Goal: Information Seeking & Learning: Learn about a topic

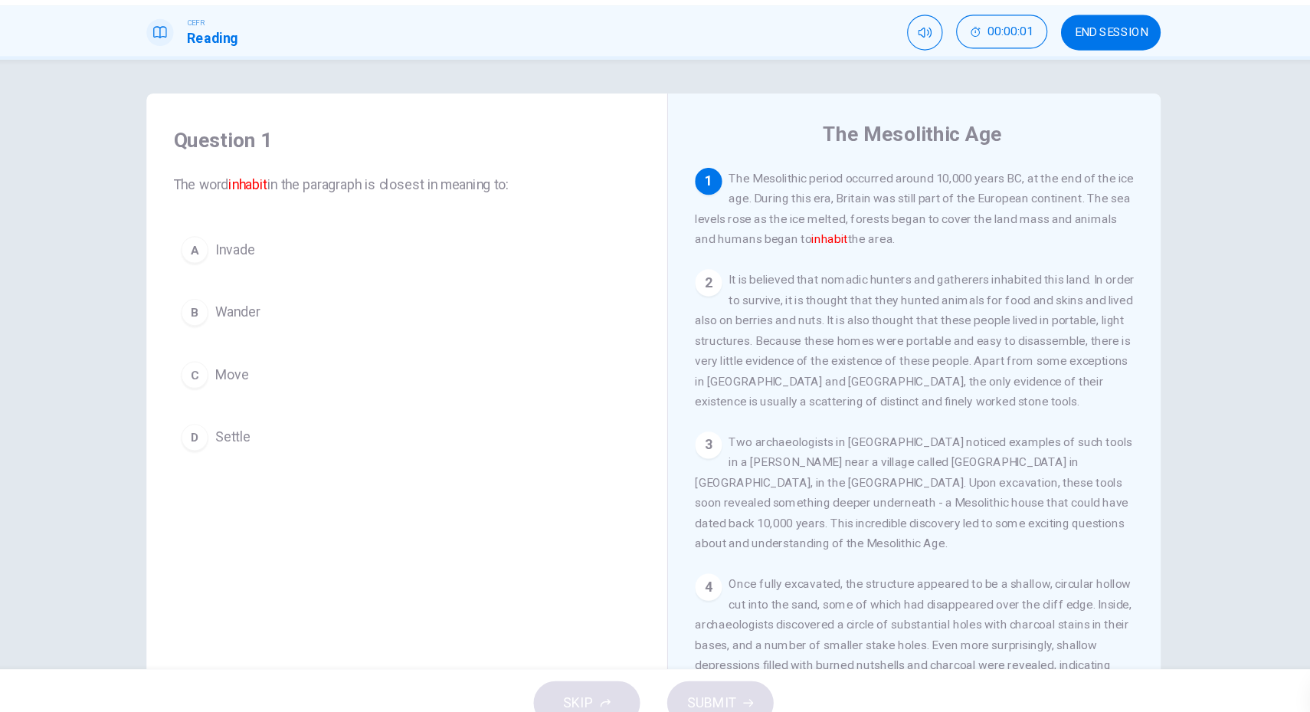
scroll to position [2, 0]
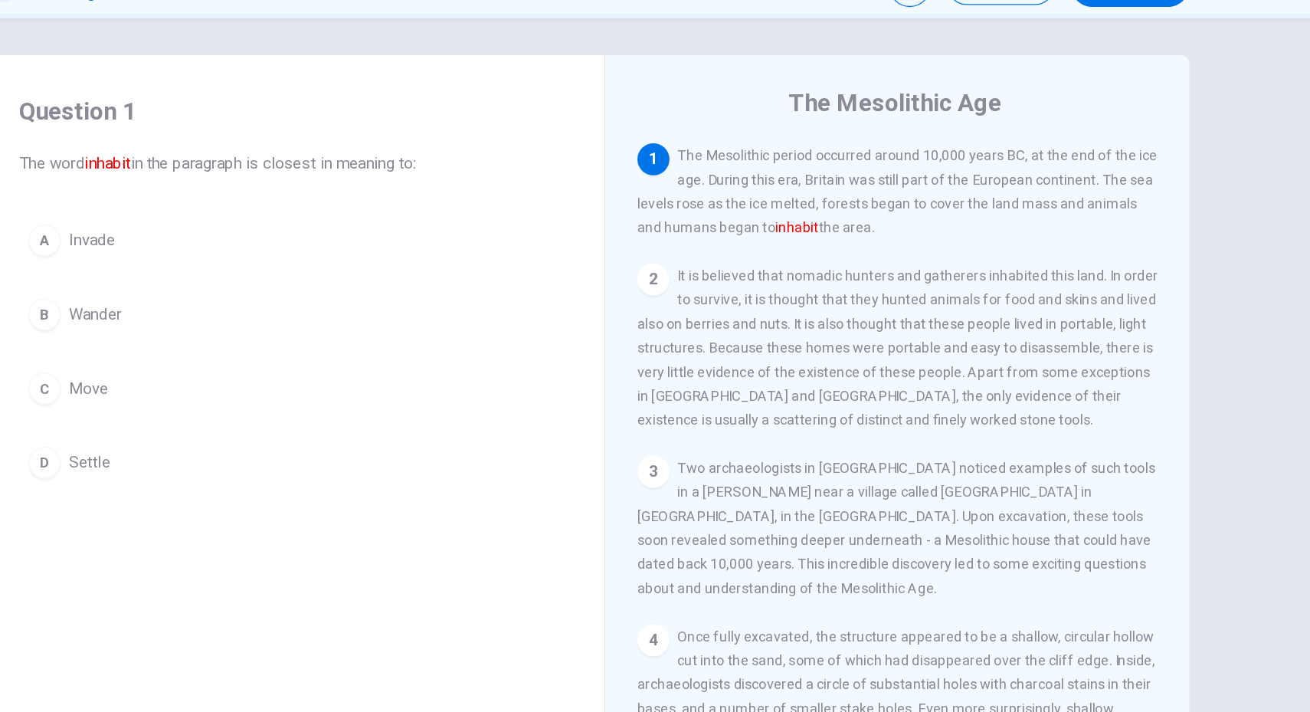
click at [263, 436] on span "Settle" at bounding box center [273, 438] width 32 height 18
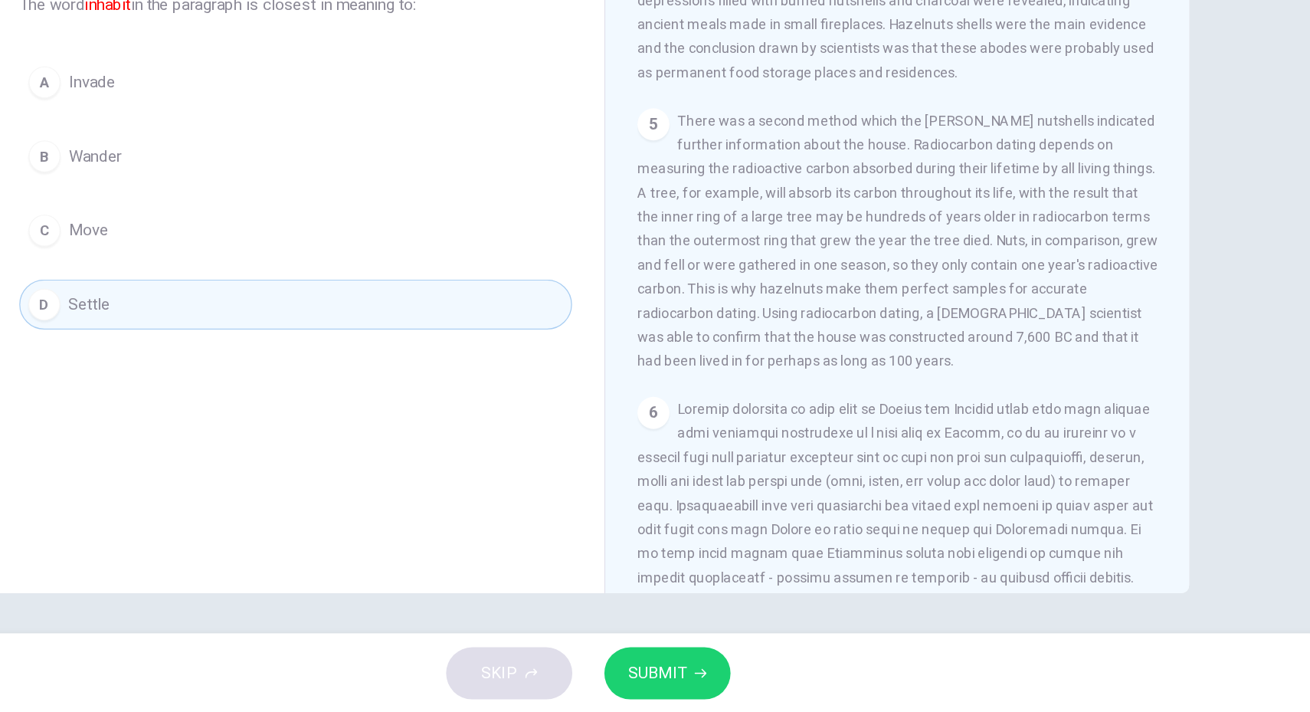
scroll to position [0, 0]
click at [709, 682] on span "SUBMIT" at bounding box center [708, 680] width 44 height 21
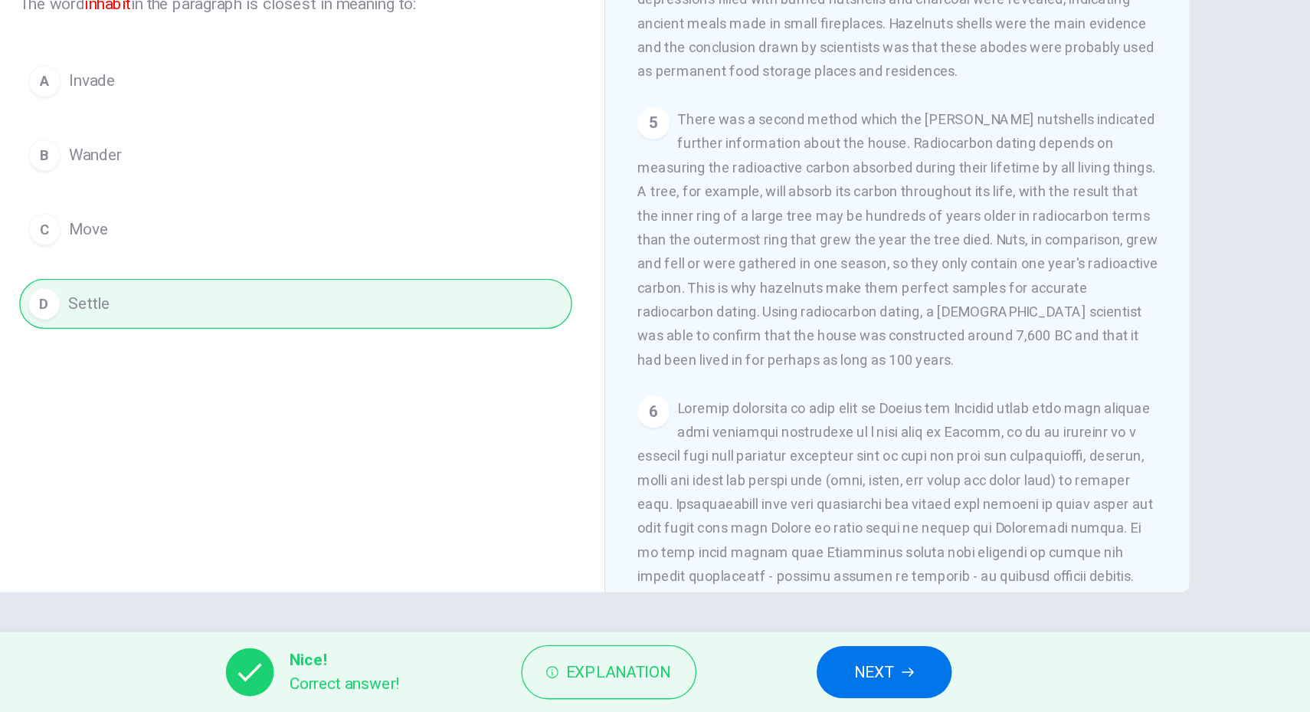
click at [885, 684] on span "NEXT" at bounding box center [874, 680] width 30 height 21
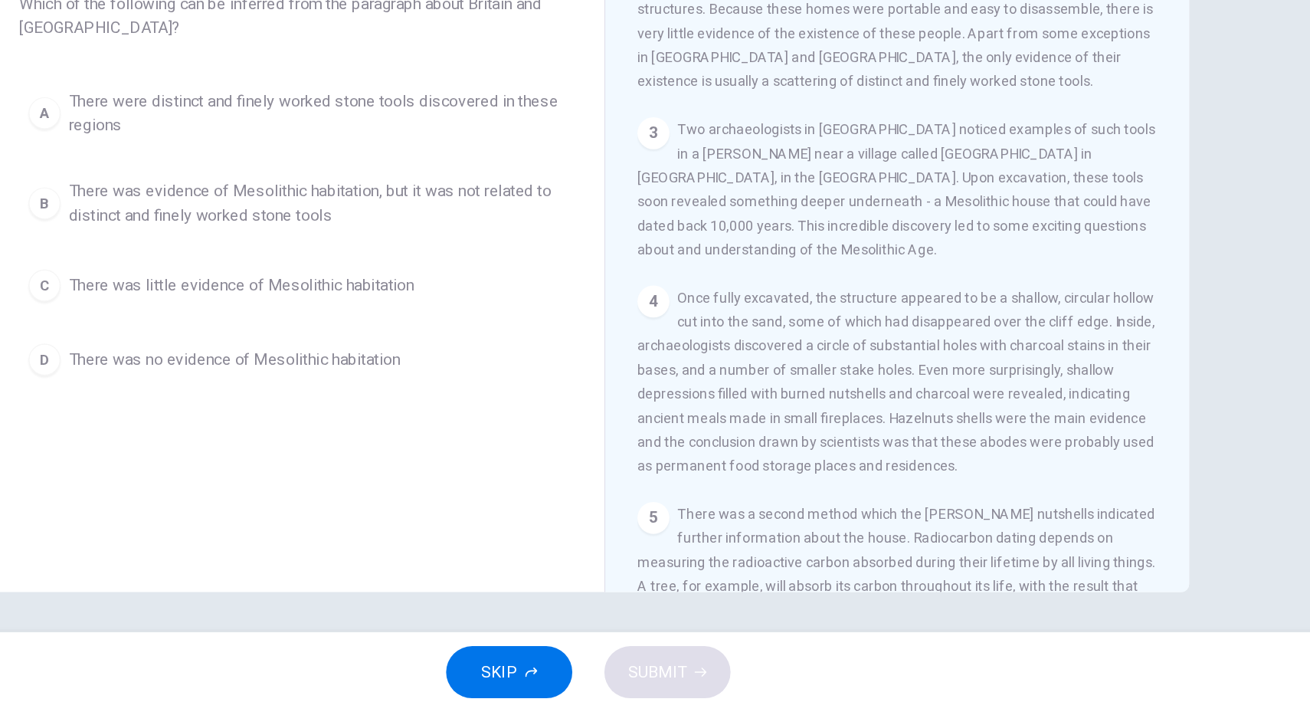
scroll to position [135, 0]
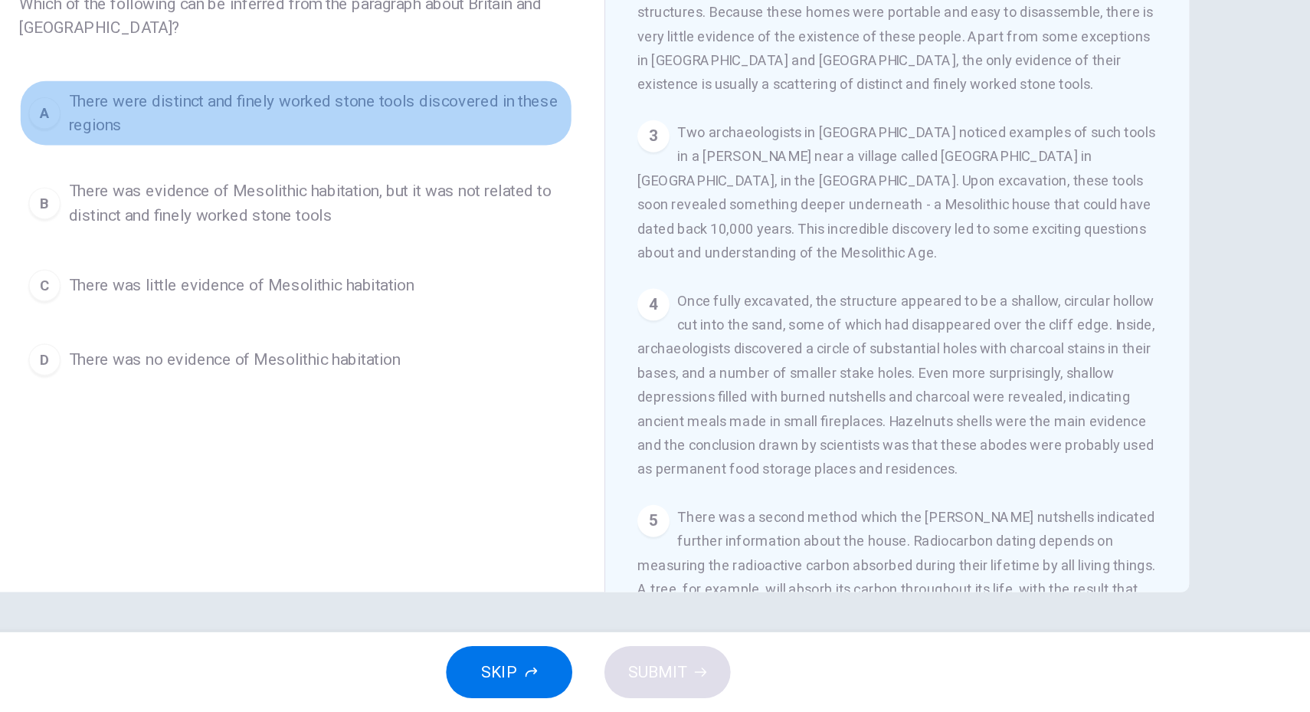
click at [342, 238] on span "There were distinct and finely worked stone tools discovered in these regions" at bounding box center [446, 253] width 378 height 37
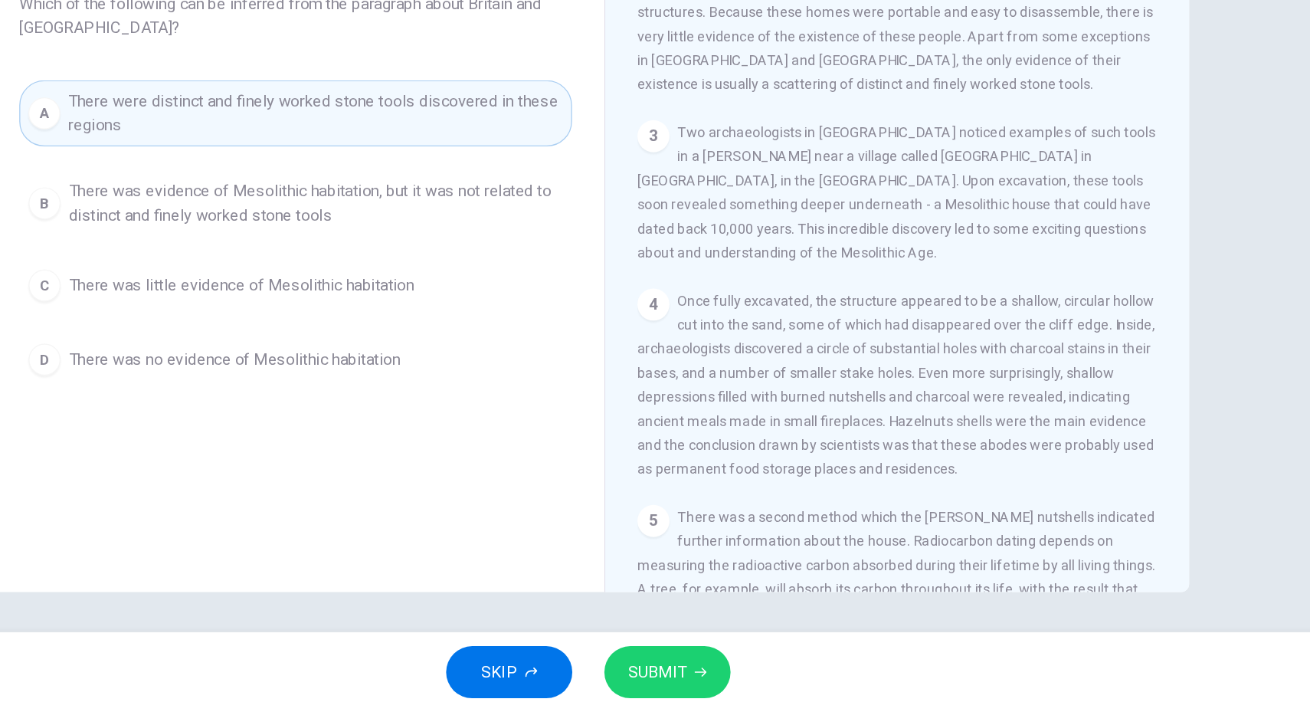
click at [698, 686] on span "SUBMIT" at bounding box center [708, 680] width 44 height 21
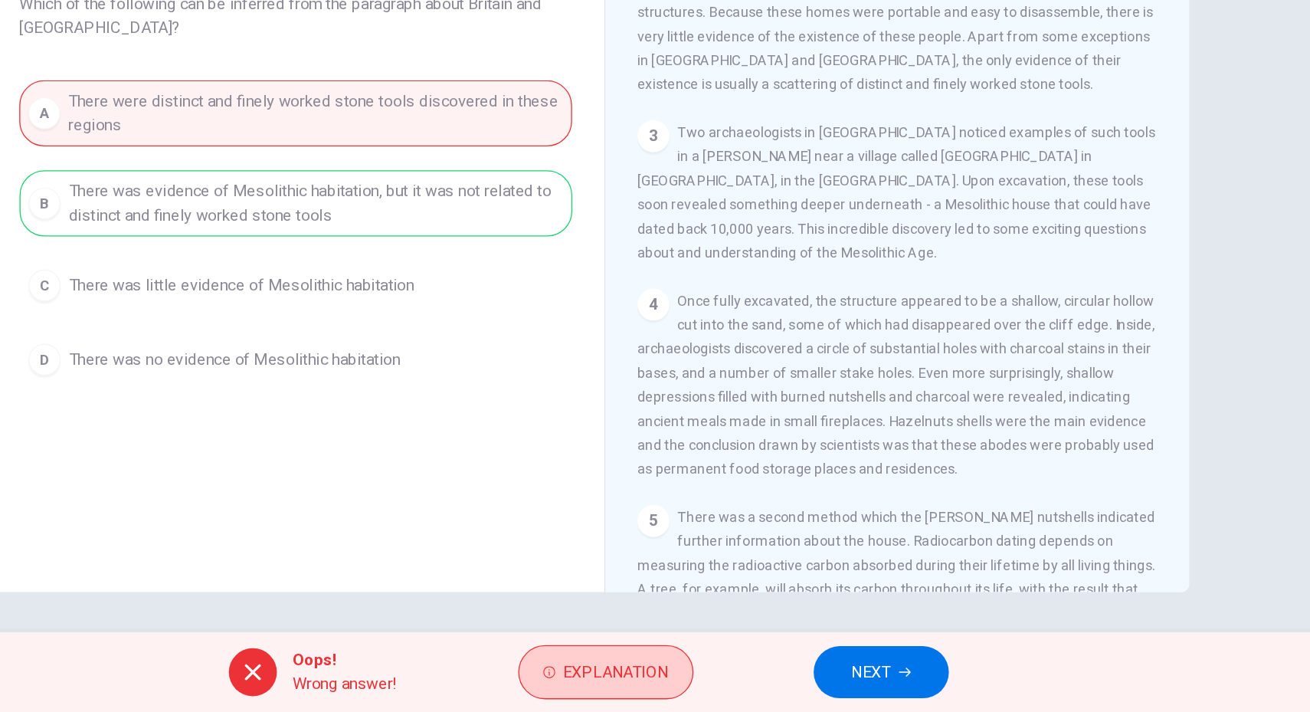
click at [642, 695] on button "Explanation" at bounding box center [668, 680] width 134 height 41
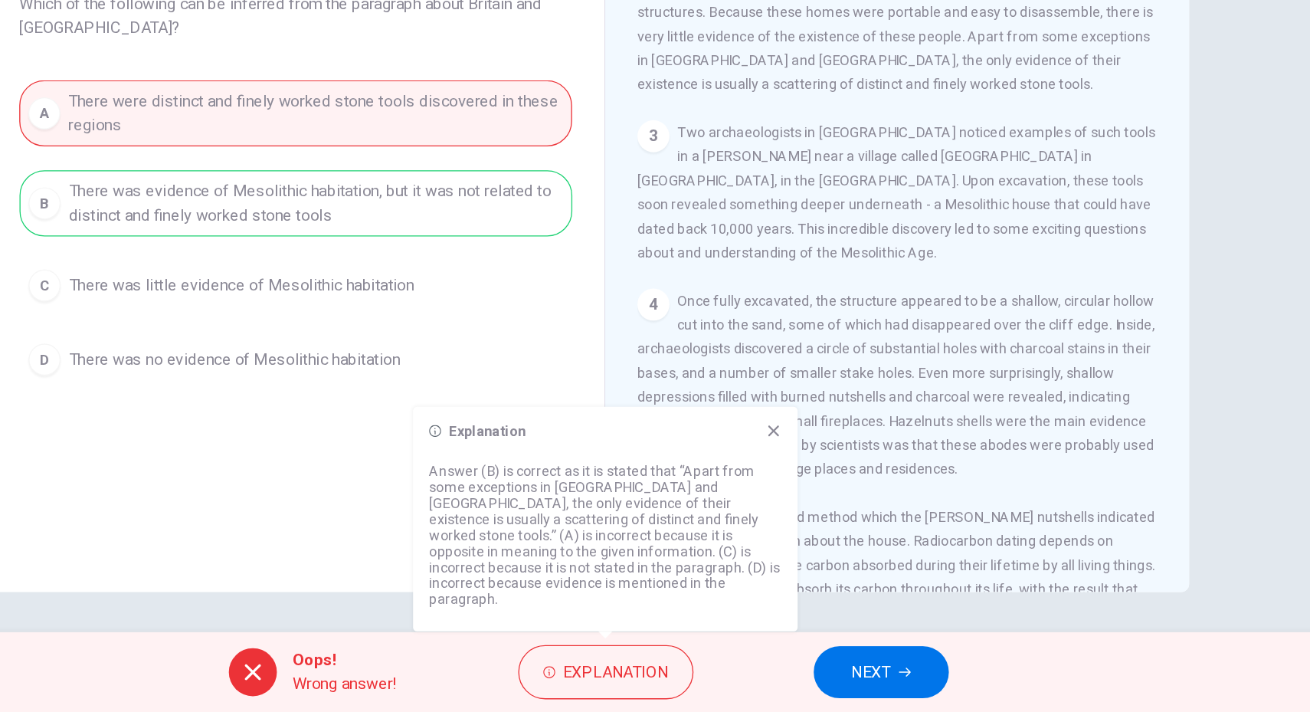
click at [876, 681] on span "NEXT" at bounding box center [871, 680] width 30 height 21
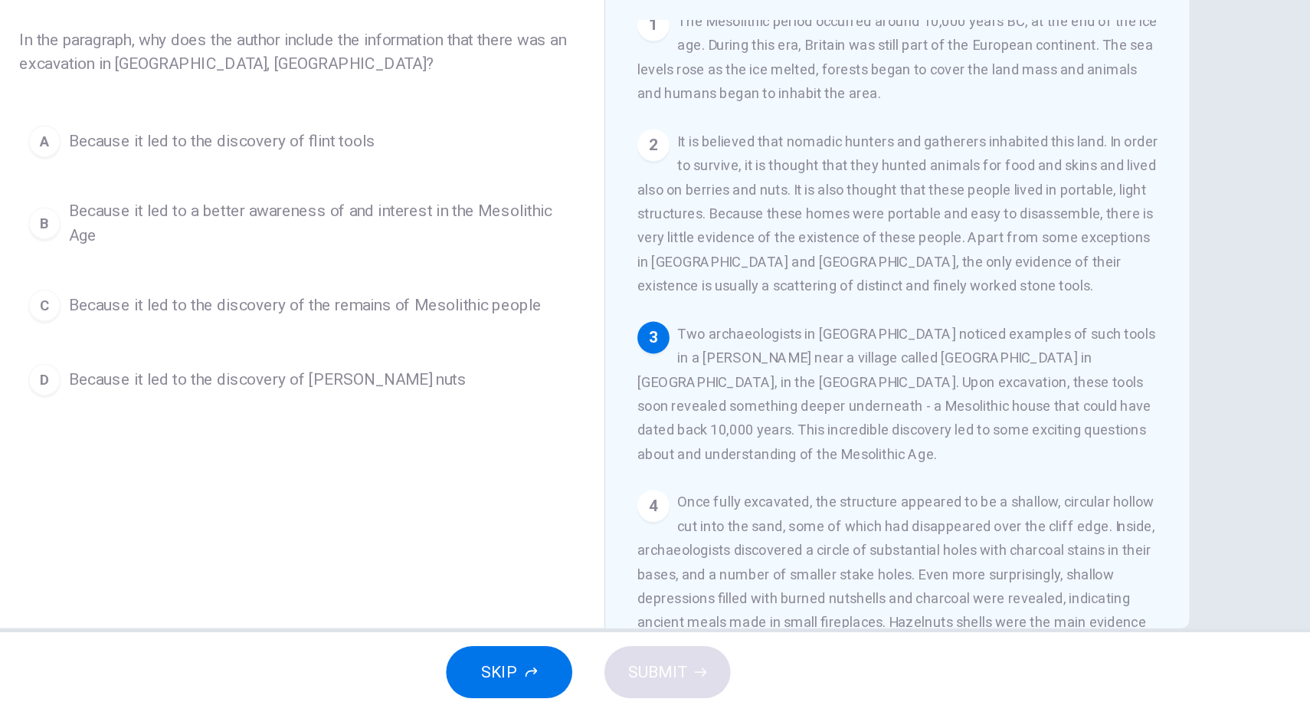
scroll to position [0, 0]
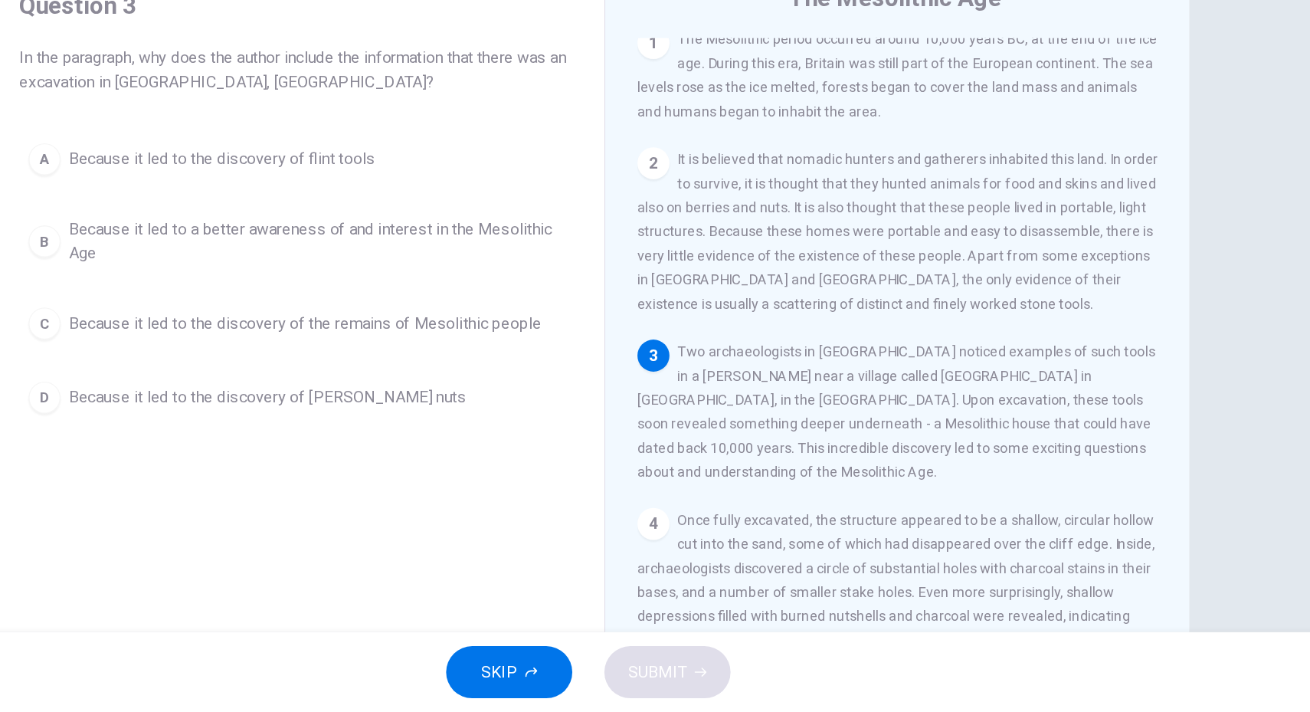
click at [397, 411] on span "Because it led to the discovery of the remains of Mesolithic people" at bounding box center [438, 414] width 362 height 18
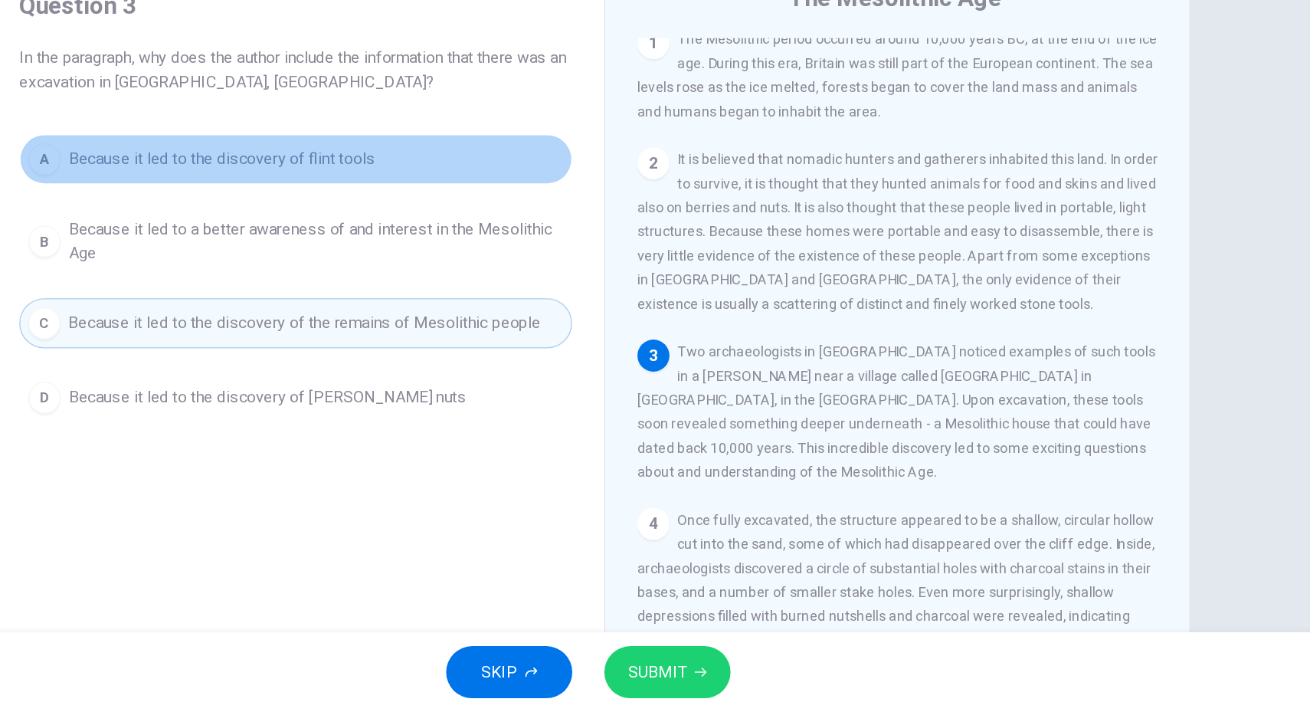
click at [440, 283] on span "Because it led to the discovery of flint tools" at bounding box center [374, 289] width 234 height 18
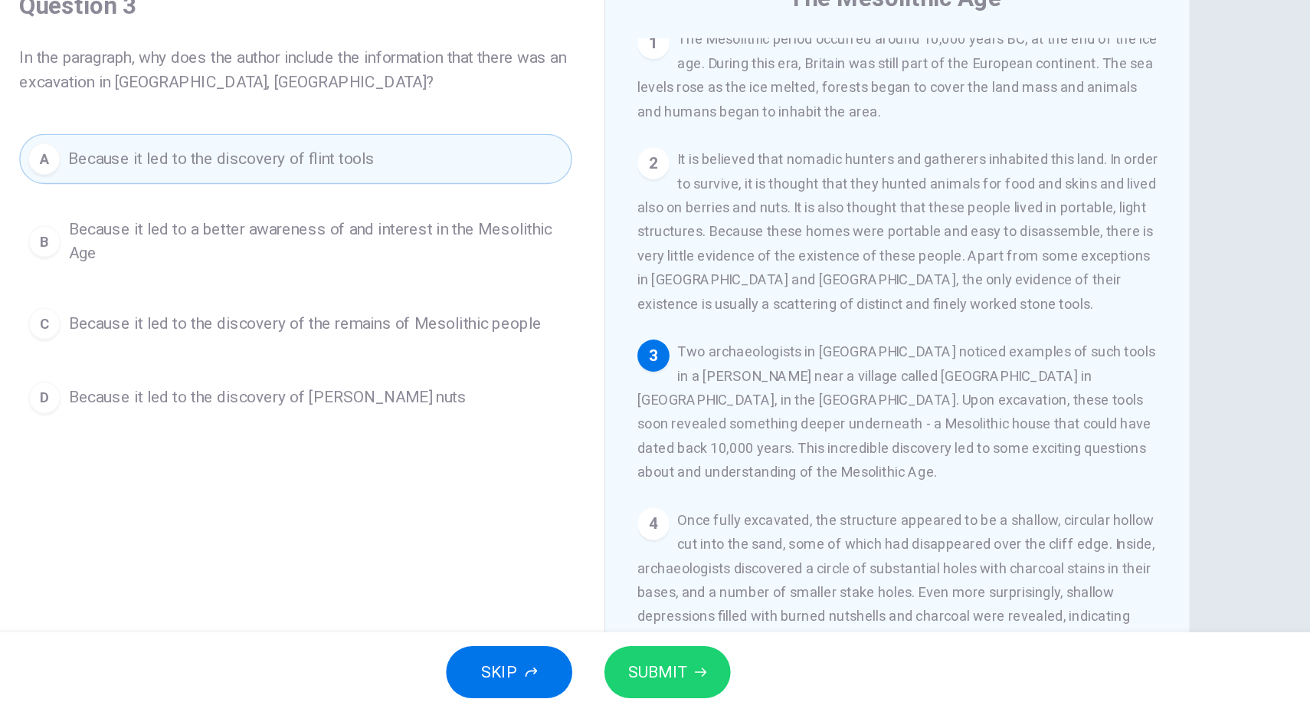
click at [687, 679] on span "SUBMIT" at bounding box center [708, 680] width 44 height 21
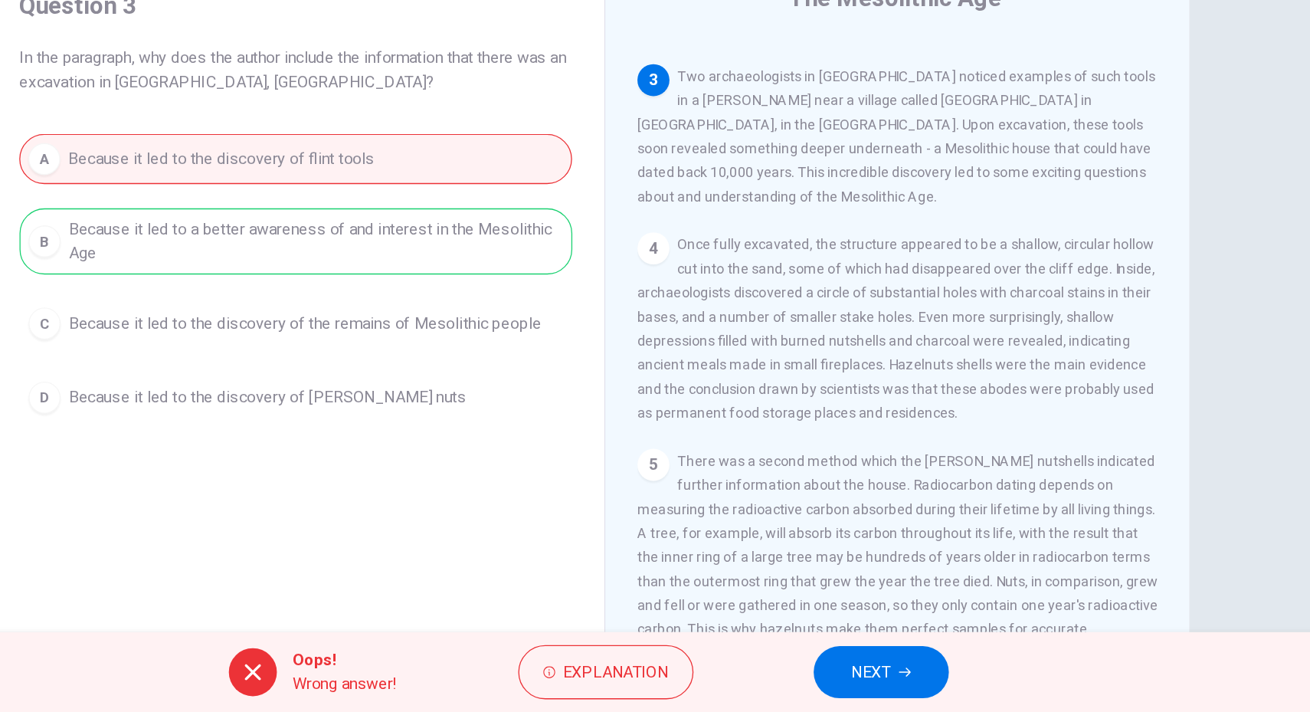
scroll to position [221, 0]
click at [881, 689] on span "NEXT" at bounding box center [871, 680] width 30 height 21
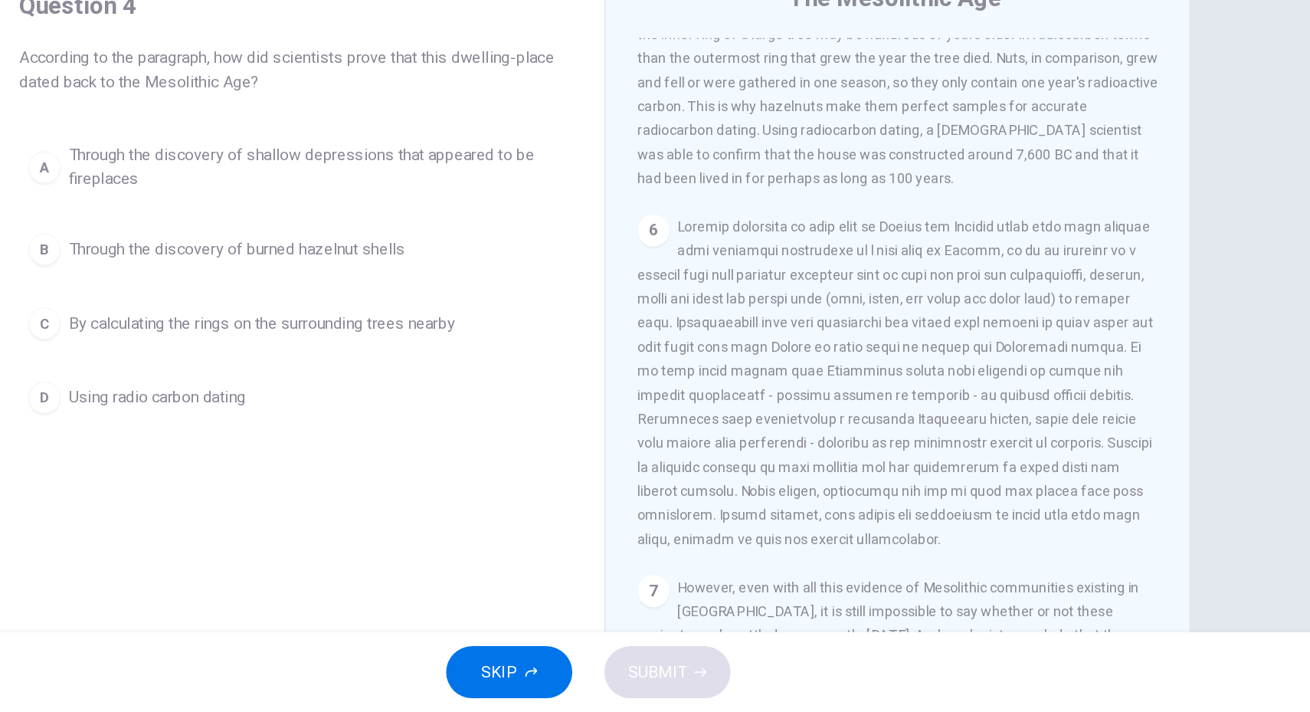
scroll to position [659, 0]
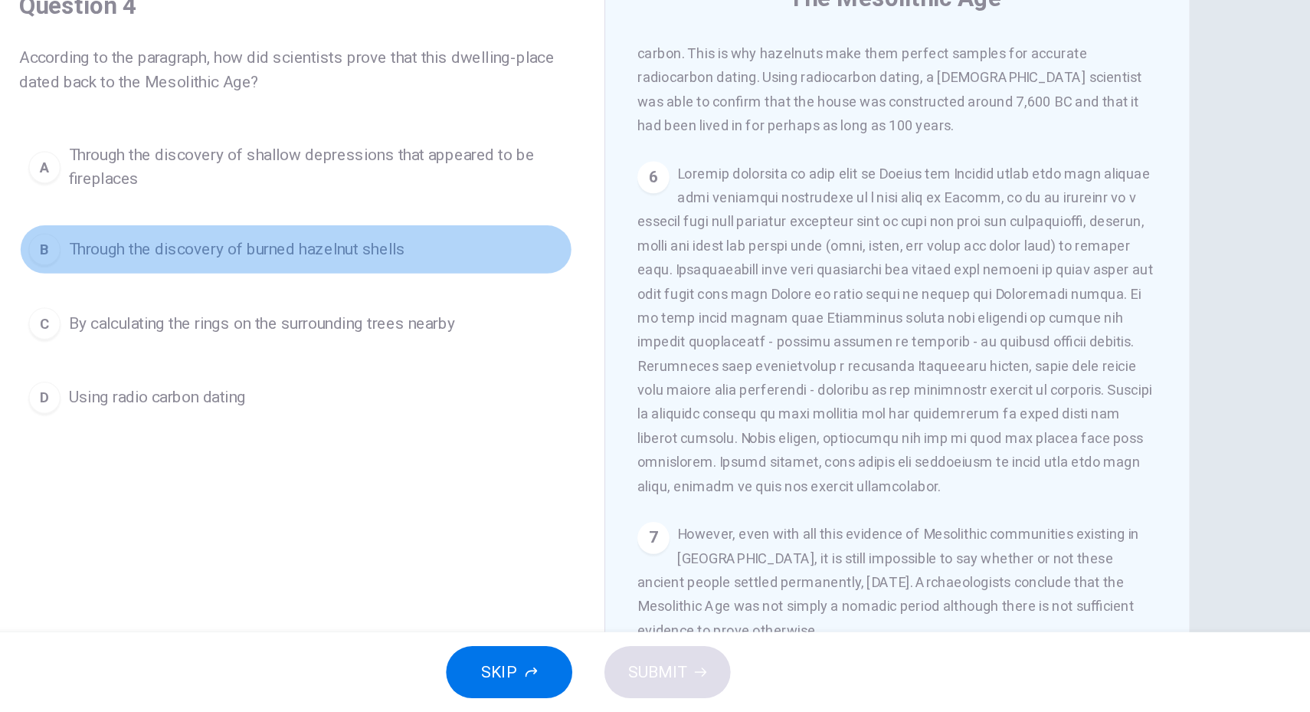
click at [429, 343] on button "B Through the discovery of burned hazelnut shells" at bounding box center [431, 358] width 423 height 38
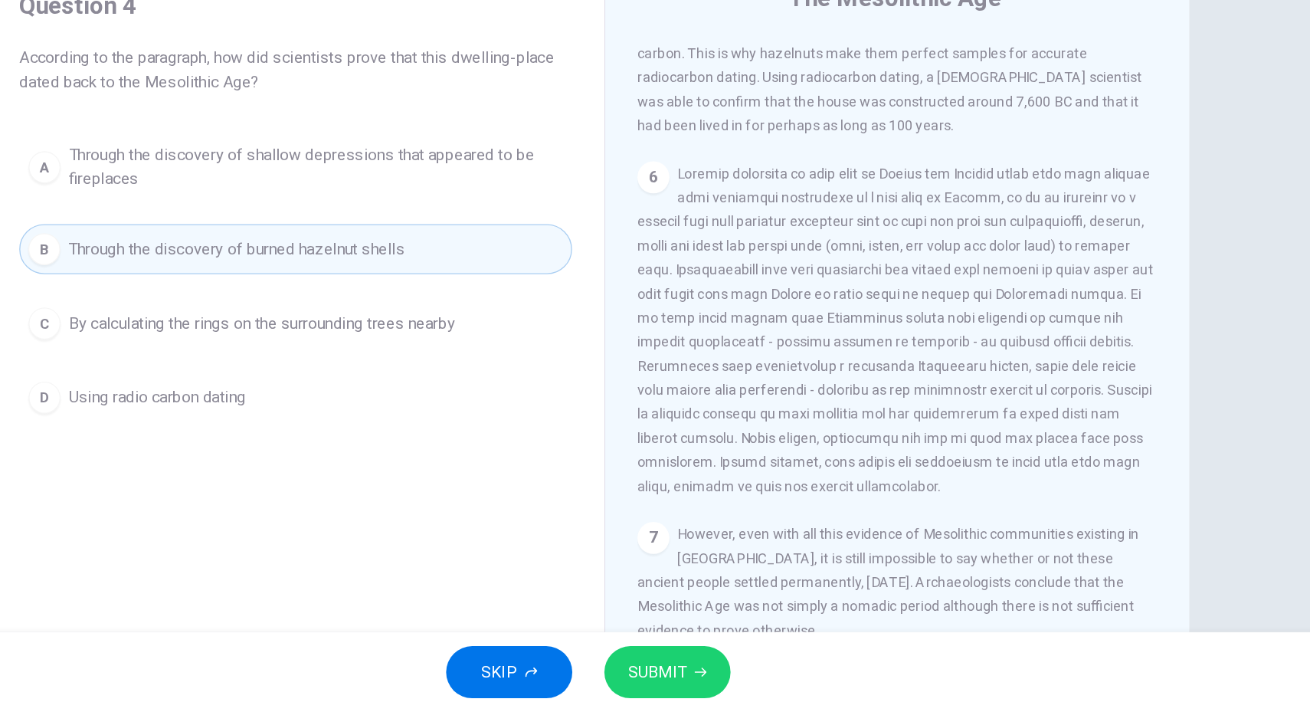
click at [710, 687] on span "SUBMIT" at bounding box center [708, 680] width 44 height 21
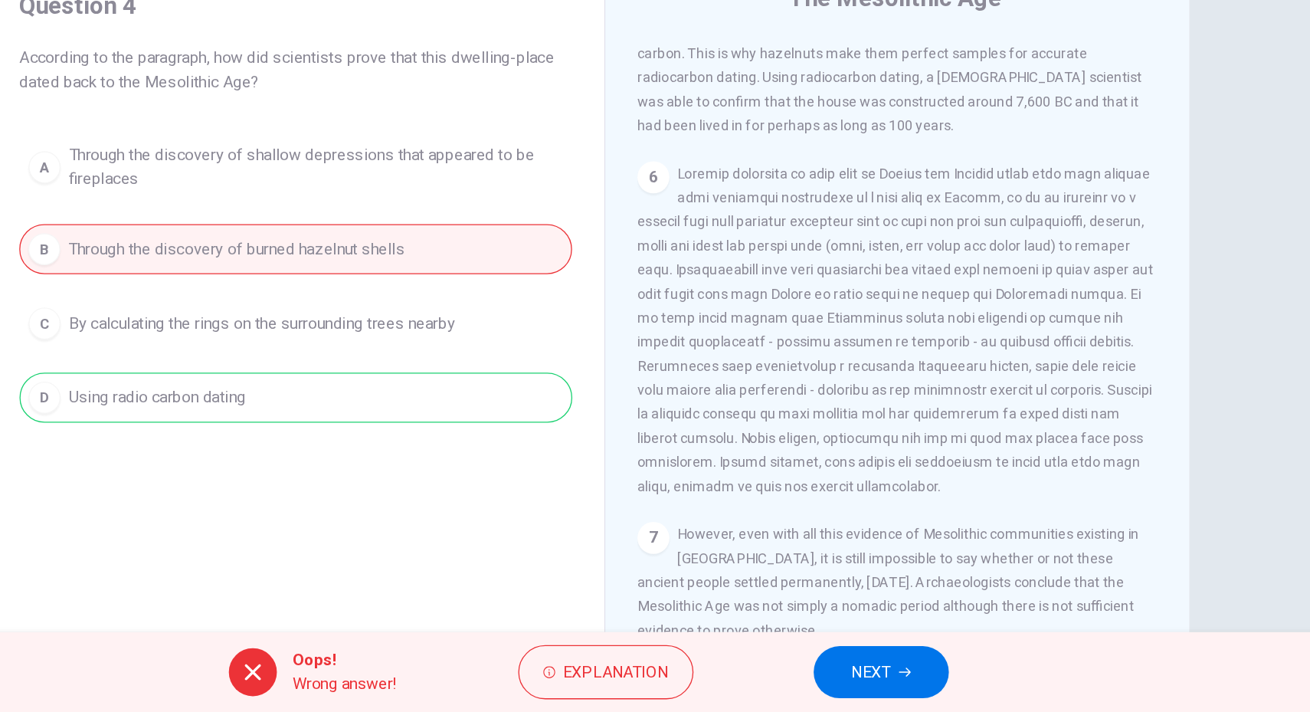
click at [896, 673] on button "NEXT" at bounding box center [878, 681] width 103 height 40
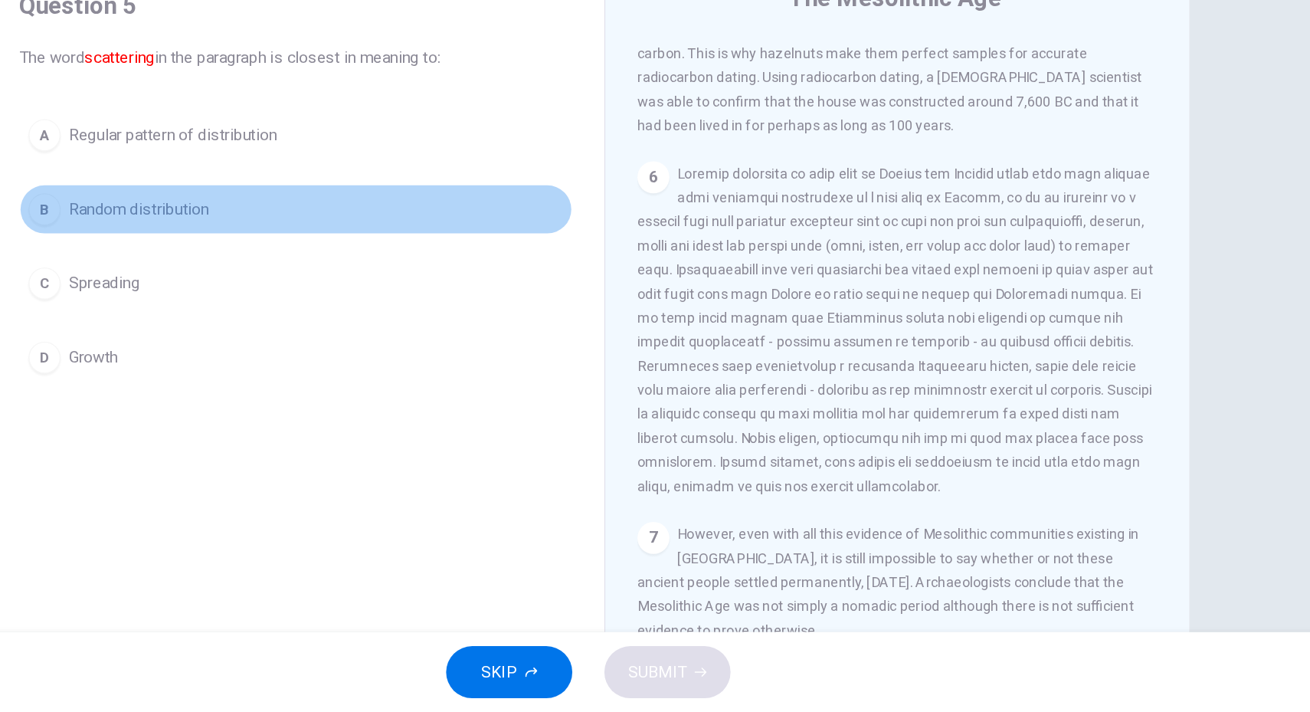
click at [316, 322] on span "Random distribution" at bounding box center [310, 327] width 107 height 18
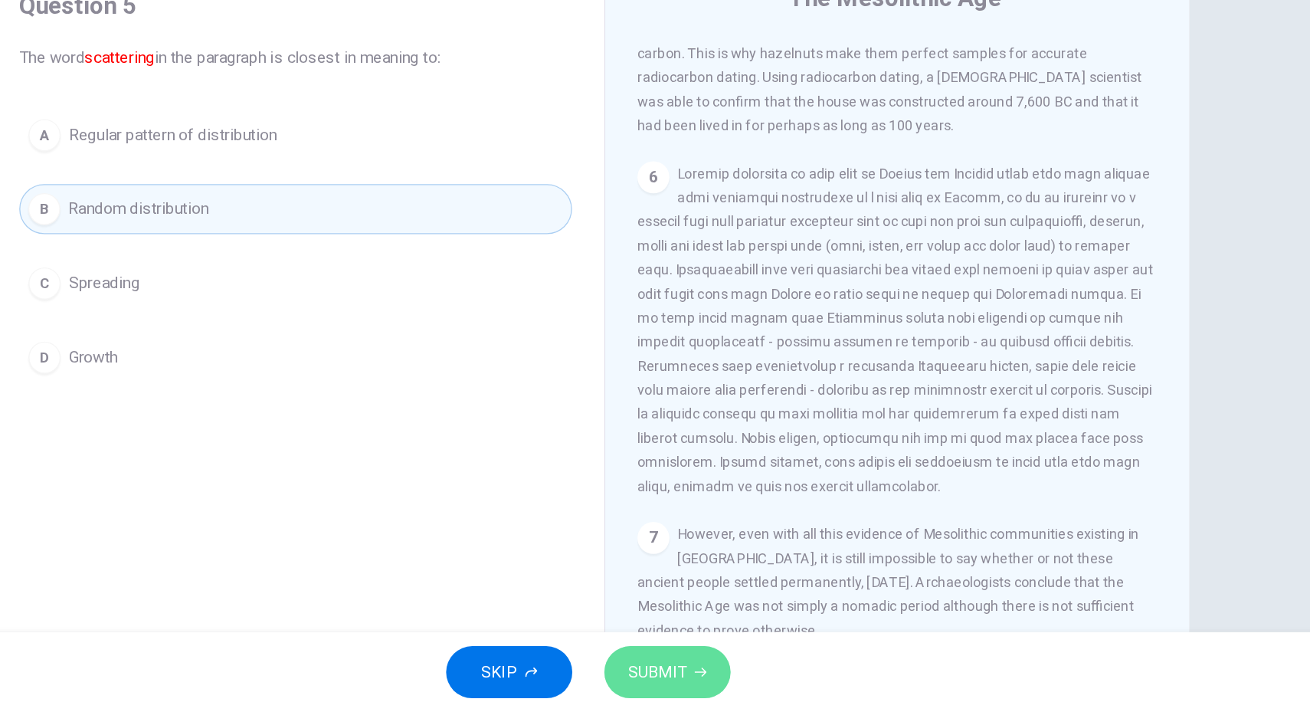
click at [715, 673] on span "SUBMIT" at bounding box center [708, 680] width 44 height 21
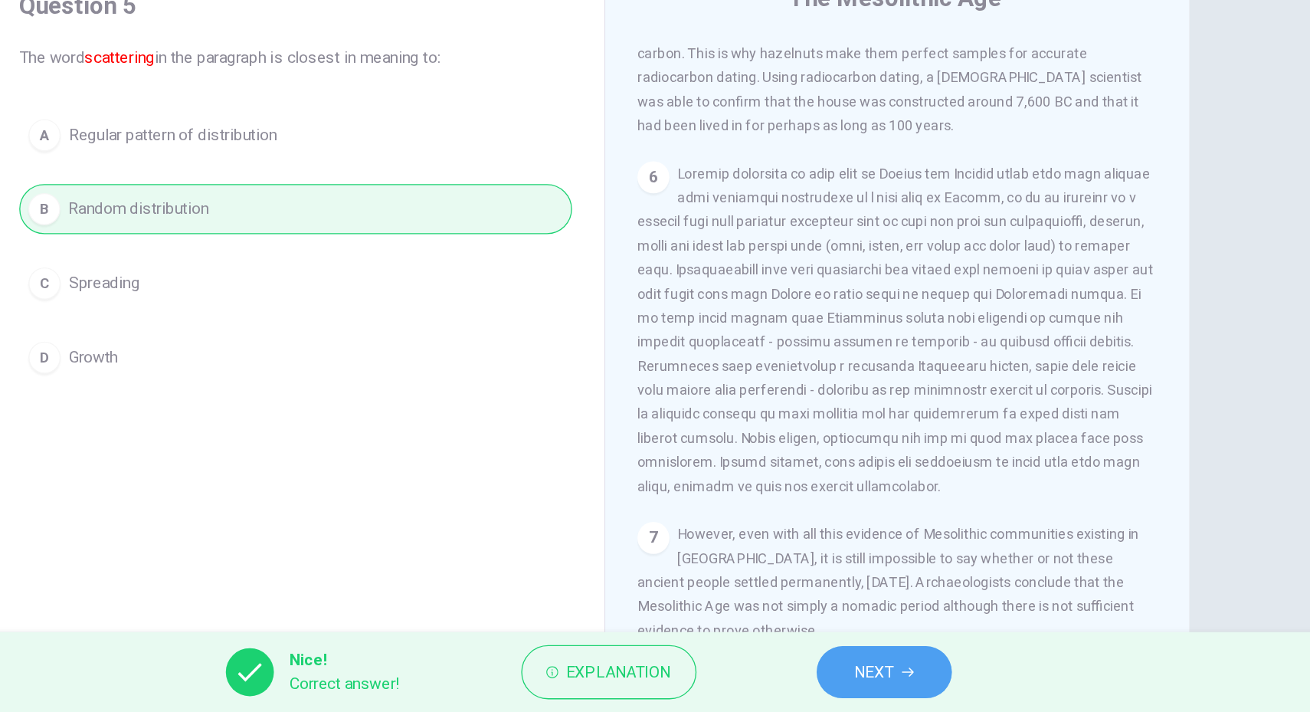
click at [889, 691] on button "NEXT" at bounding box center [881, 681] width 103 height 40
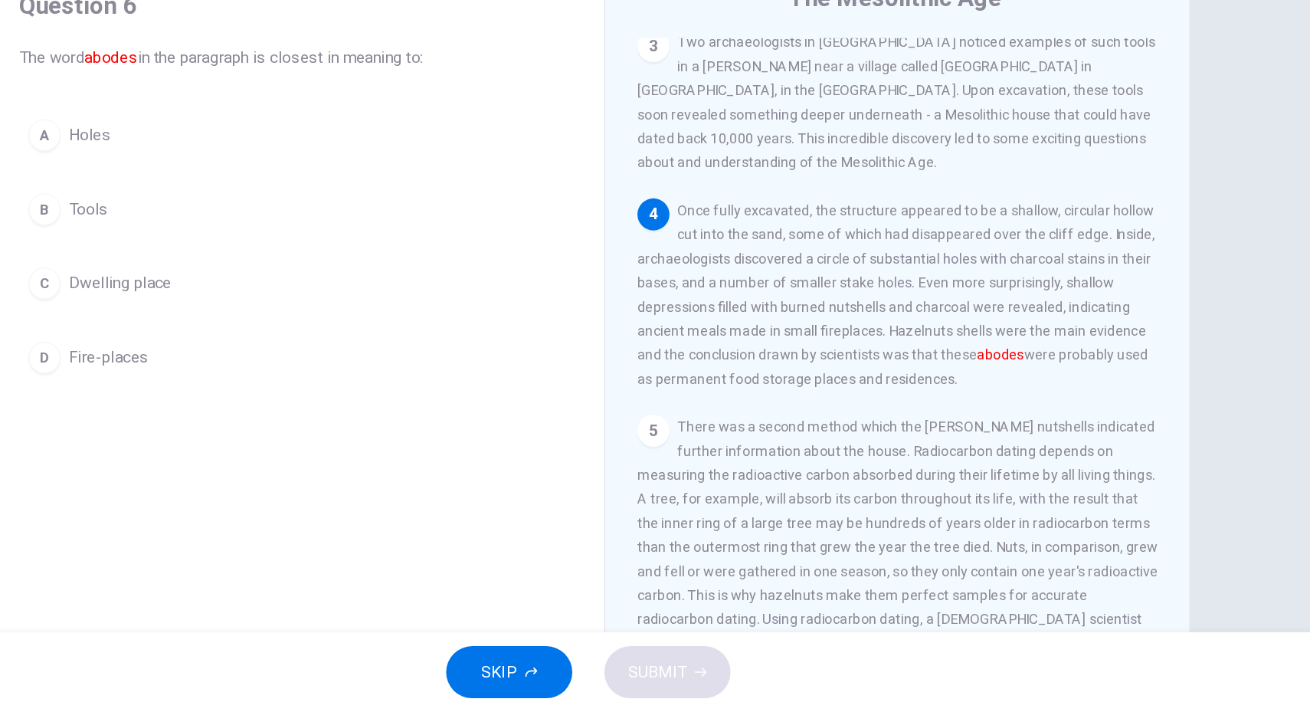
scroll to position [274, 0]
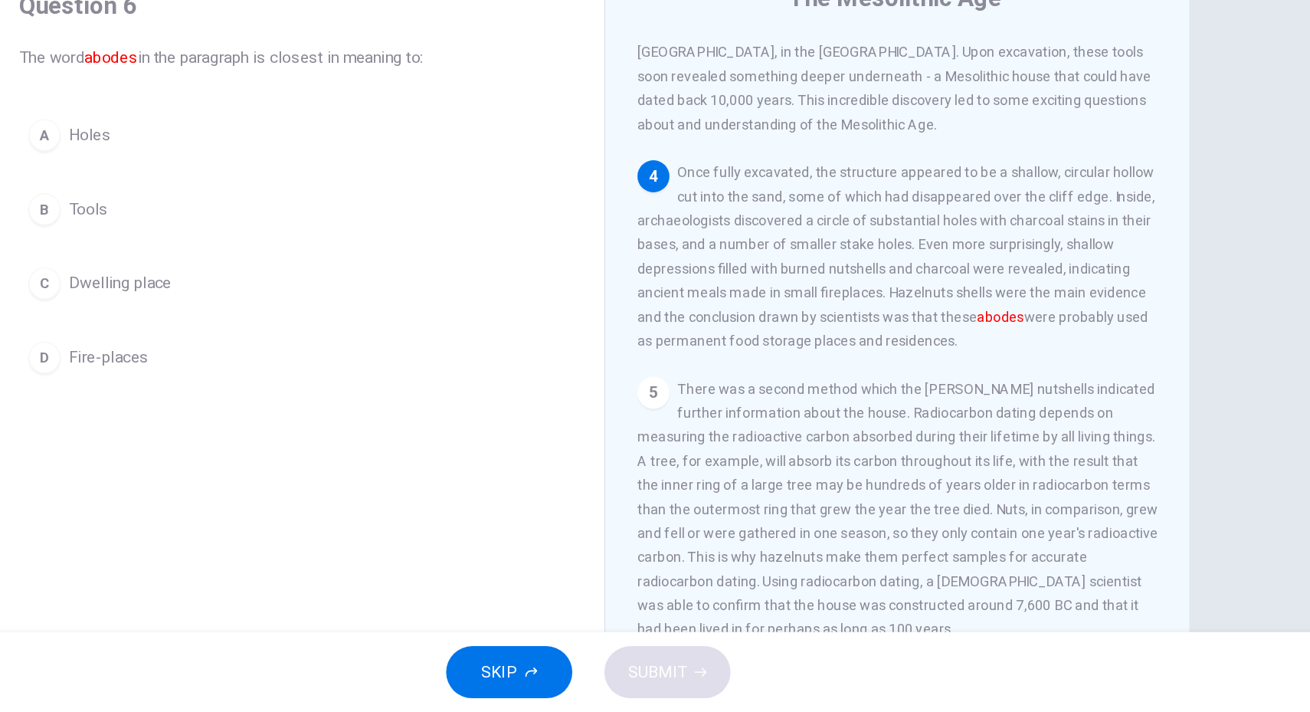
click at [284, 381] on span "Dwelling place" at bounding box center [296, 384] width 79 height 18
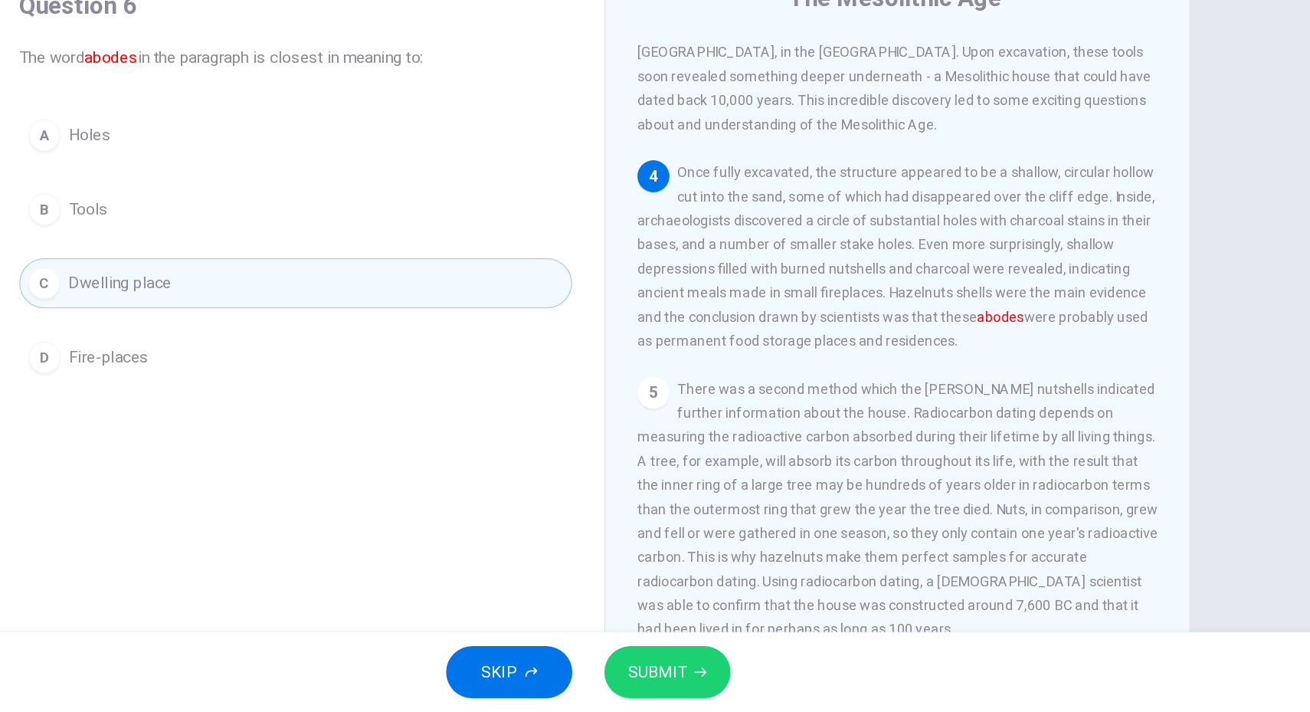
click at [725, 673] on span "SUBMIT" at bounding box center [708, 680] width 44 height 21
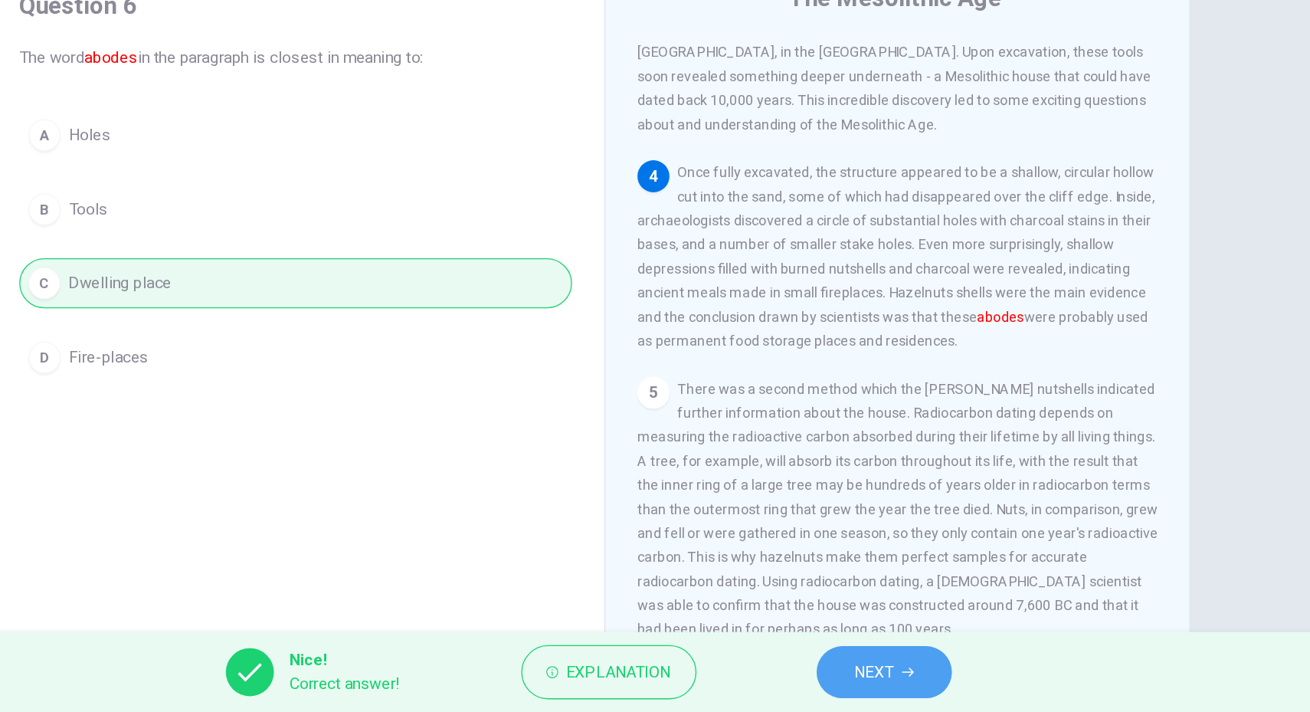
click at [913, 684] on button "NEXT" at bounding box center [881, 681] width 103 height 40
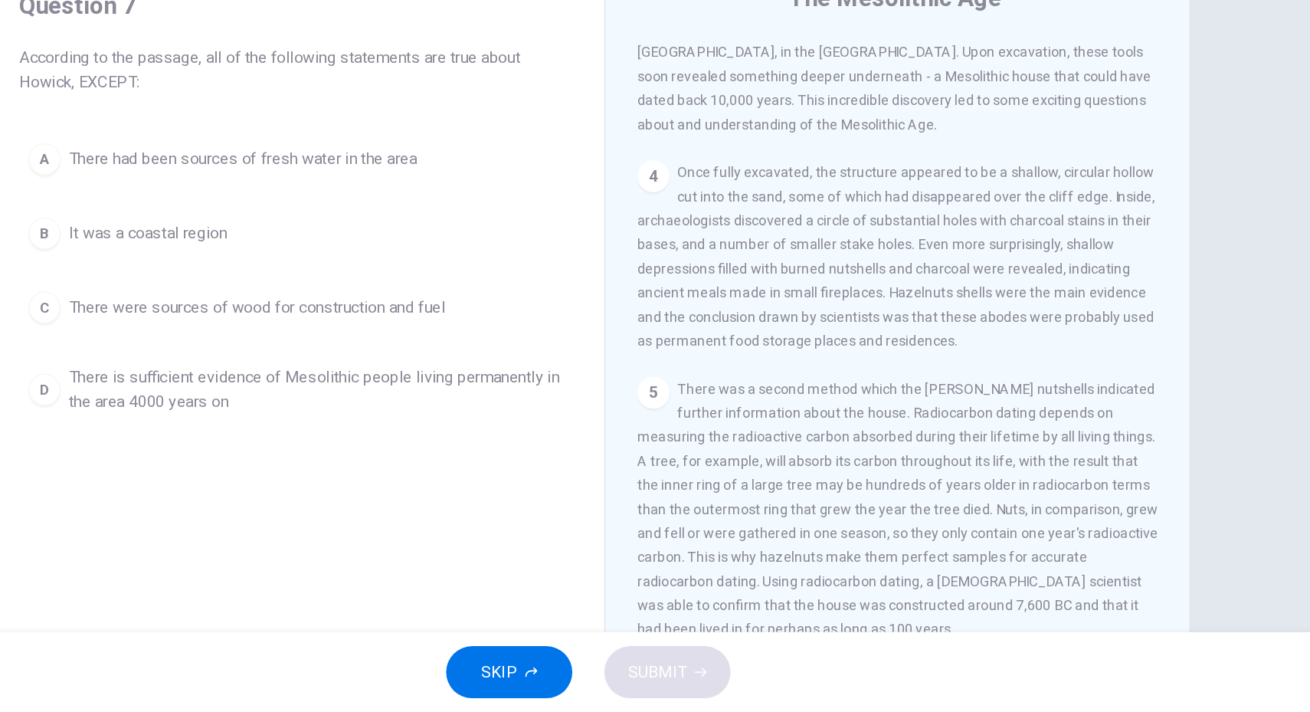
click at [528, 451] on span "There is sufficient evidence of Mesolithic people living permanently in the are…" at bounding box center [446, 465] width 378 height 37
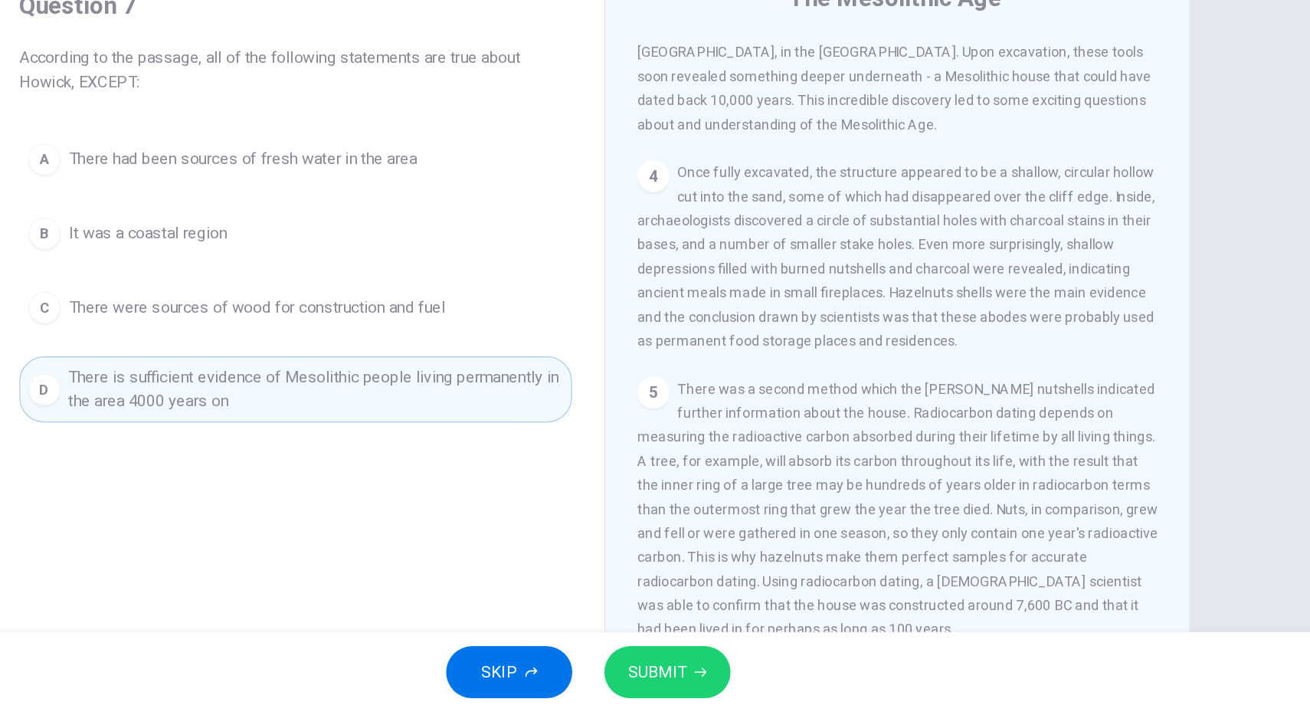
click at [709, 673] on span "SUBMIT" at bounding box center [708, 680] width 44 height 21
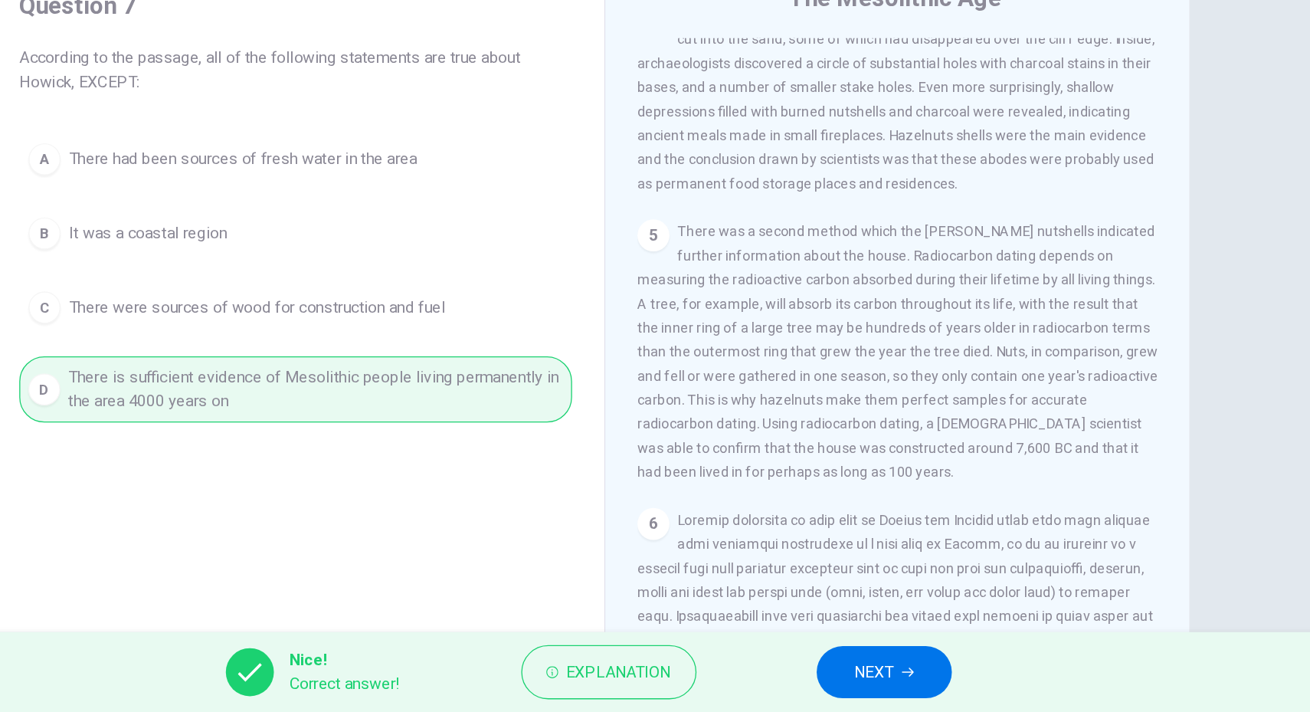
scroll to position [412, 0]
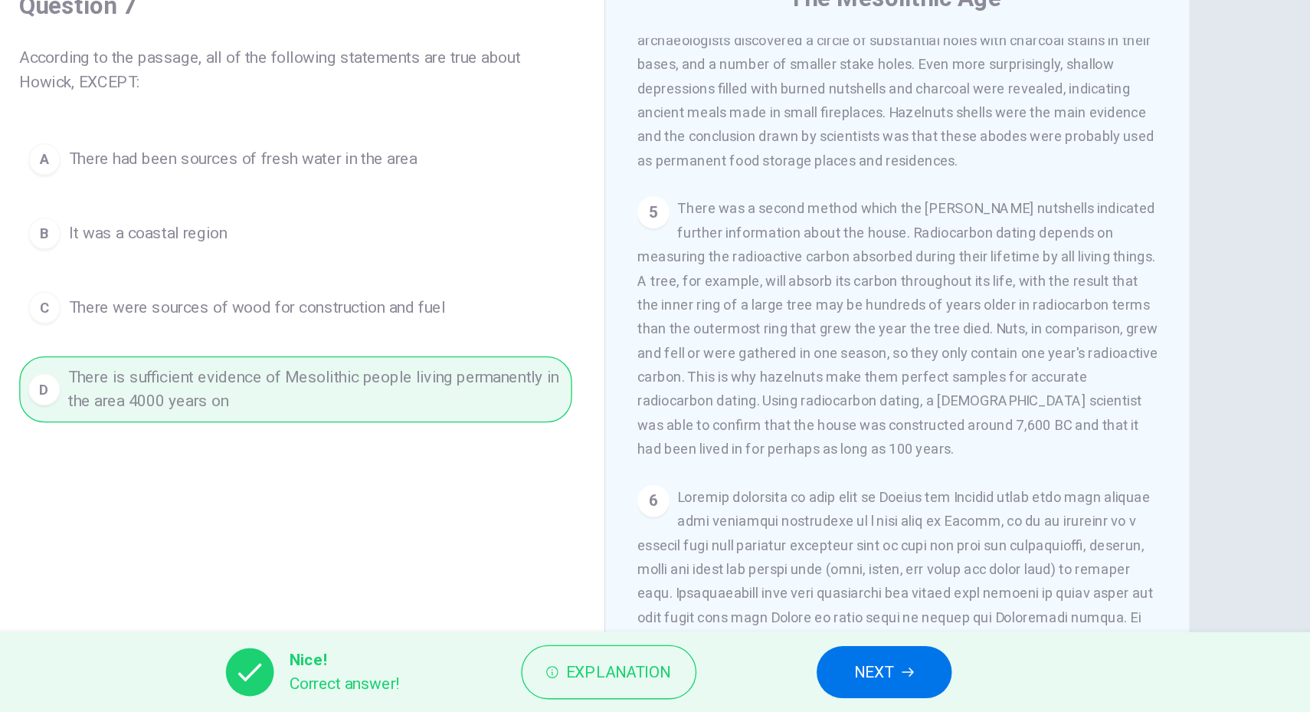
click at [895, 685] on icon "button" at bounding box center [899, 680] width 9 height 9
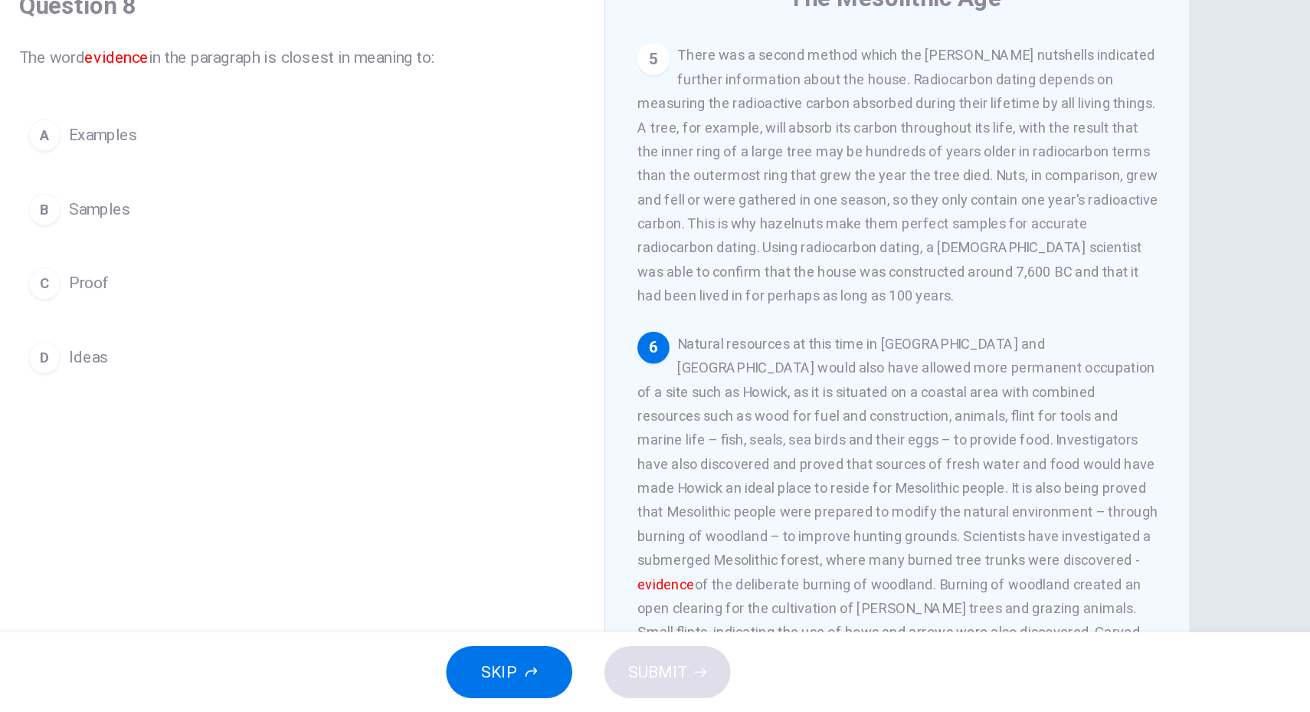
scroll to position [559, 0]
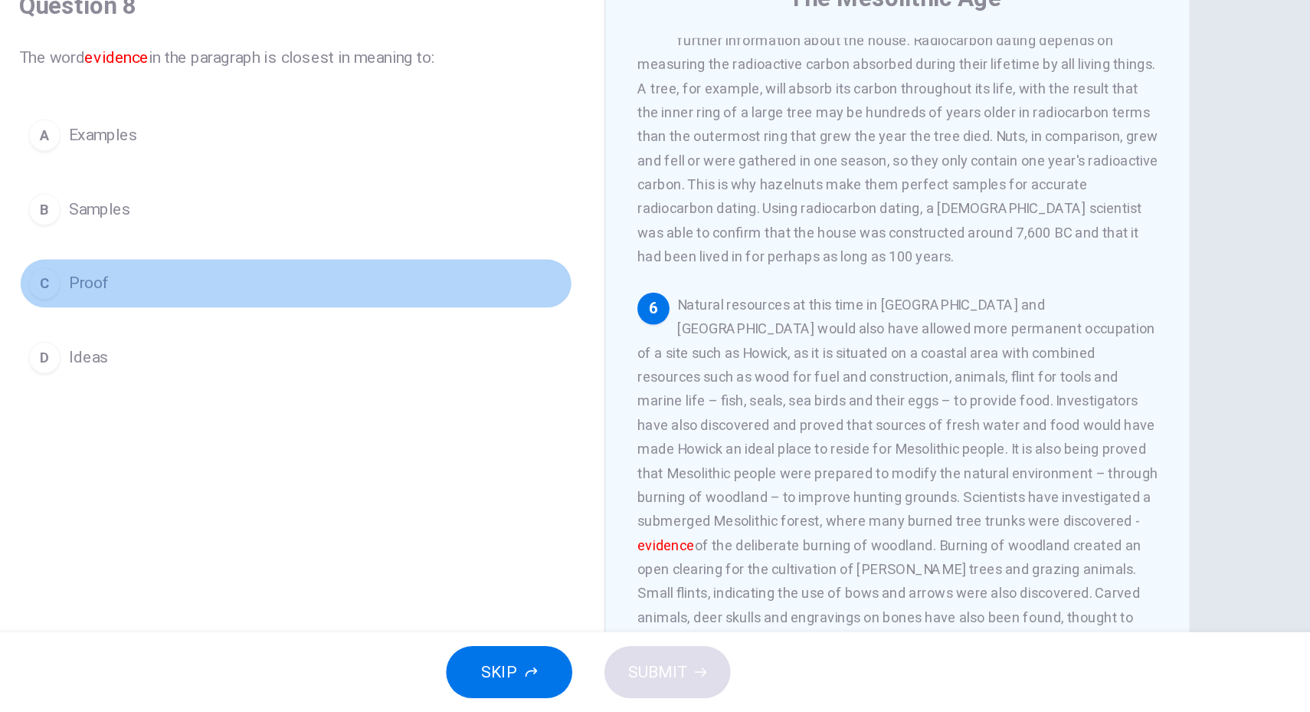
click at [270, 378] on span "Proof" at bounding box center [272, 384] width 31 height 18
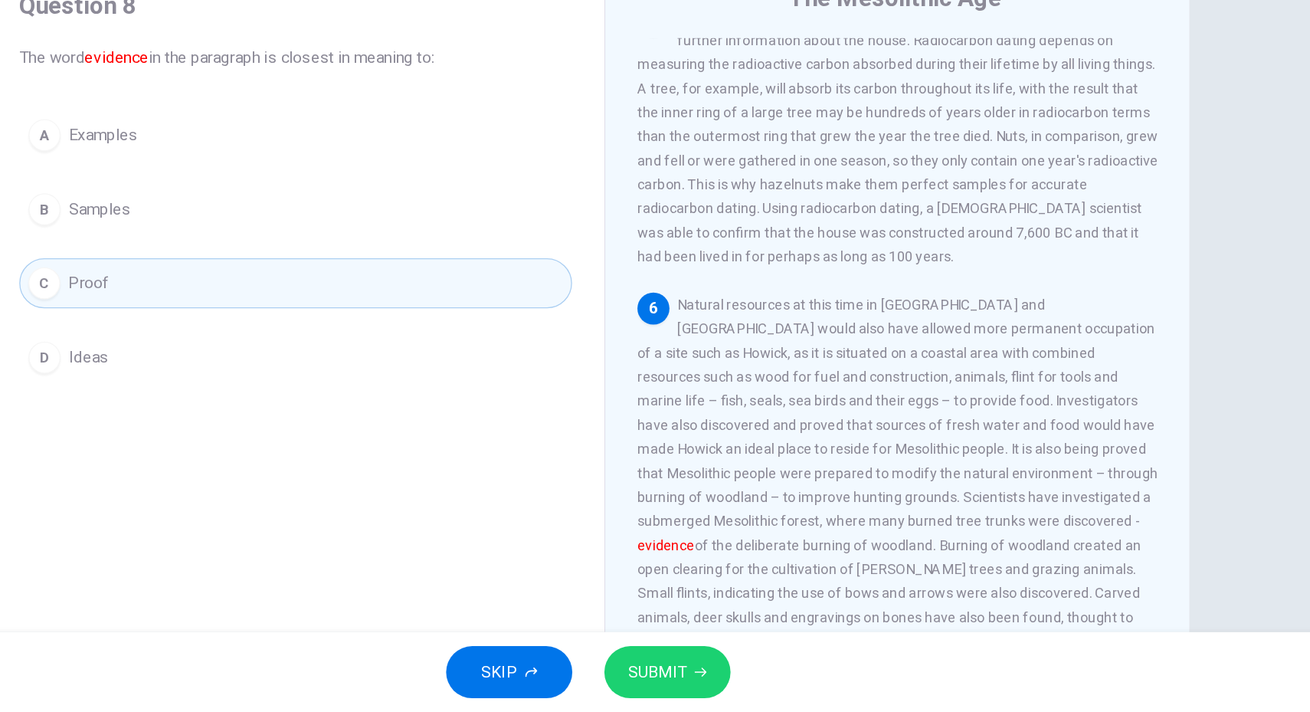
click at [731, 685] on button "SUBMIT" at bounding box center [715, 681] width 97 height 40
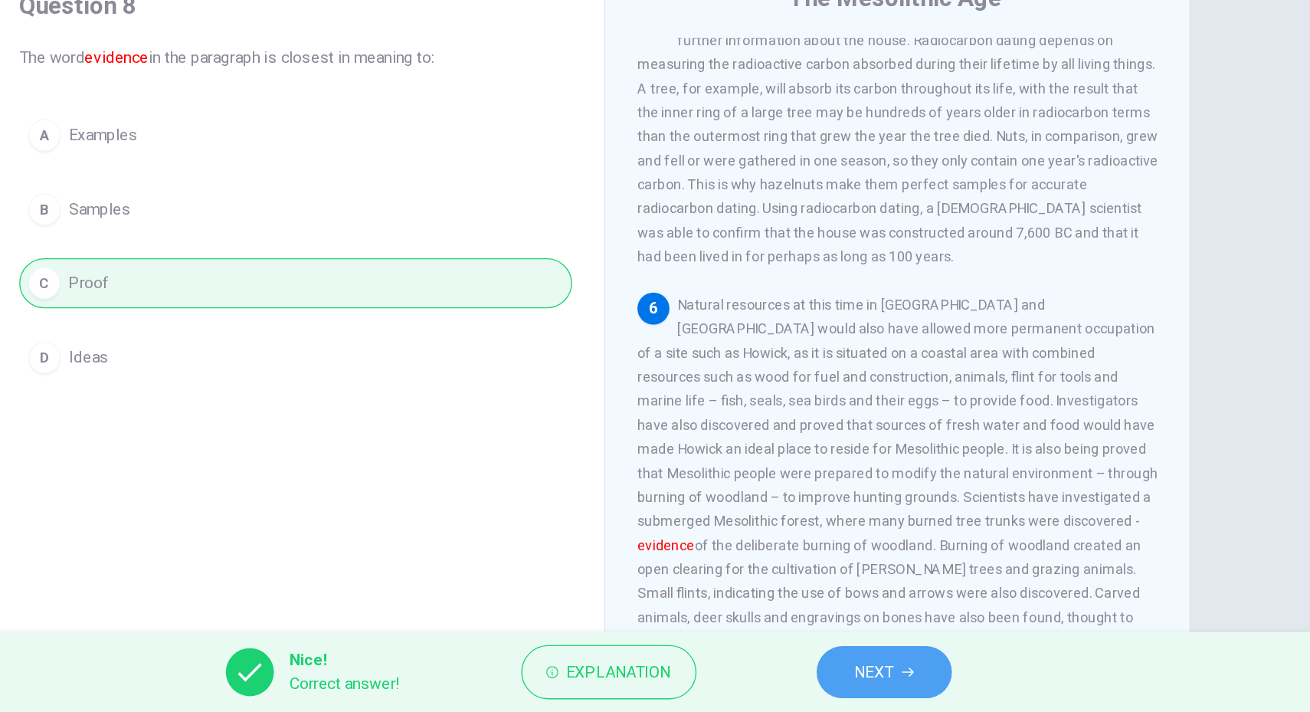
click at [889, 683] on button "NEXT" at bounding box center [881, 681] width 103 height 40
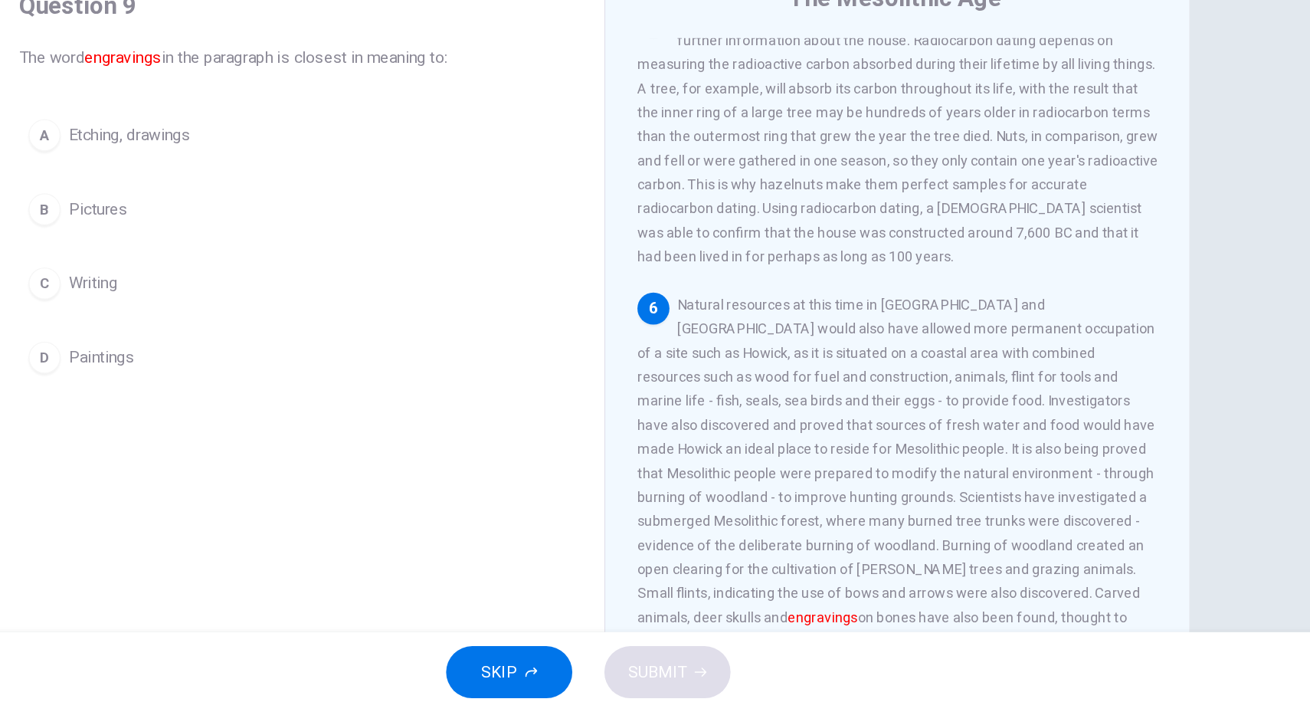
scroll to position [747, 0]
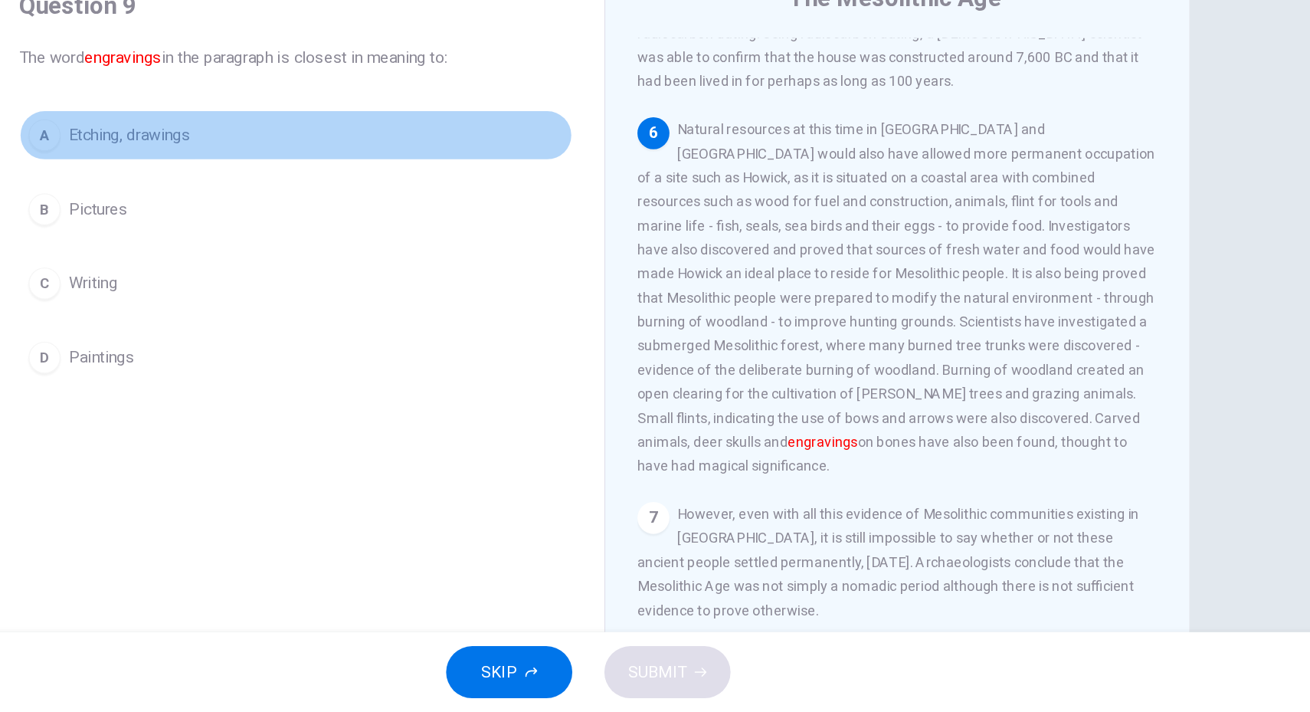
click at [278, 269] on span "Etching, drawings" at bounding box center [303, 270] width 93 height 18
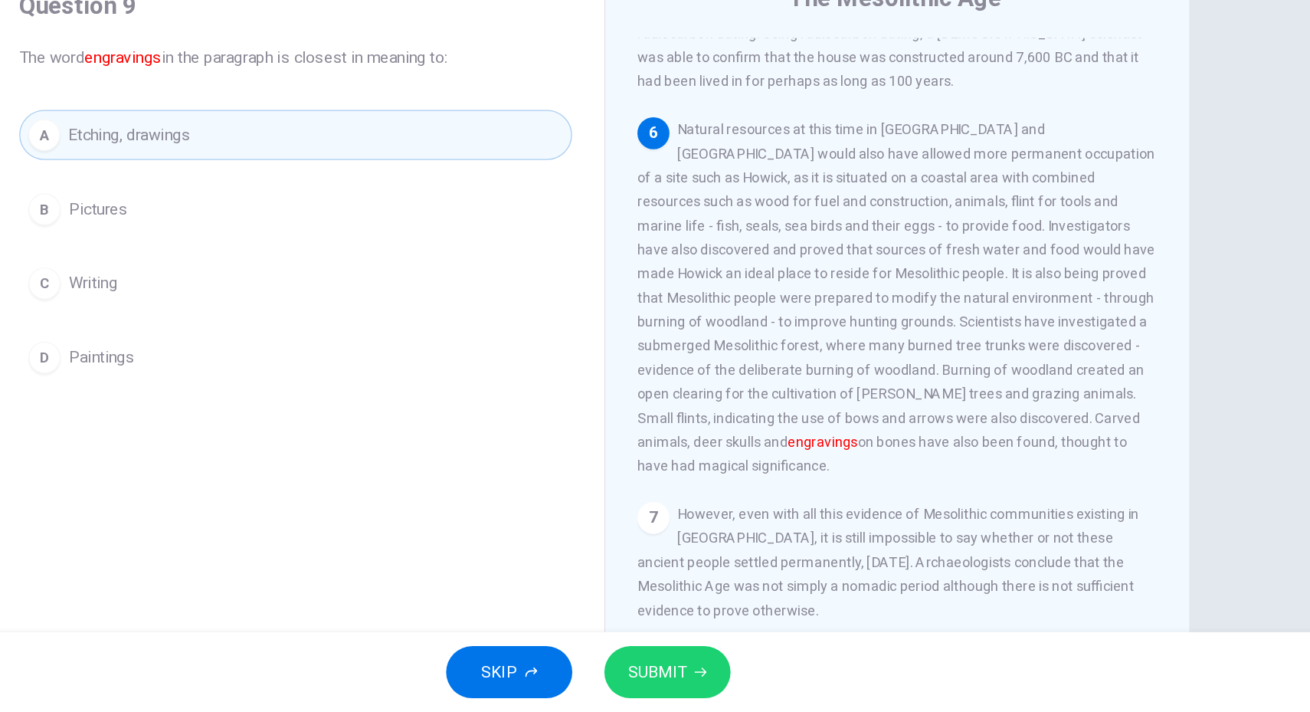
click at [722, 686] on span "SUBMIT" at bounding box center [708, 680] width 44 height 21
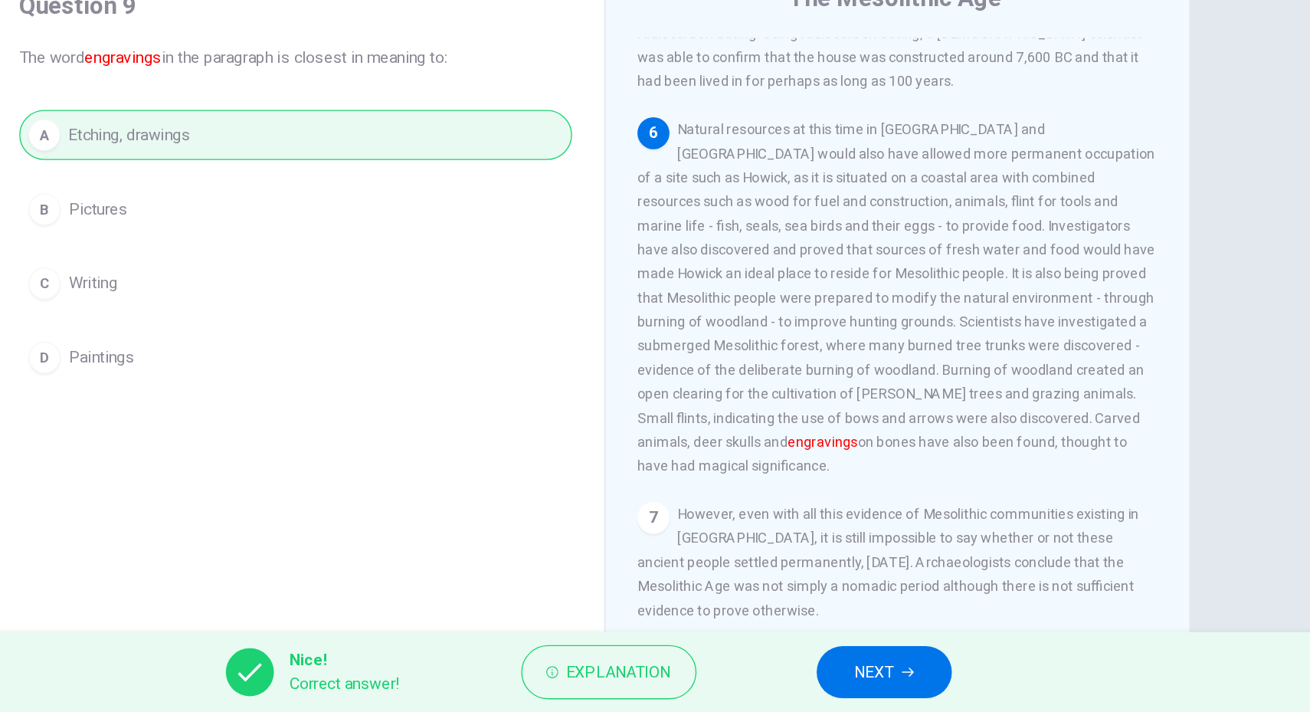
click at [878, 681] on span "NEXT" at bounding box center [874, 680] width 30 height 21
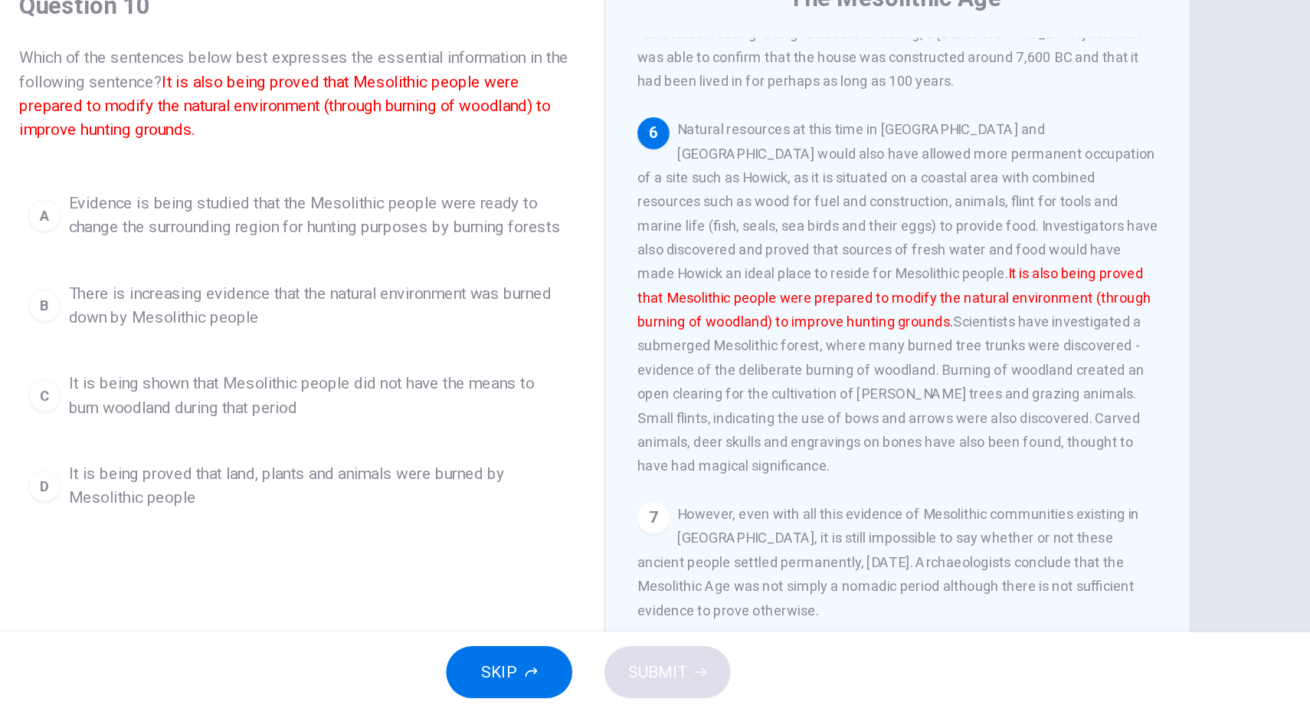
scroll to position [728, 0]
click at [522, 338] on span "Evidence is being studied that the Mesolithic people were ready to change the s…" at bounding box center [446, 331] width 378 height 37
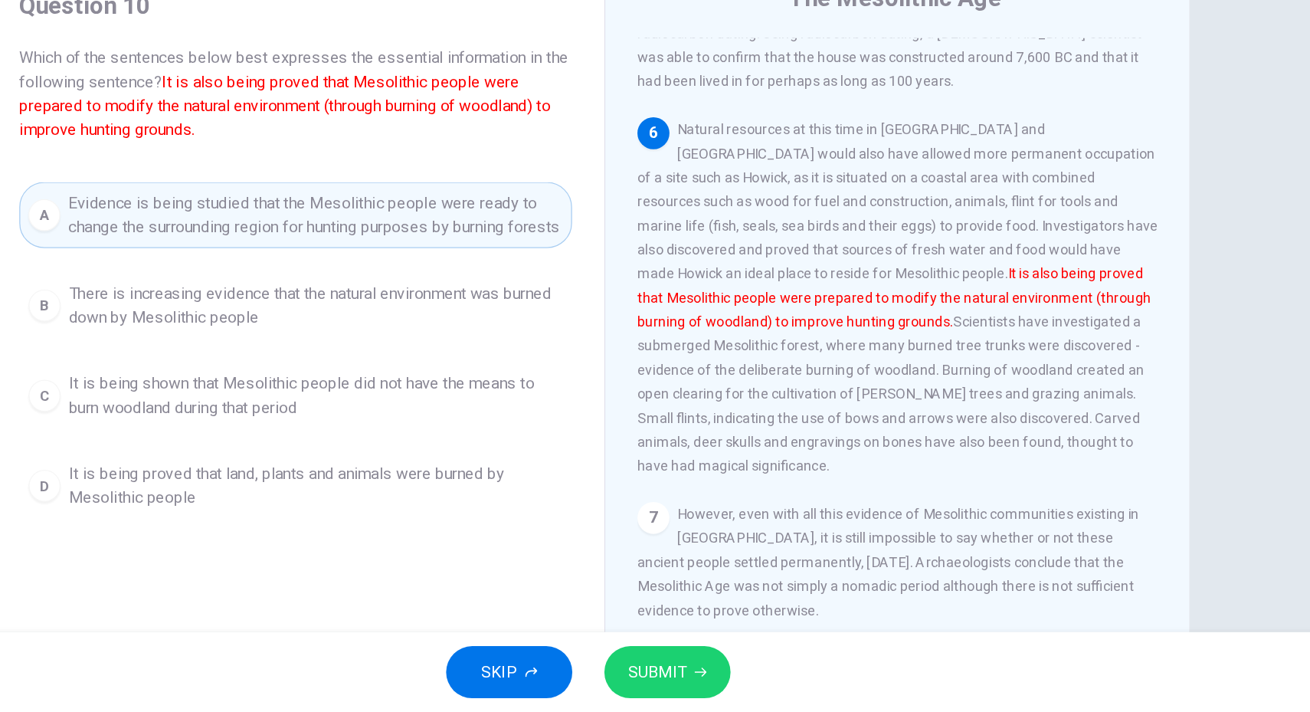
click at [689, 682] on span "SUBMIT" at bounding box center [708, 680] width 44 height 21
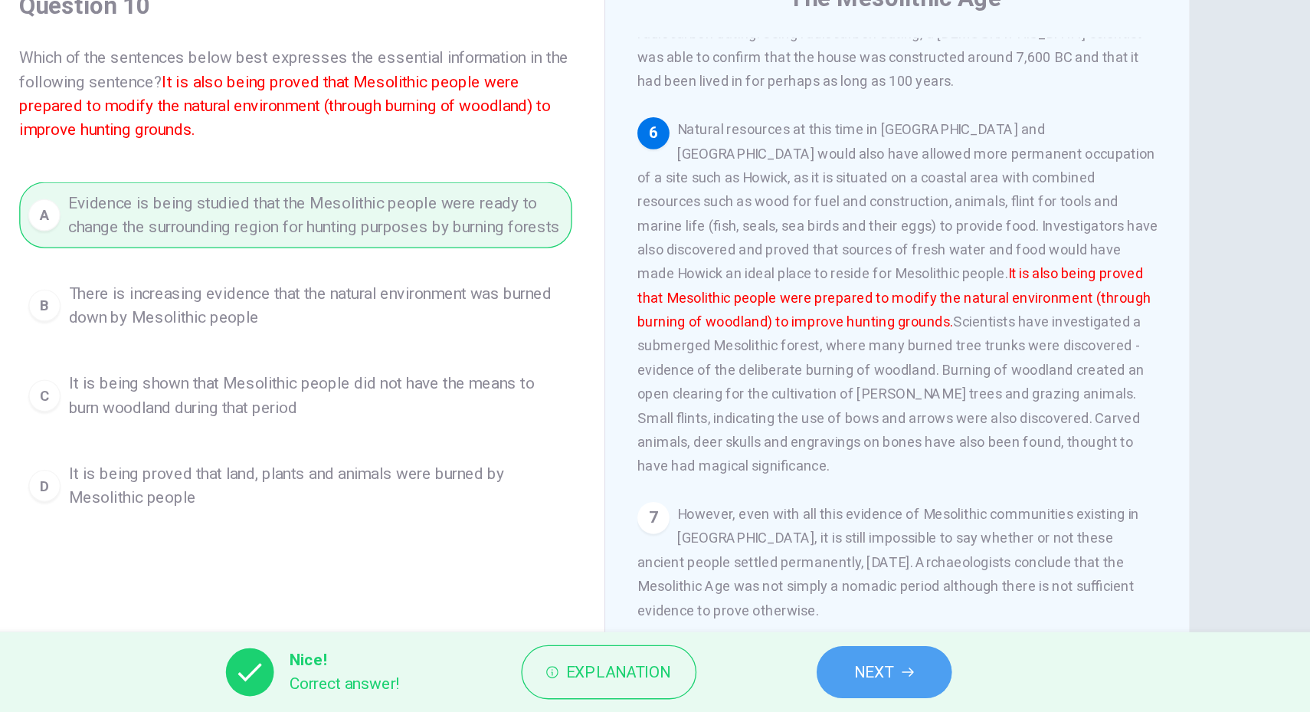
click at [896, 690] on button "NEXT" at bounding box center [881, 681] width 103 height 40
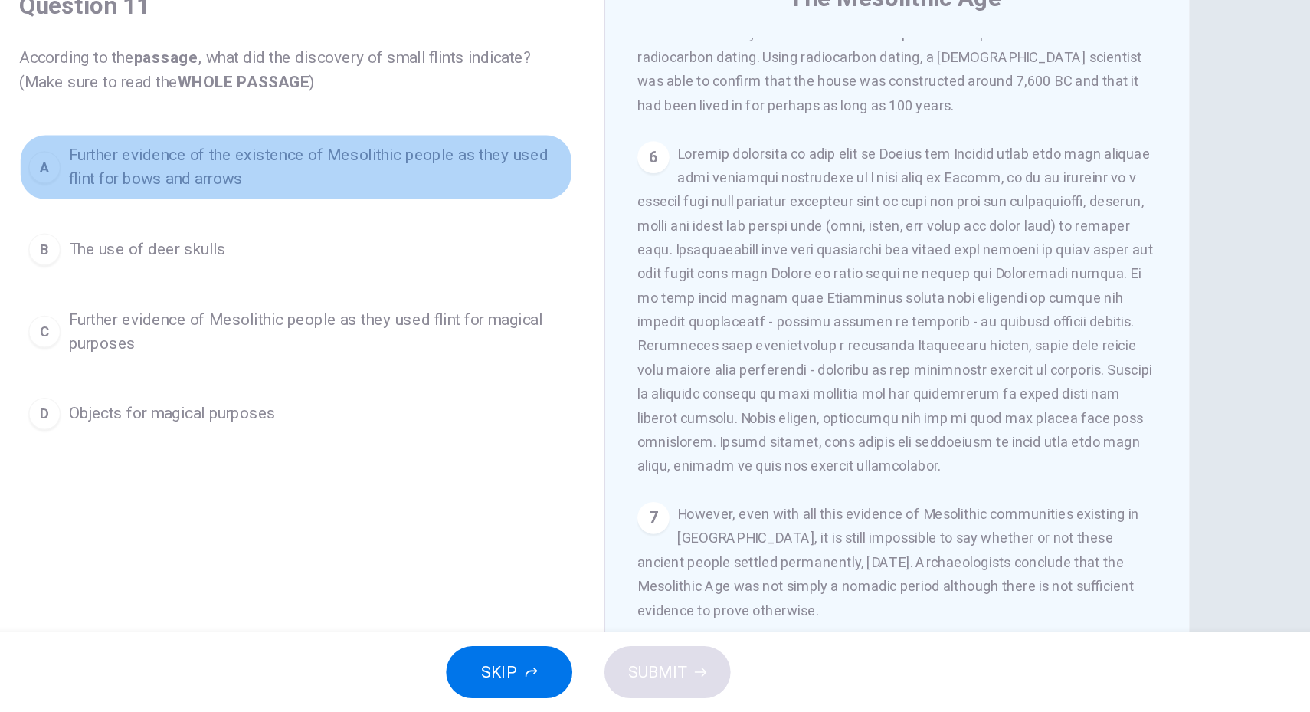
click at [352, 293] on span "Further evidence of the existence of Mesolithic people as they used flint for b…" at bounding box center [446, 295] width 378 height 37
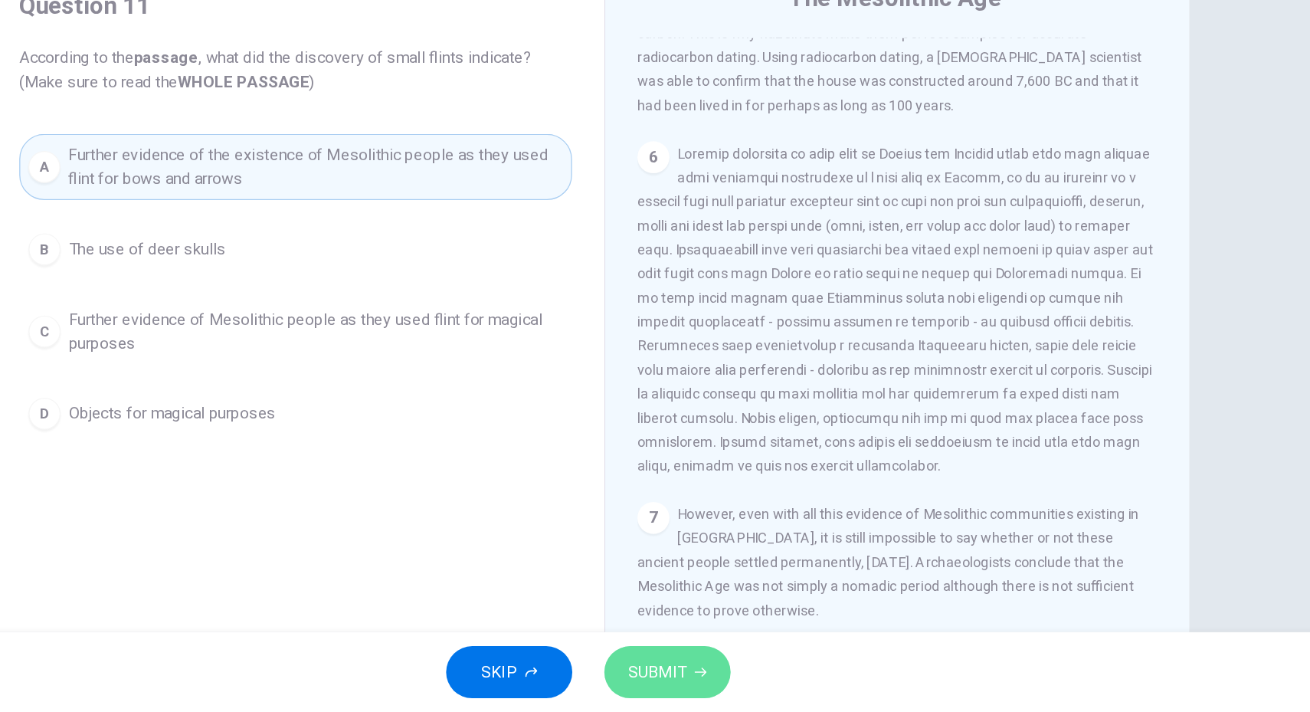
click at [718, 686] on span "SUBMIT" at bounding box center [708, 680] width 44 height 21
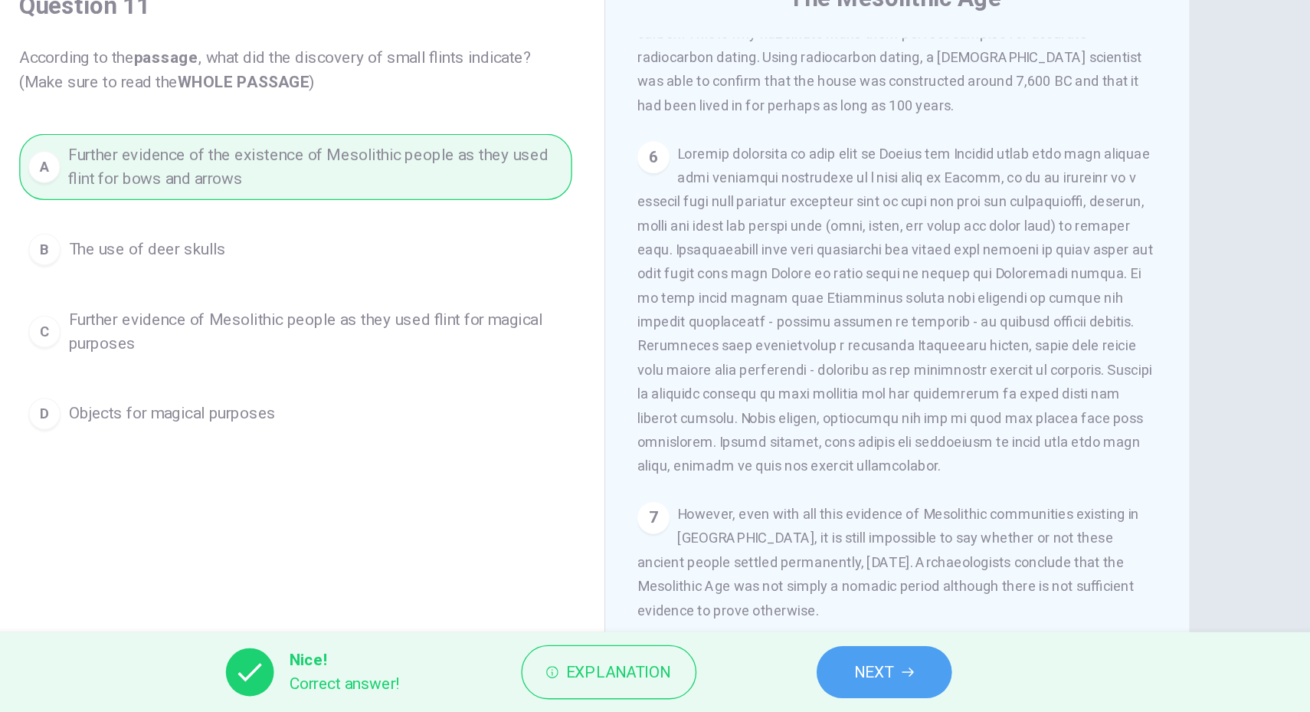
click at [857, 664] on button "NEXT" at bounding box center [881, 681] width 103 height 40
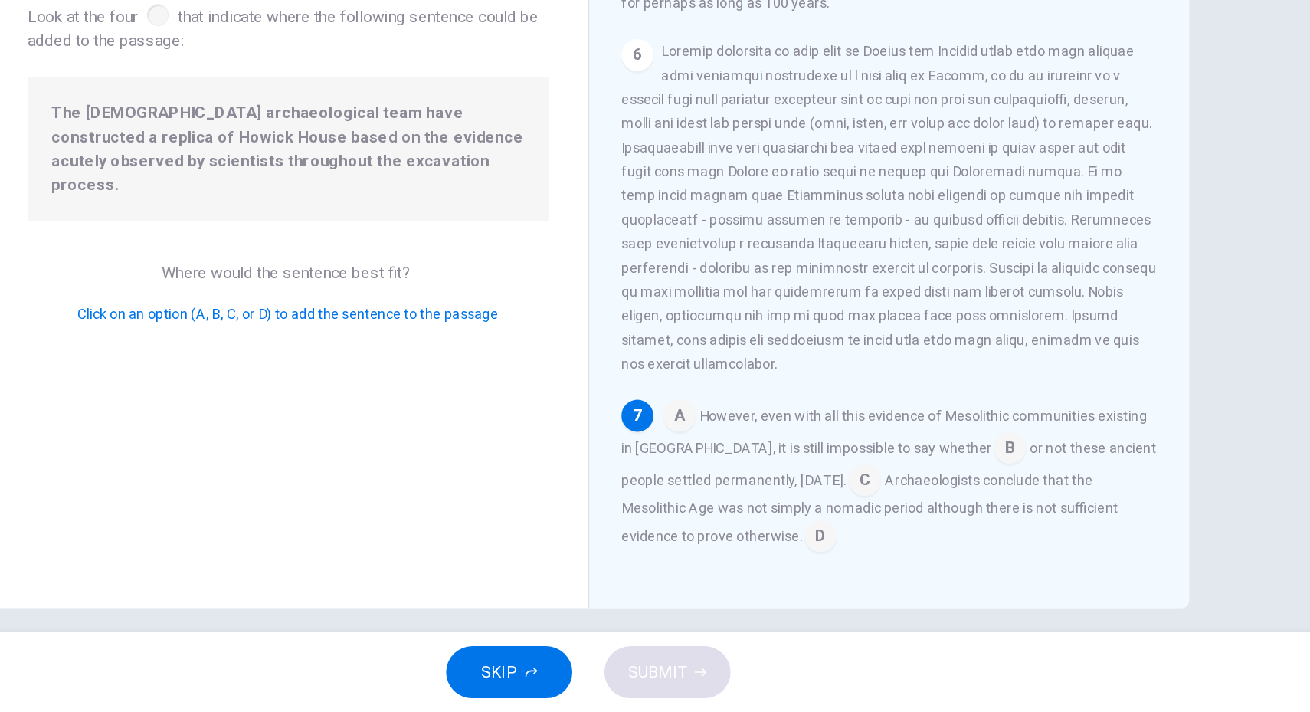
scroll to position [41, 0]
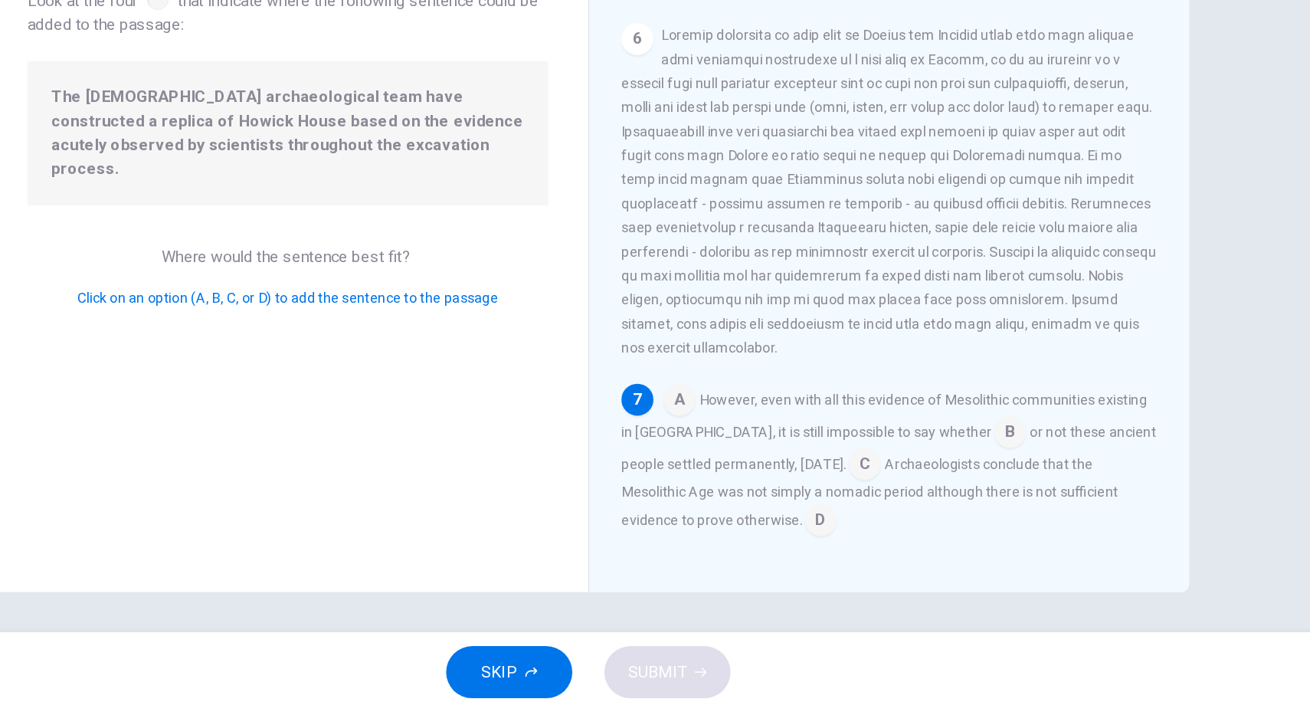
click at [720, 470] on input at bounding box center [724, 474] width 25 height 25
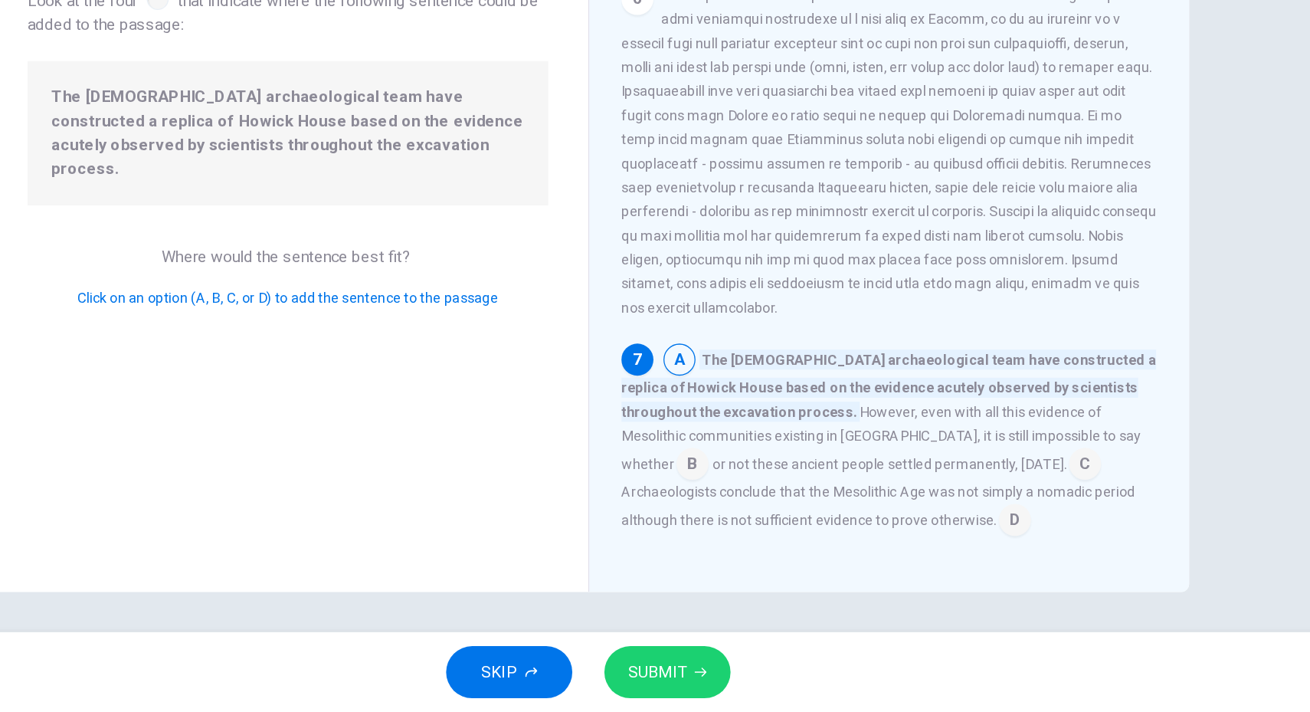
scroll to position [789, 0]
click at [1023, 521] on input at bounding box center [1035, 523] width 25 height 25
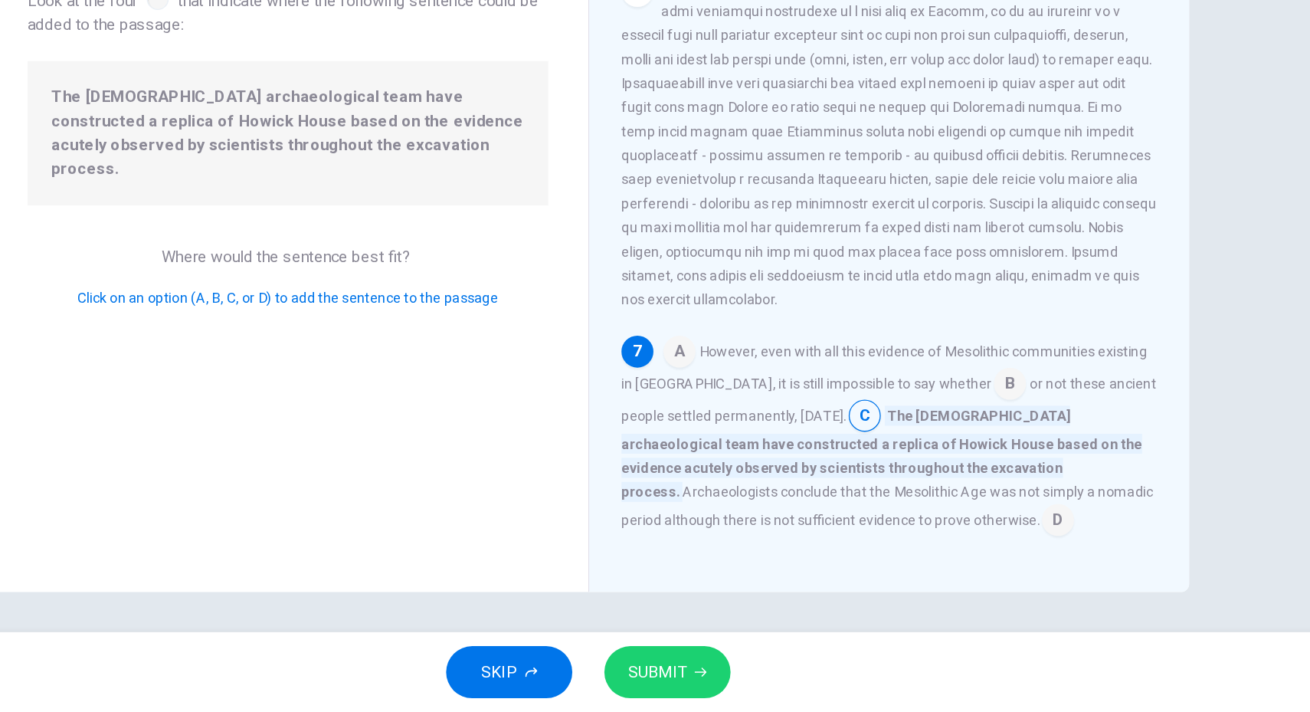
click at [1002, 567] on input at bounding box center [1014, 566] width 25 height 25
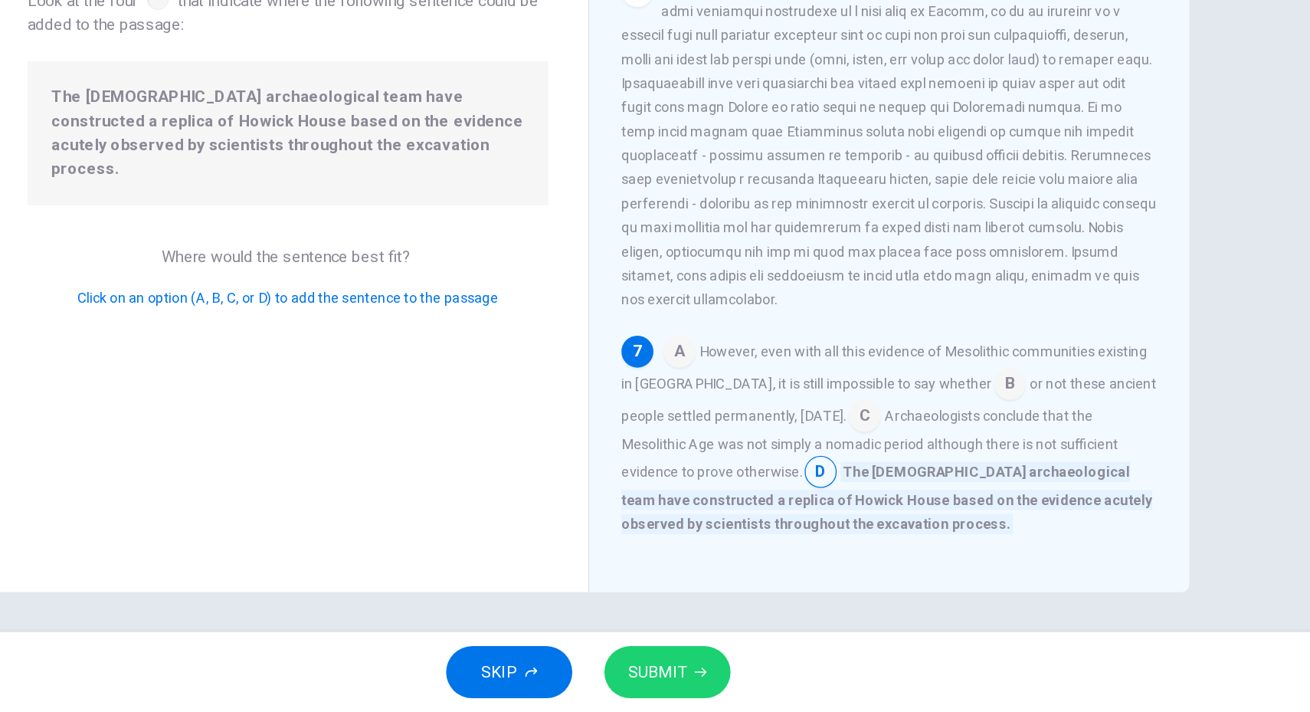
click at [725, 692] on button "SUBMIT" at bounding box center [715, 681] width 97 height 40
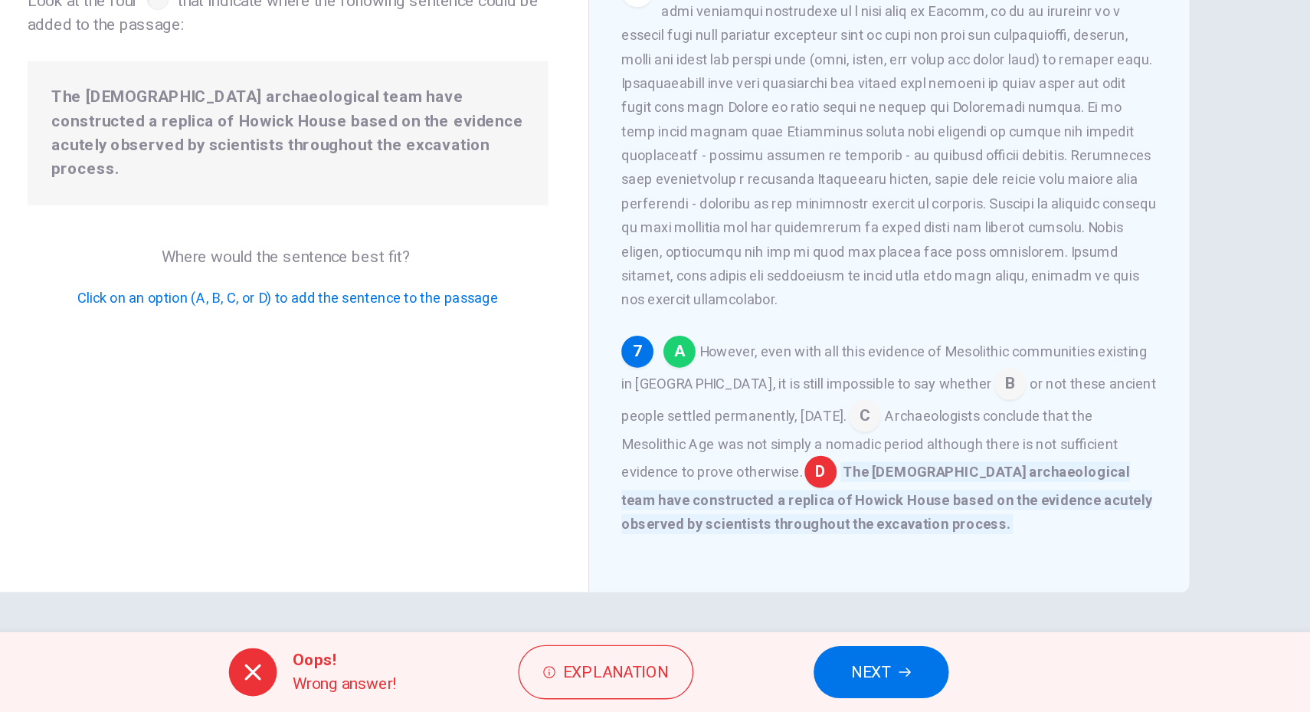
click at [885, 675] on span "NEXT" at bounding box center [871, 680] width 30 height 21
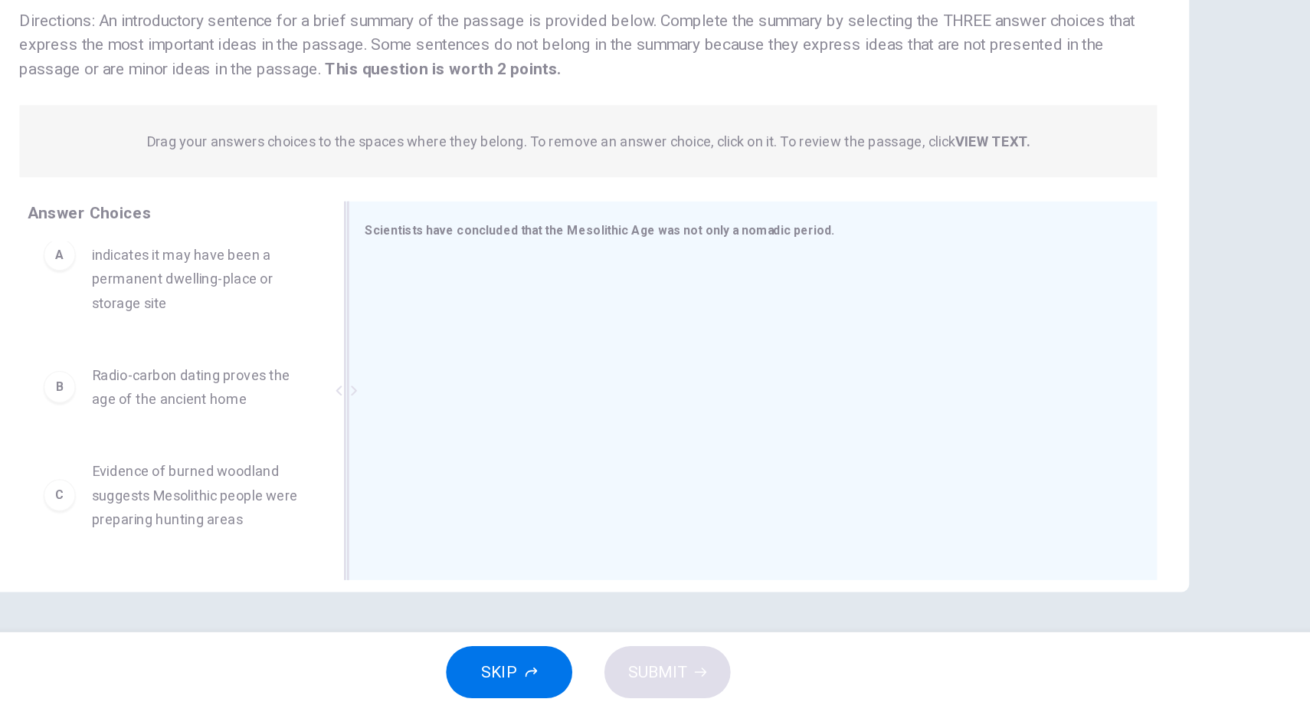
scroll to position [47, 0]
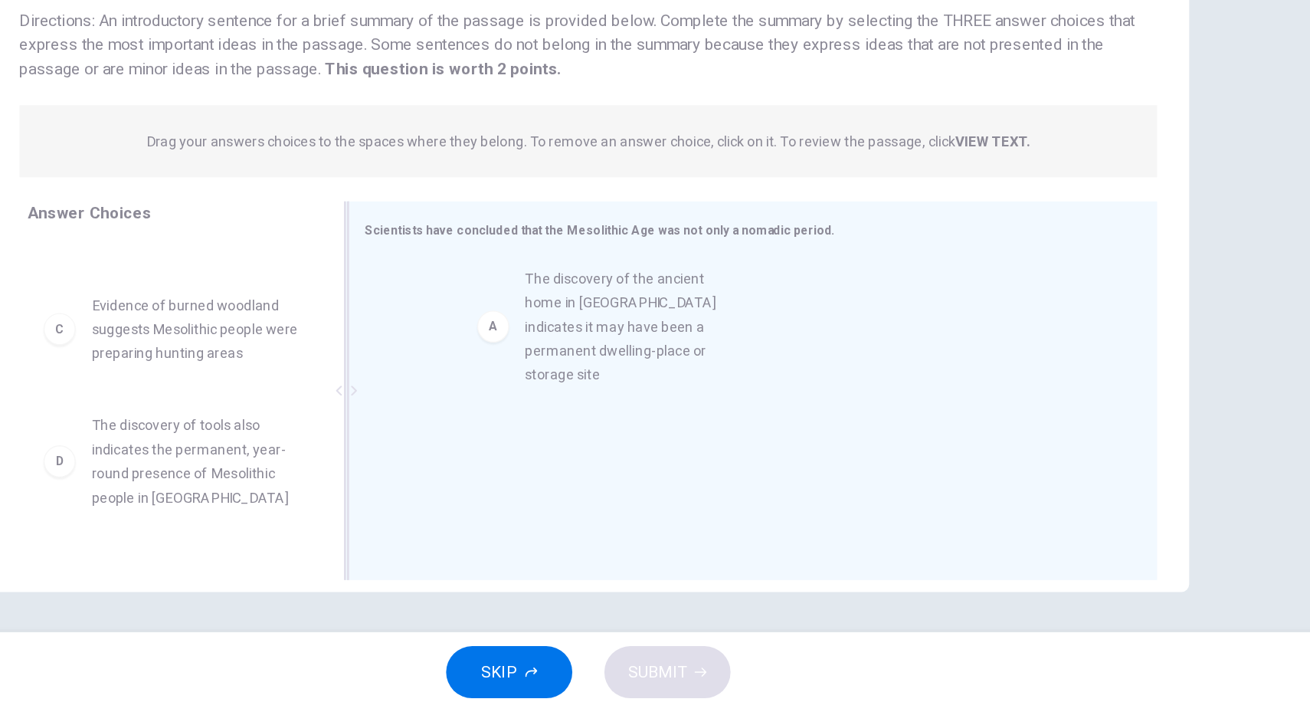
drag, startPoint x: 390, startPoint y: 375, endPoint x: 735, endPoint y: 443, distance: 351.2
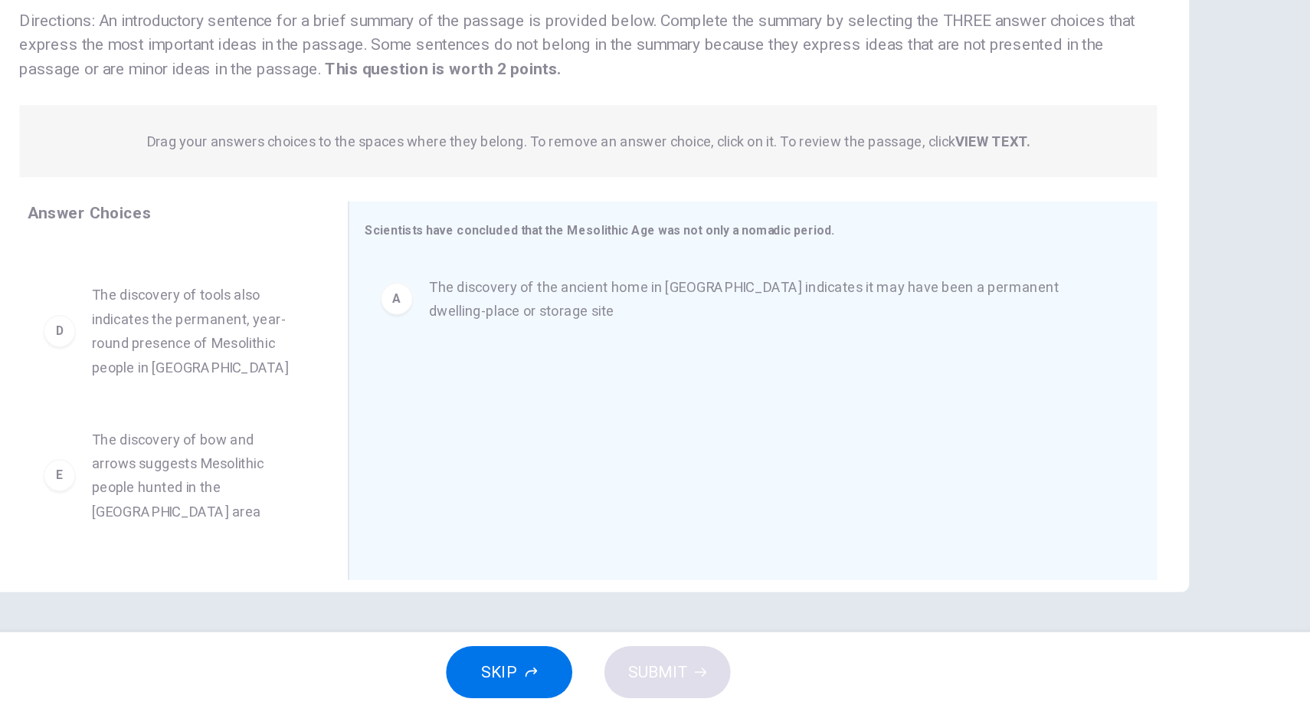
scroll to position [148, 0]
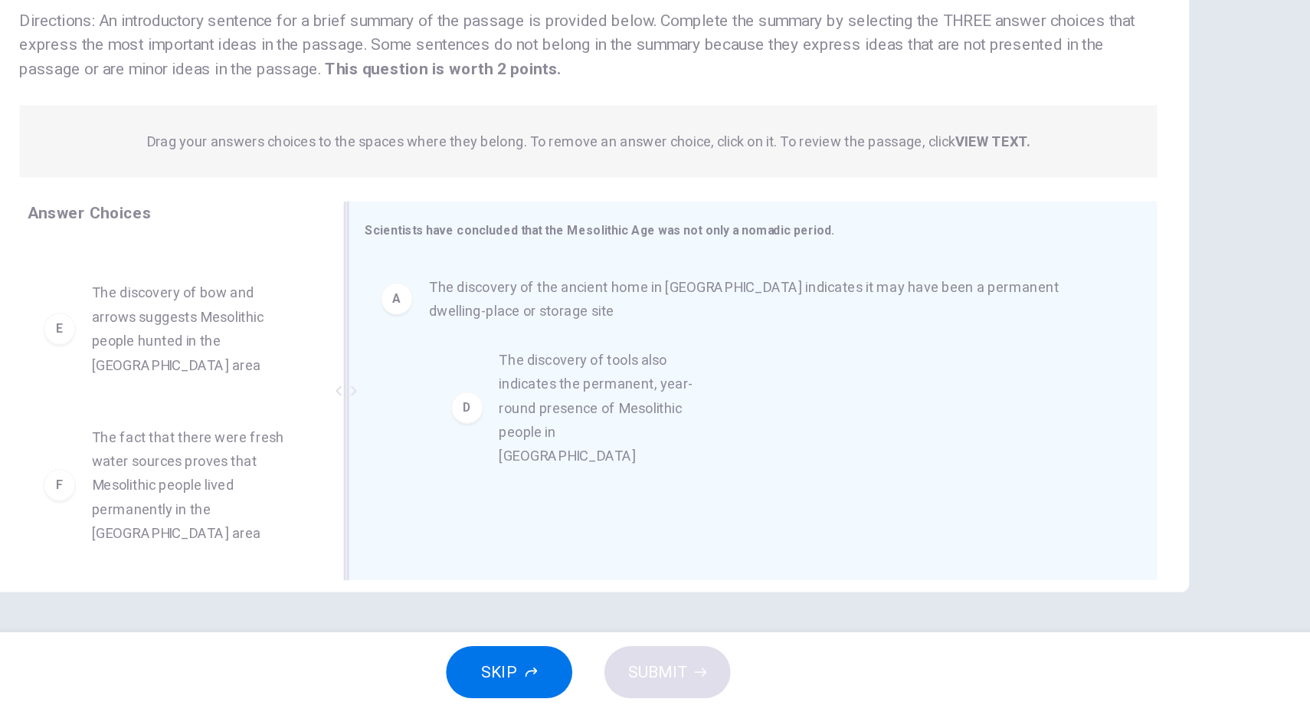
drag, startPoint x: 376, startPoint y: 420, endPoint x: 757, endPoint y: 465, distance: 383.4
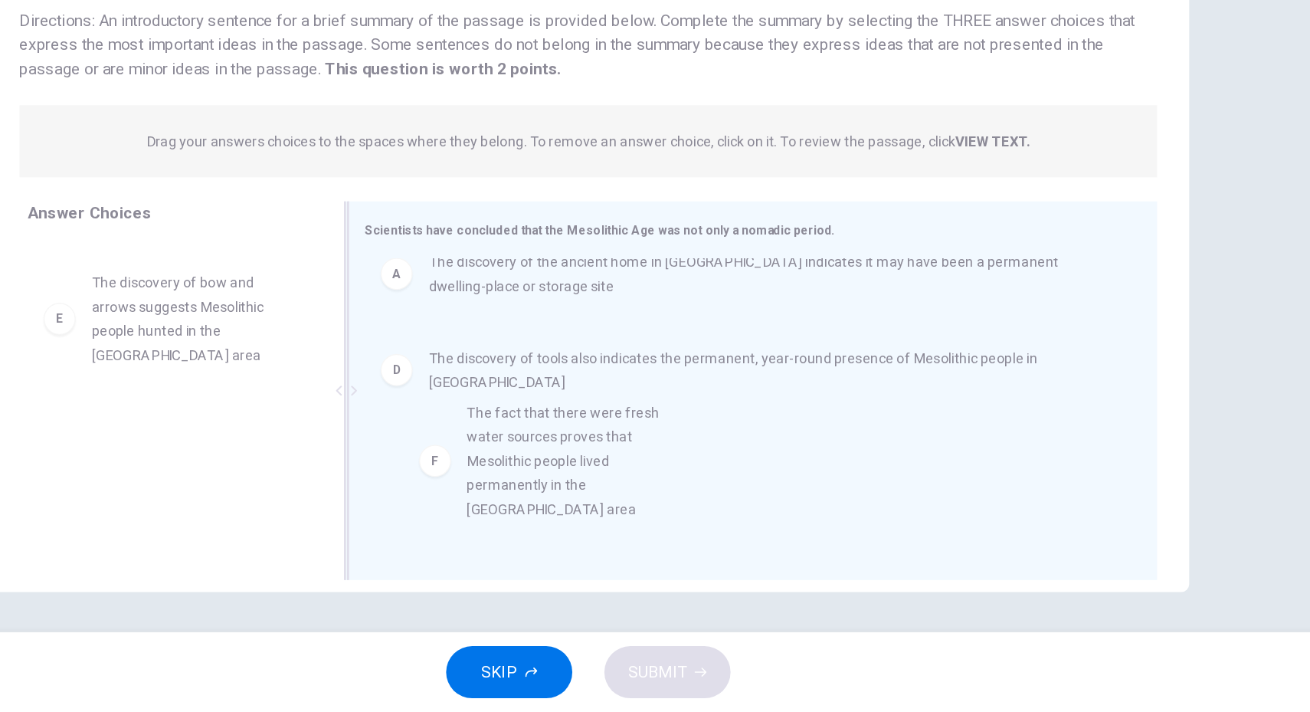
scroll to position [21, 0]
drag, startPoint x: 371, startPoint y: 535, endPoint x: 690, endPoint y: 513, distance: 319.4
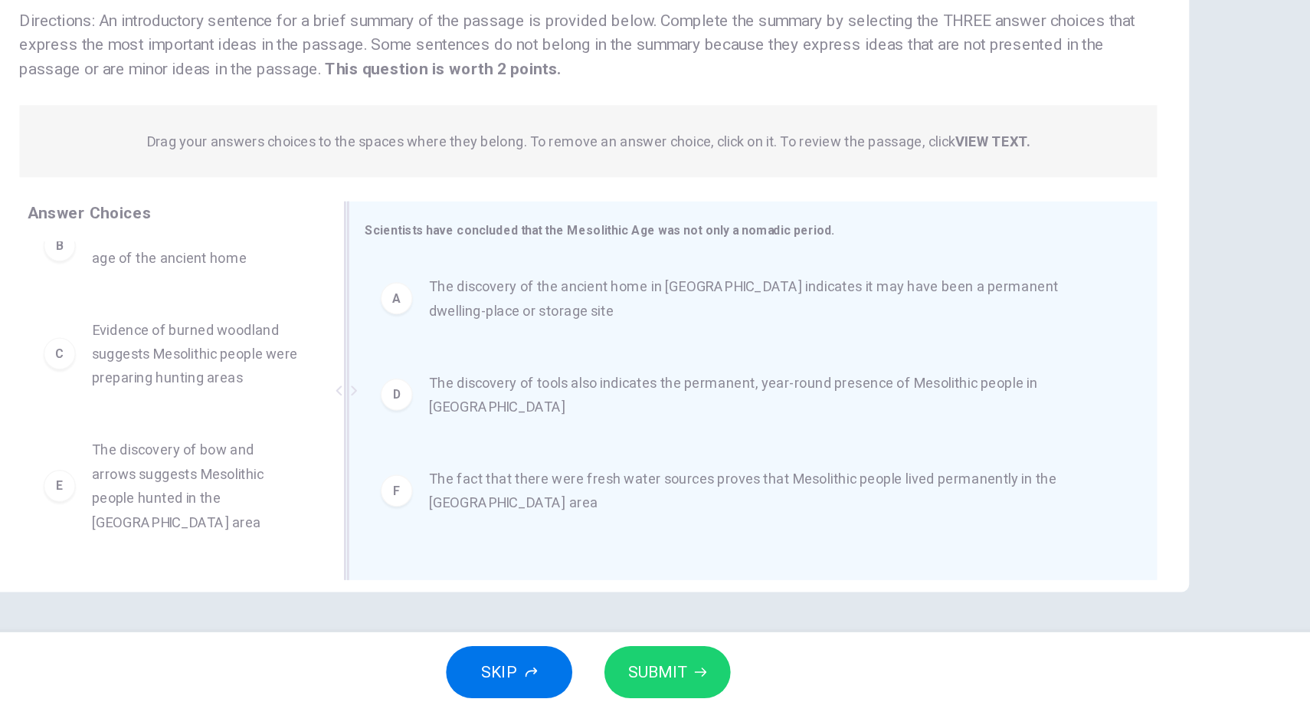
scroll to position [27, 0]
click at [702, 673] on span "SUBMIT" at bounding box center [708, 680] width 44 height 21
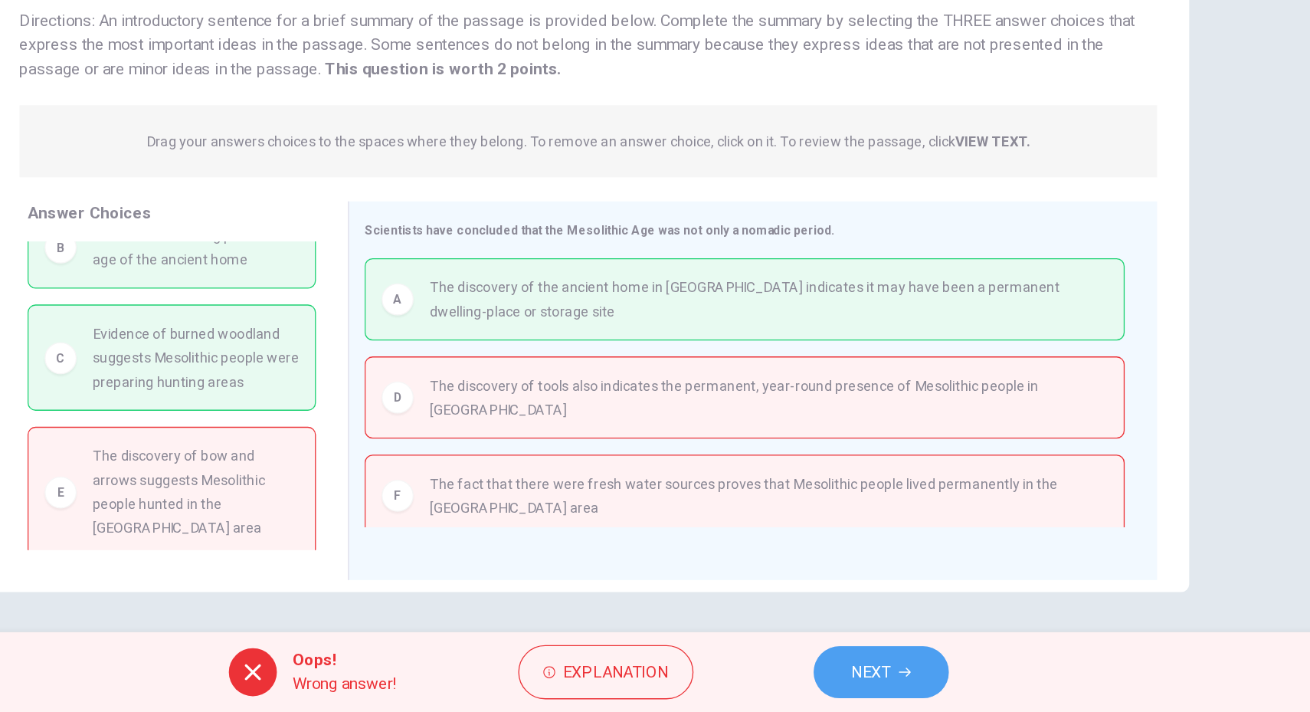
click at [860, 675] on span "NEXT" at bounding box center [871, 680] width 30 height 21
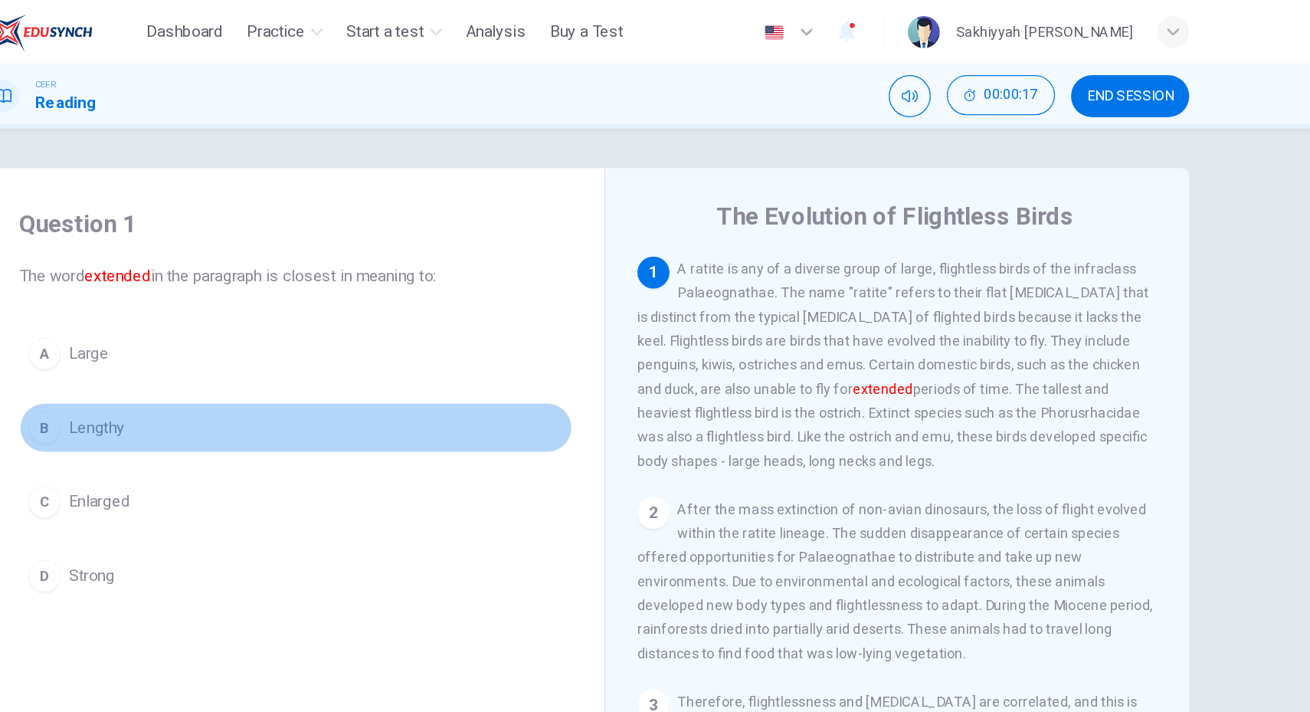
click at [284, 329] on span "Lengthy" at bounding box center [278, 327] width 43 height 18
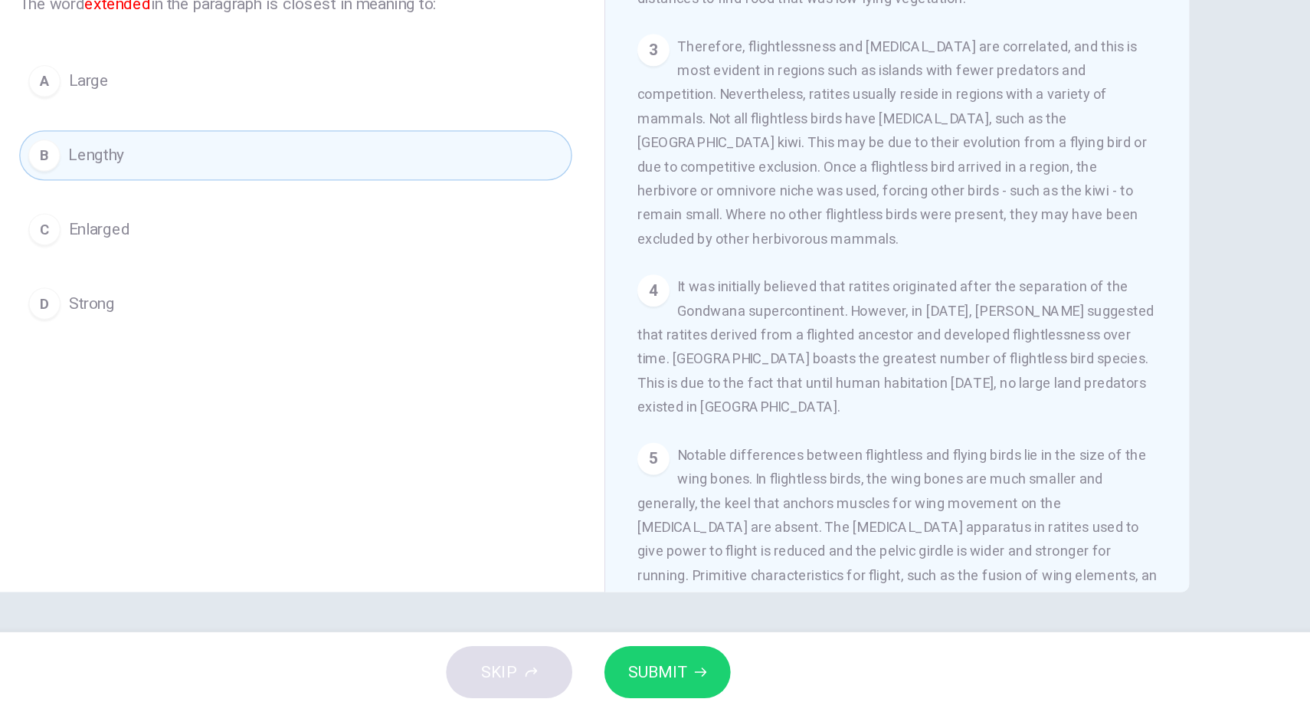
click at [690, 680] on span "SUBMIT" at bounding box center [708, 680] width 44 height 21
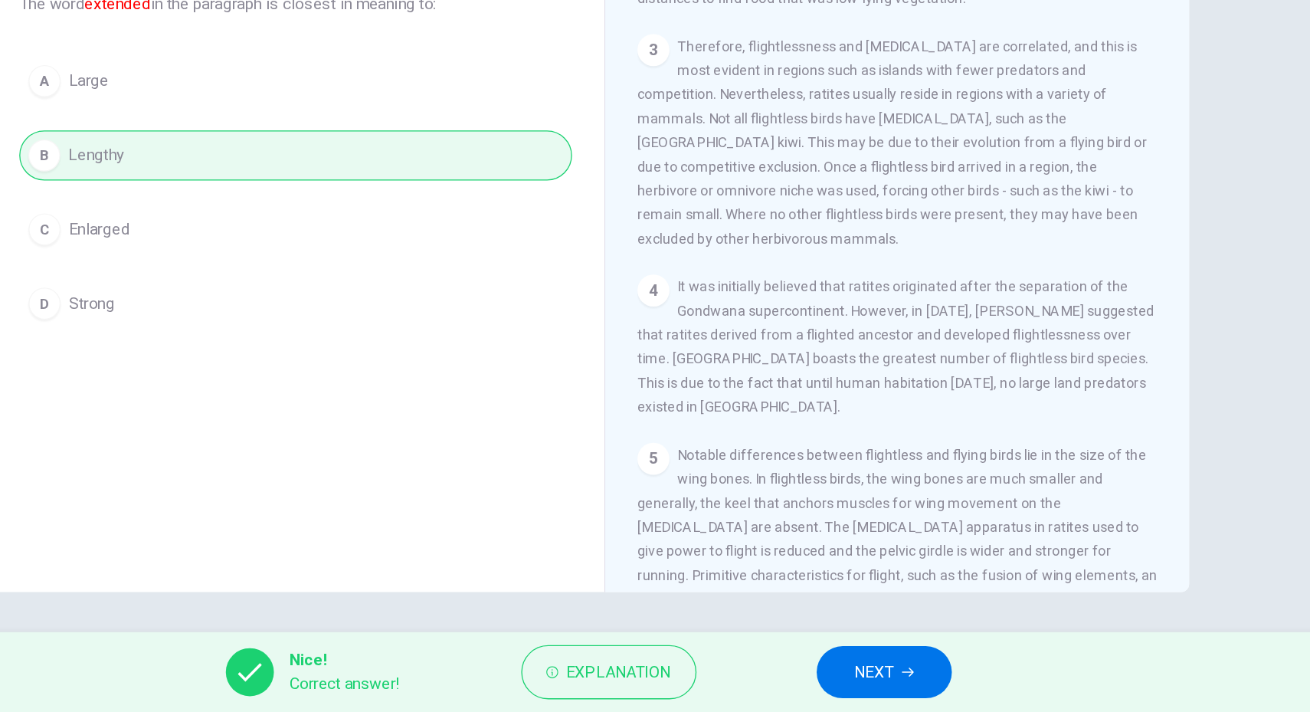
click at [869, 680] on span "NEXT" at bounding box center [874, 680] width 30 height 21
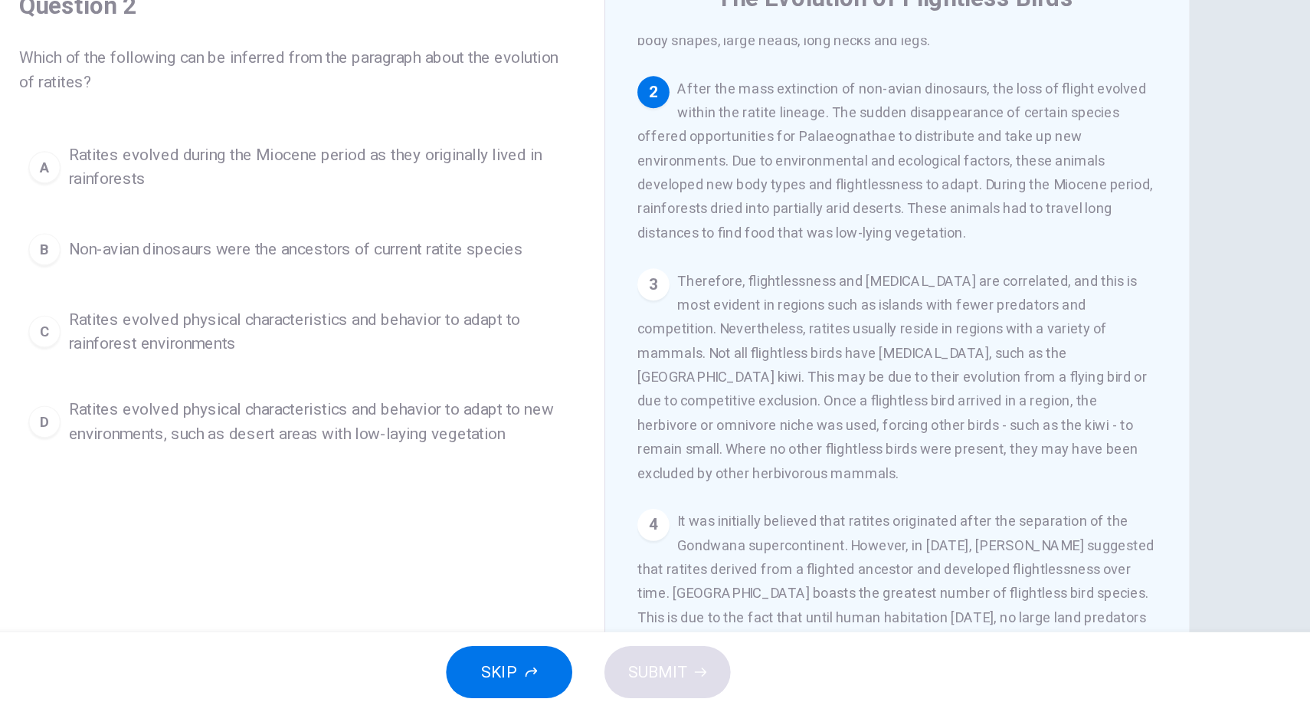
scroll to position [133, 0]
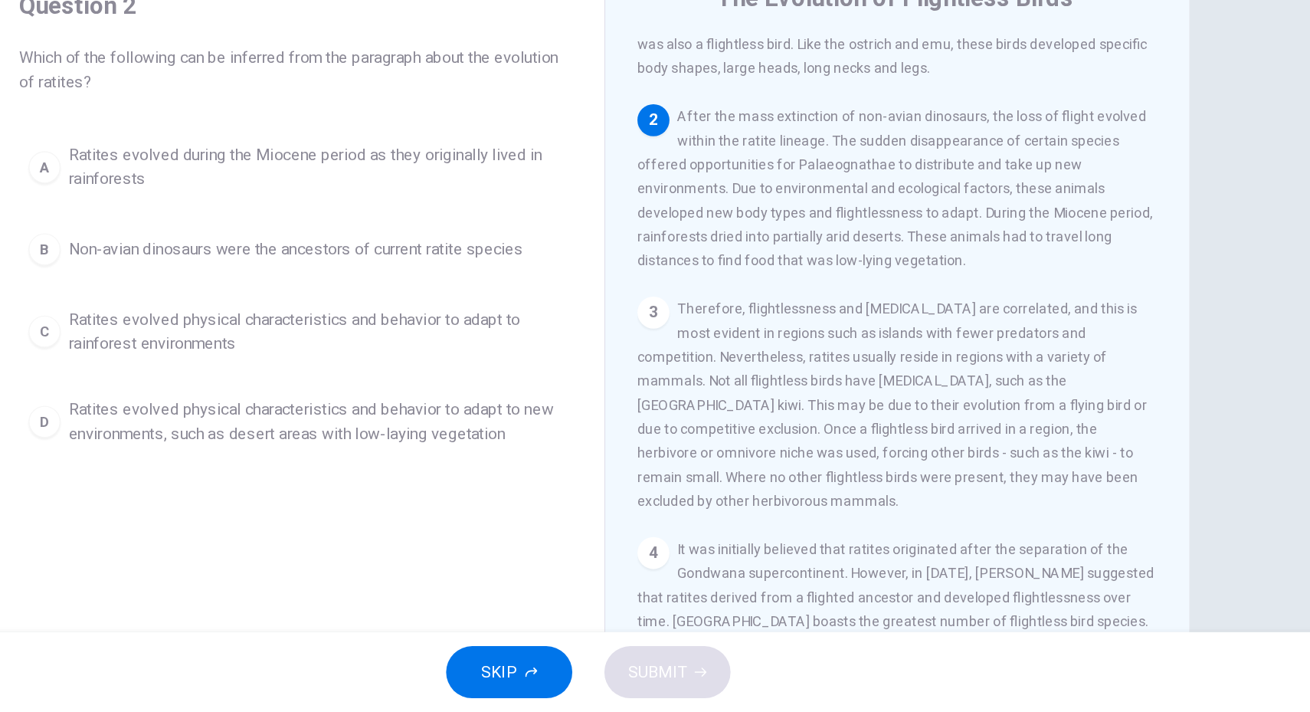
click at [488, 408] on span "Ratites evolved physical characteristics and behavior to adapt to rainforest en…" at bounding box center [446, 420] width 378 height 37
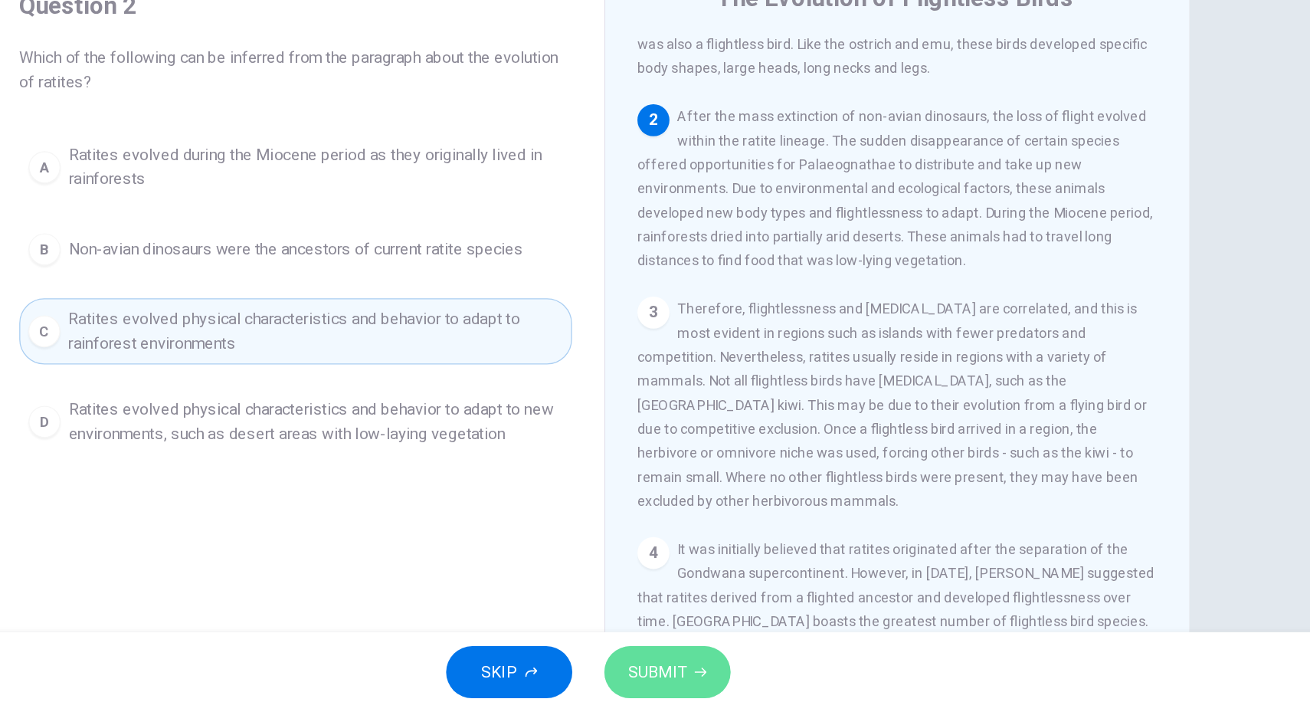
click at [718, 675] on span "SUBMIT" at bounding box center [708, 680] width 44 height 21
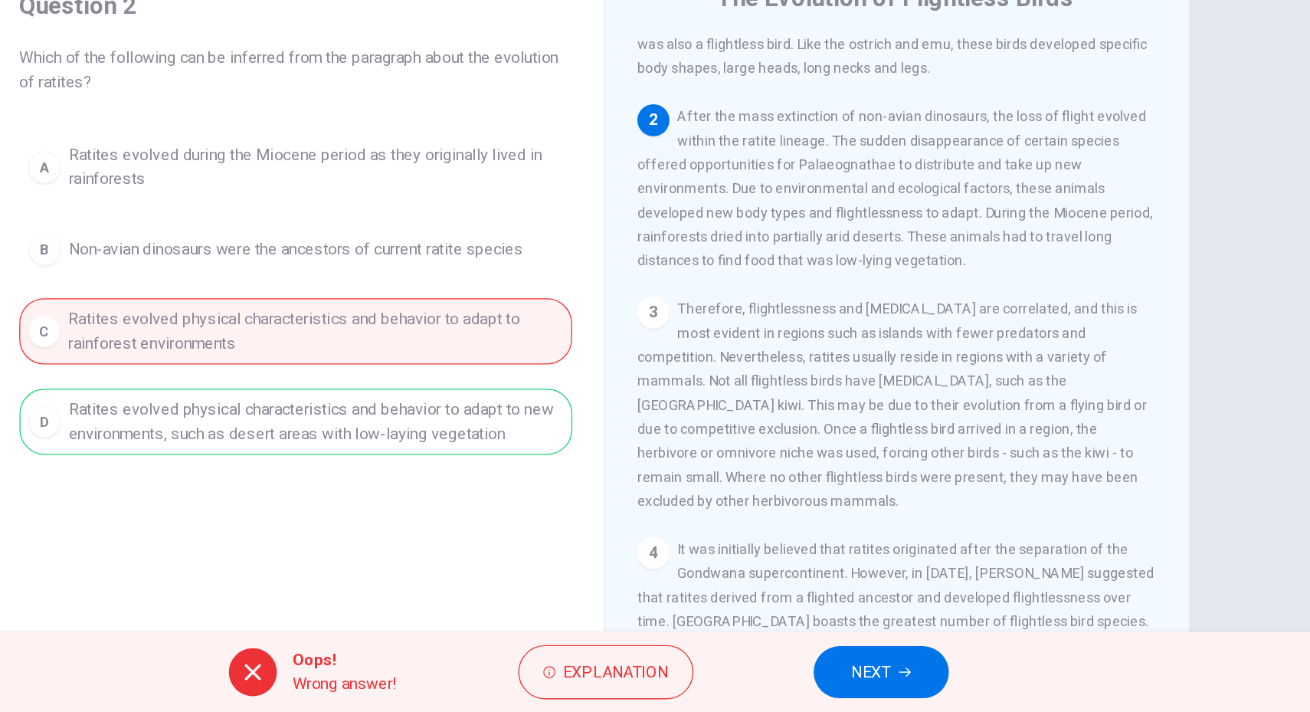
click at [898, 685] on icon "button" at bounding box center [896, 680] width 9 height 9
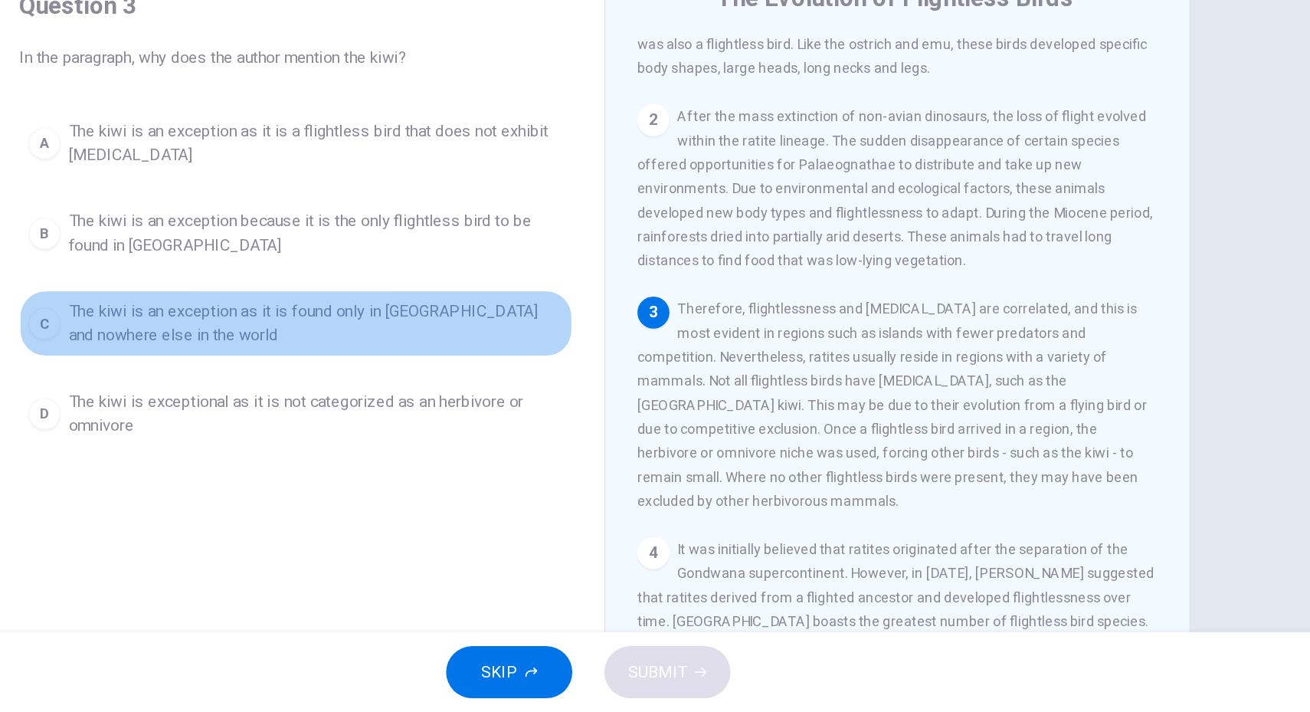
click at [404, 394] on button "C The kiwi is an exception as it is found only in New Zealand and nowhere else …" at bounding box center [431, 414] width 423 height 51
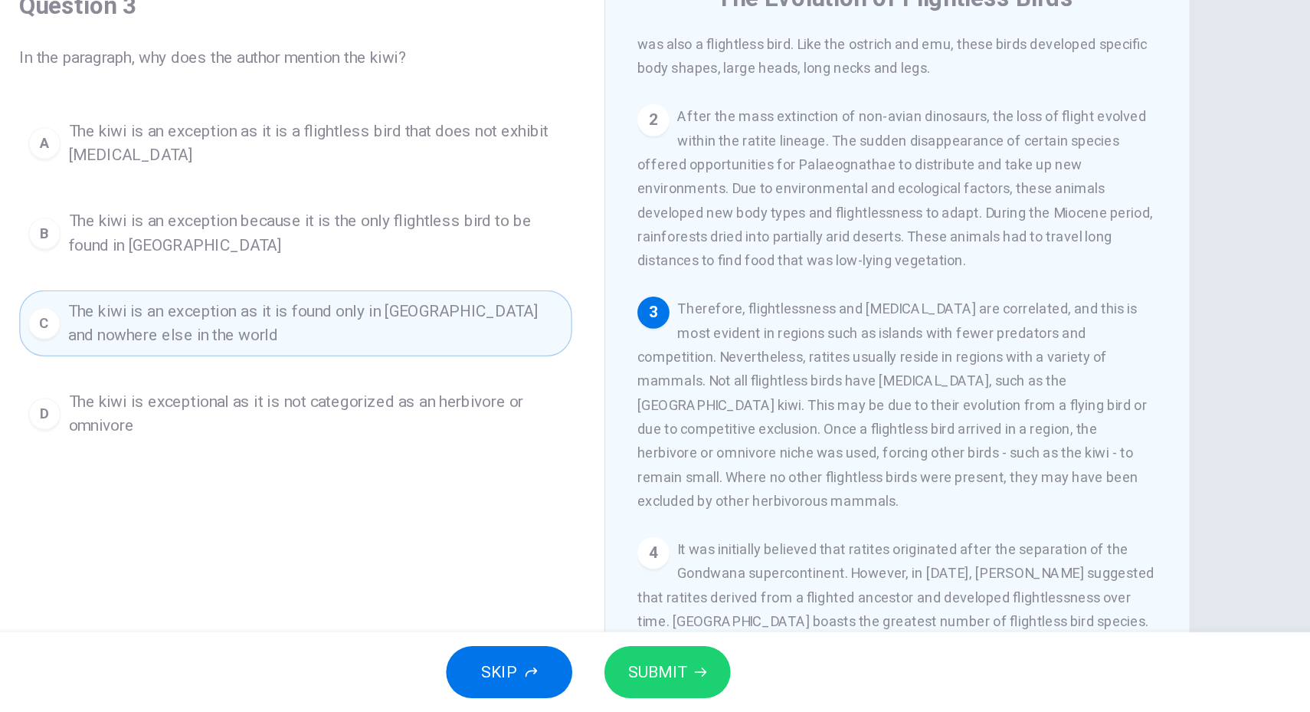
click at [738, 678] on icon "button" at bounding box center [740, 680] width 9 height 9
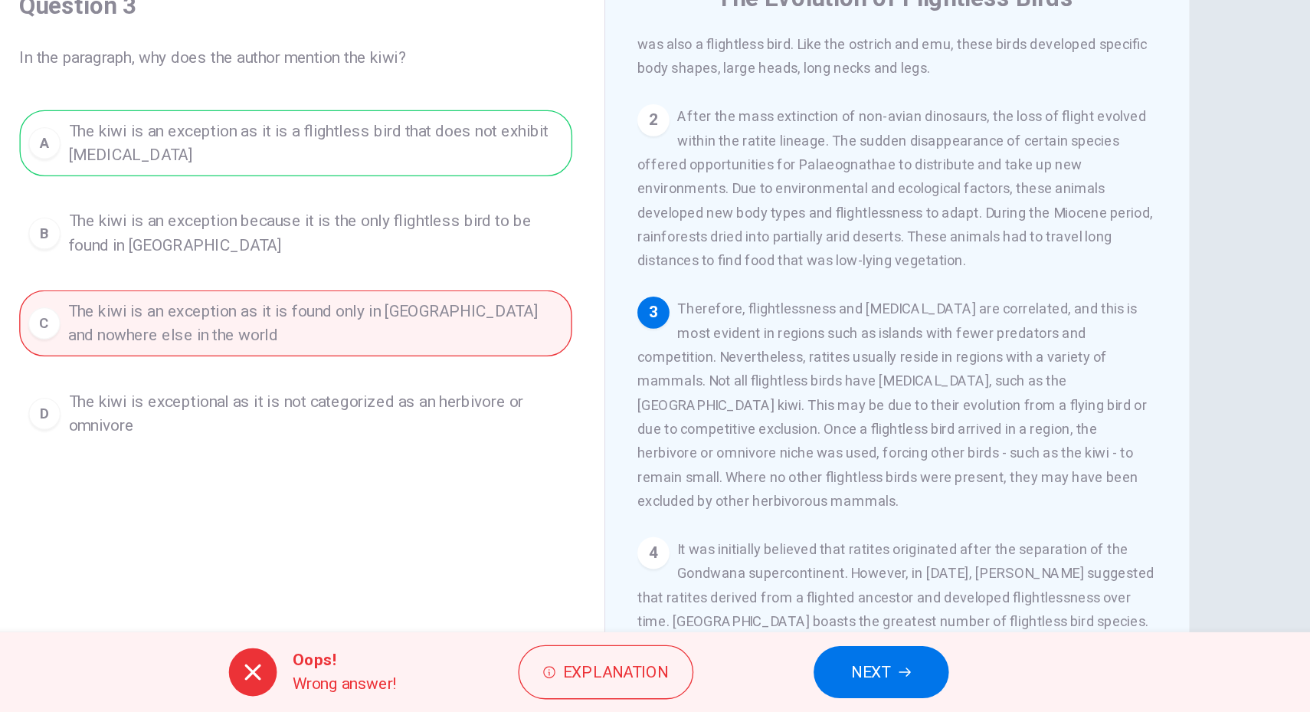
click at [879, 673] on span "NEXT" at bounding box center [871, 680] width 30 height 21
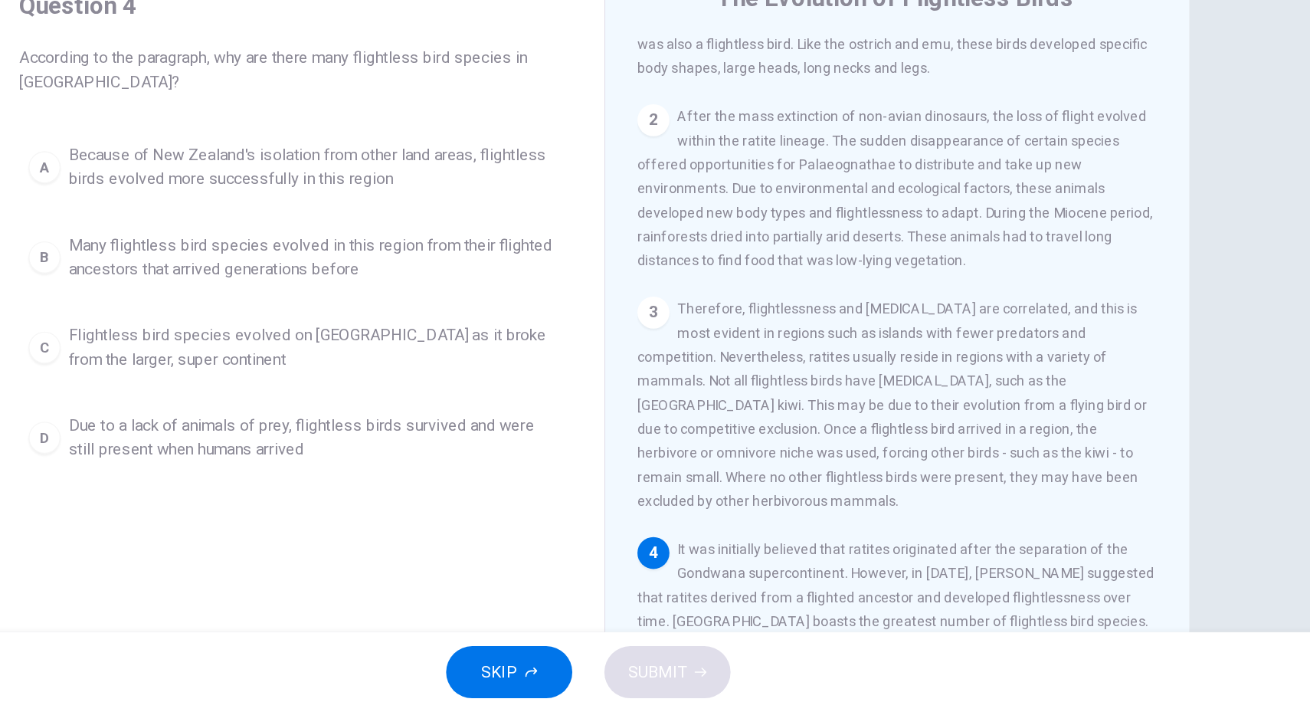
click at [481, 353] on span "Many flightless bird species evolved in this region from their flighted ancesto…" at bounding box center [446, 363] width 378 height 37
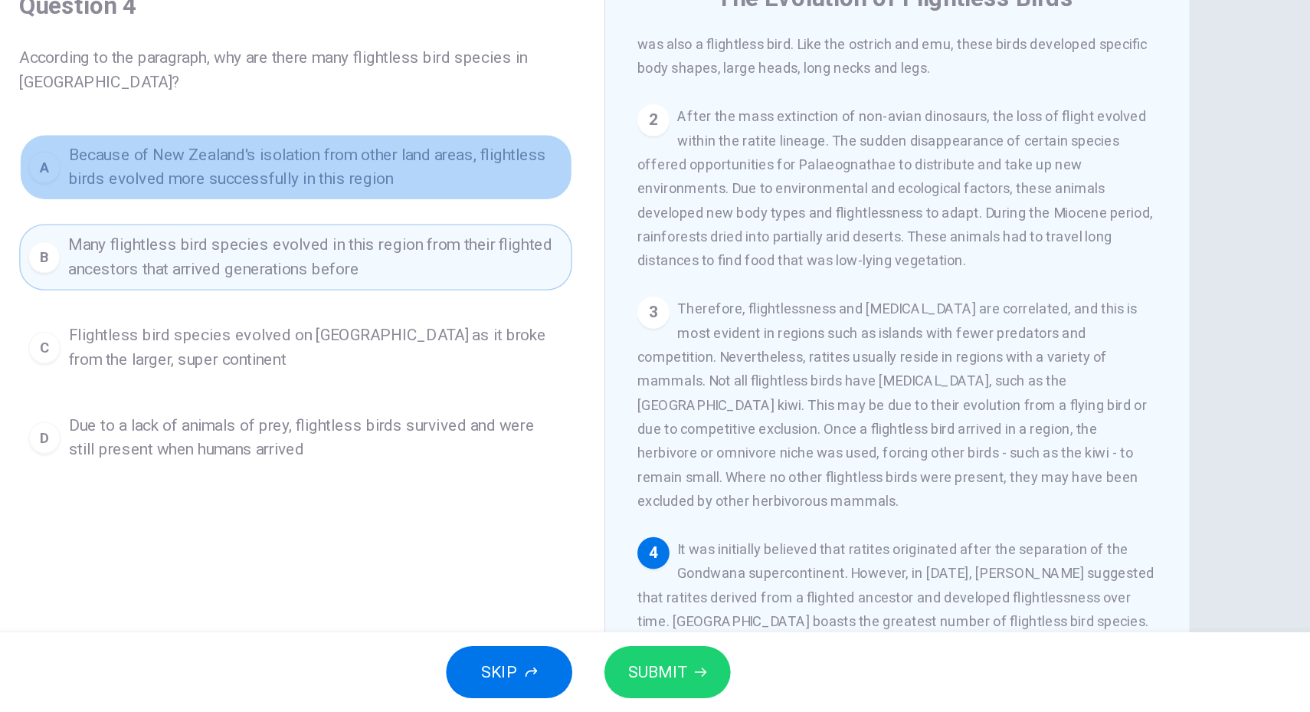
click at [483, 283] on span "Because of New Zealand's isolation from other land areas, flightless birds evol…" at bounding box center [446, 295] width 378 height 37
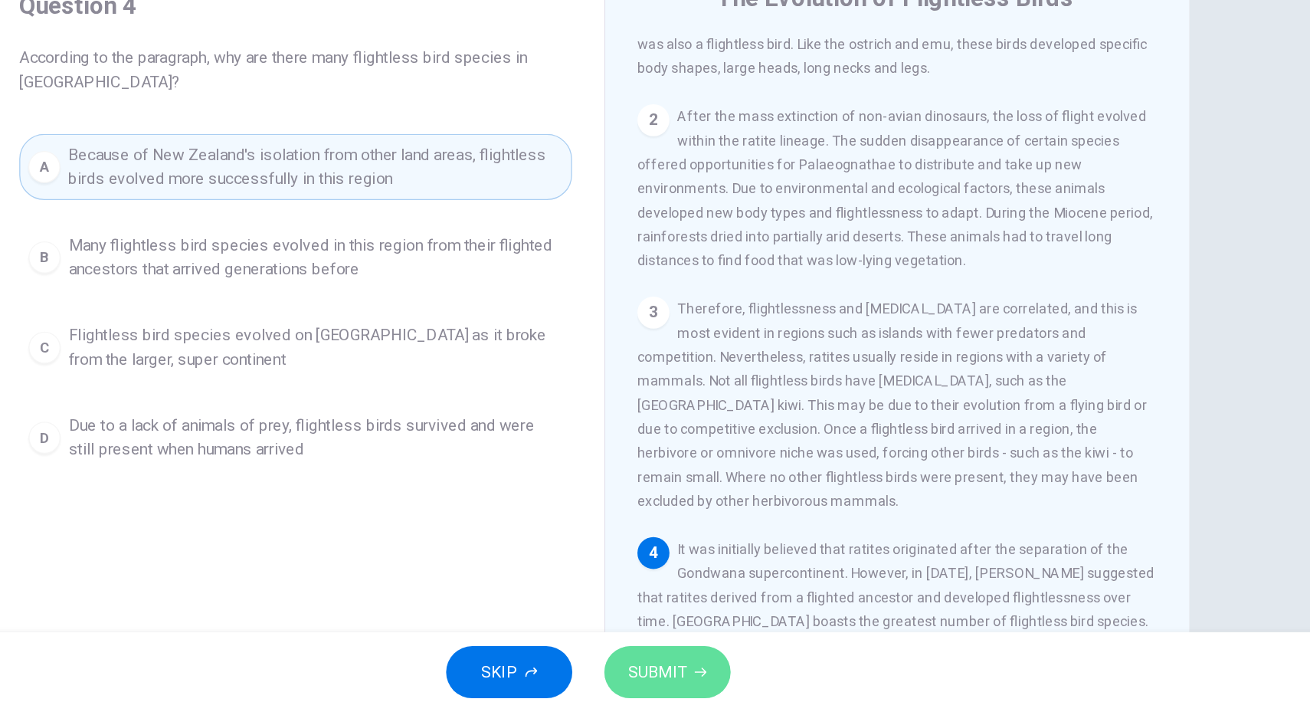
click at [695, 675] on span "SUBMIT" at bounding box center [708, 680] width 44 height 21
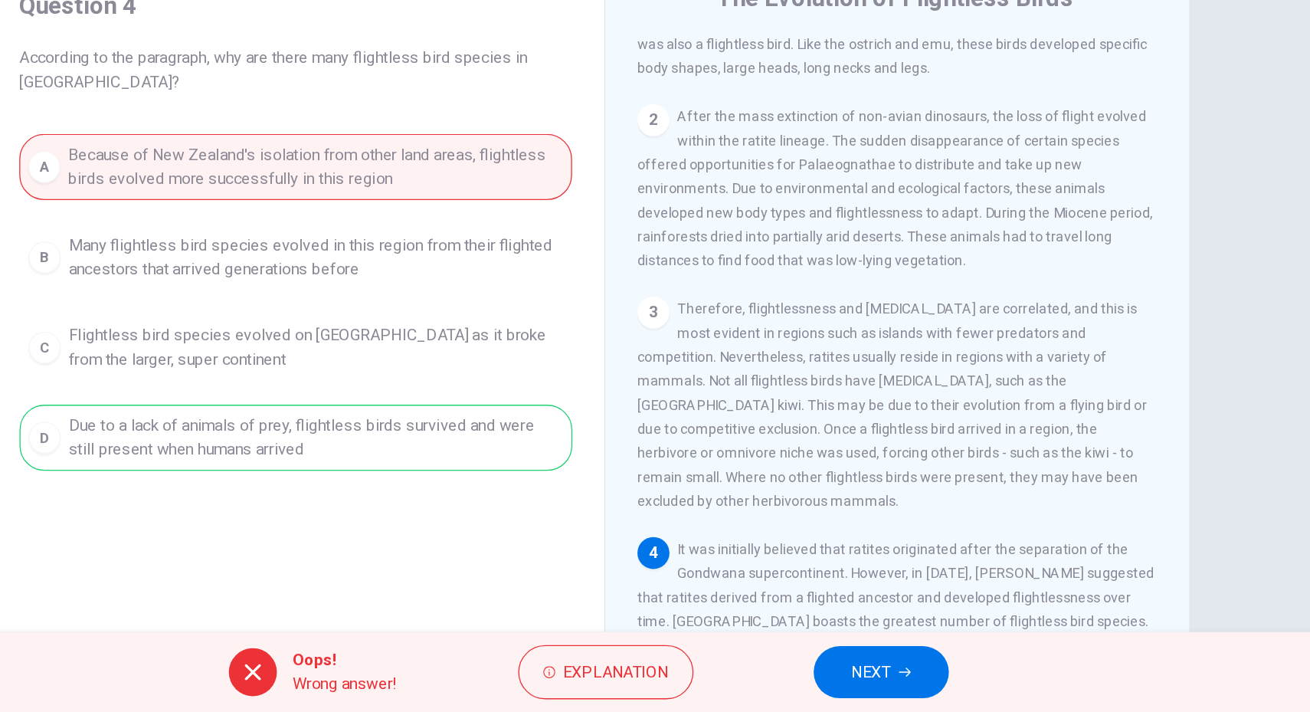
click at [870, 676] on span "NEXT" at bounding box center [871, 680] width 30 height 21
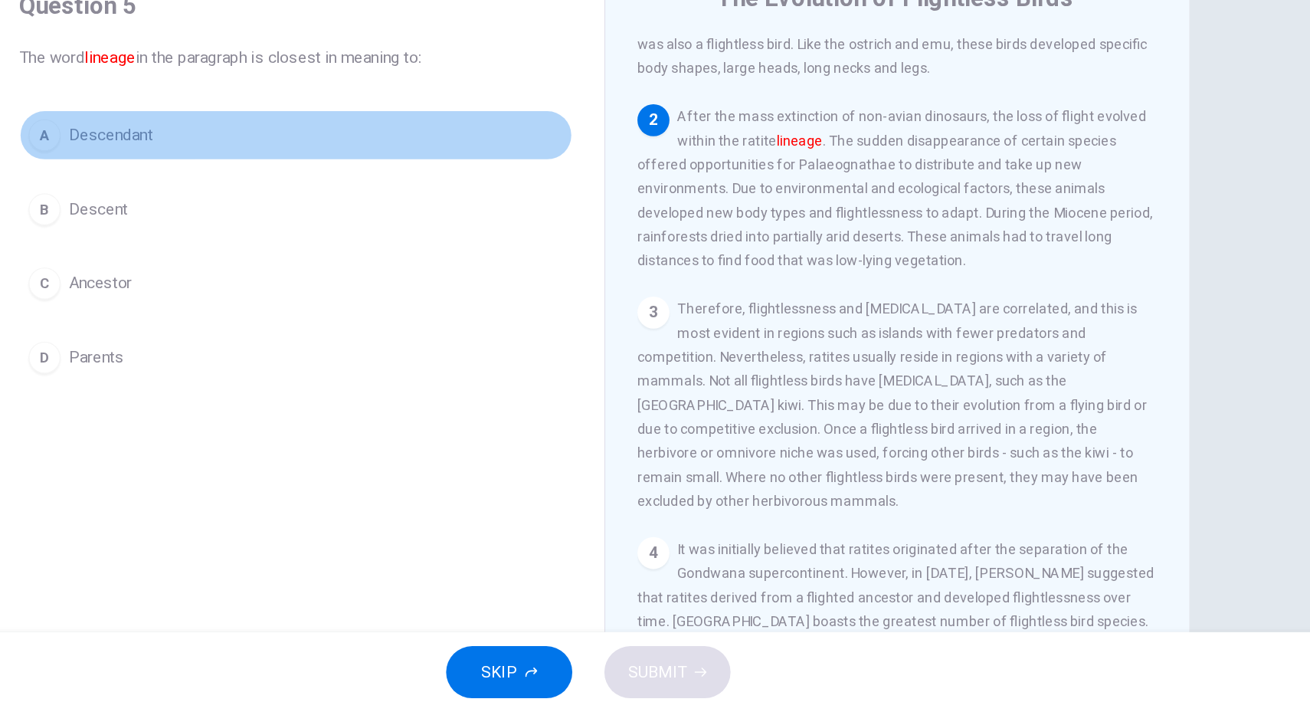
click at [290, 264] on span "Descendant" at bounding box center [289, 270] width 64 height 18
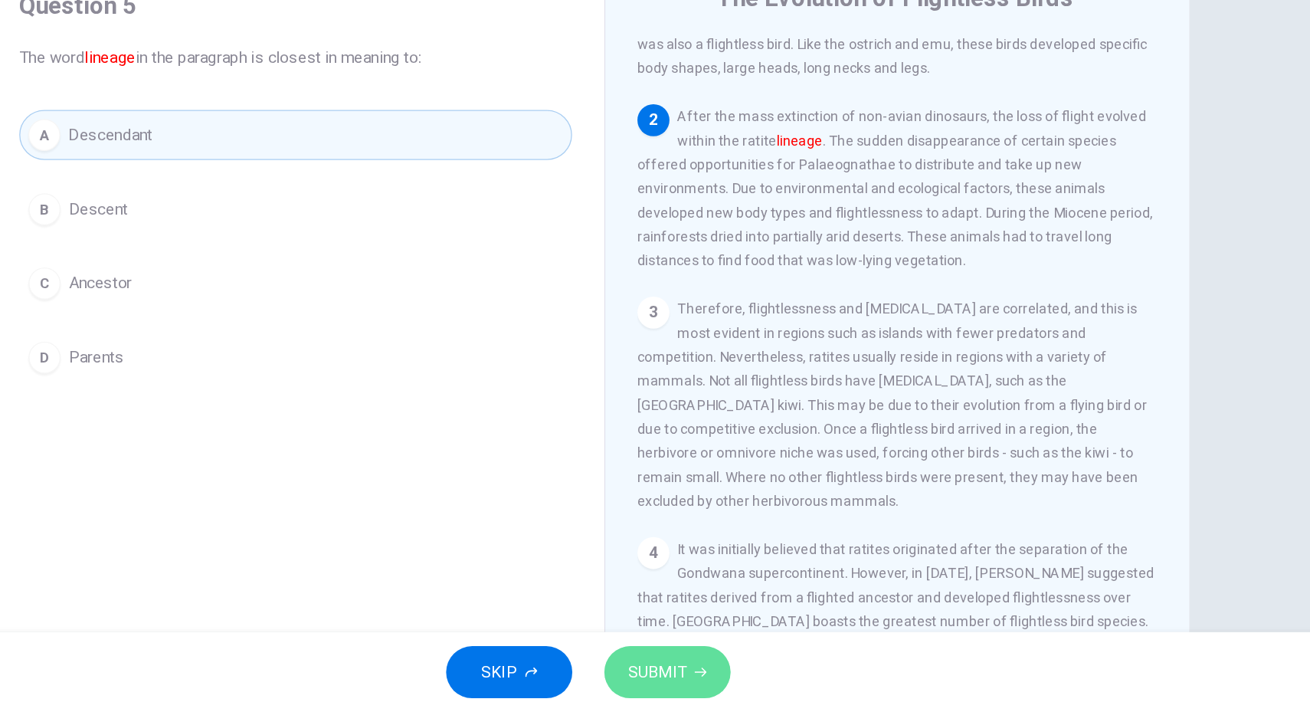
click at [719, 671] on span "SUBMIT" at bounding box center [708, 680] width 44 height 21
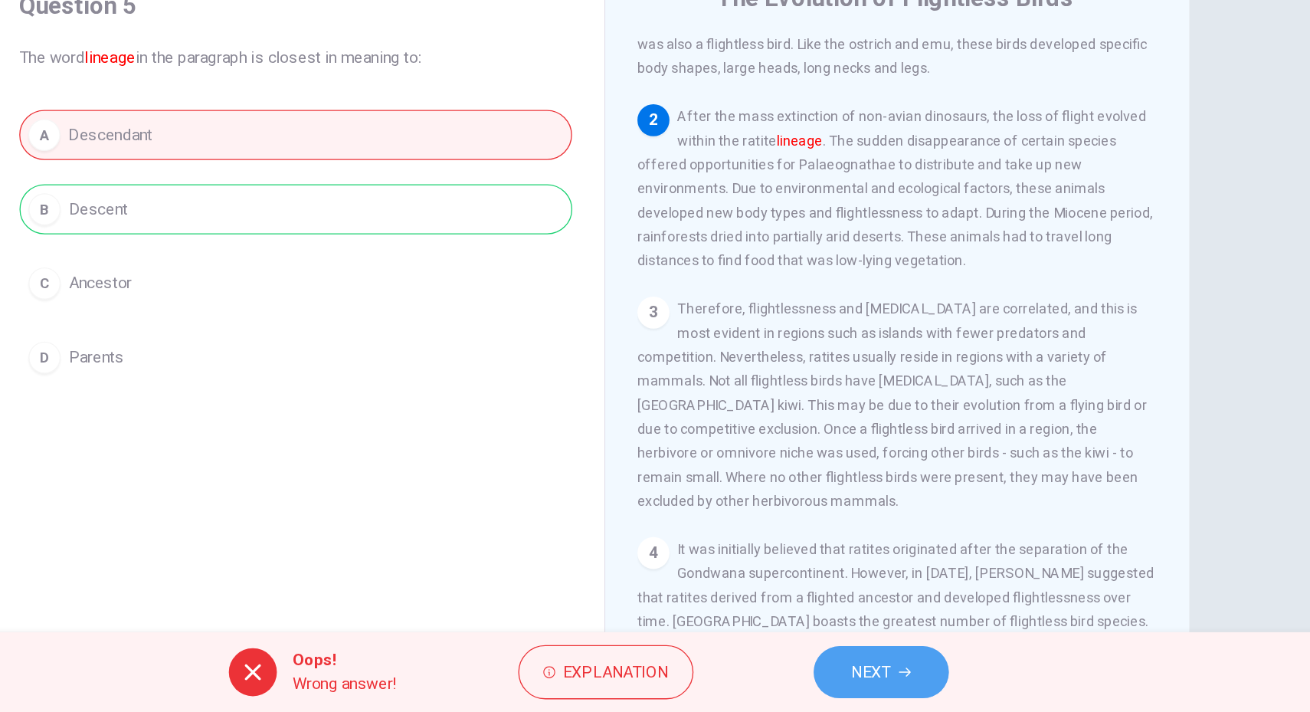
click at [885, 679] on span "NEXT" at bounding box center [871, 680] width 30 height 21
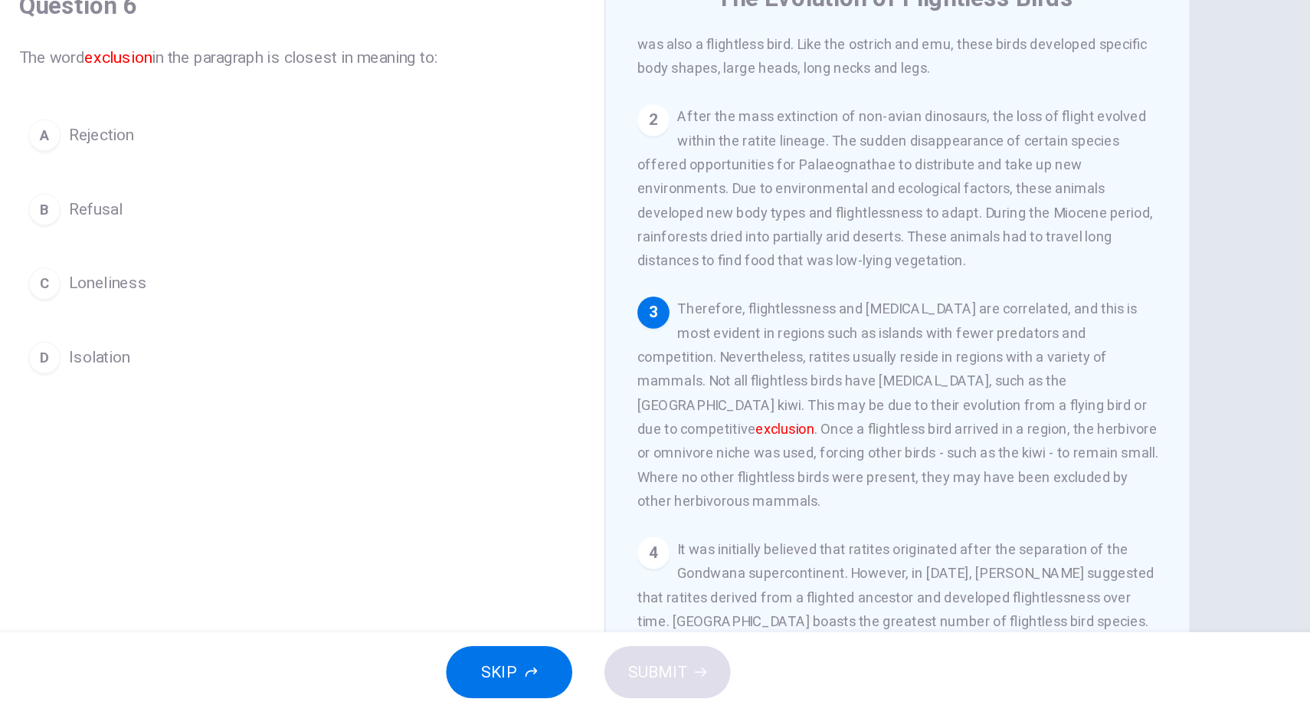
click at [302, 278] on span "Rejection" at bounding box center [282, 270] width 50 height 18
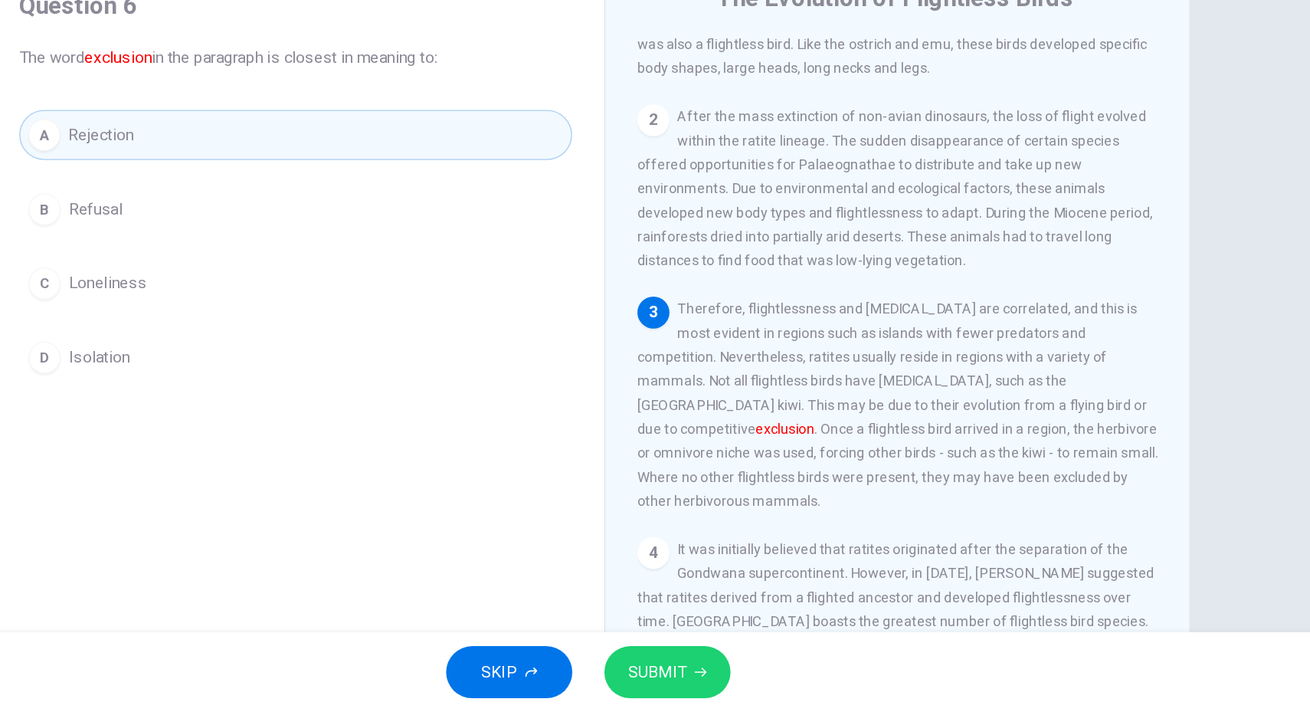
click at [736, 673] on button "SUBMIT" at bounding box center [715, 681] width 97 height 40
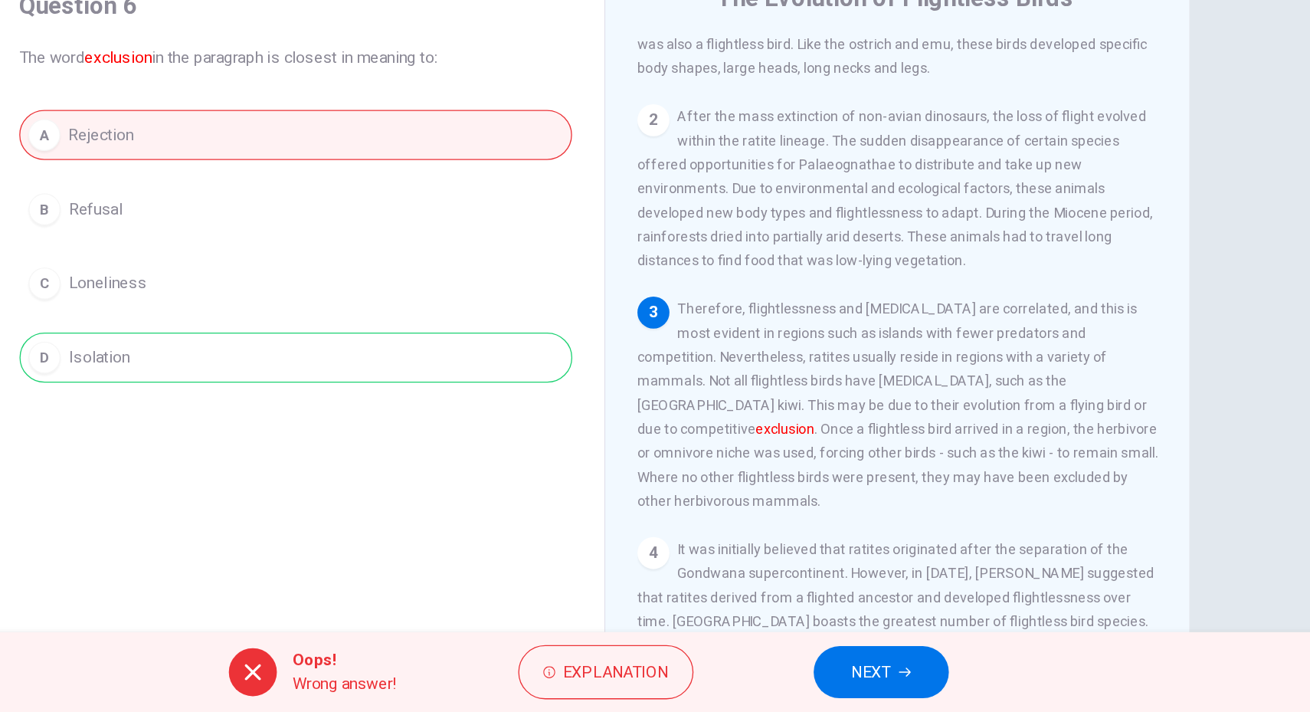
click at [861, 686] on span "NEXT" at bounding box center [871, 680] width 30 height 21
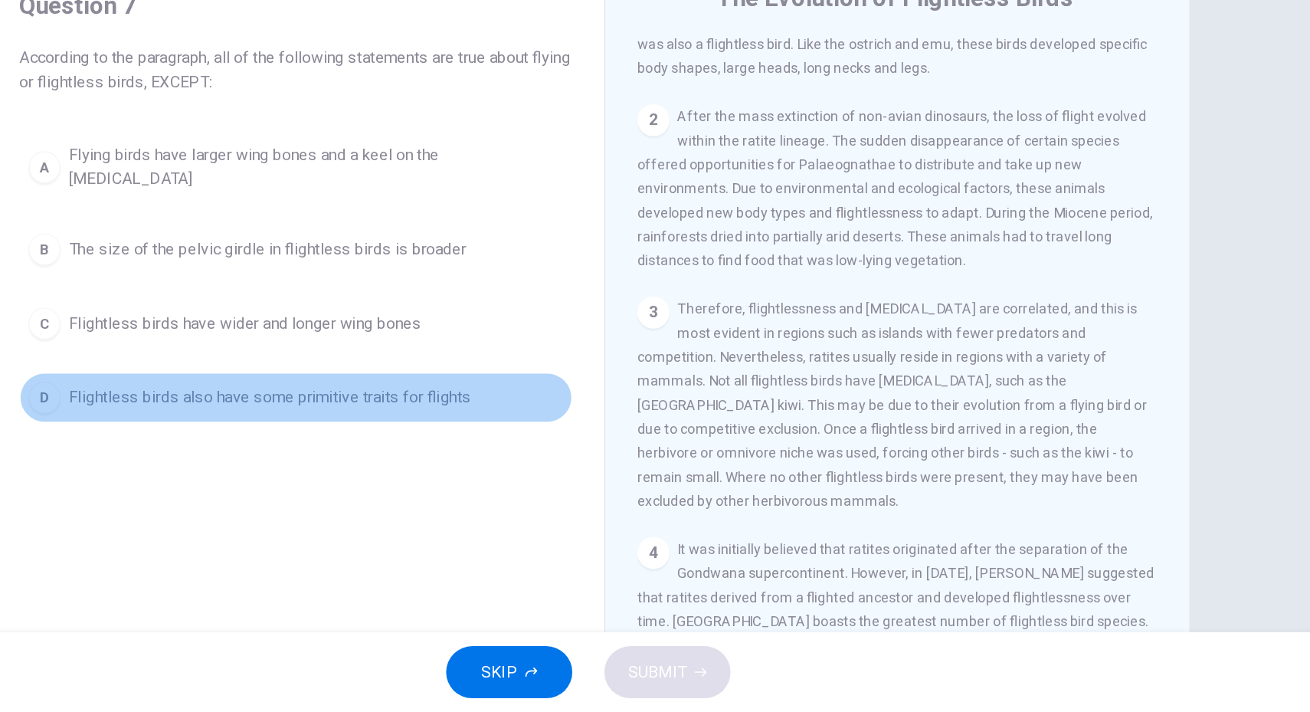
click at [462, 462] on span "Flightless birds also have some primitive traits for flights" at bounding box center [411, 471] width 308 height 18
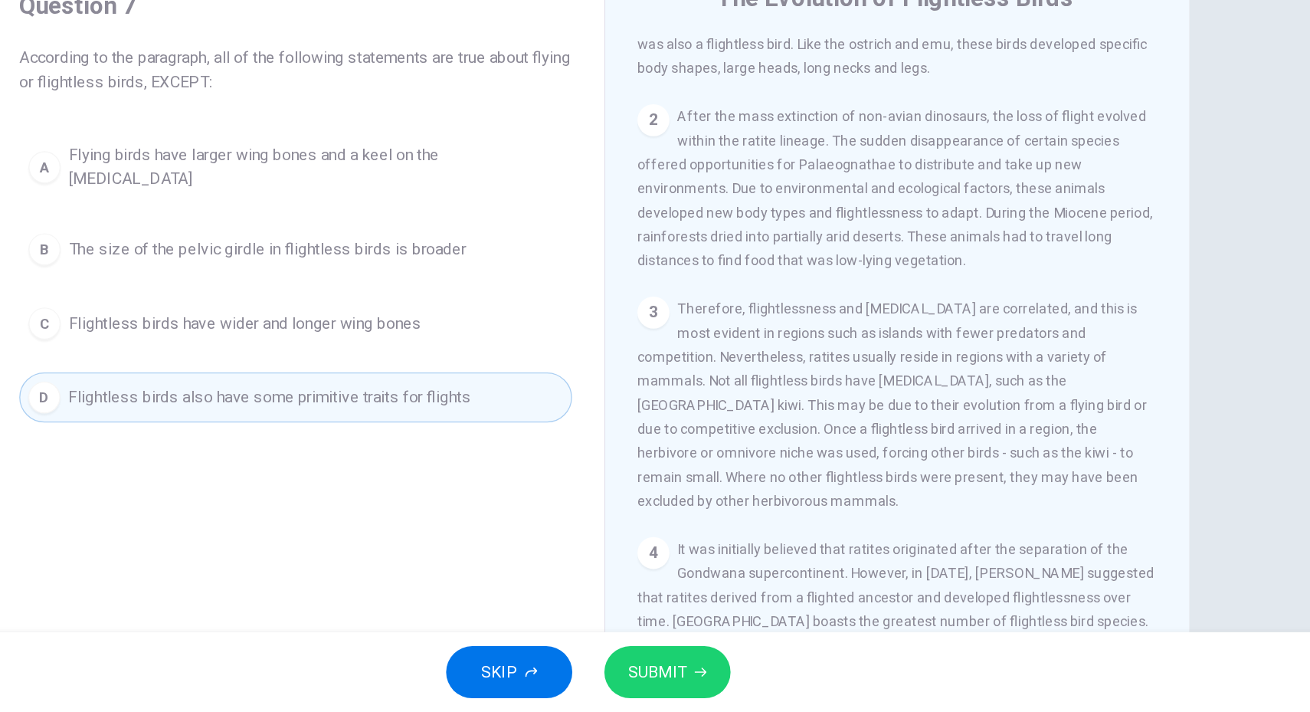
click at [709, 670] on span "SUBMIT" at bounding box center [708, 680] width 44 height 21
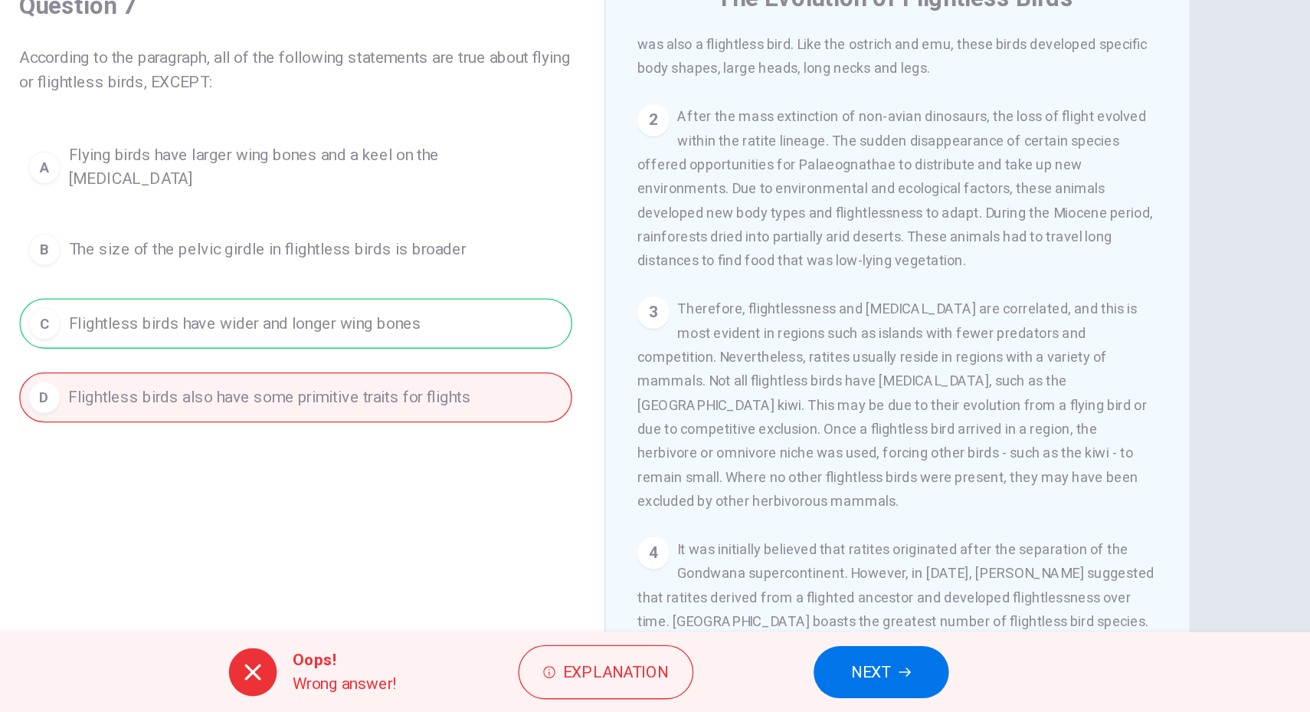
click at [875, 682] on span "NEXT" at bounding box center [871, 680] width 30 height 21
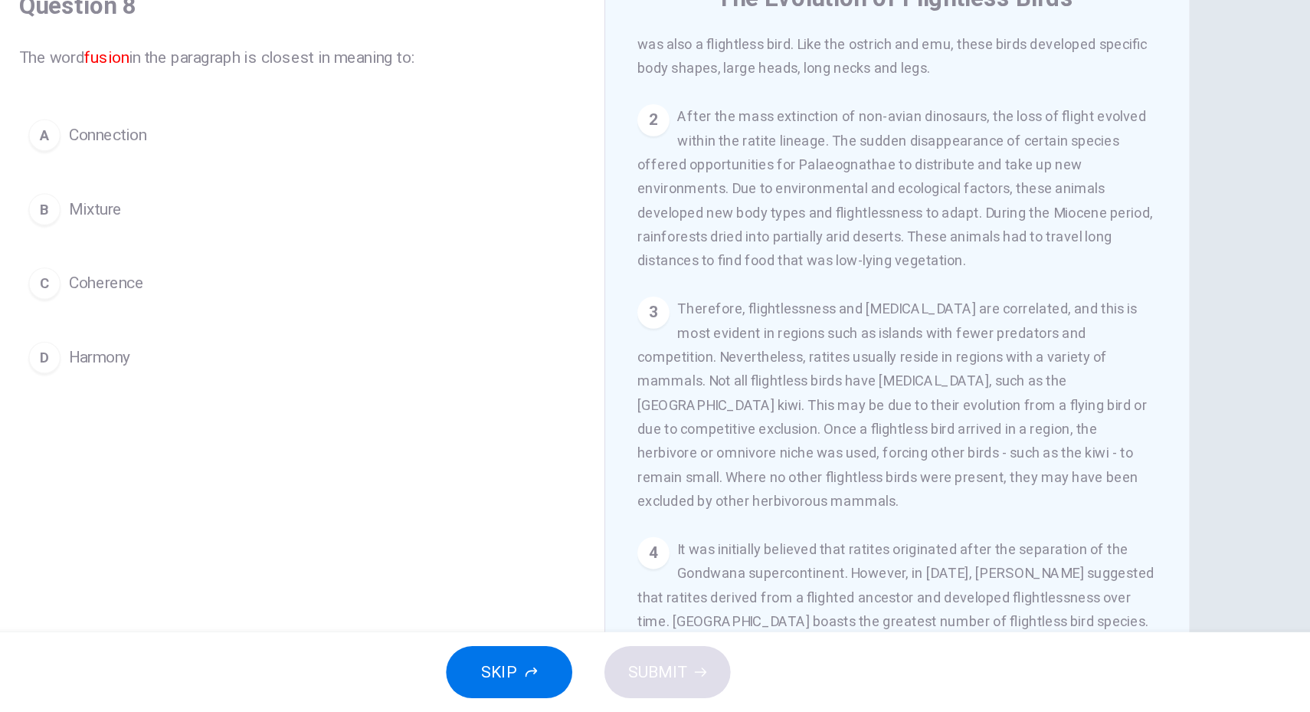
click at [268, 329] on span "Mixture" at bounding box center [277, 327] width 41 height 18
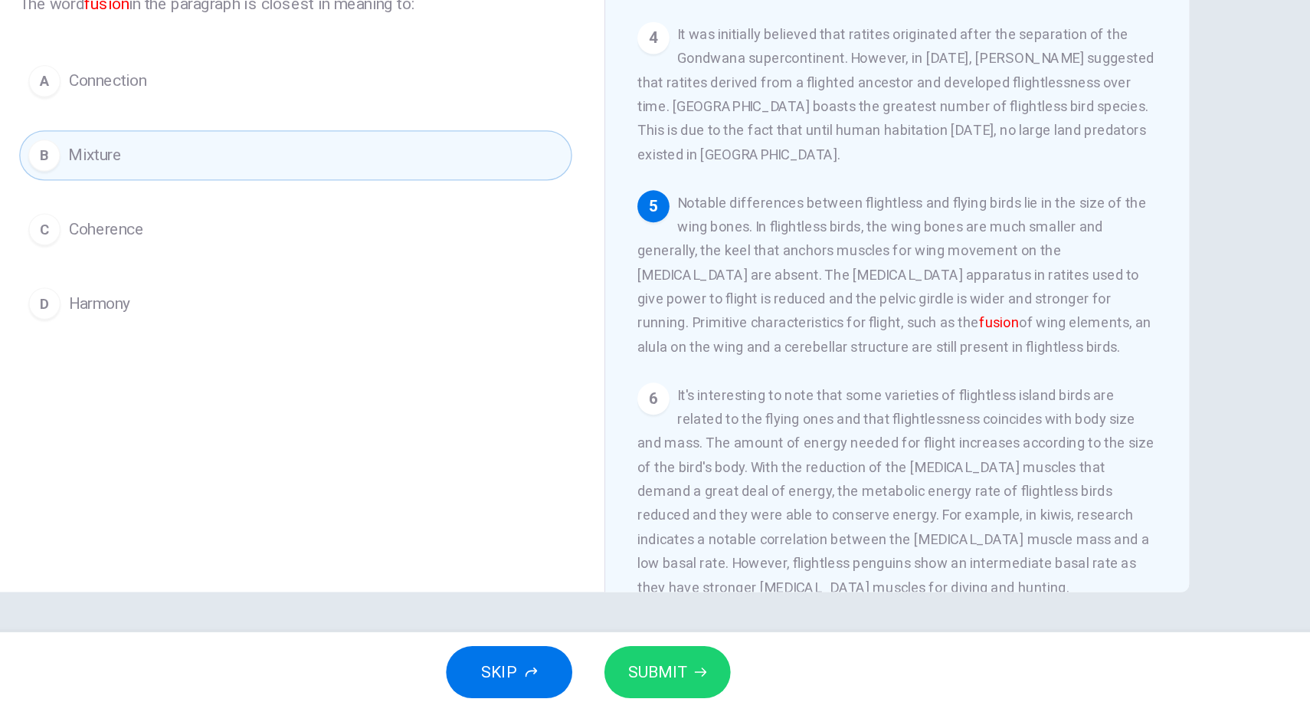
scroll to position [480, 0]
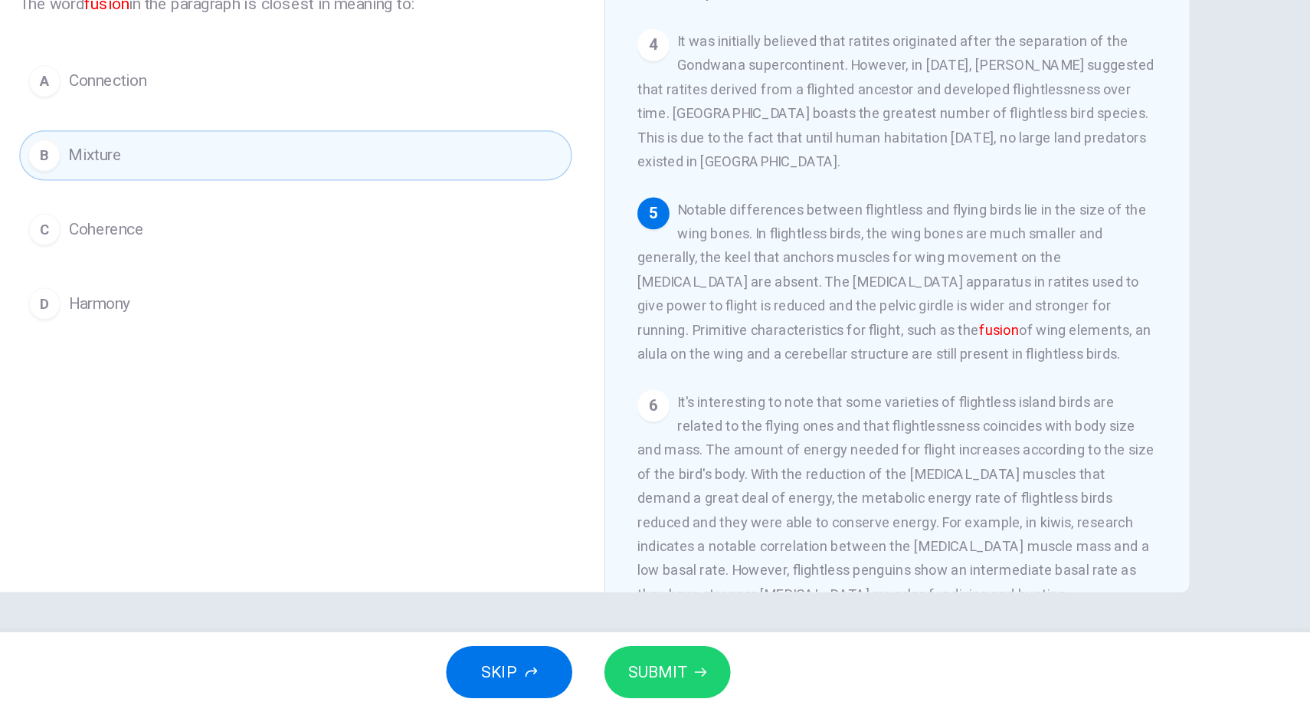
click at [715, 670] on span "SUBMIT" at bounding box center [708, 680] width 44 height 21
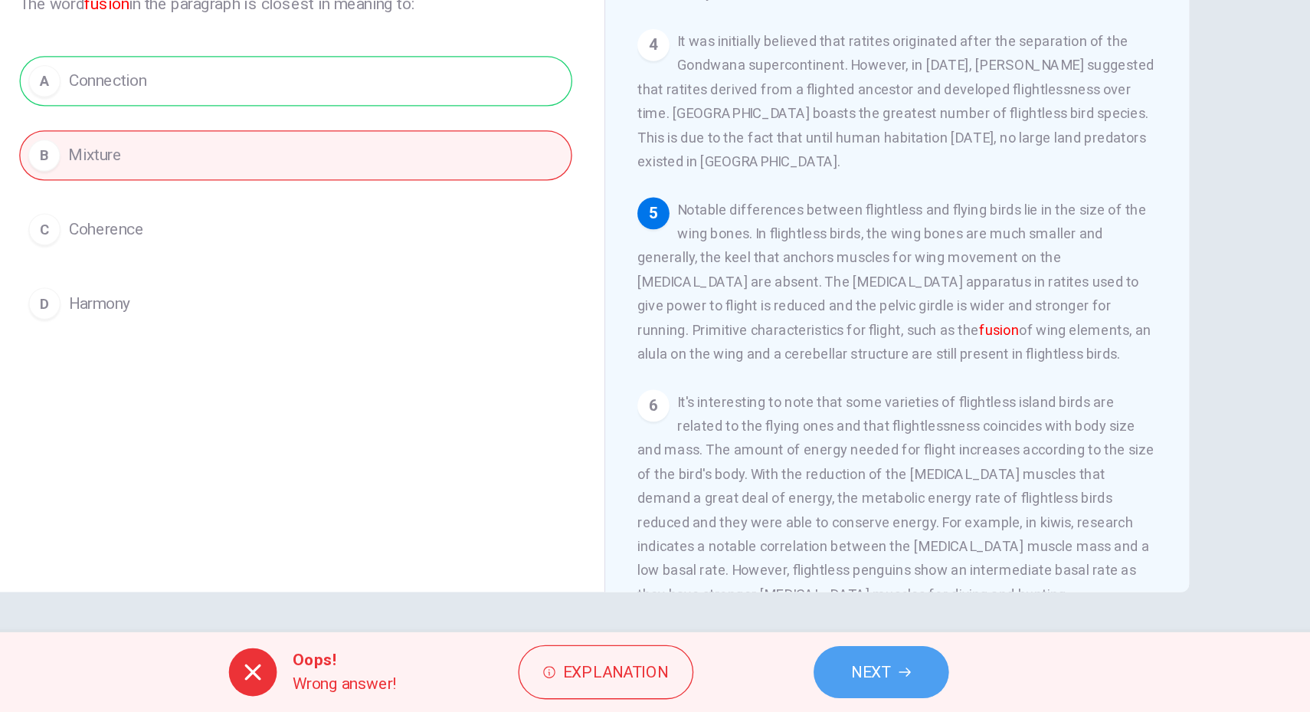
click at [870, 689] on span "NEXT" at bounding box center [871, 680] width 30 height 21
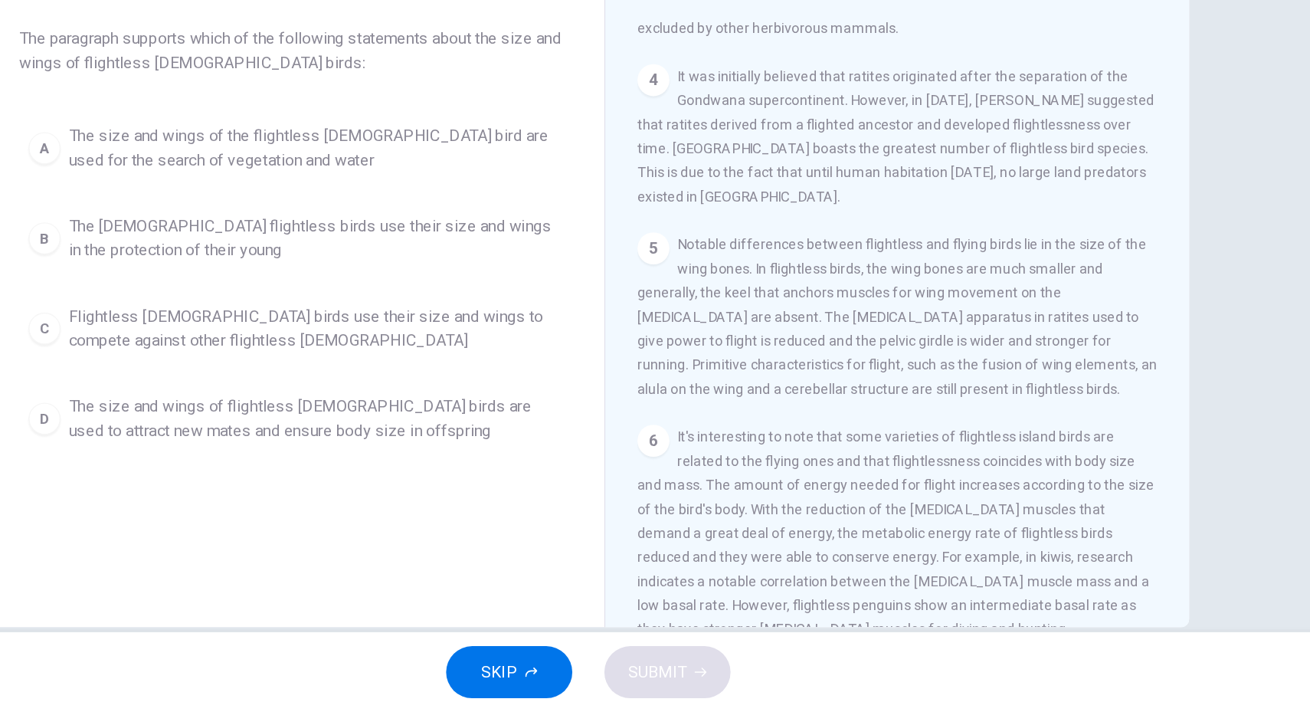
scroll to position [0, 0]
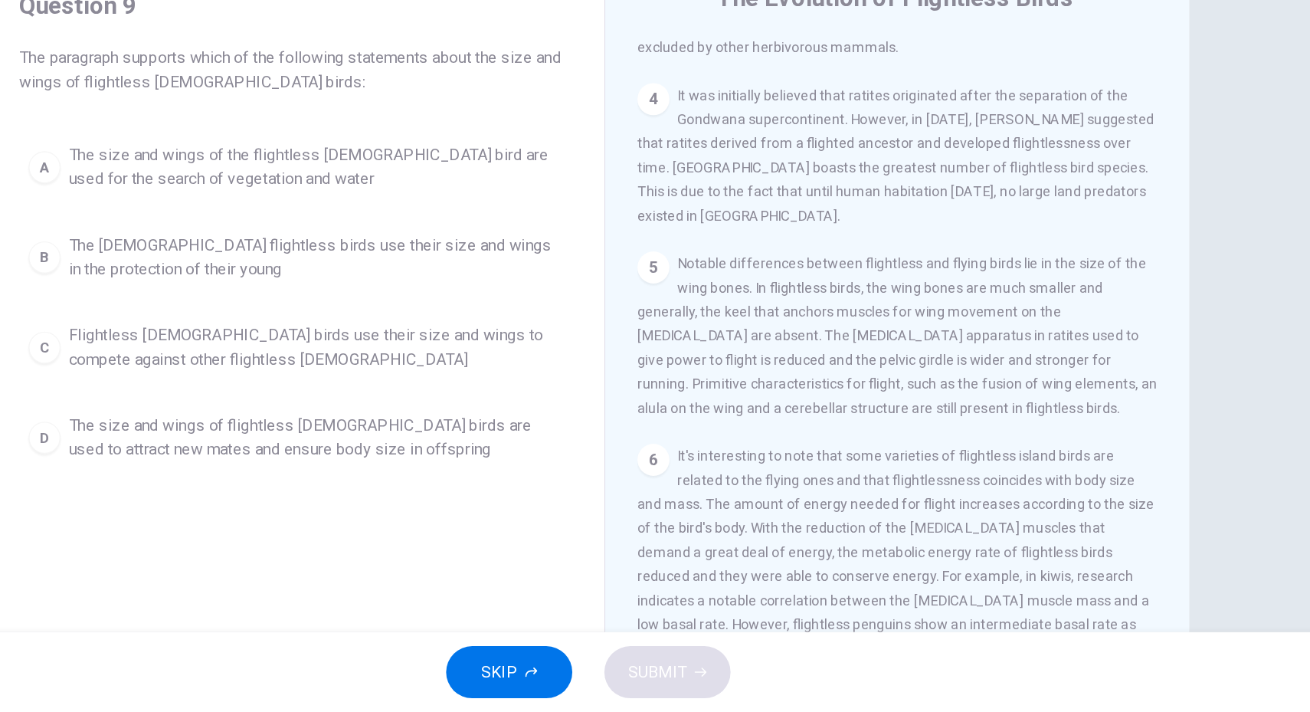
click at [475, 309] on span "The size and wings of the flightless male bird are used for the search of veget…" at bounding box center [446, 295] width 378 height 37
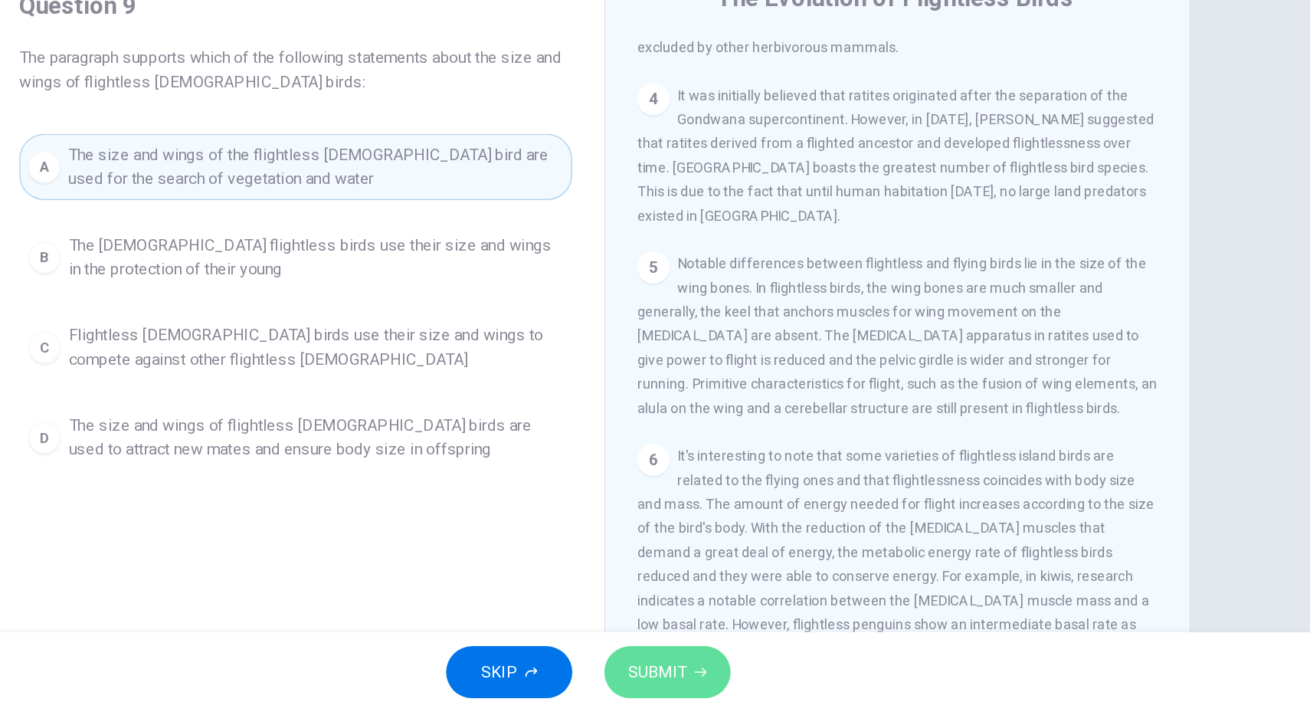
click at [720, 676] on span "SUBMIT" at bounding box center [708, 680] width 44 height 21
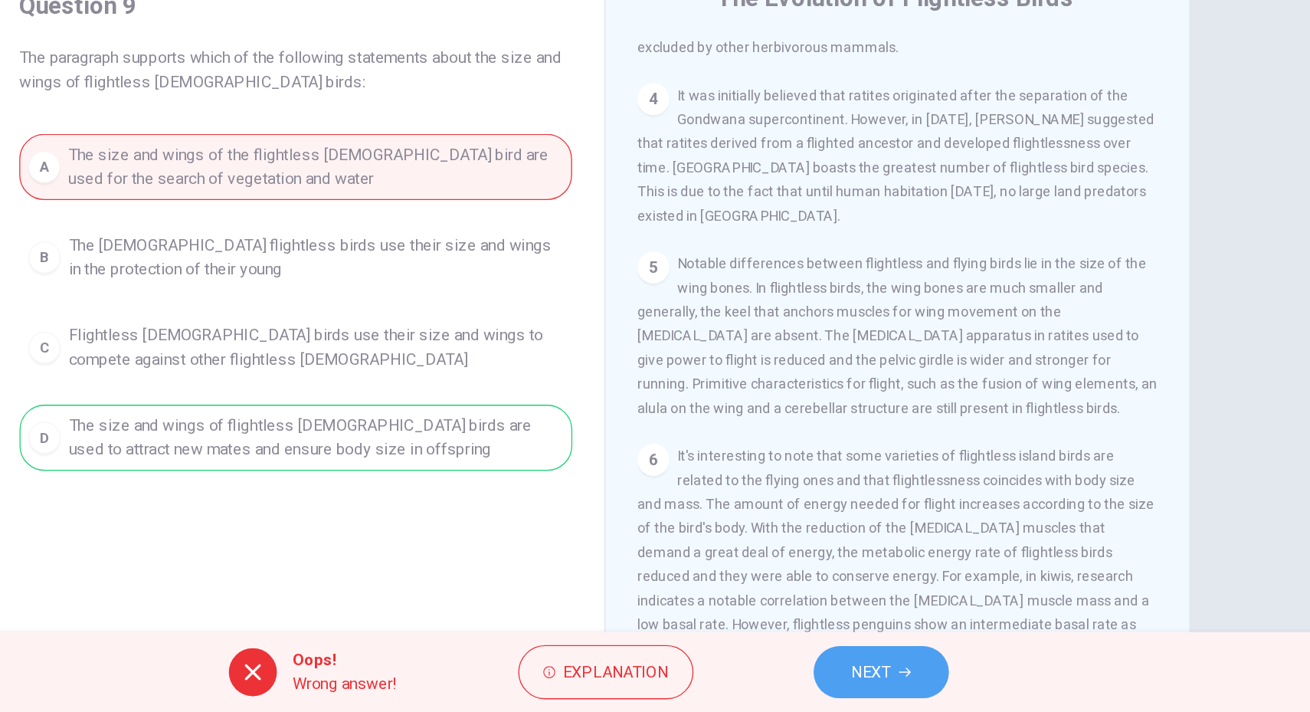
click at [851, 696] on button "NEXT" at bounding box center [878, 681] width 103 height 40
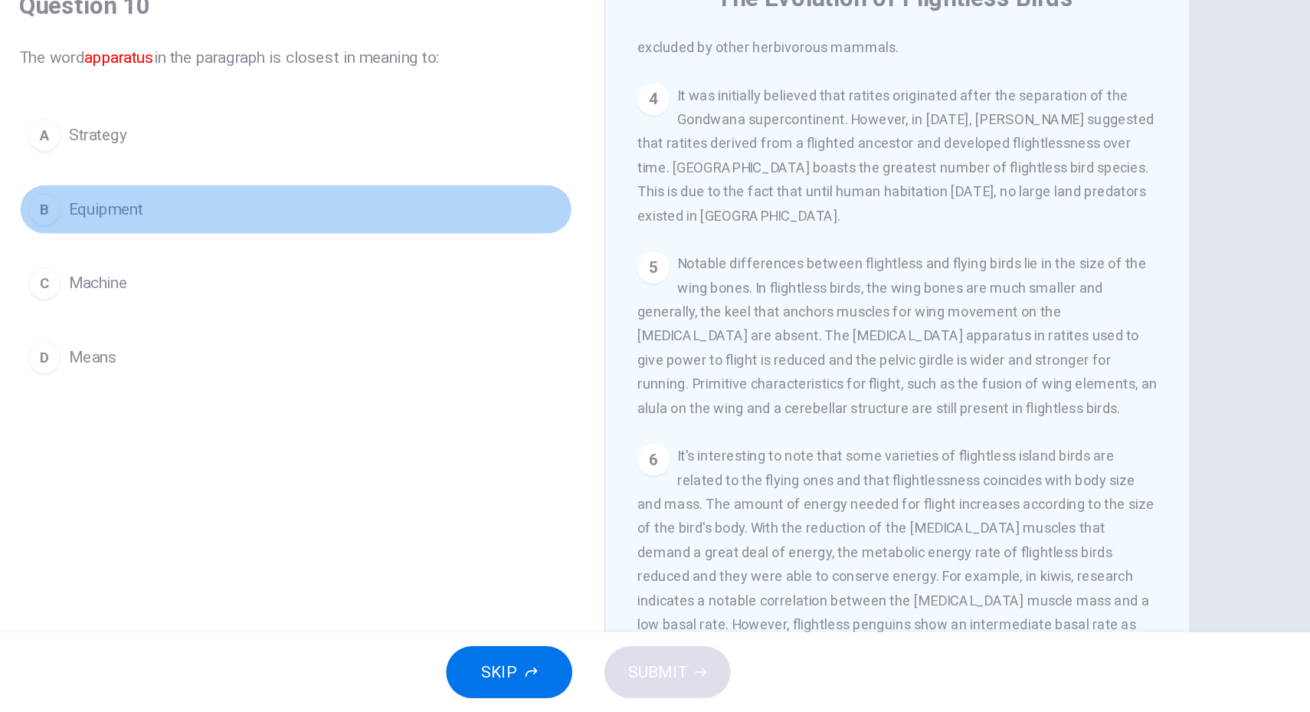
click at [290, 326] on span "Equipment" at bounding box center [285, 327] width 57 height 18
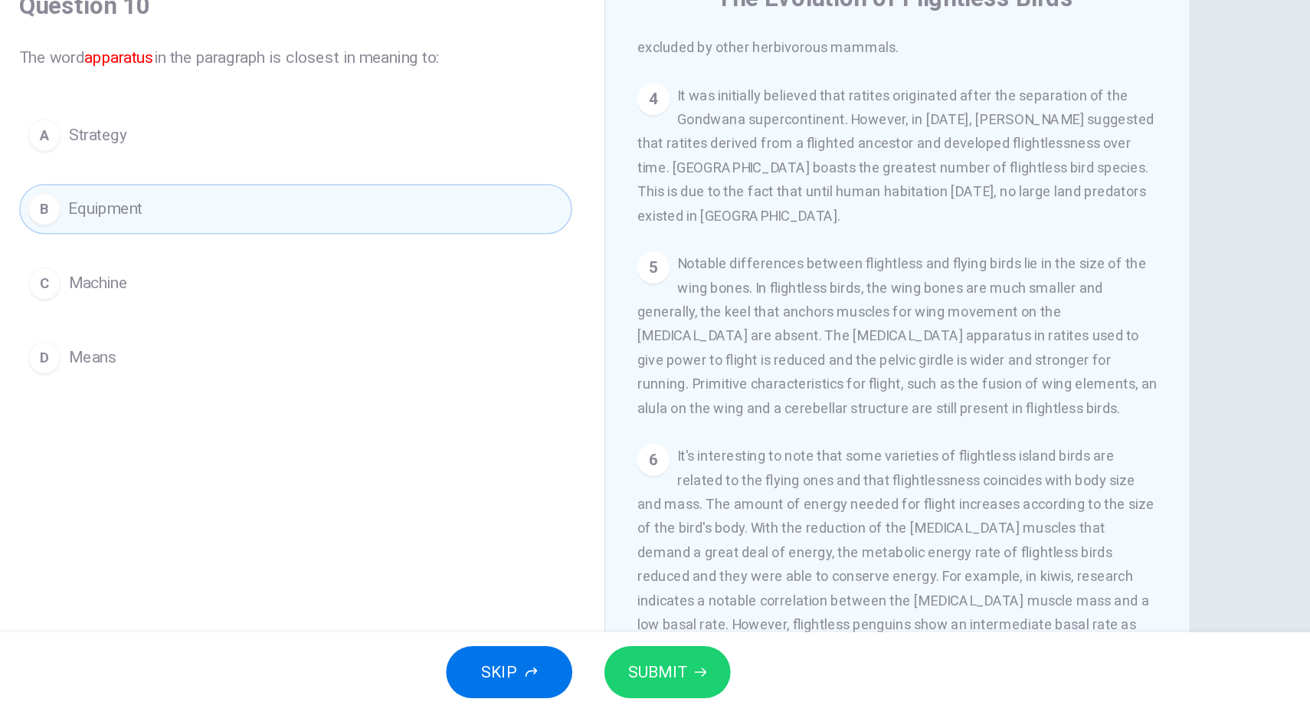
click at [703, 670] on span "SUBMIT" at bounding box center [708, 680] width 44 height 21
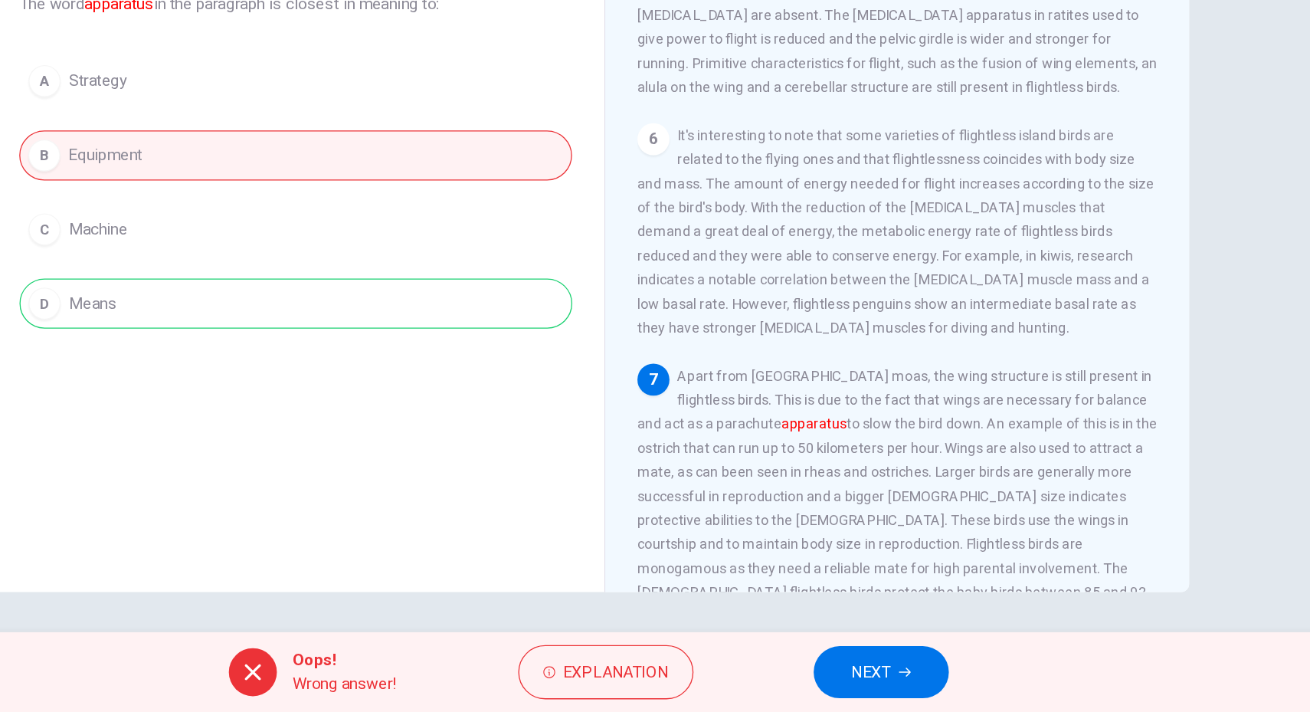
scroll to position [785, 0]
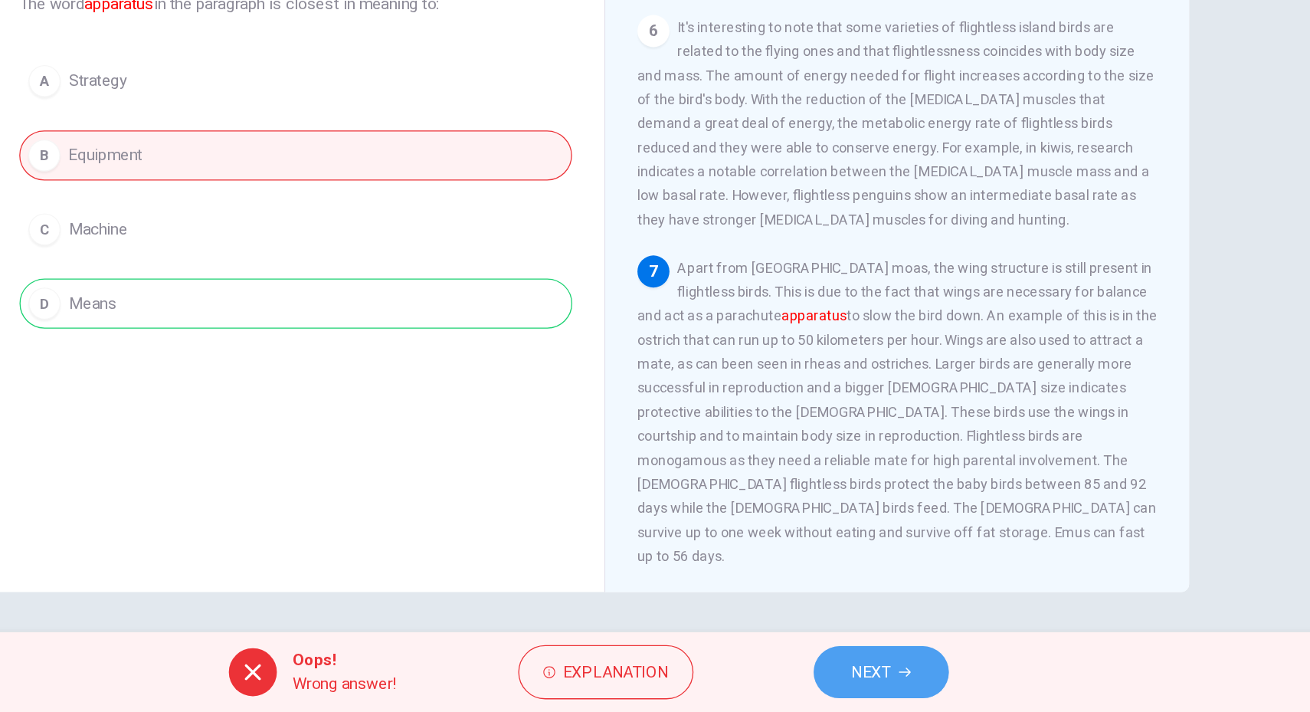
click at [849, 679] on button "NEXT" at bounding box center [878, 681] width 103 height 40
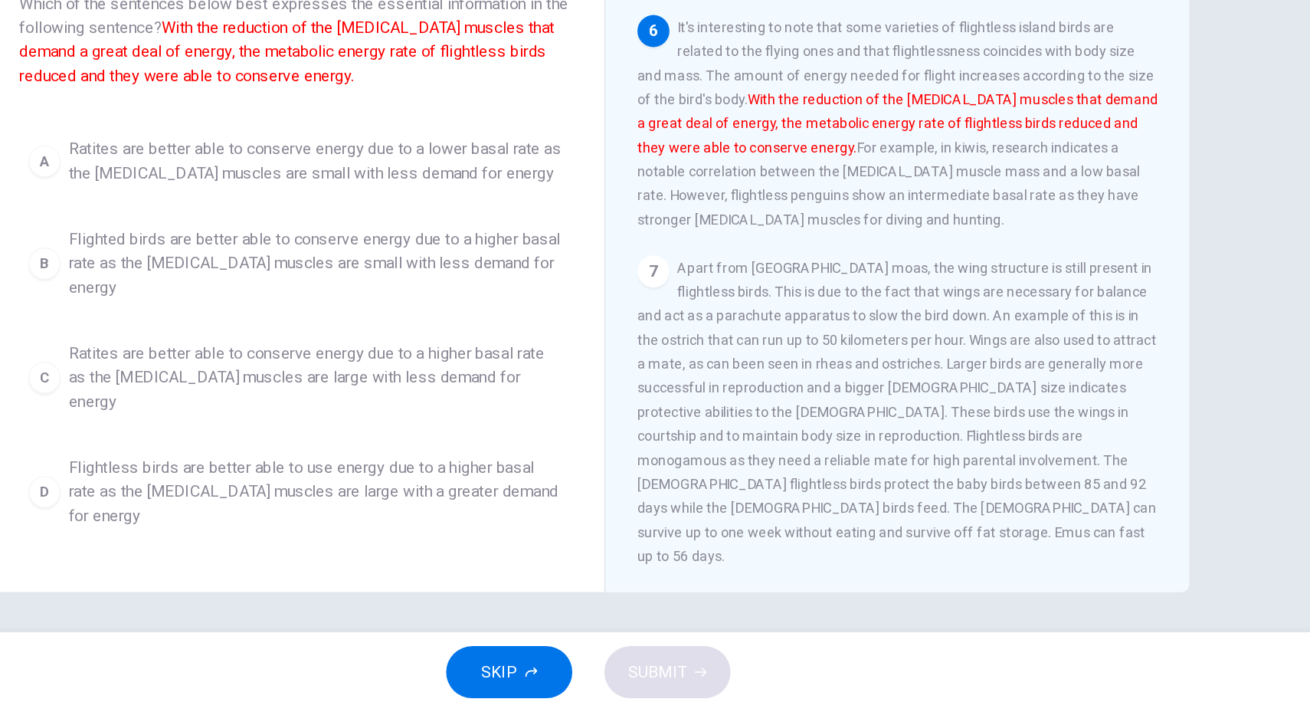
scroll to position [0, 0]
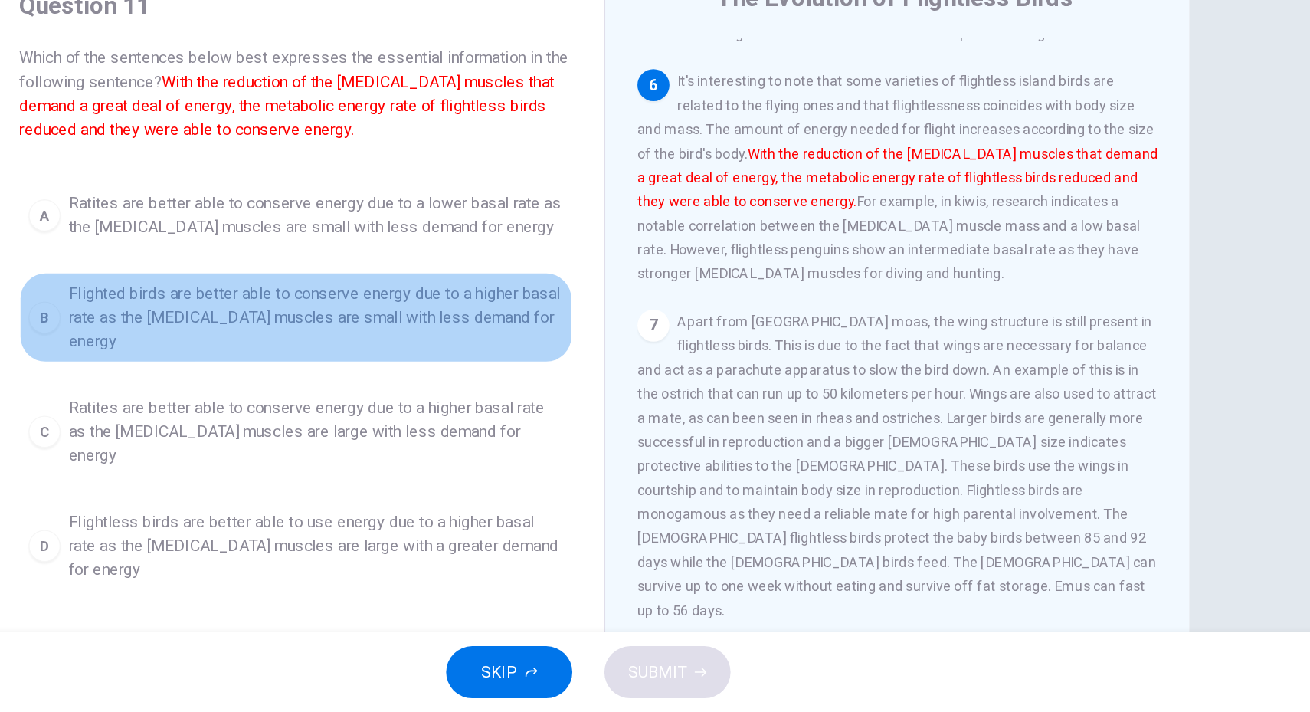
click at [507, 414] on span "Flighted birds are better able to conserve energy due to a higher basal rate as…" at bounding box center [446, 409] width 378 height 55
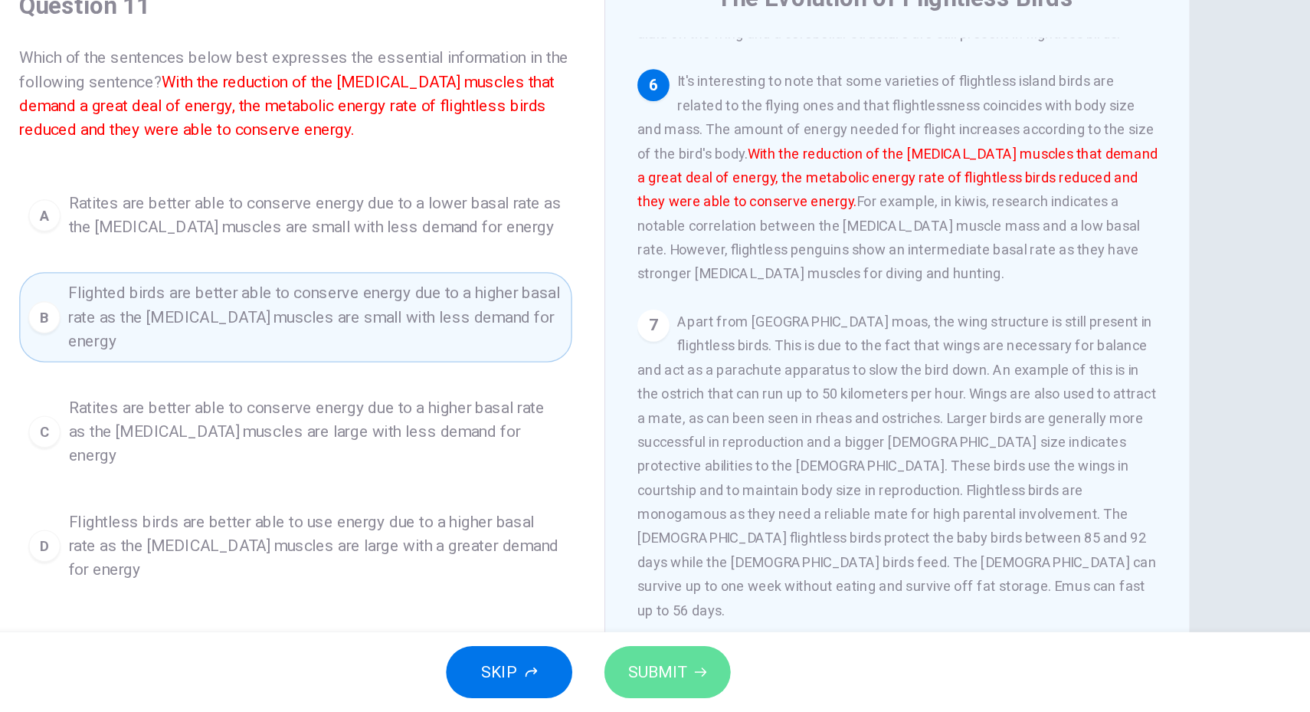
click at [730, 678] on button "SUBMIT" at bounding box center [715, 681] width 97 height 40
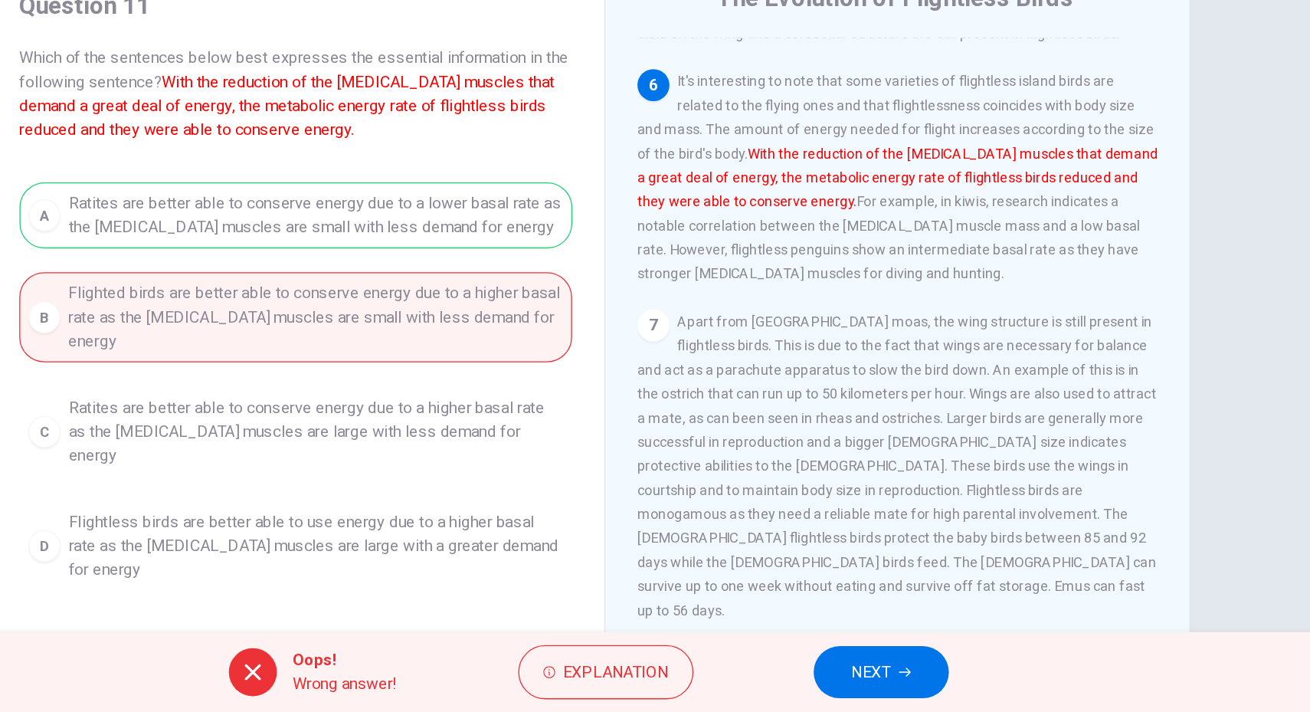
click at [860, 681] on span "NEXT" at bounding box center [871, 680] width 30 height 21
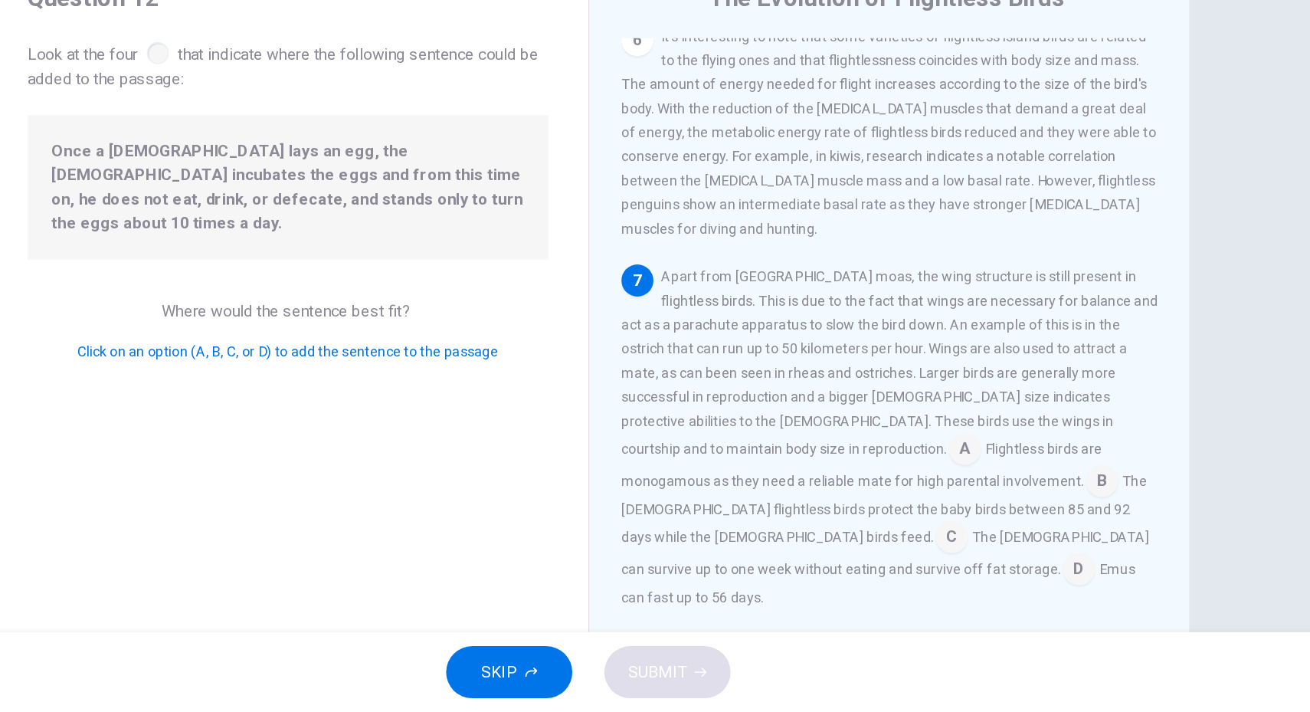
scroll to position [823, 0]
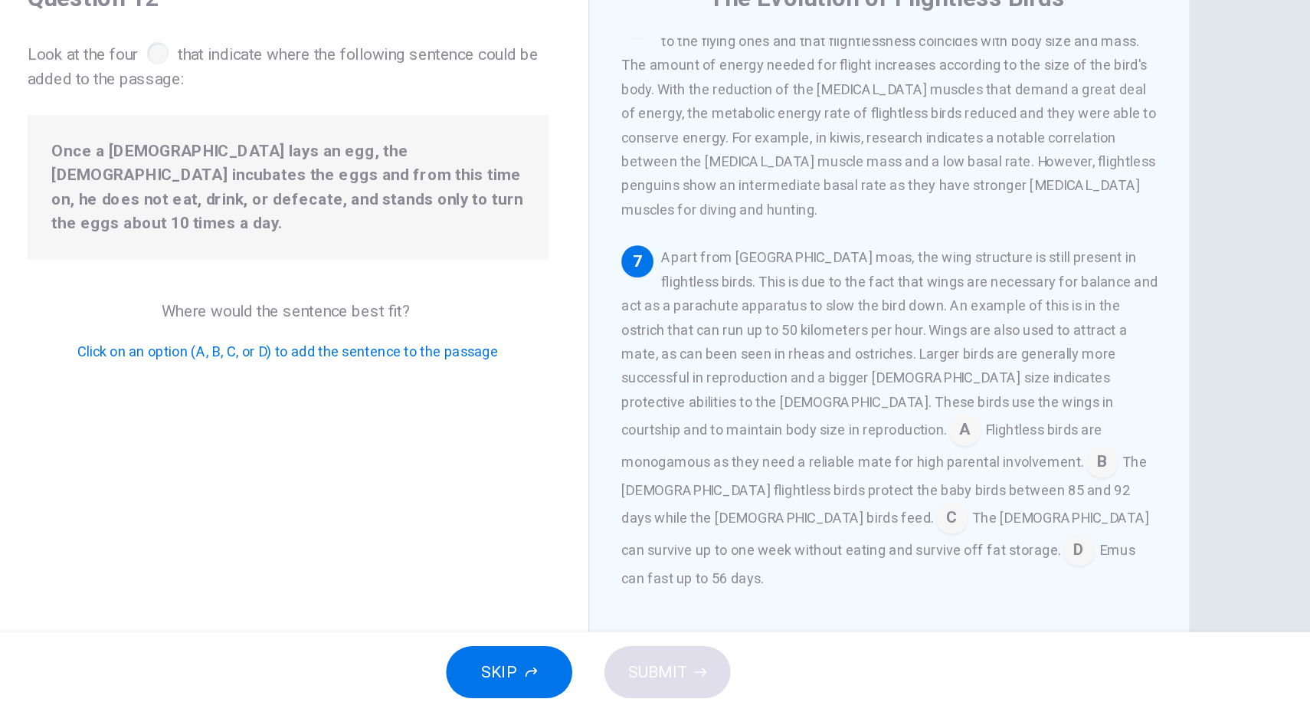
click at [1036, 534] on input at bounding box center [1048, 521] width 25 height 25
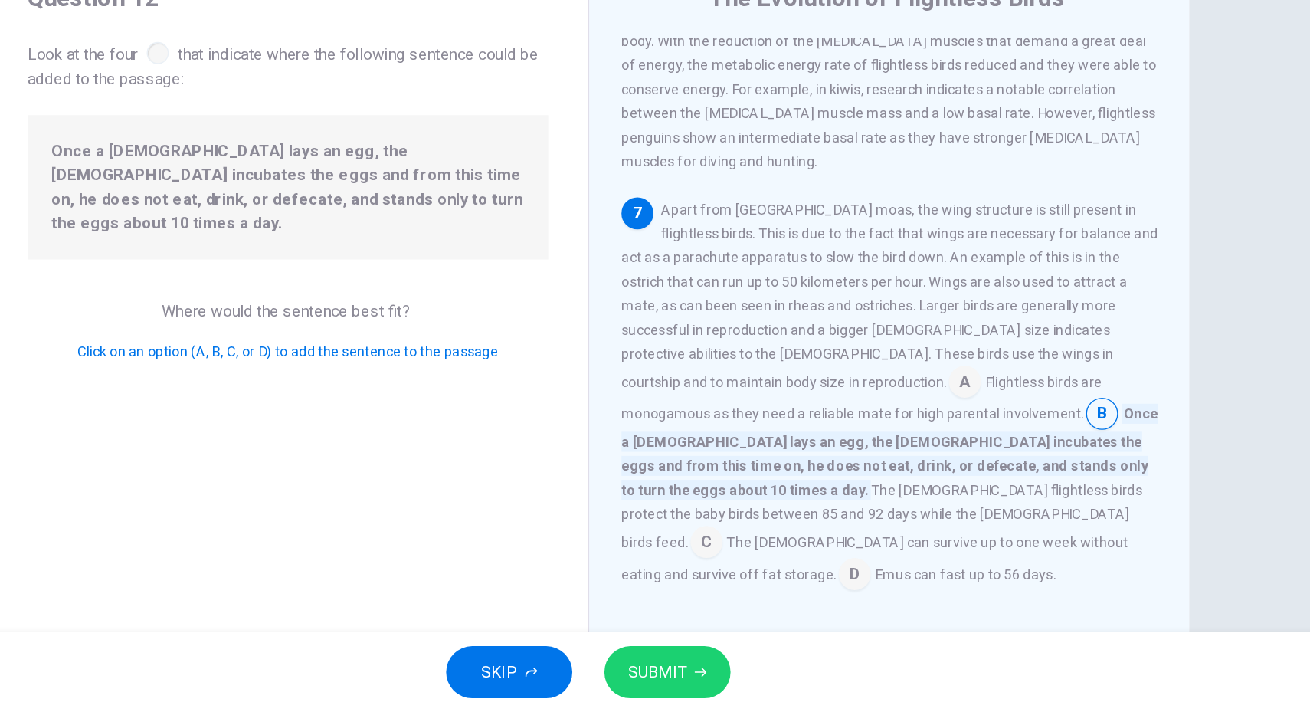
scroll to position [859, 0]
click at [740, 679] on icon "button" at bounding box center [740, 680] width 9 height 9
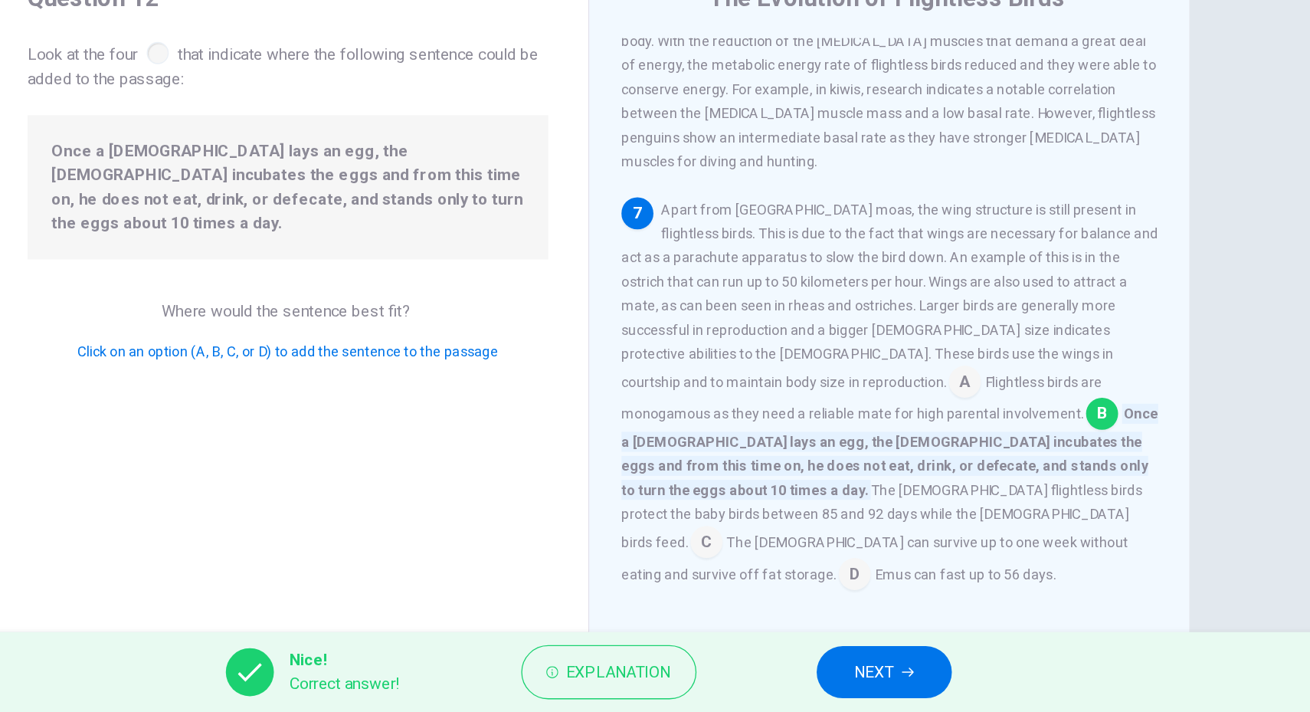
click at [915, 684] on button "NEXT" at bounding box center [881, 681] width 103 height 40
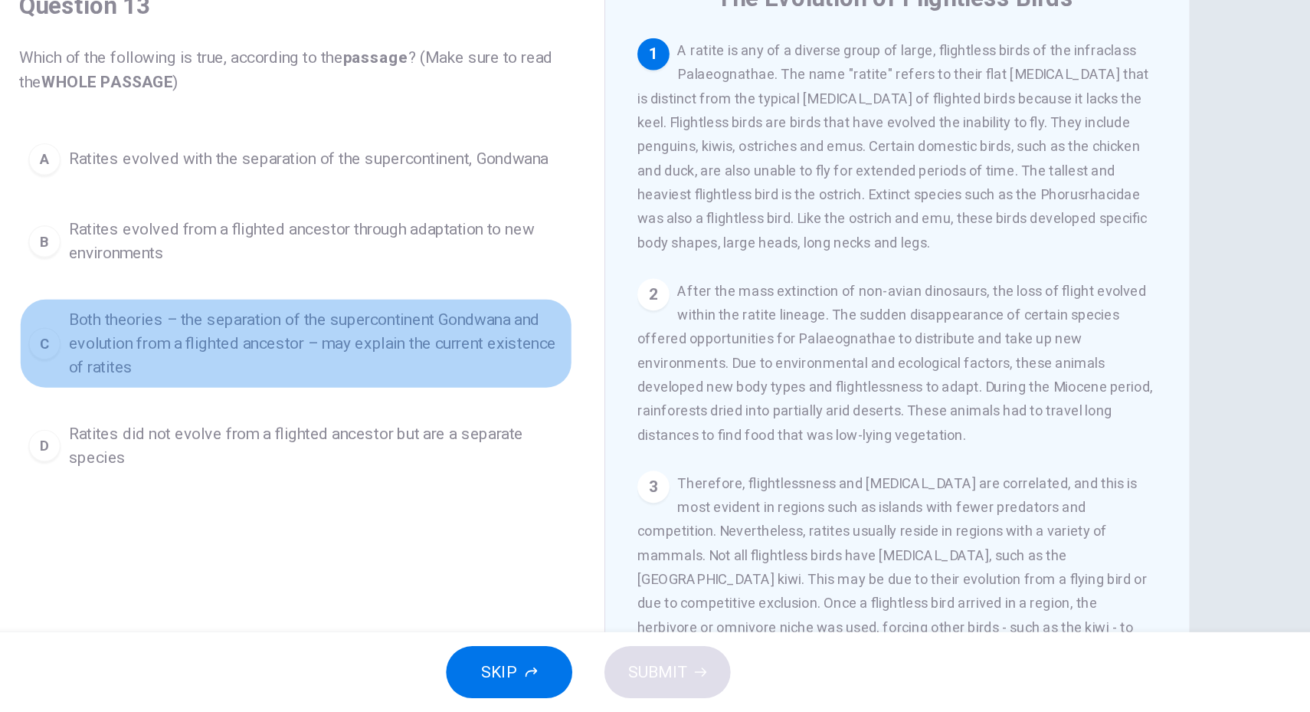
click at [414, 421] on span "Both theories – the separation of the supercontinent Gondwana and evolution fro…" at bounding box center [446, 429] width 378 height 55
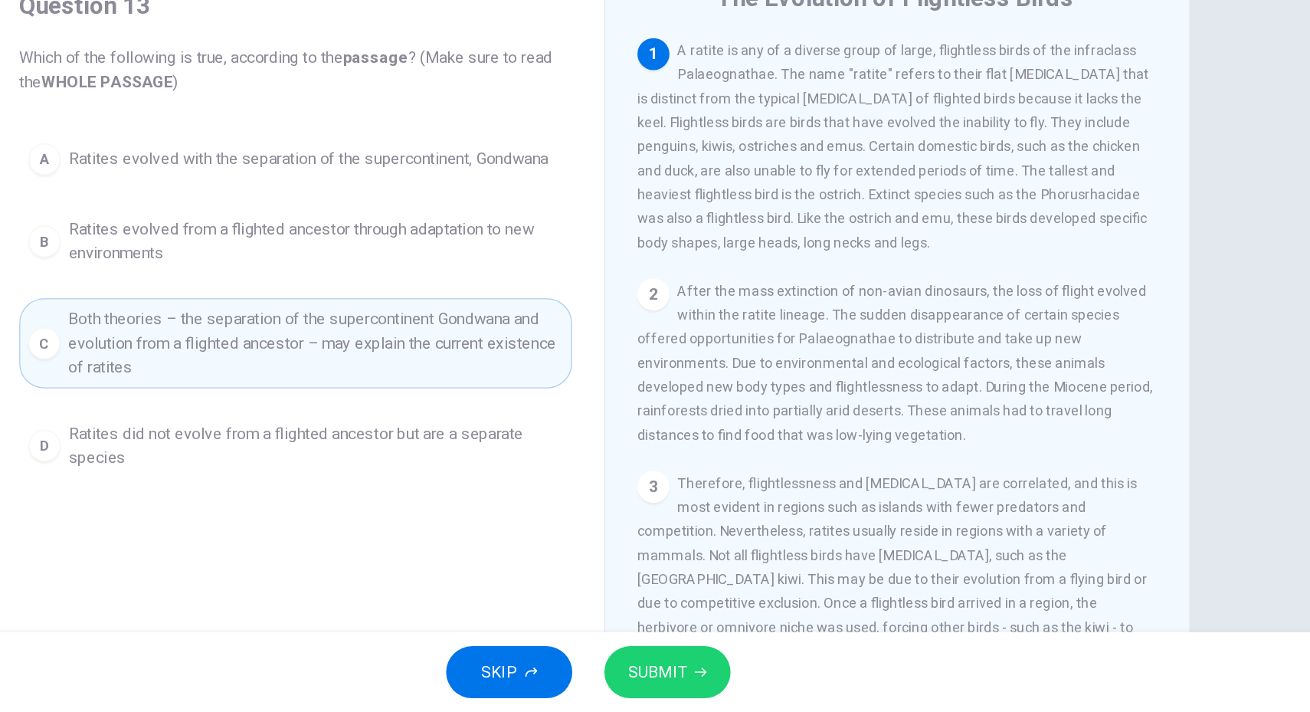
click at [716, 667] on button "SUBMIT" at bounding box center [715, 681] width 97 height 40
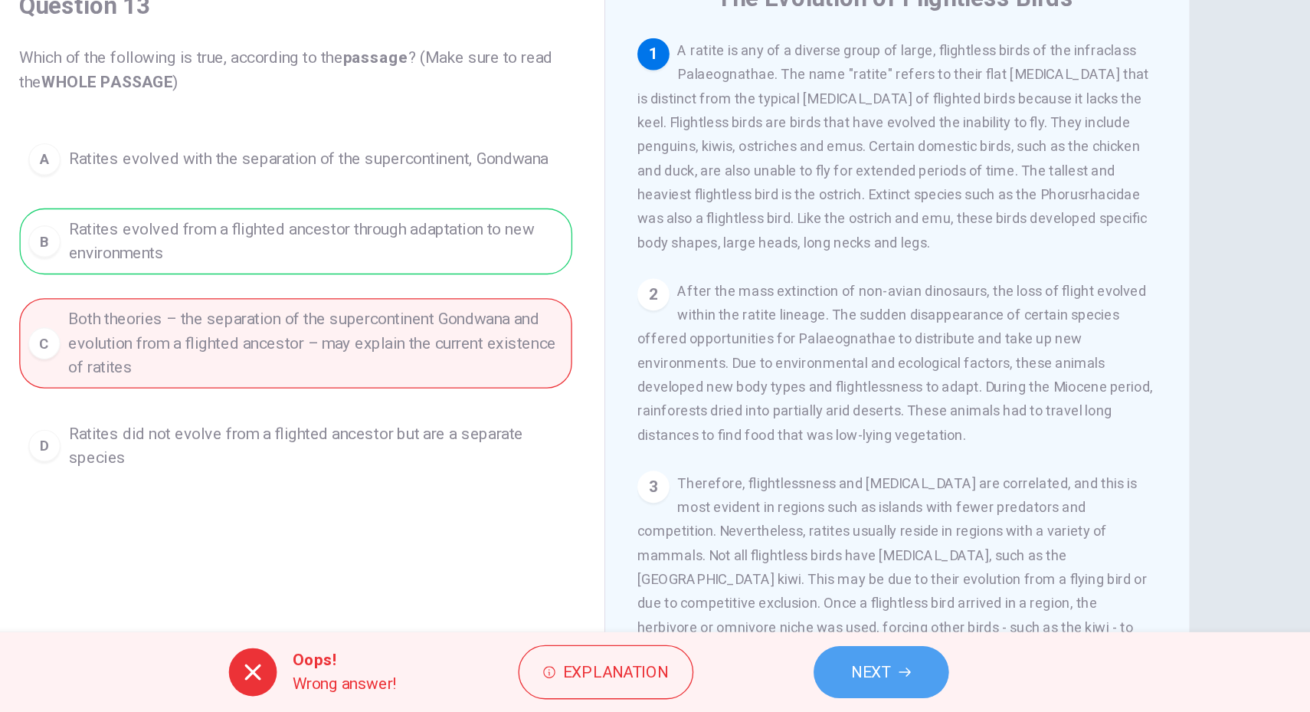
click at [869, 686] on span "NEXT" at bounding box center [871, 680] width 30 height 21
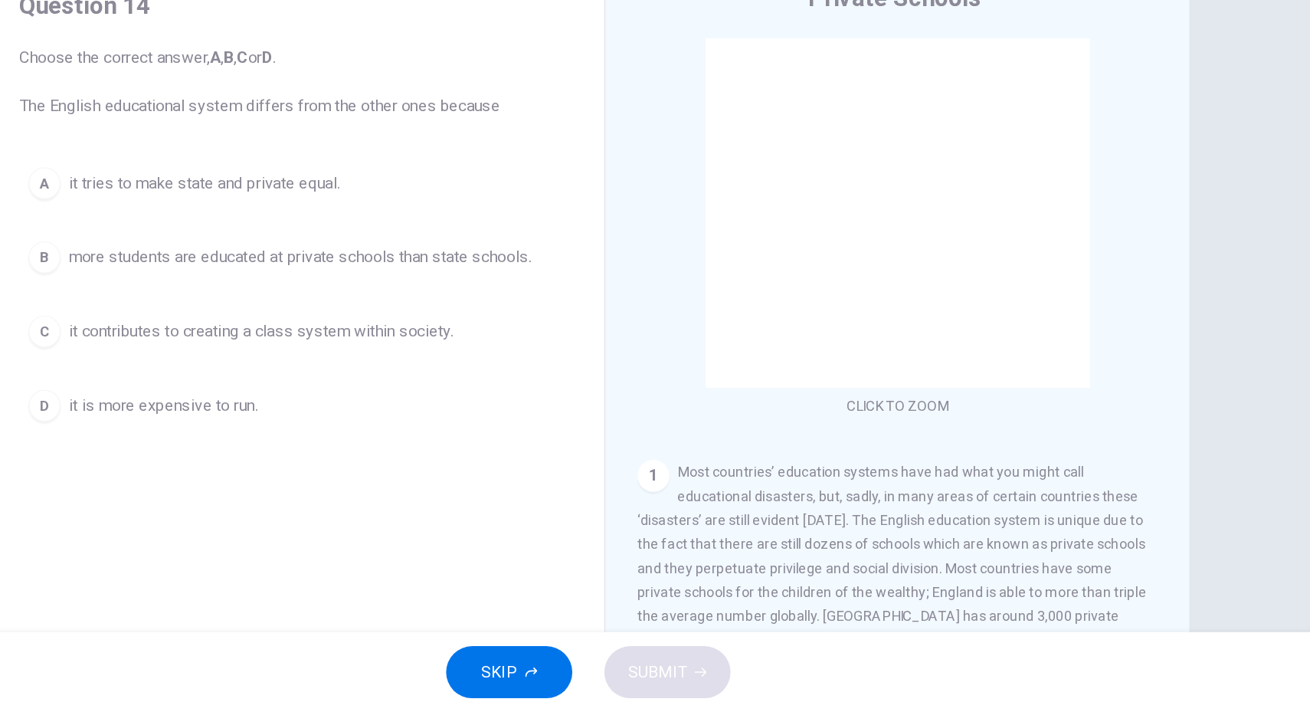
scroll to position [0, 0]
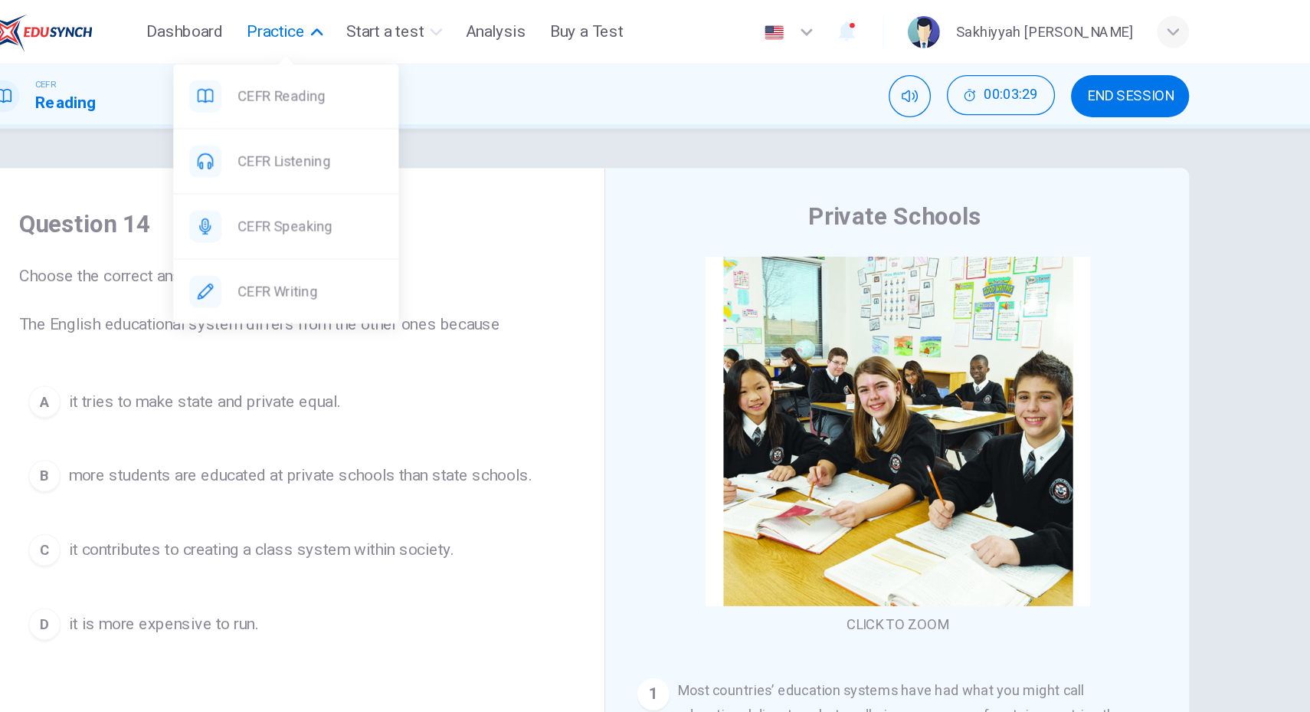
click at [414, 28] on span "Practice" at bounding box center [416, 24] width 44 height 18
click at [426, 30] on span "Practice" at bounding box center [416, 24] width 44 height 18
click at [422, 33] on span "Practice" at bounding box center [416, 24] width 44 height 18
click at [422, 185] on div "CEFR Speaking" at bounding box center [424, 173] width 172 height 49
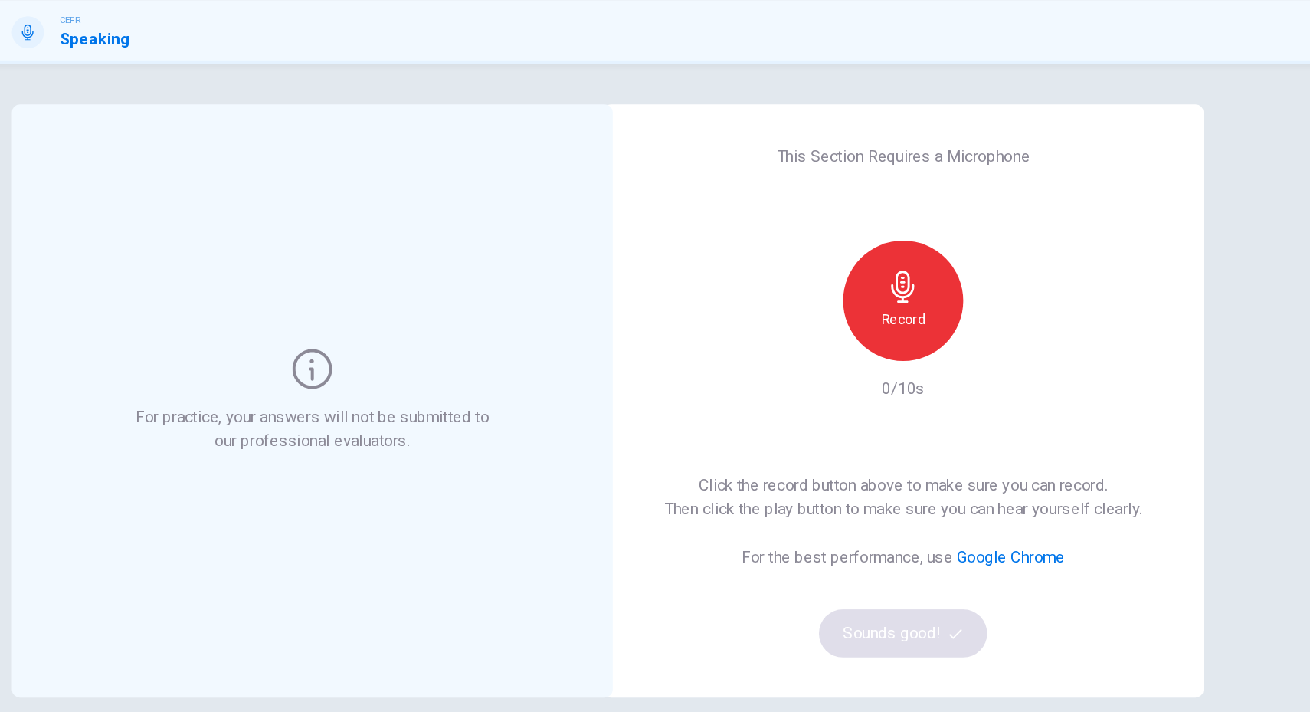
click at [725, 286] on div "This Section Requires a Microphone Record 0/10s Click the record button above t…" at bounding box center [877, 355] width 460 height 453
click at [883, 263] on icon "button" at bounding box center [877, 268] width 25 height 25
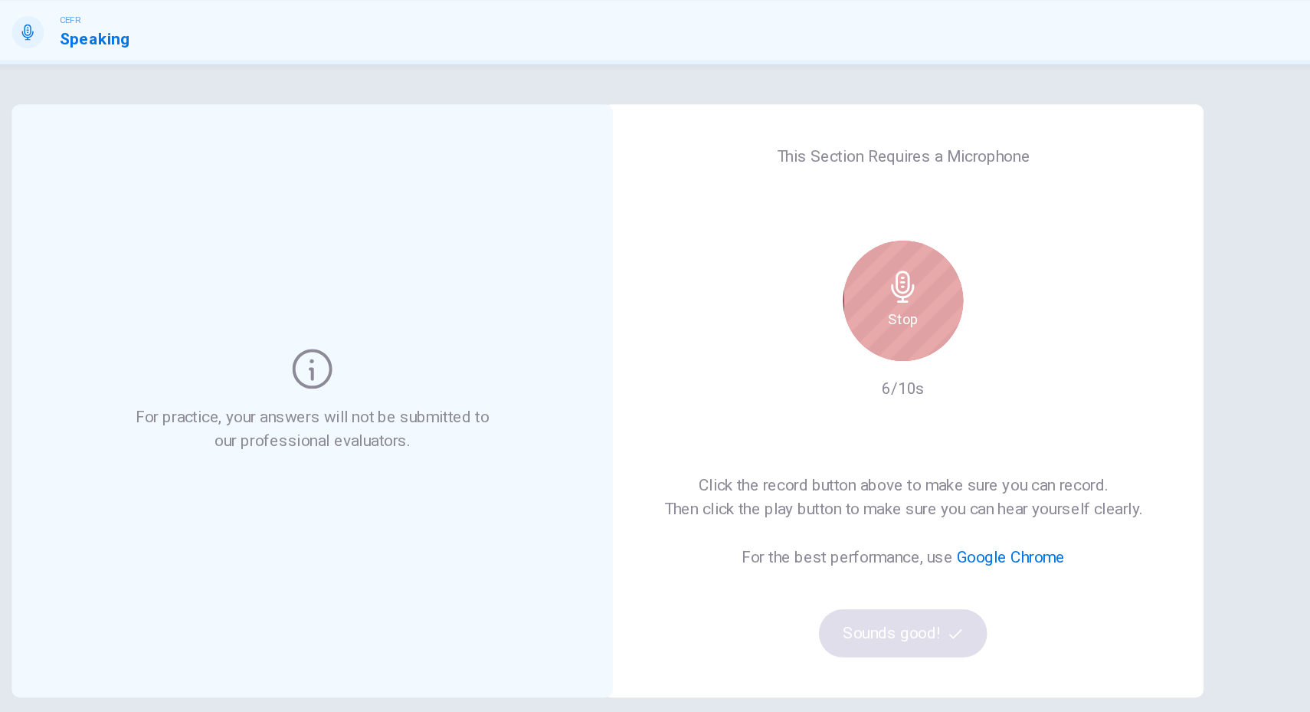
click at [894, 267] on div "Stop" at bounding box center [877, 279] width 92 height 92
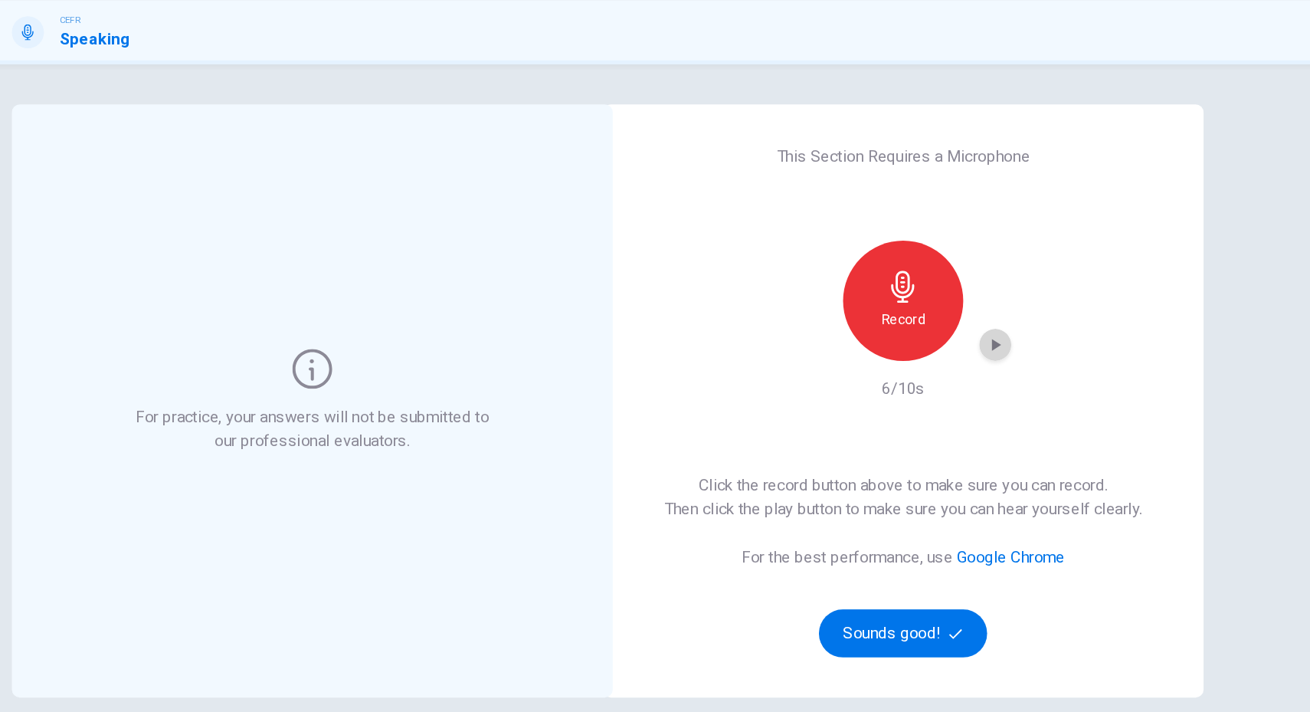
click at [945, 315] on icon "button" at bounding box center [948, 312] width 7 height 9
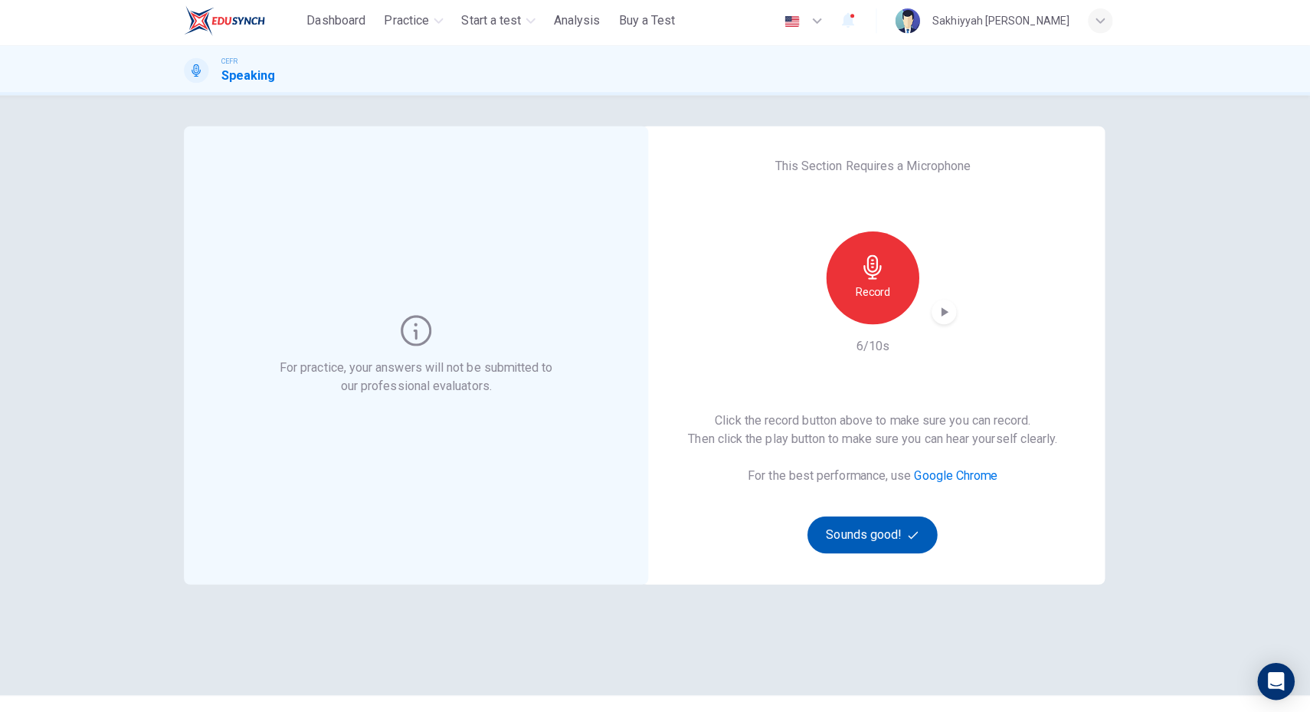
click at [894, 525] on button "Sounds good!" at bounding box center [877, 533] width 129 height 37
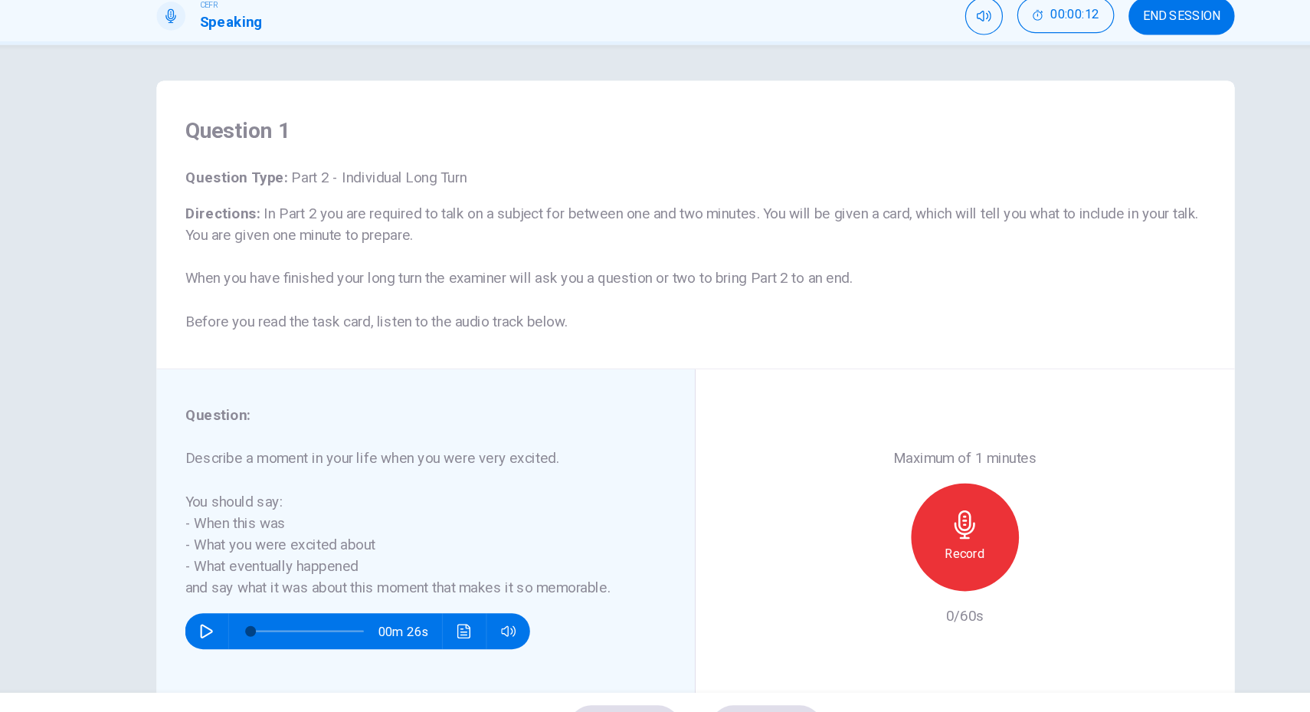
click at [228, 606] on button "button" at bounding box center [238, 598] width 25 height 31
click at [232, 598] on icon "button" at bounding box center [238, 598] width 12 height 12
click at [234, 595] on icon "button" at bounding box center [238, 598] width 12 height 12
type input "*"
click at [884, 525] on h6 "Record" at bounding box center [885, 531] width 34 height 18
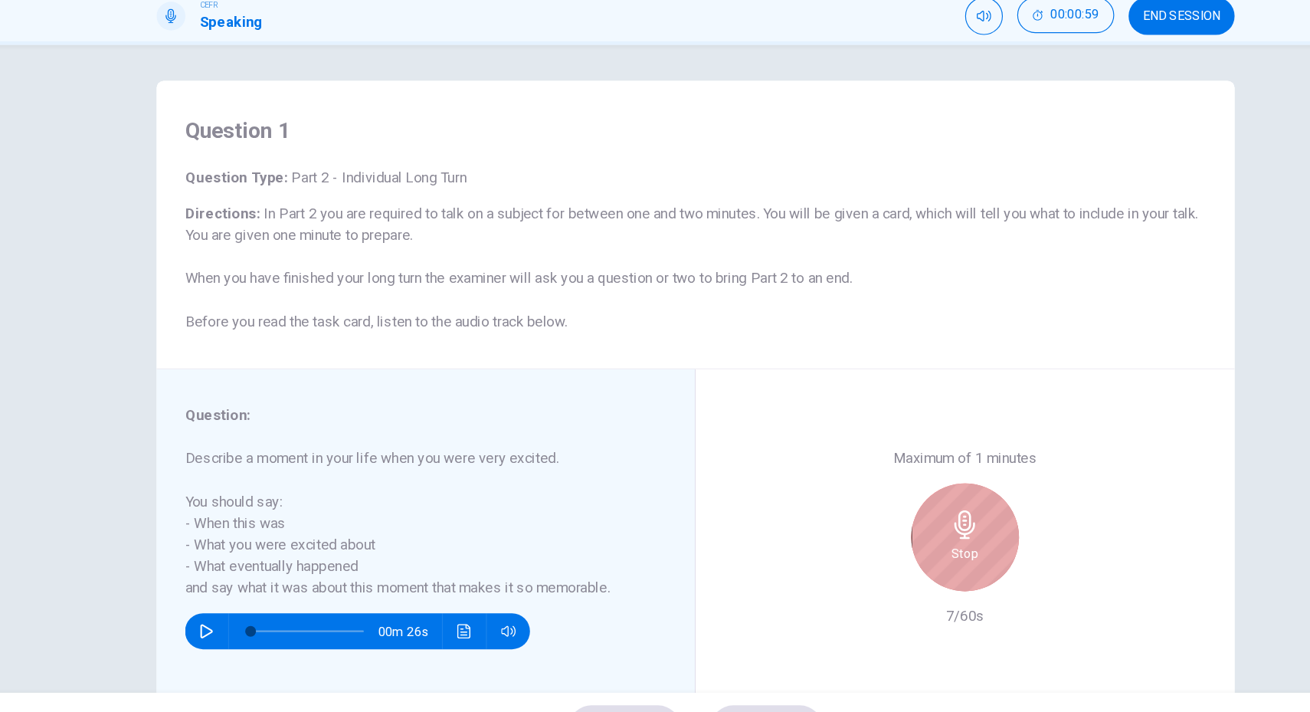
click at [884, 546] on div "Stop" at bounding box center [885, 518] width 92 height 92
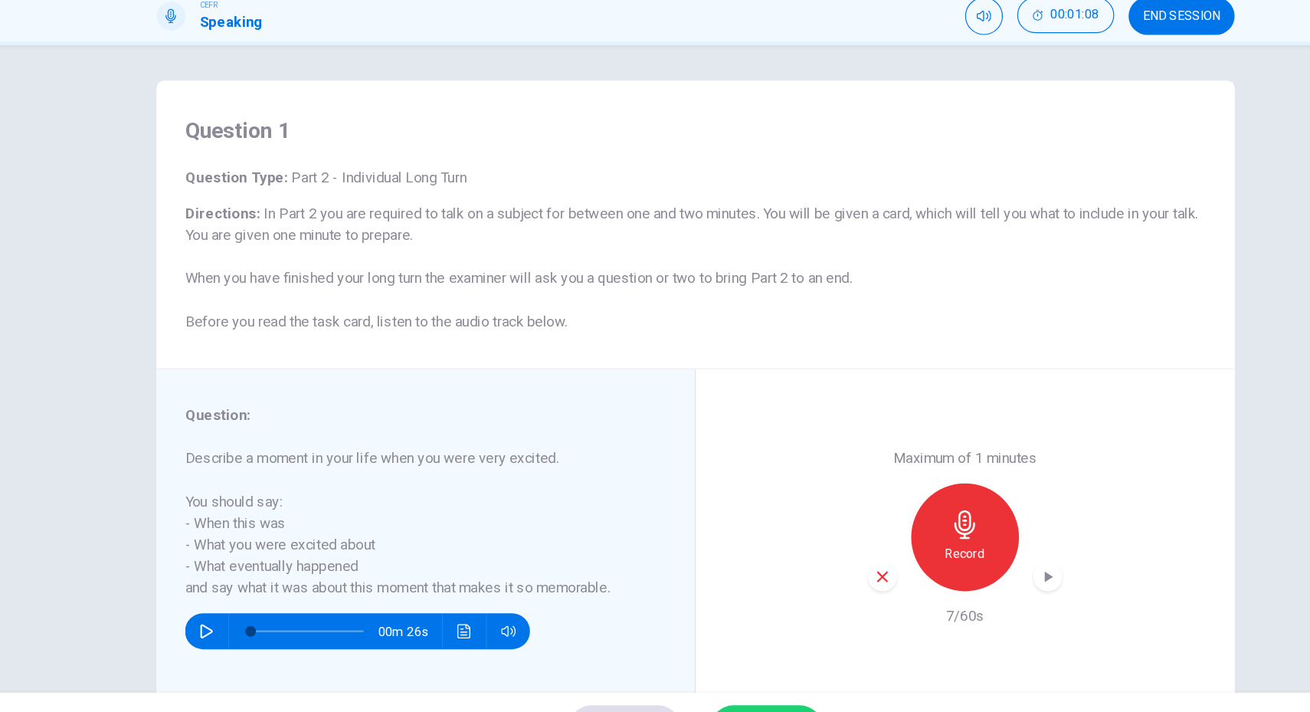
click at [891, 518] on icon "button" at bounding box center [884, 507] width 25 height 25
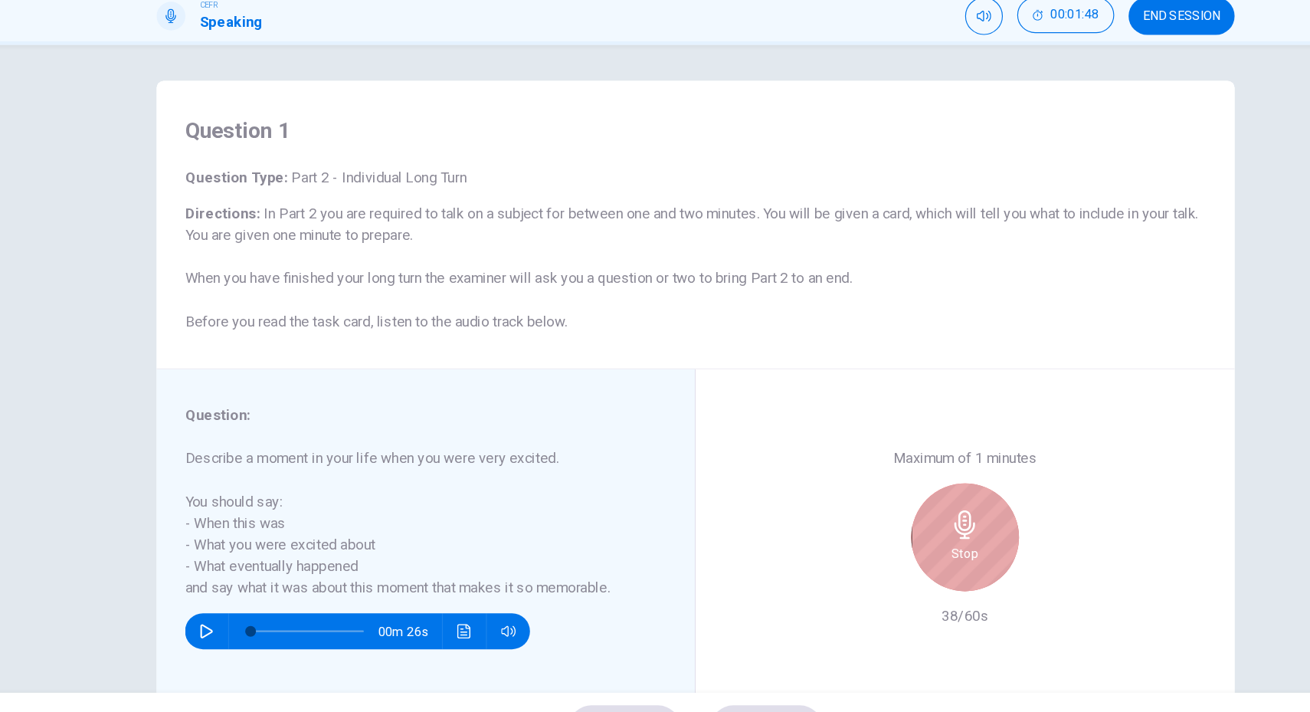
click at [891, 518] on icon "button" at bounding box center [884, 507] width 25 height 25
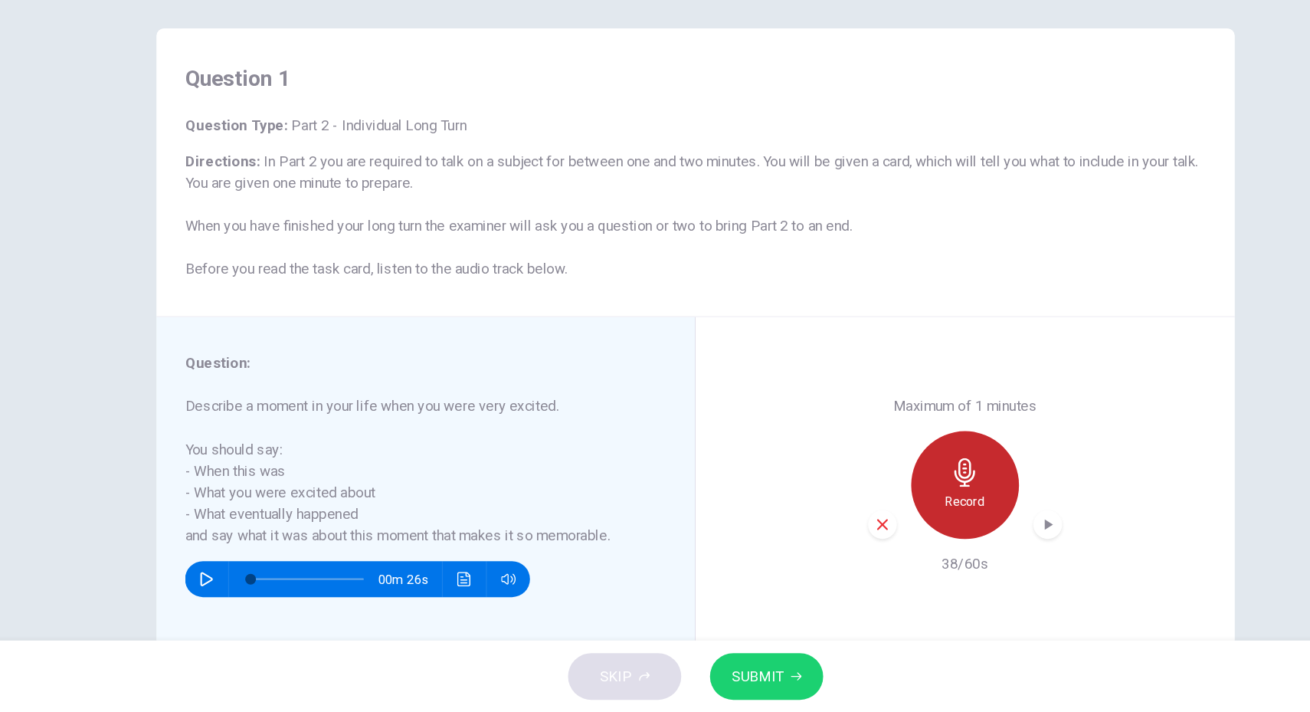
click at [894, 517] on div "Record" at bounding box center [885, 518] width 92 height 92
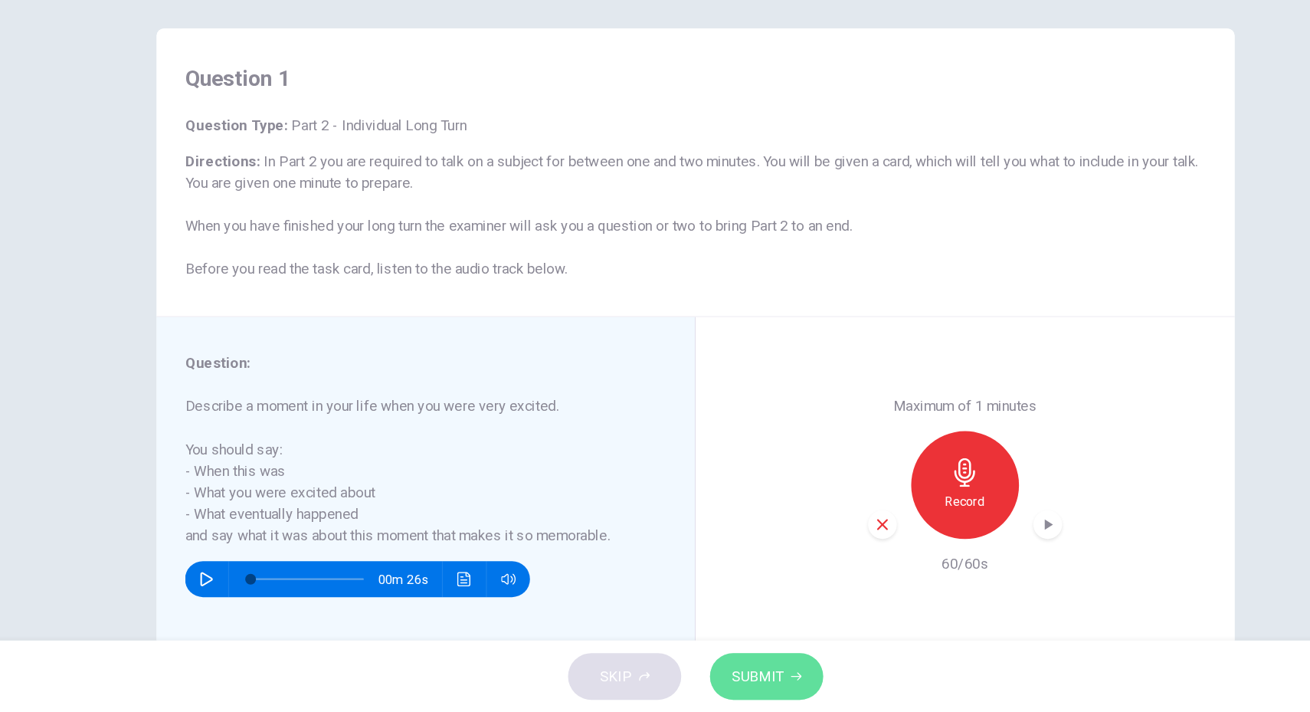
click at [715, 681] on span "SUBMIT" at bounding box center [708, 680] width 44 height 21
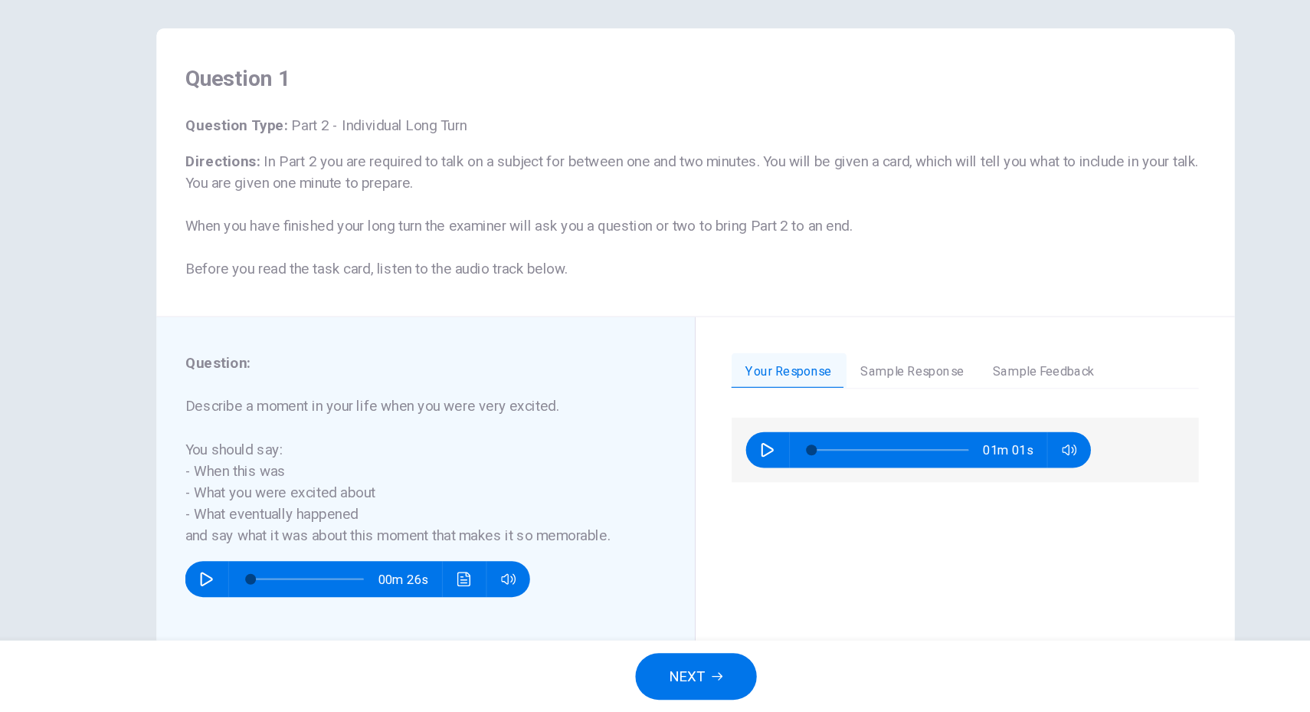
click at [866, 418] on button "Sample Response" at bounding box center [840, 421] width 113 height 32
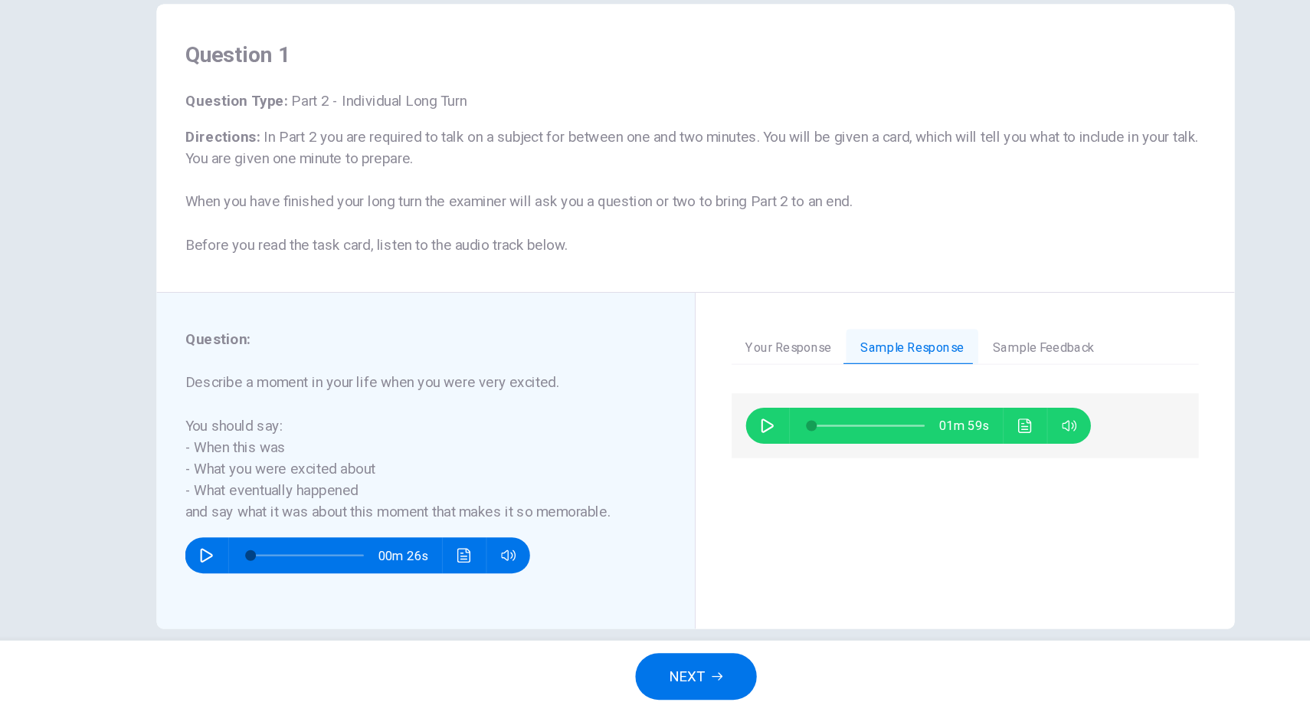
scroll to position [41, 0]
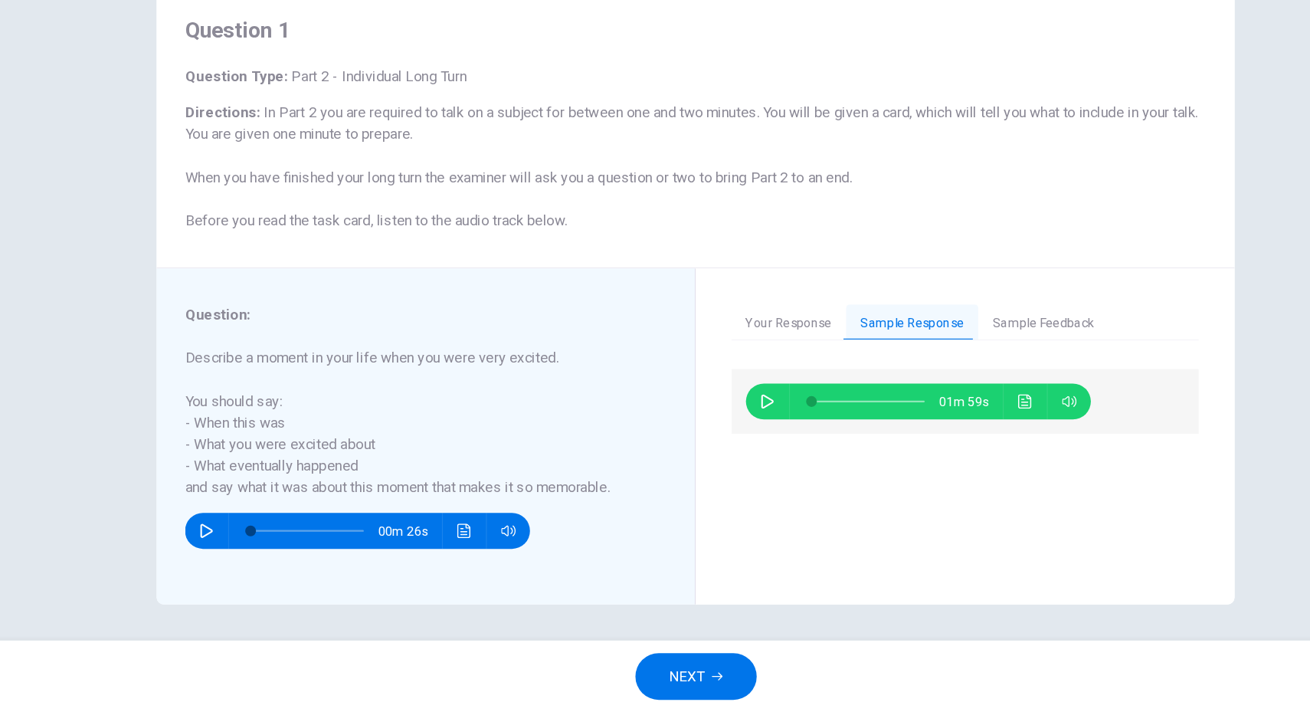
click at [836, 385] on button "Sample Response" at bounding box center [840, 380] width 113 height 32
click at [710, 443] on icon "button" at bounding box center [716, 446] width 12 height 12
type input "**"
click at [651, 679] on span "NEXT" at bounding box center [648, 680] width 30 height 21
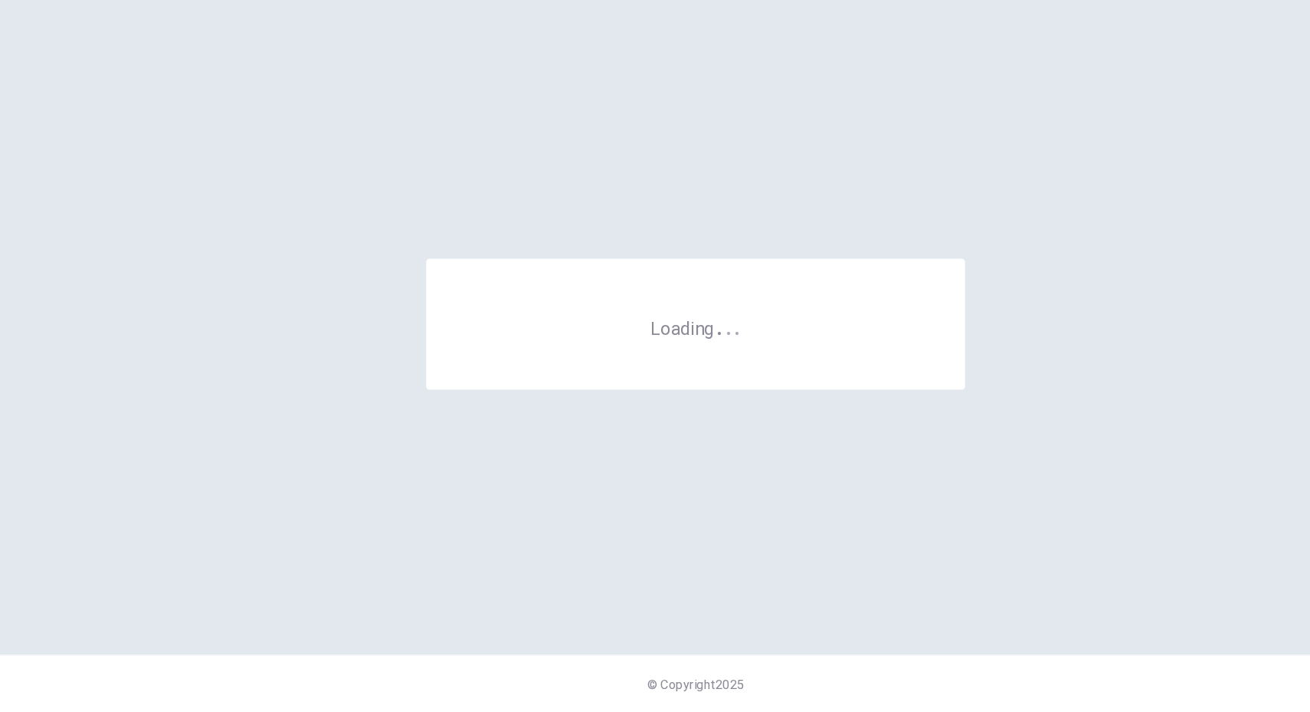
scroll to position [0, 0]
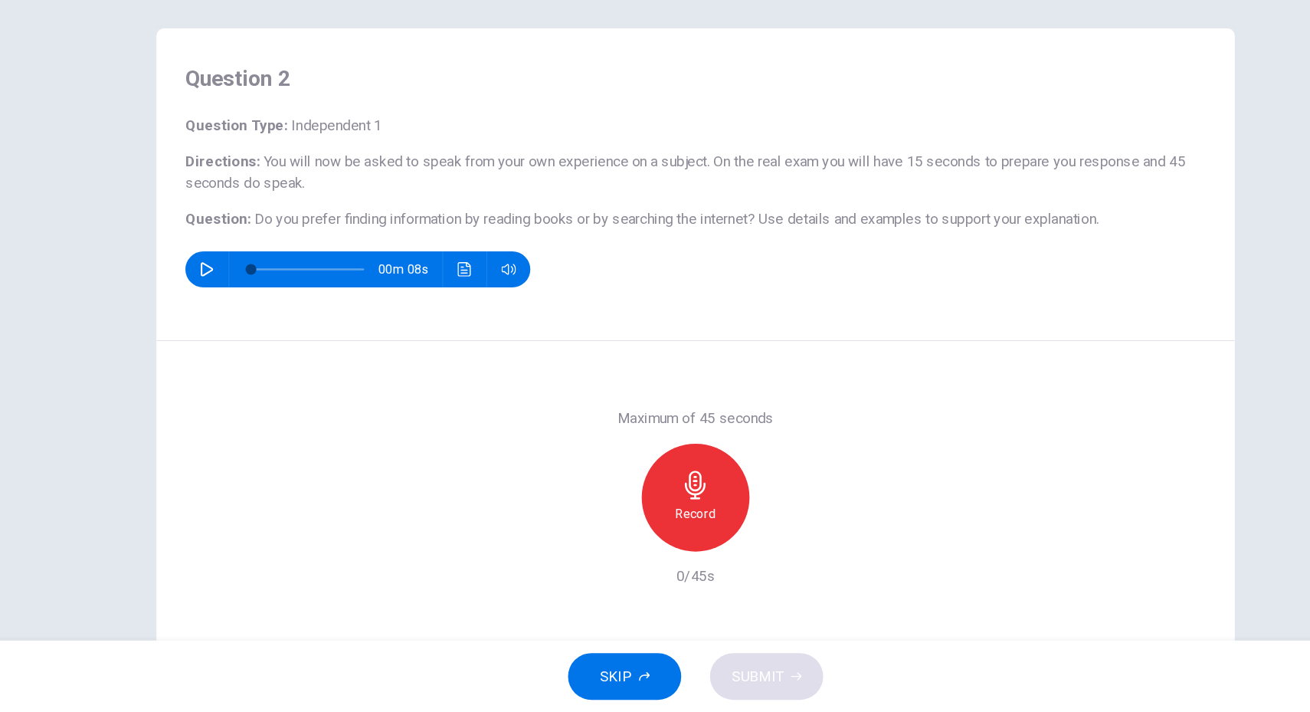
click at [656, 537] on h6 "Record" at bounding box center [655, 542] width 34 height 18
click at [671, 529] on div "Stop" at bounding box center [655, 529] width 92 height 92
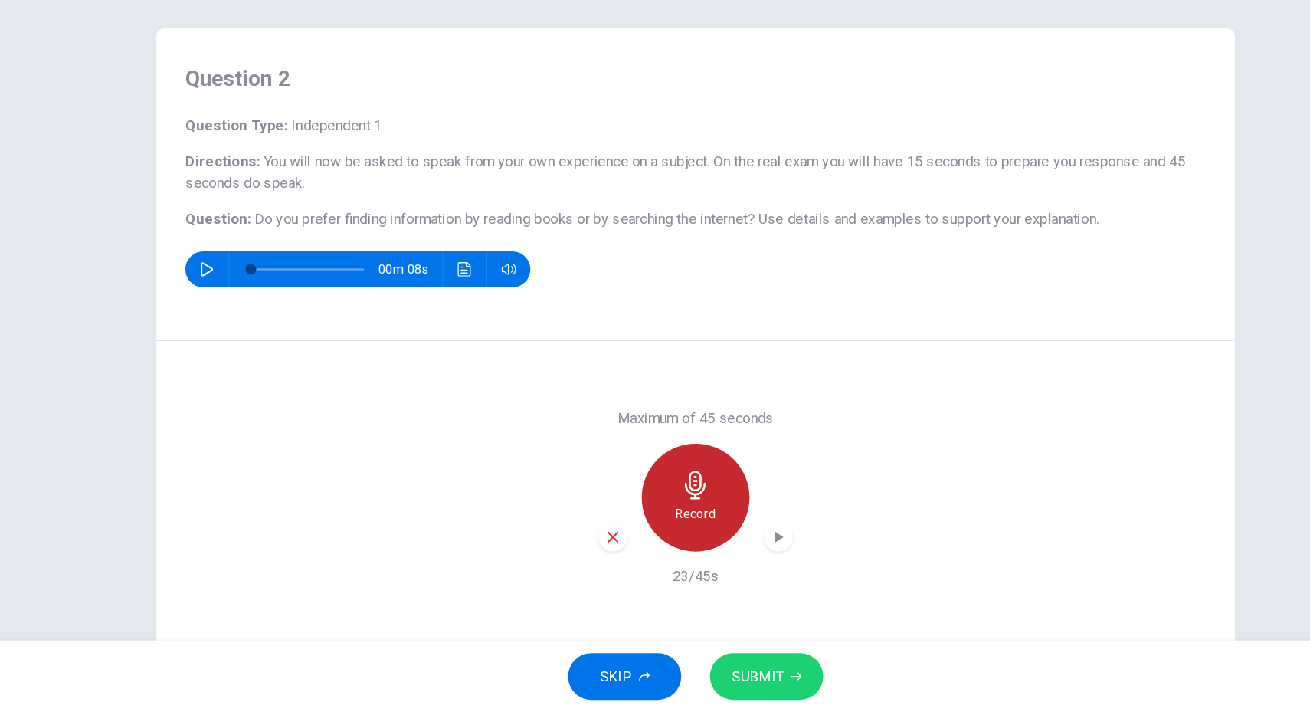
click at [649, 525] on icon "button" at bounding box center [655, 518] width 18 height 25
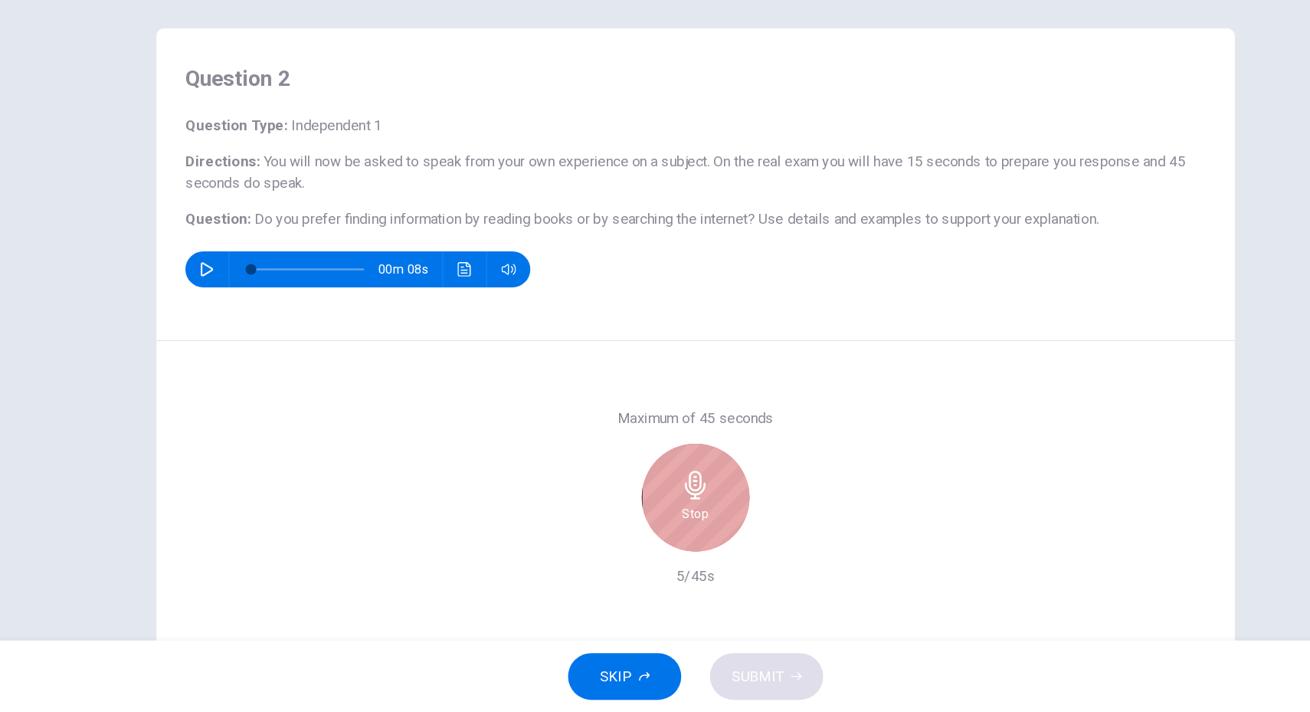
click at [646, 526] on icon "button" at bounding box center [655, 518] width 25 height 25
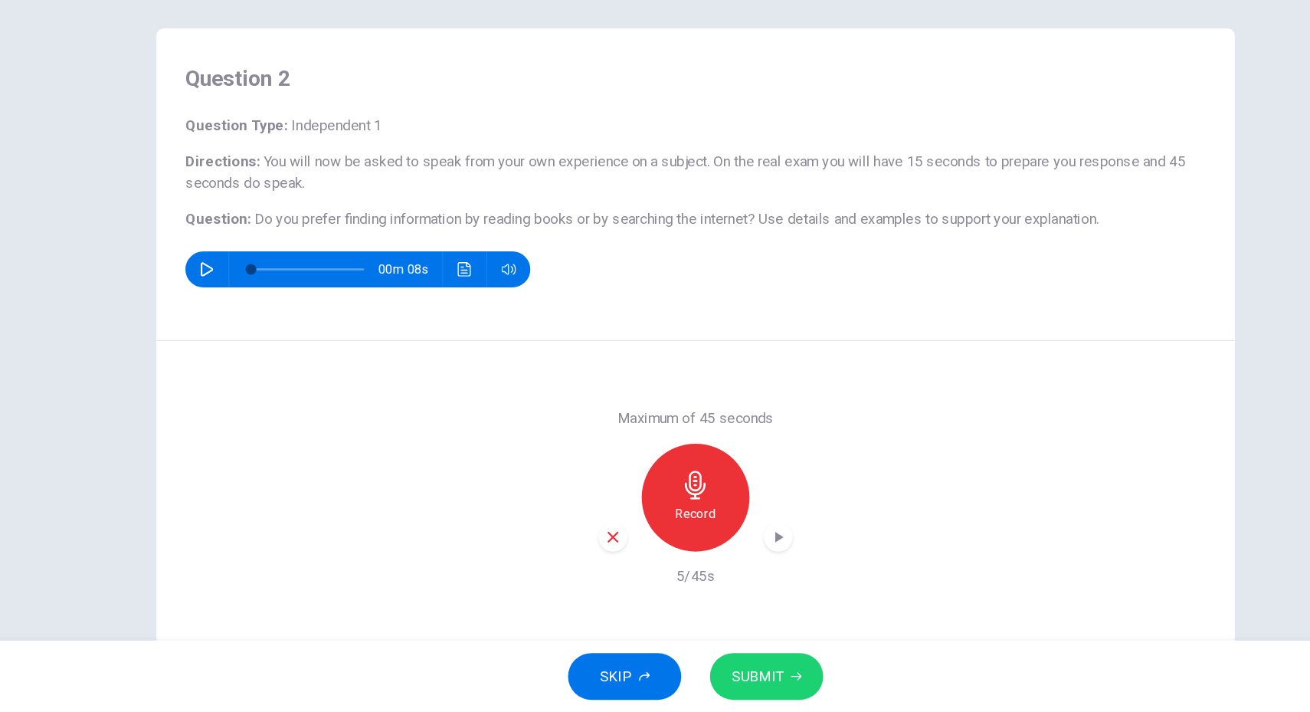
click at [646, 526] on icon "button" at bounding box center [655, 518] width 25 height 25
click at [715, 677] on span "SUBMIT" at bounding box center [708, 680] width 44 height 21
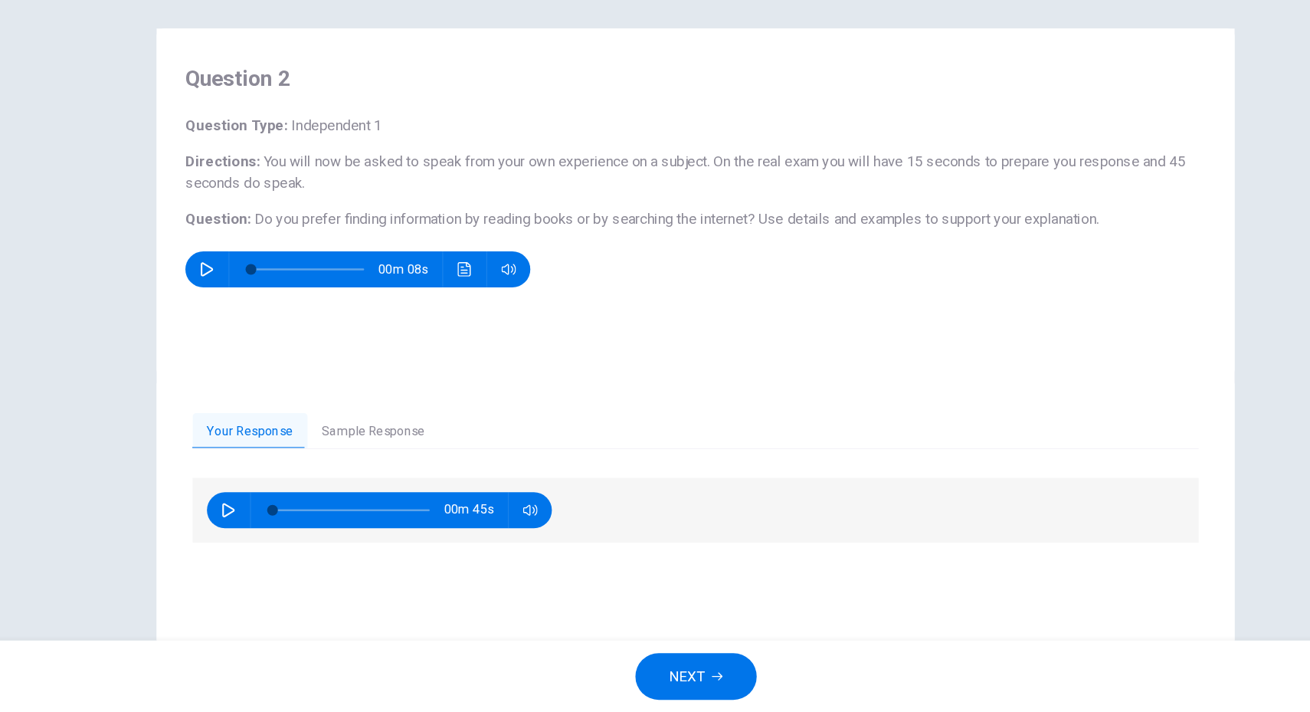
scroll to position [41, 0]
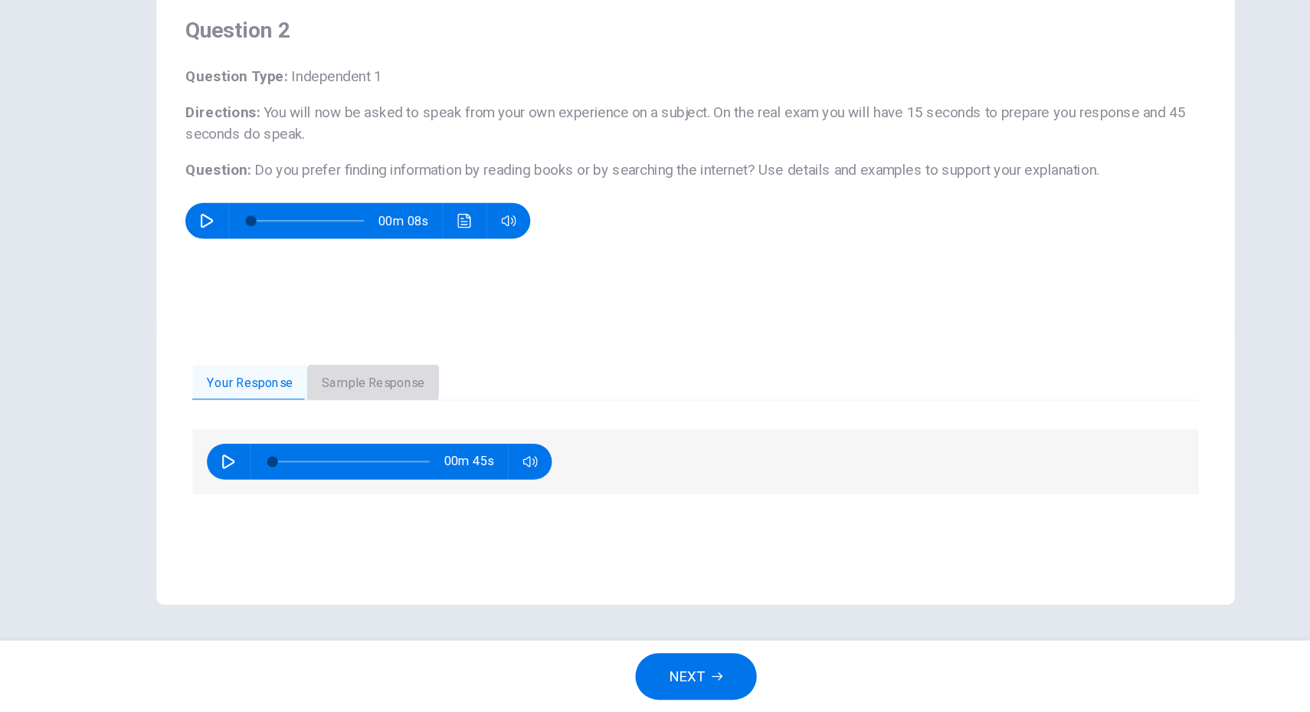
click at [360, 429] on button "Sample Response" at bounding box center [380, 431] width 113 height 32
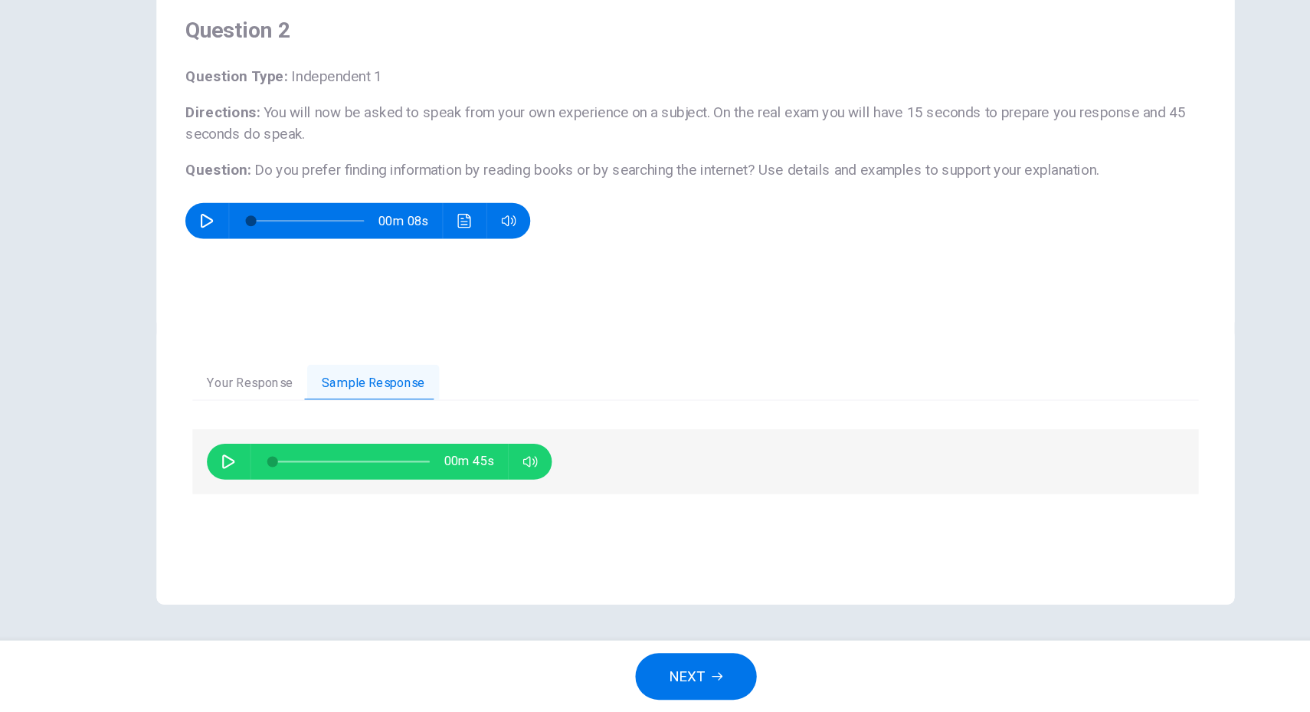
click at [250, 494] on icon "button" at bounding box center [256, 498] width 12 height 12
type input "**"
click at [642, 679] on span "NEXT" at bounding box center [648, 680] width 30 height 21
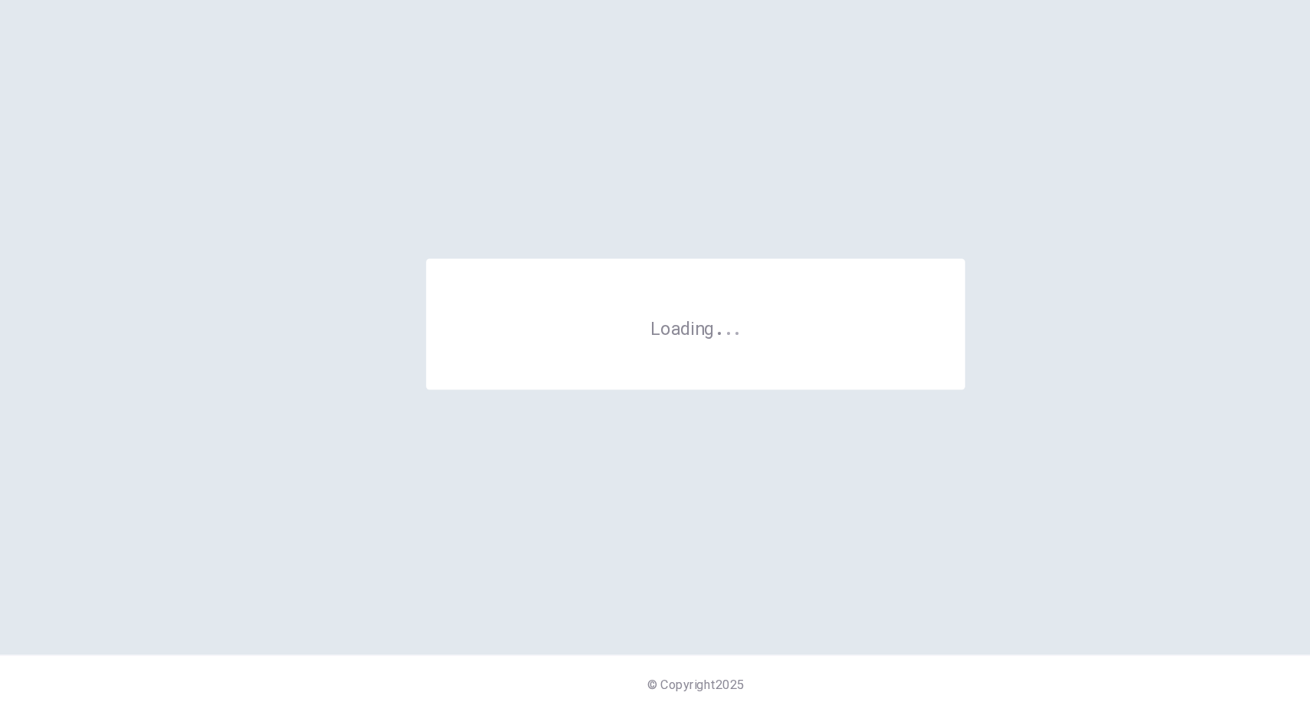
scroll to position [0, 0]
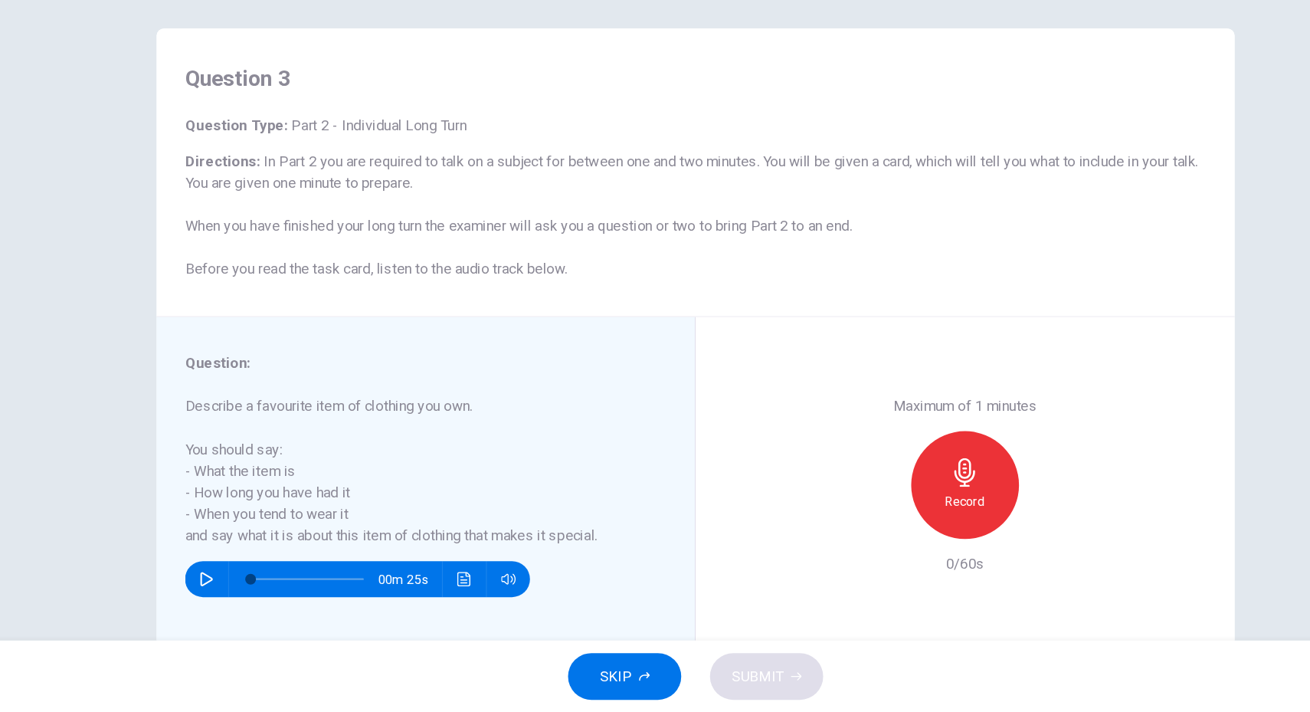
click at [868, 525] on h6 "Record" at bounding box center [885, 531] width 34 height 18
click at [722, 681] on span "SUBMIT" at bounding box center [708, 680] width 44 height 21
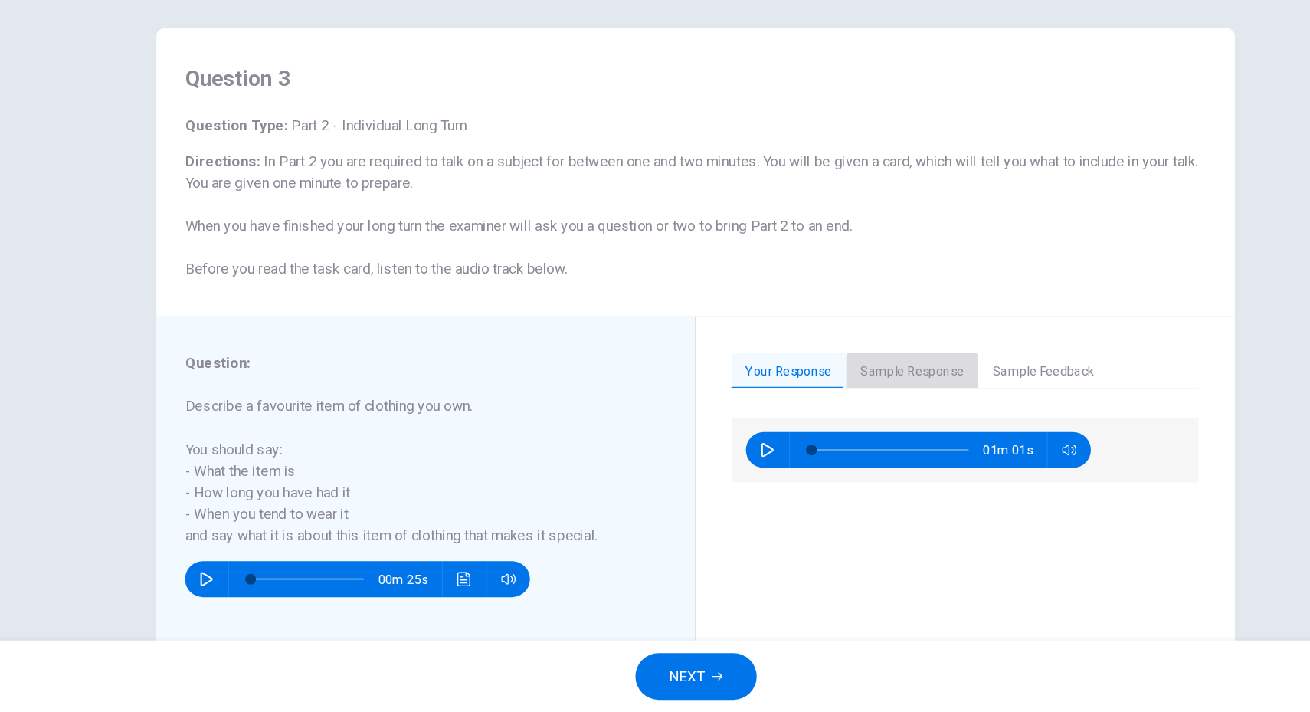
click at [846, 417] on button "Sample Response" at bounding box center [840, 421] width 113 height 32
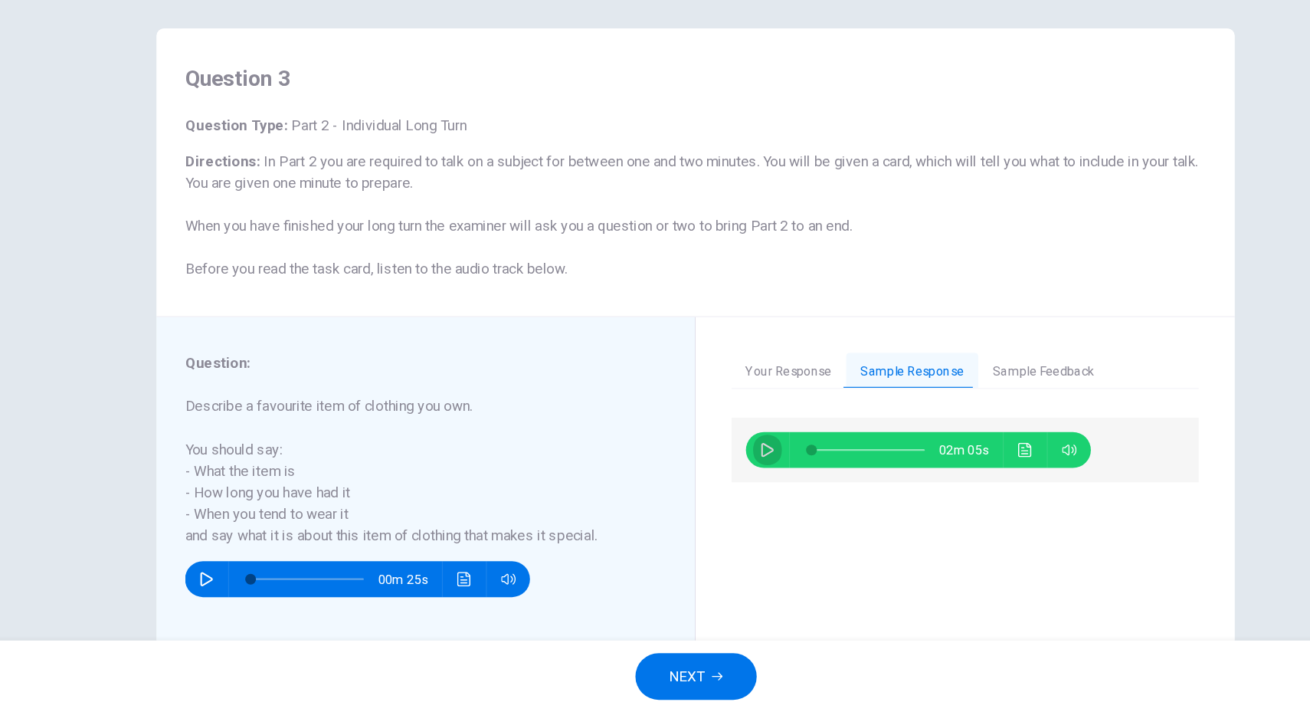
click at [718, 488] on button "button" at bounding box center [716, 488] width 25 height 31
type input "**"
click at [656, 689] on span "NEXT" at bounding box center [648, 680] width 30 height 21
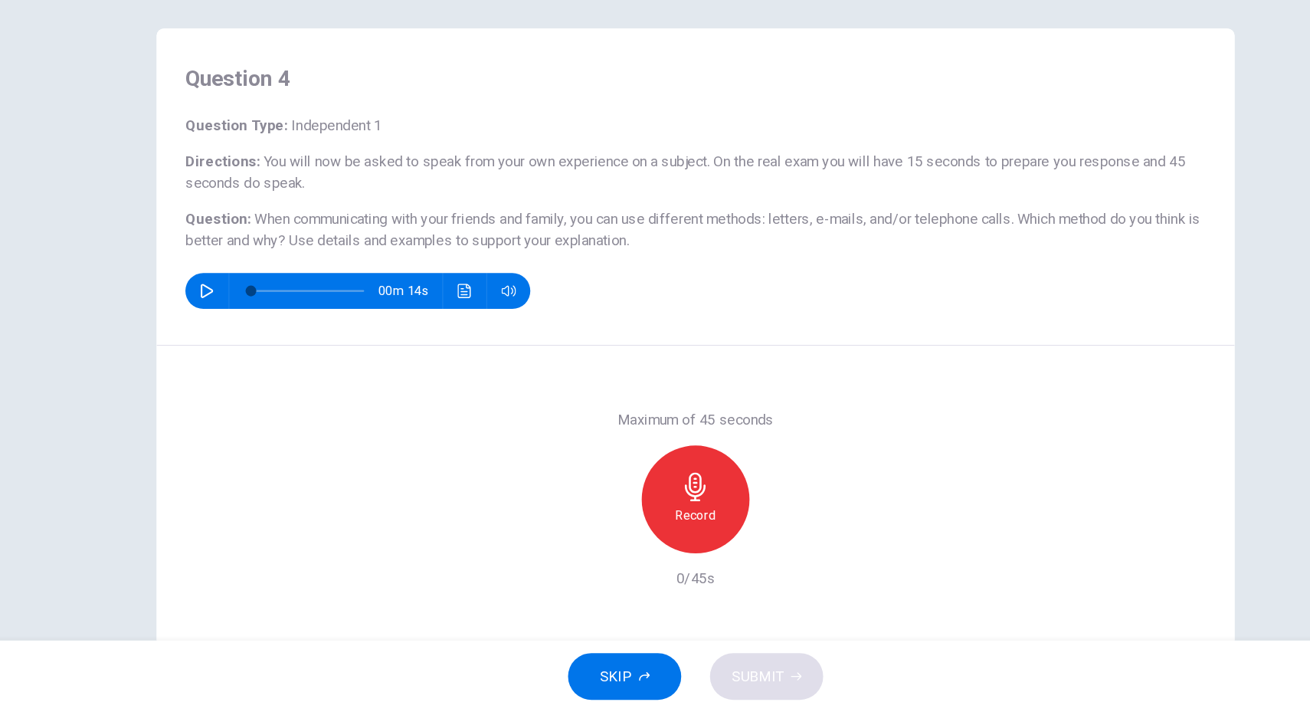
click at [651, 527] on icon "button" at bounding box center [655, 519] width 18 height 25
click at [728, 673] on span "SUBMIT" at bounding box center [708, 680] width 44 height 21
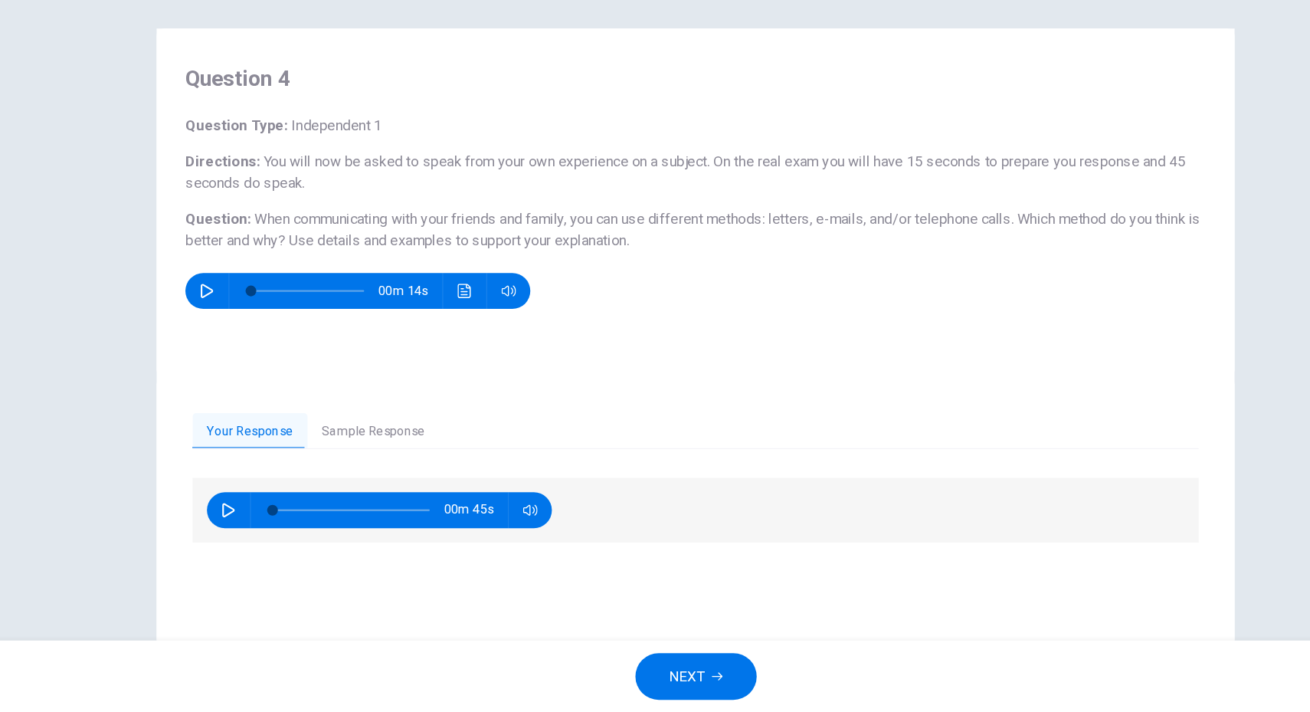
click at [663, 684] on button "NEXT" at bounding box center [655, 681] width 103 height 40
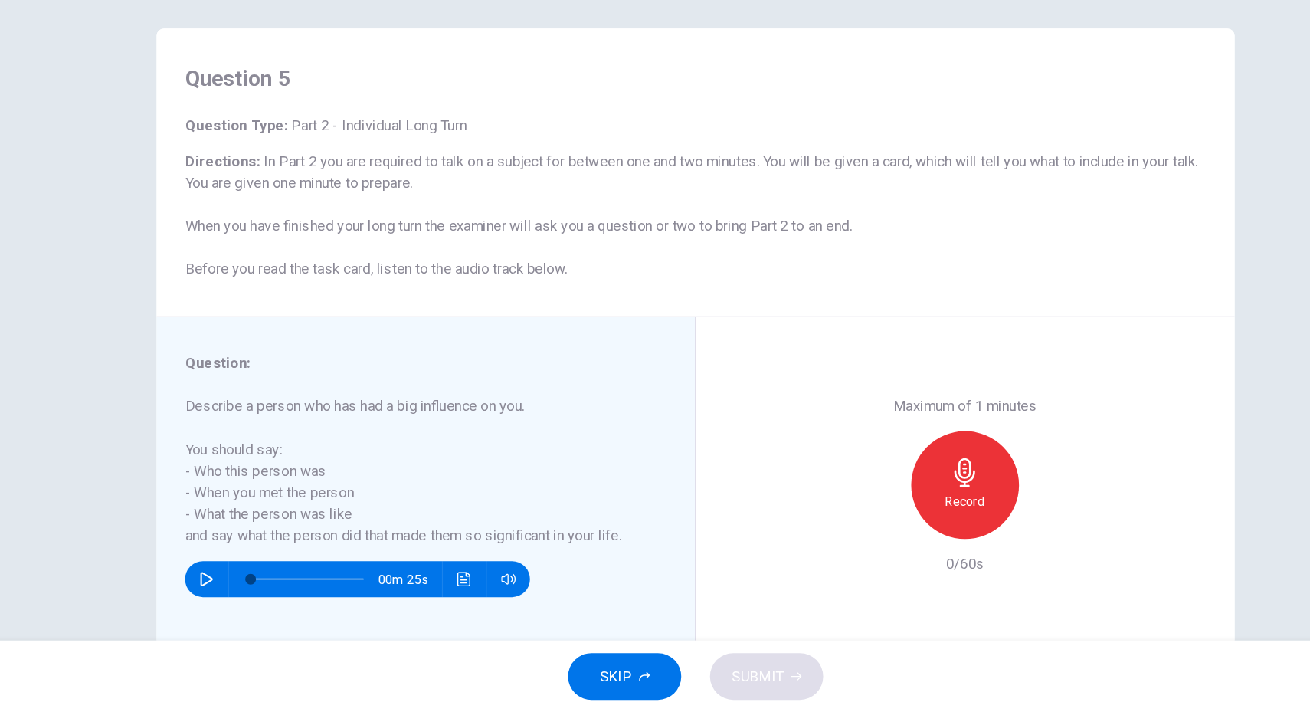
click at [883, 503] on icon "button" at bounding box center [884, 507] width 18 height 25
click at [733, 679] on button "SUBMIT" at bounding box center [715, 681] width 97 height 40
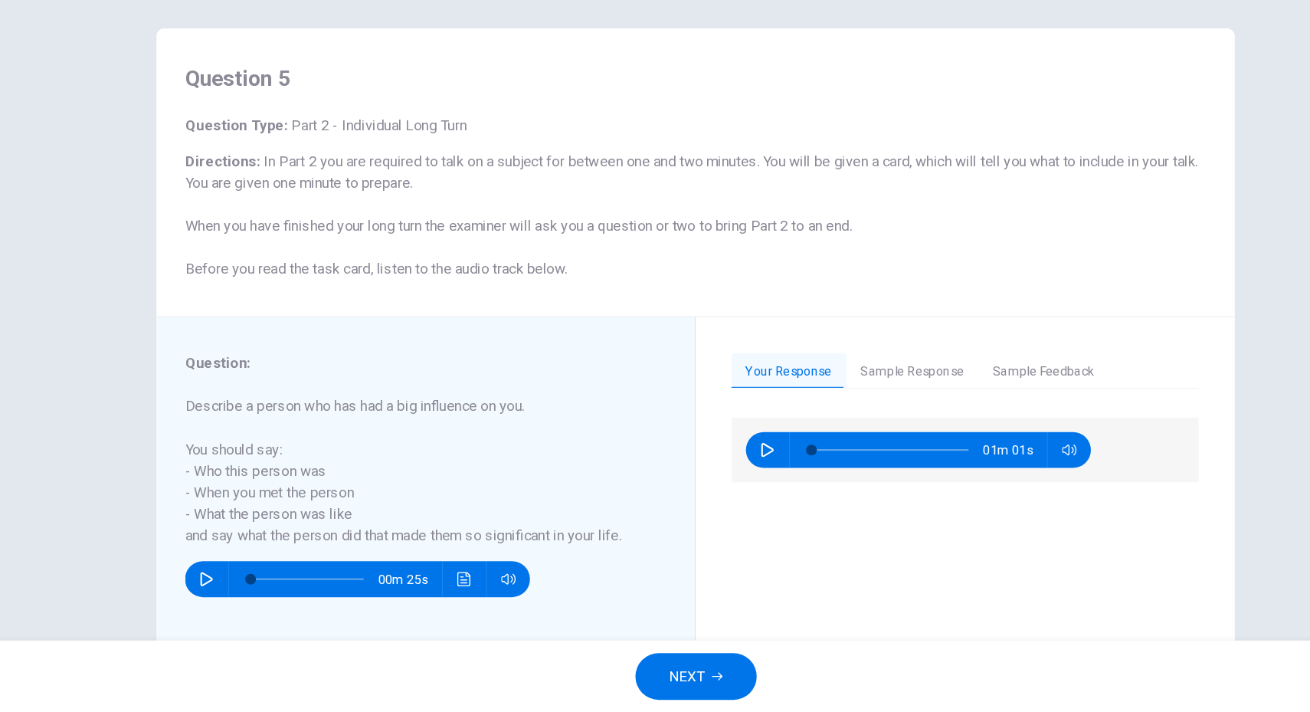
click at [858, 417] on button "Sample Response" at bounding box center [840, 421] width 113 height 32
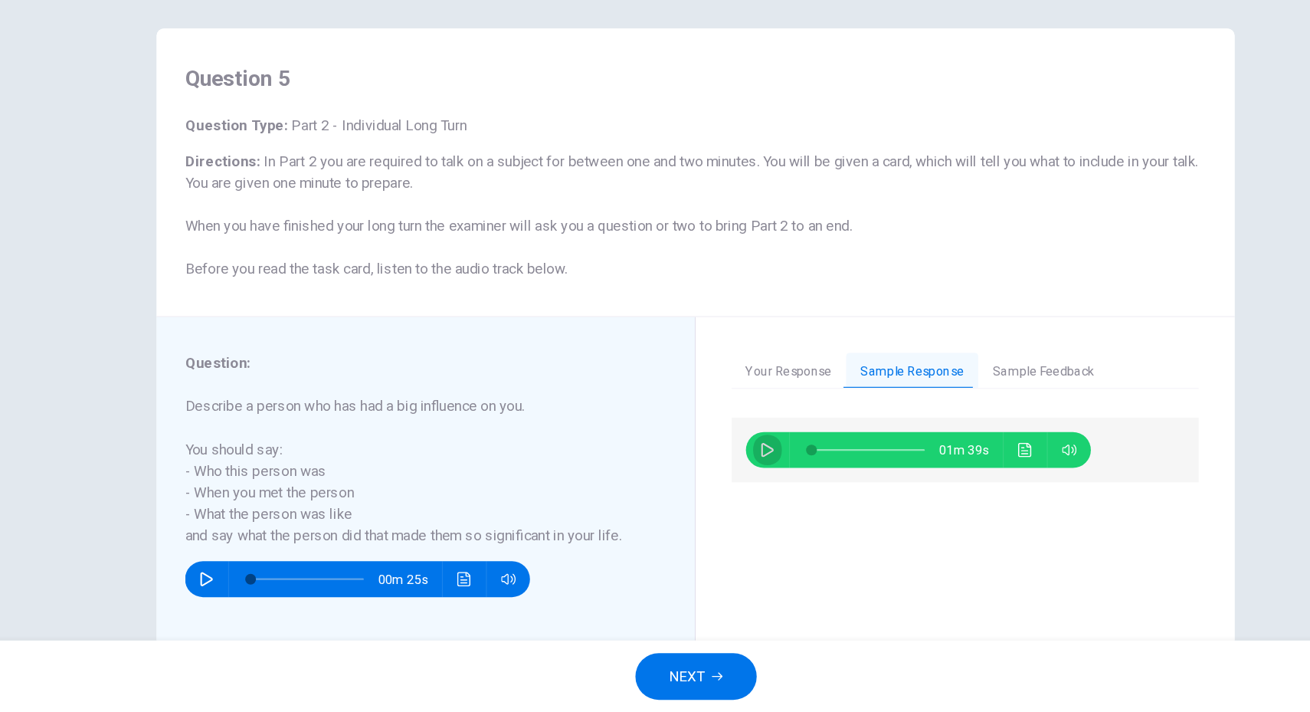
click at [712, 489] on icon "button" at bounding box center [716, 488] width 12 height 12
click at [777, 485] on span at bounding box center [802, 487] width 97 height 21
type input "**"
click at [659, 683] on span "NEXT" at bounding box center [648, 680] width 30 height 21
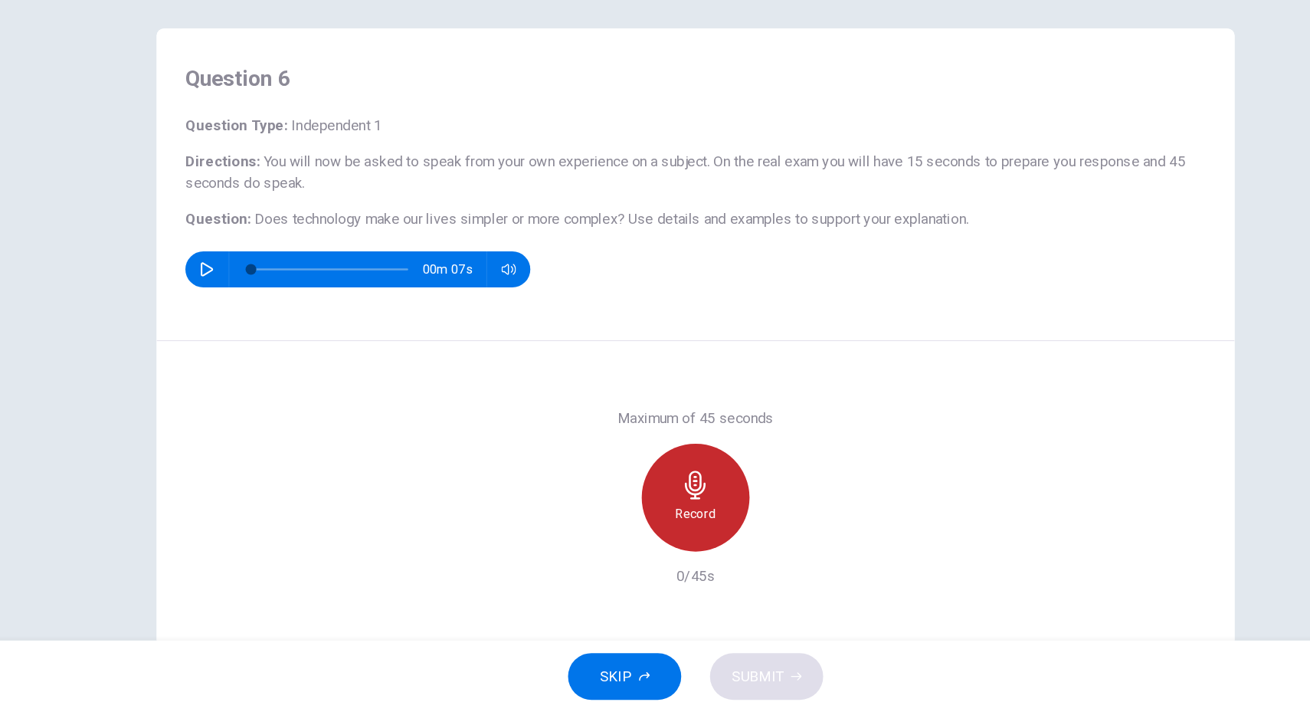
click at [660, 525] on icon "button" at bounding box center [655, 518] width 25 height 25
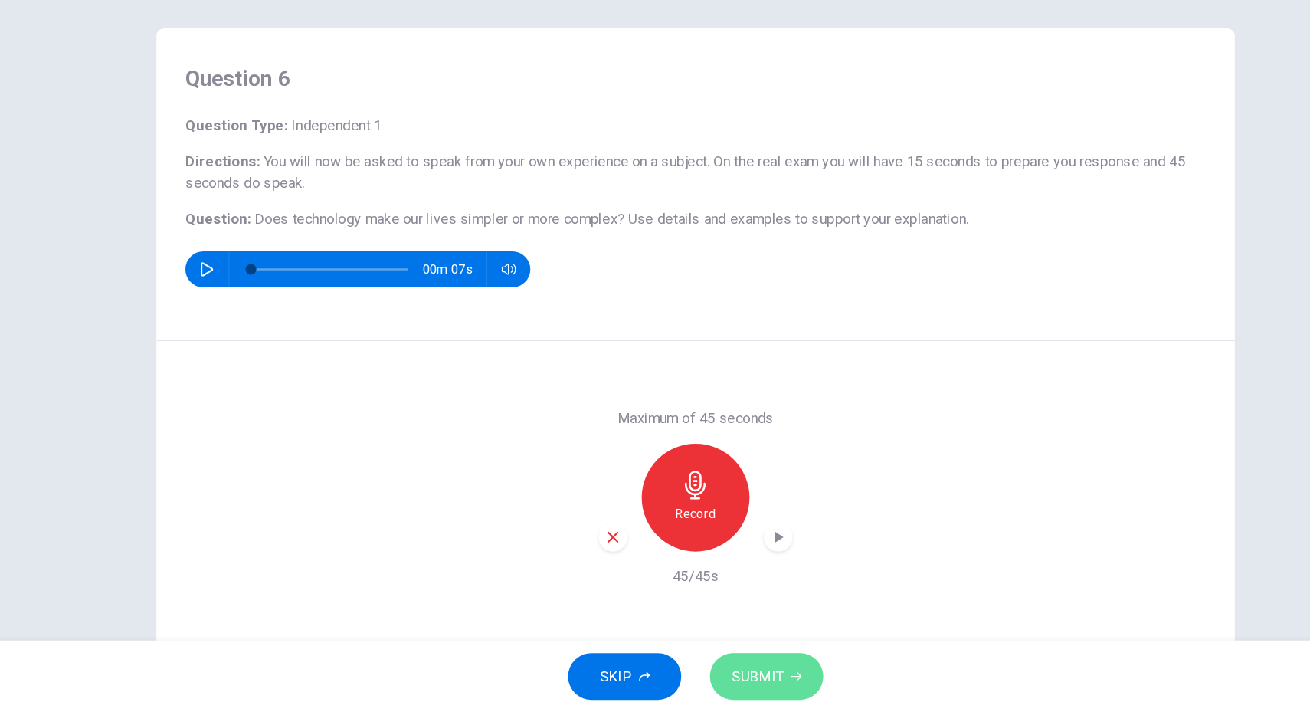
click at [706, 684] on span "SUBMIT" at bounding box center [708, 680] width 44 height 21
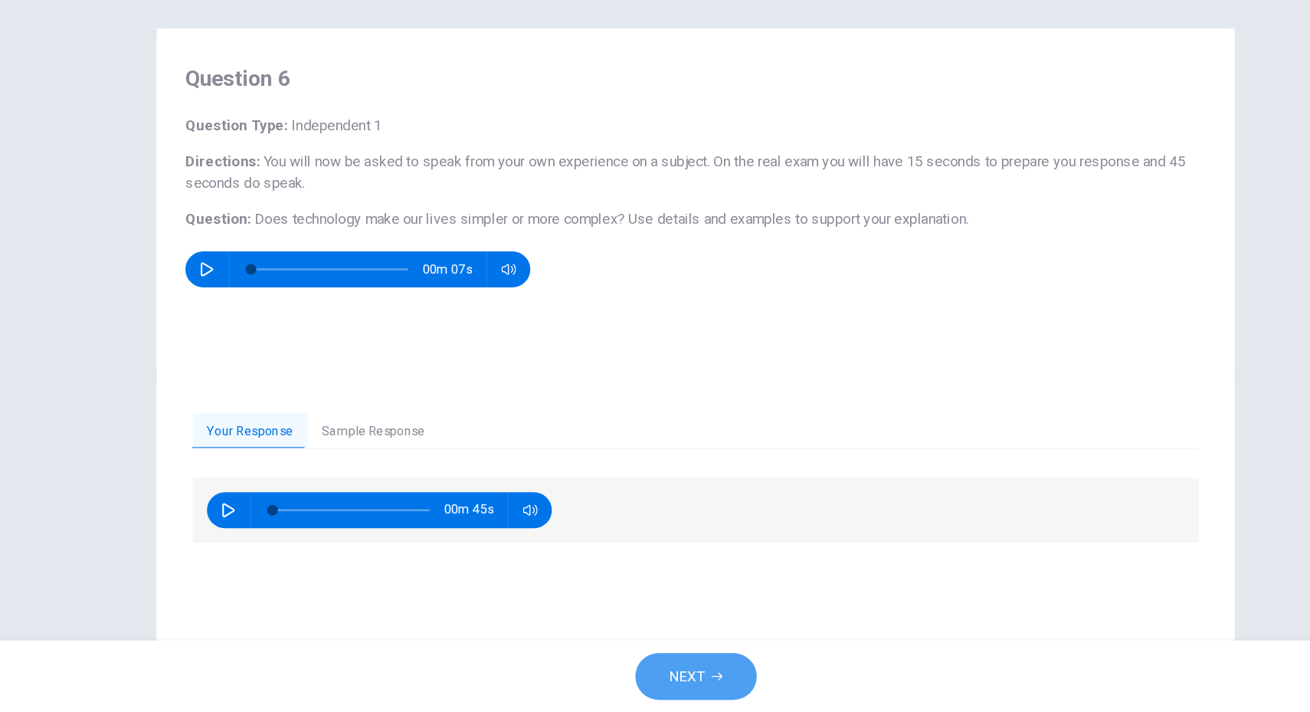
click at [645, 682] on span "NEXT" at bounding box center [648, 680] width 30 height 21
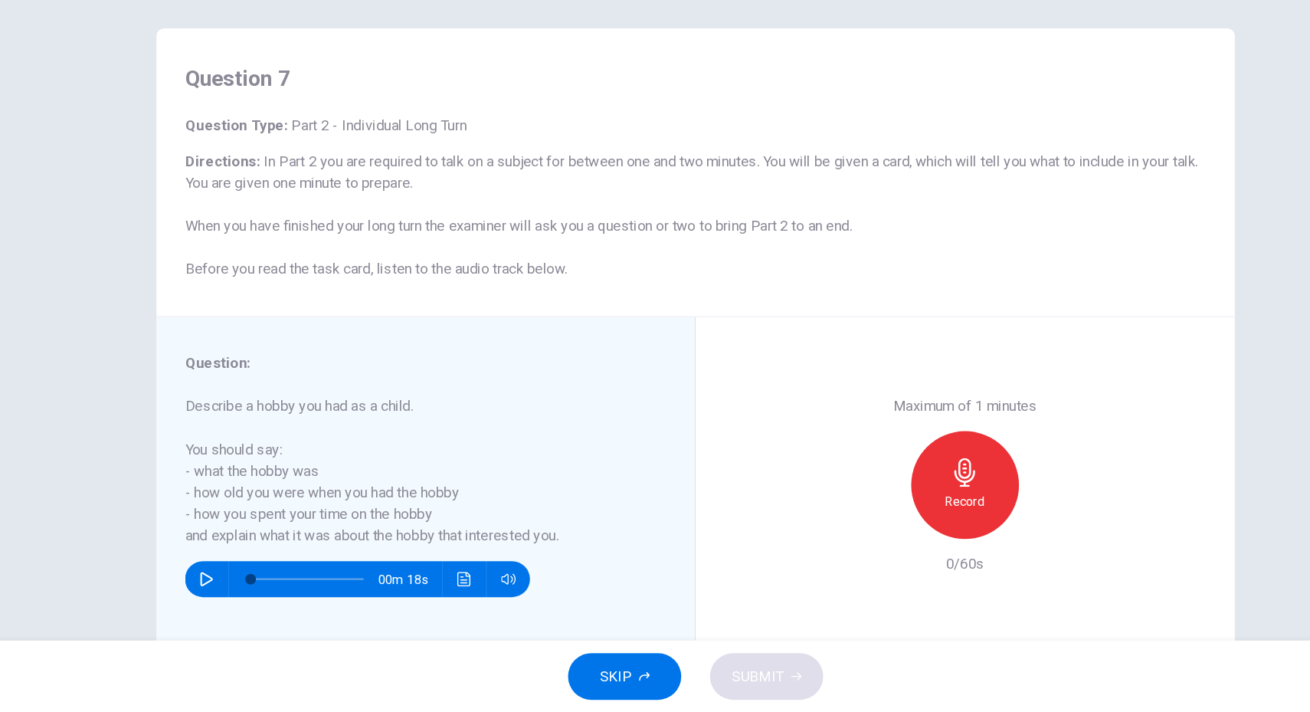
click at [879, 515] on icon "button" at bounding box center [884, 507] width 18 height 25
click at [700, 683] on span "SUBMIT" at bounding box center [708, 680] width 44 height 21
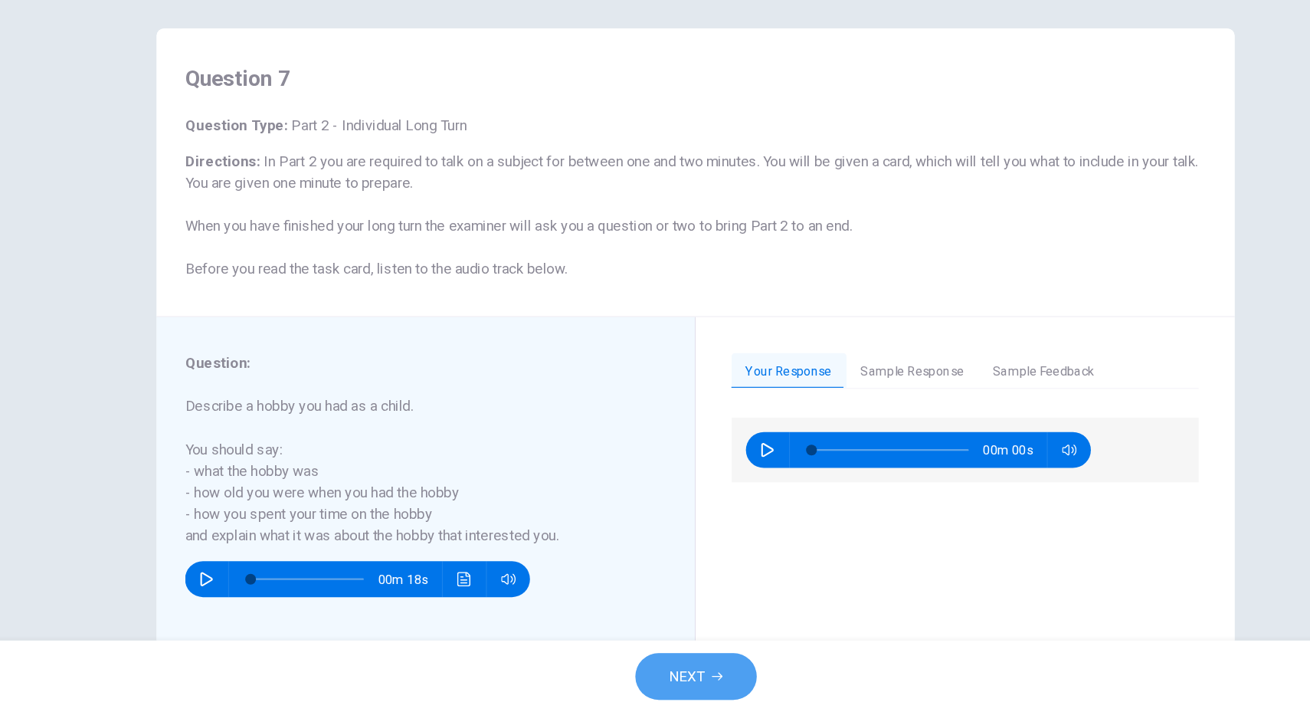
click at [649, 688] on span "NEXT" at bounding box center [648, 680] width 30 height 21
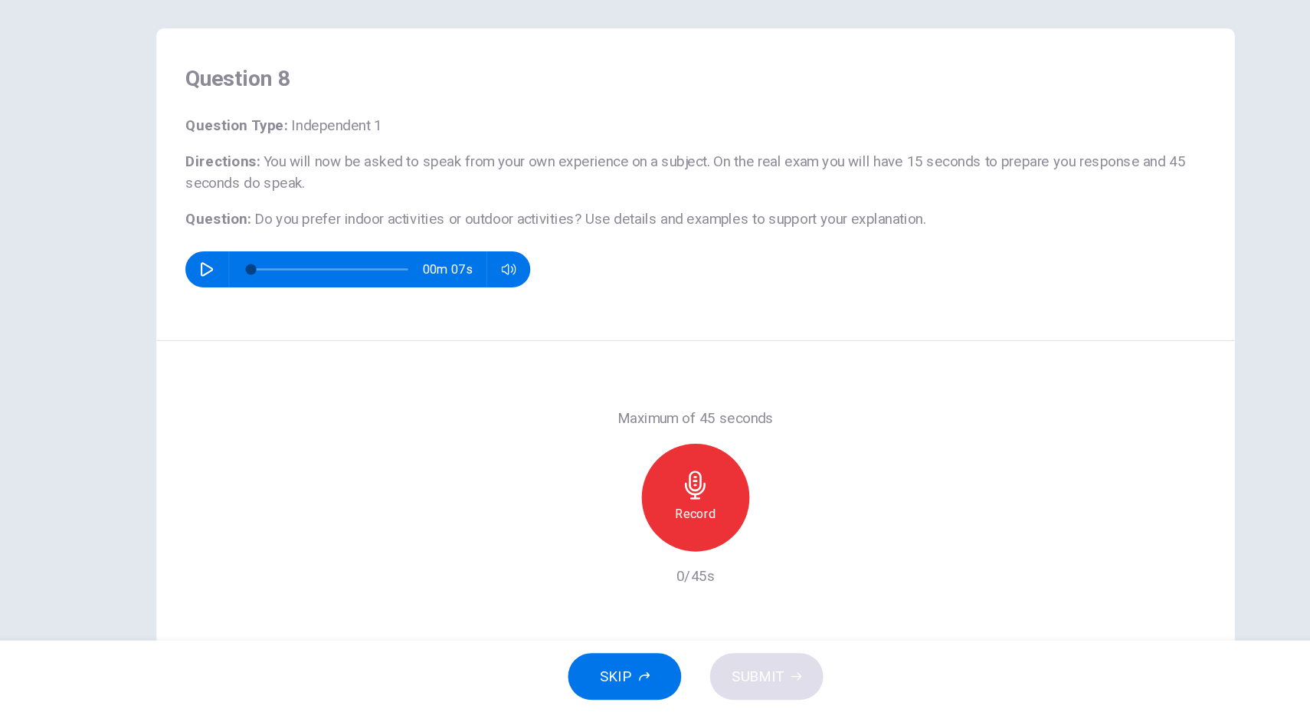
click at [655, 519] on icon "button" at bounding box center [655, 518] width 25 height 25
click at [696, 683] on span "SUBMIT" at bounding box center [708, 680] width 44 height 21
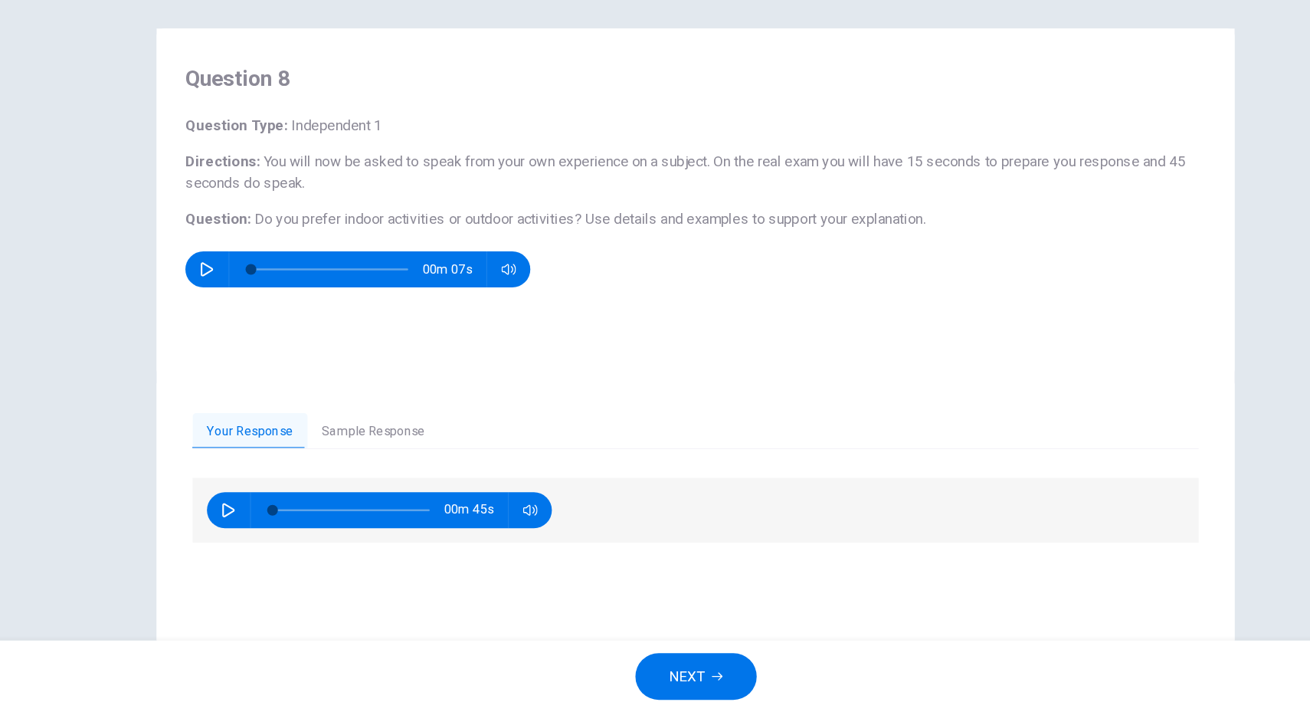
click at [381, 470] on button "Sample Response" at bounding box center [380, 473] width 113 height 32
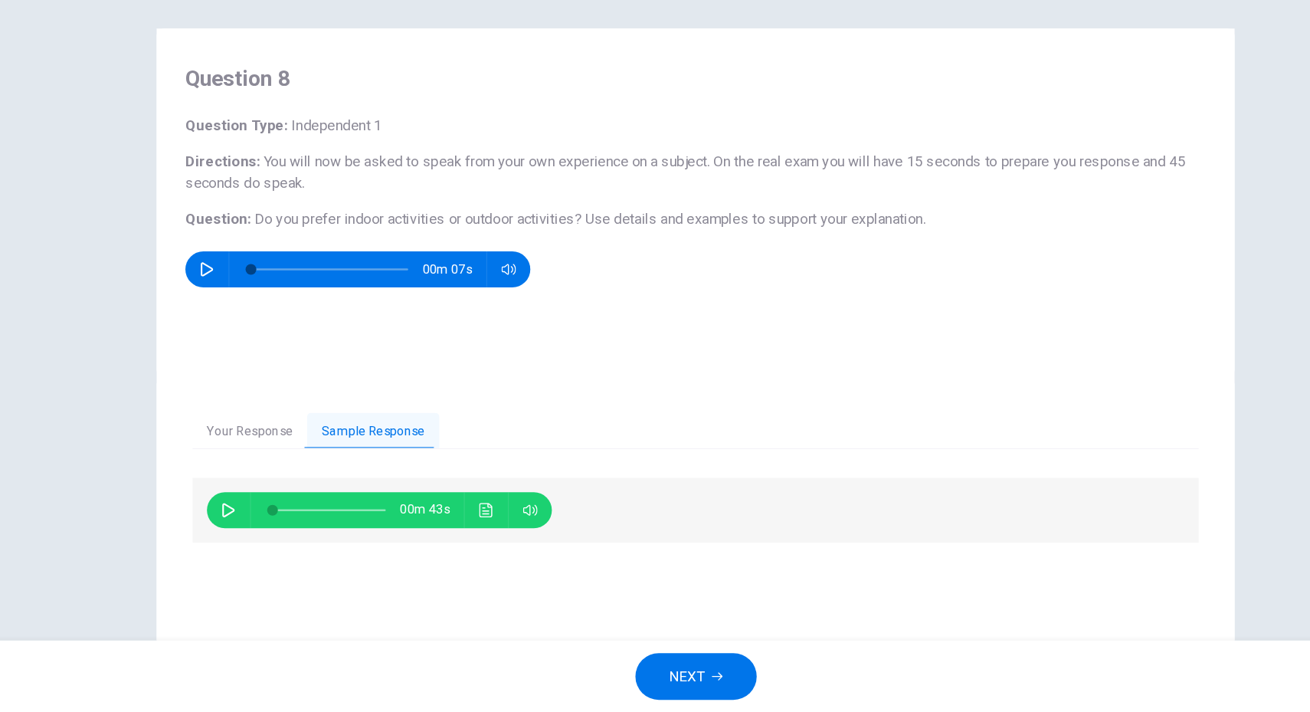
click at [251, 535] on icon "button" at bounding box center [256, 539] width 11 height 12
type input "*"
click at [646, 682] on span "NEXT" at bounding box center [648, 680] width 30 height 21
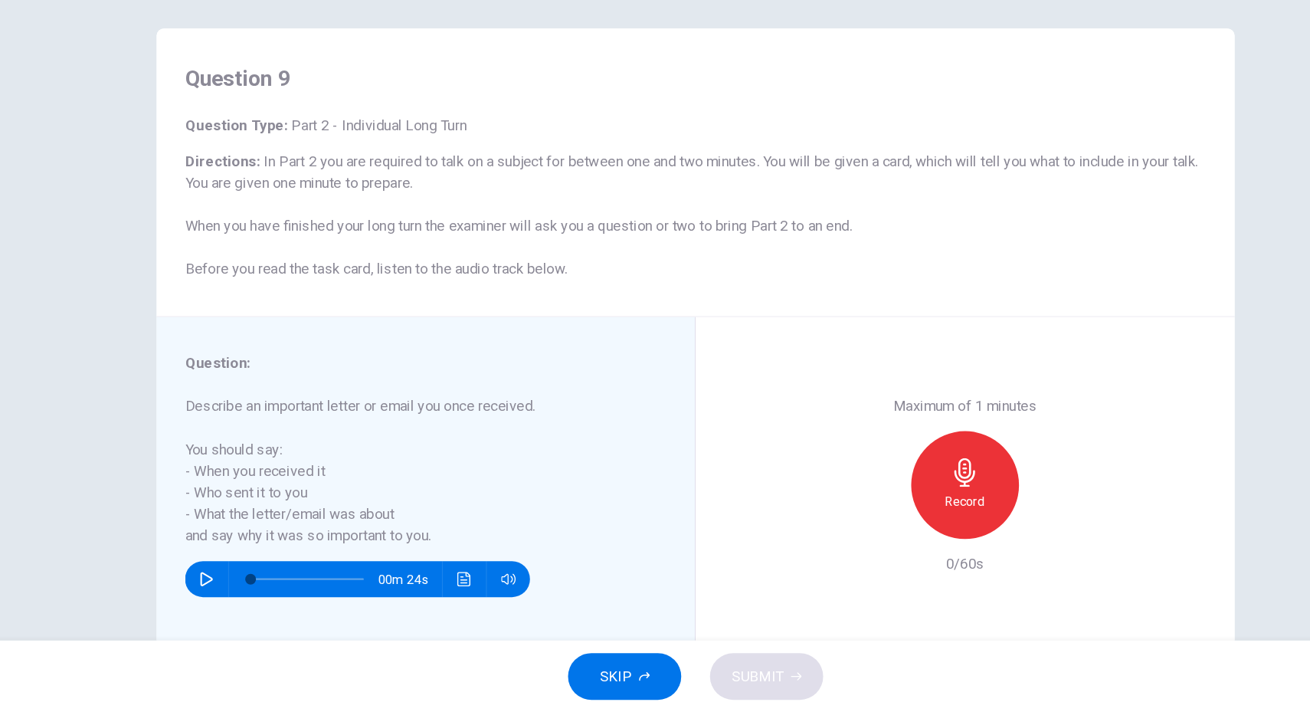
click at [875, 512] on icon "button" at bounding box center [884, 507] width 18 height 25
click at [716, 676] on span "SUBMIT" at bounding box center [708, 680] width 44 height 21
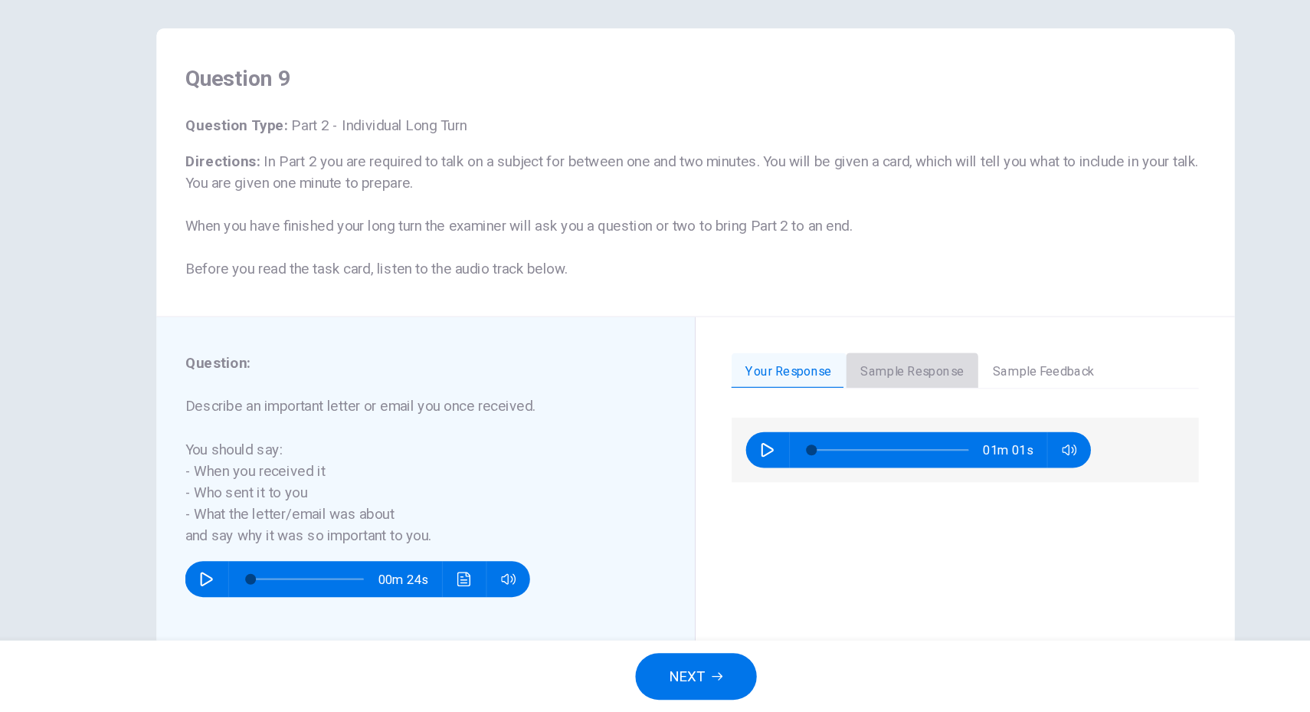
click at [846, 429] on button "Sample Response" at bounding box center [840, 421] width 113 height 32
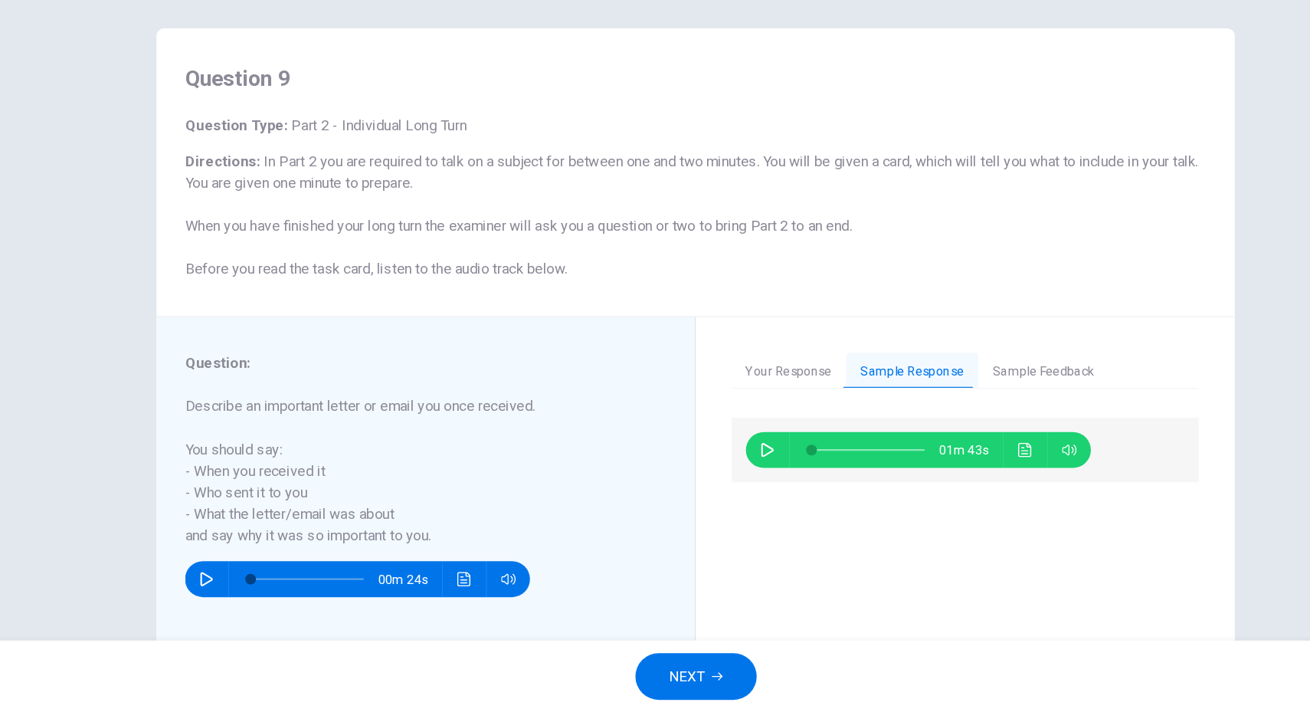
click at [713, 485] on icon "button" at bounding box center [716, 488] width 11 height 12
click at [762, 486] on span at bounding box center [757, 487] width 9 height 9
type input "**"
click at [638, 687] on span "NEXT" at bounding box center [648, 680] width 30 height 21
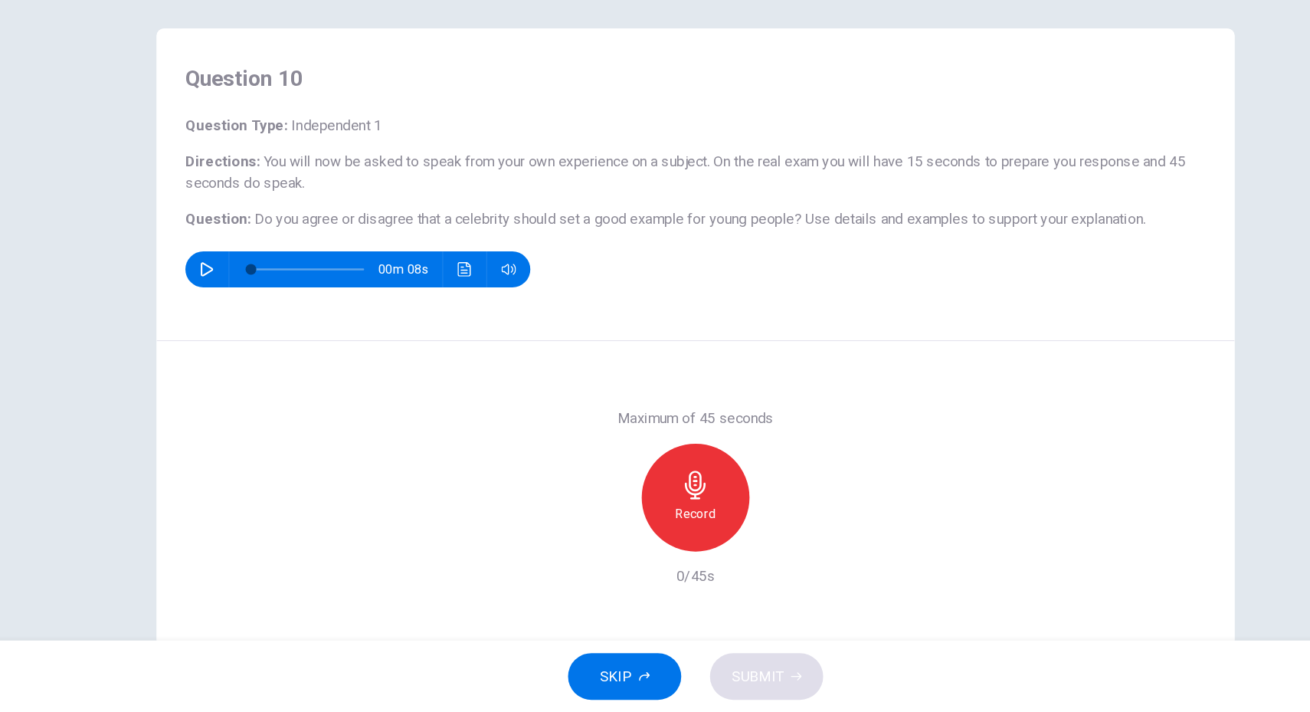
click at [650, 537] on h6 "Record" at bounding box center [655, 542] width 34 height 18
click at [650, 536] on h6 "Stop" at bounding box center [654, 542] width 23 height 18
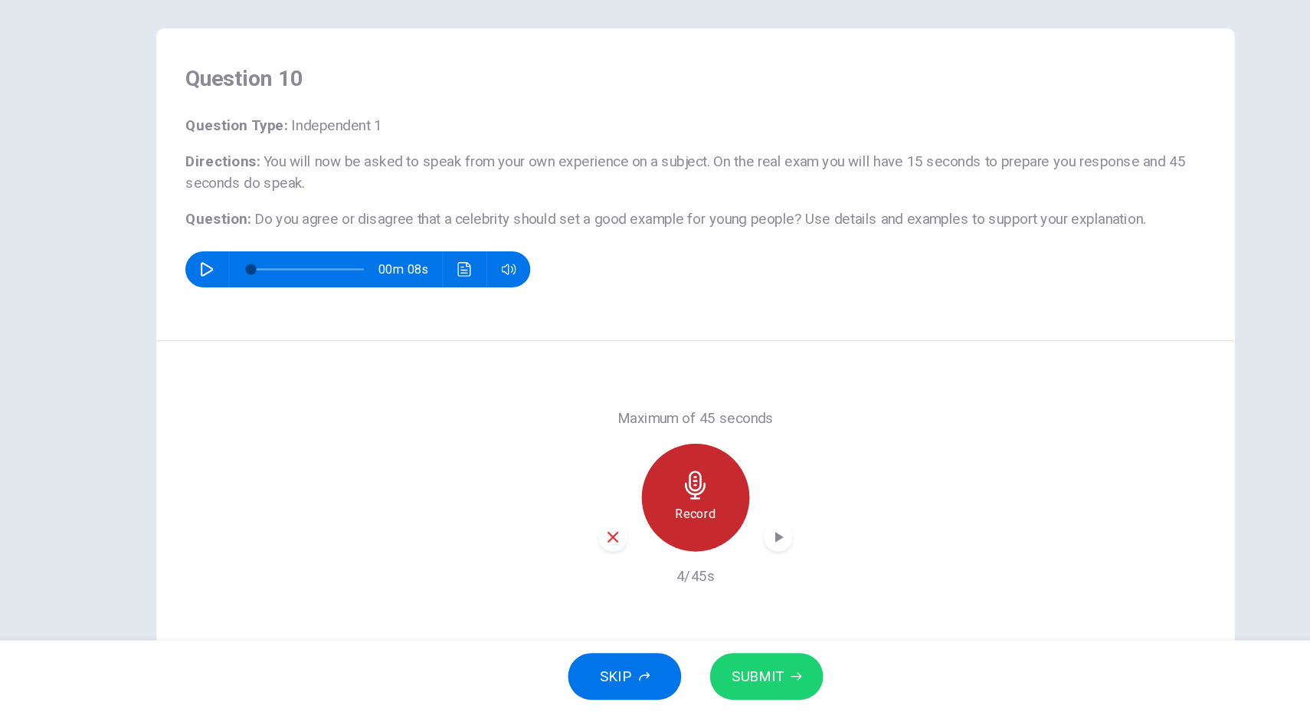
click at [650, 536] on h6 "Record" at bounding box center [655, 542] width 34 height 18
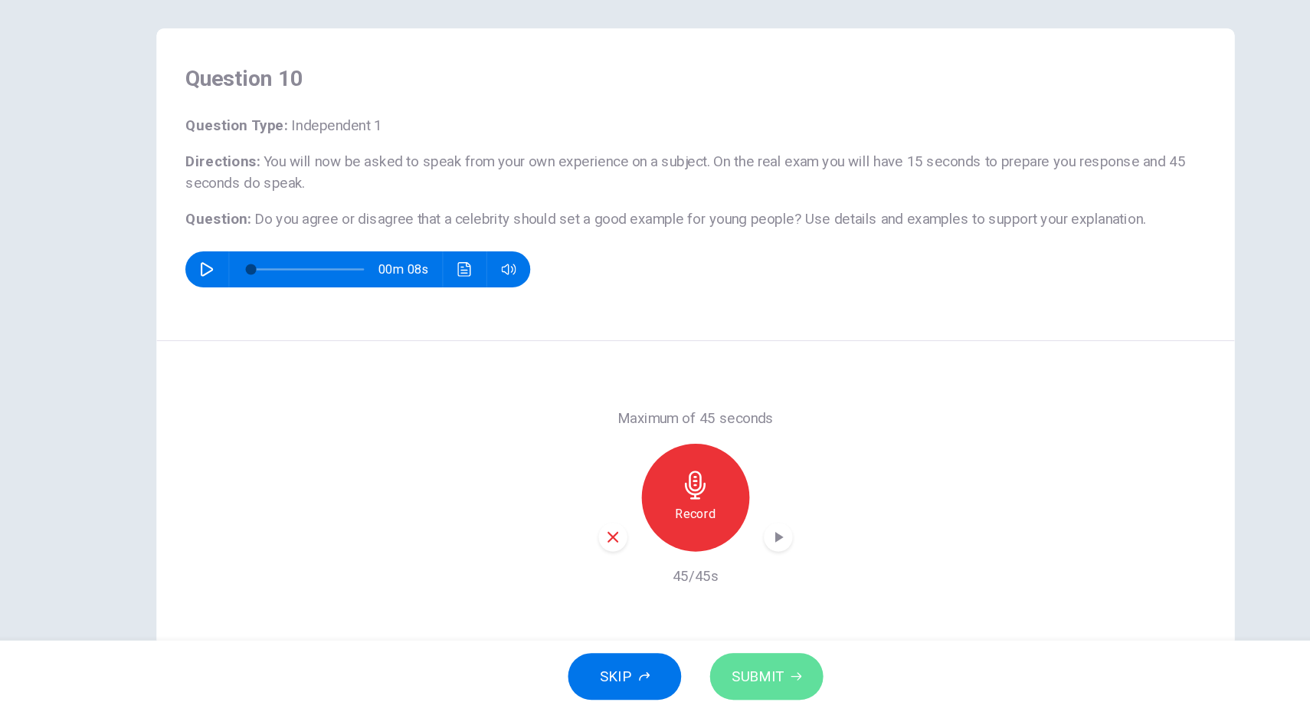
click at [710, 674] on span "SUBMIT" at bounding box center [708, 680] width 44 height 21
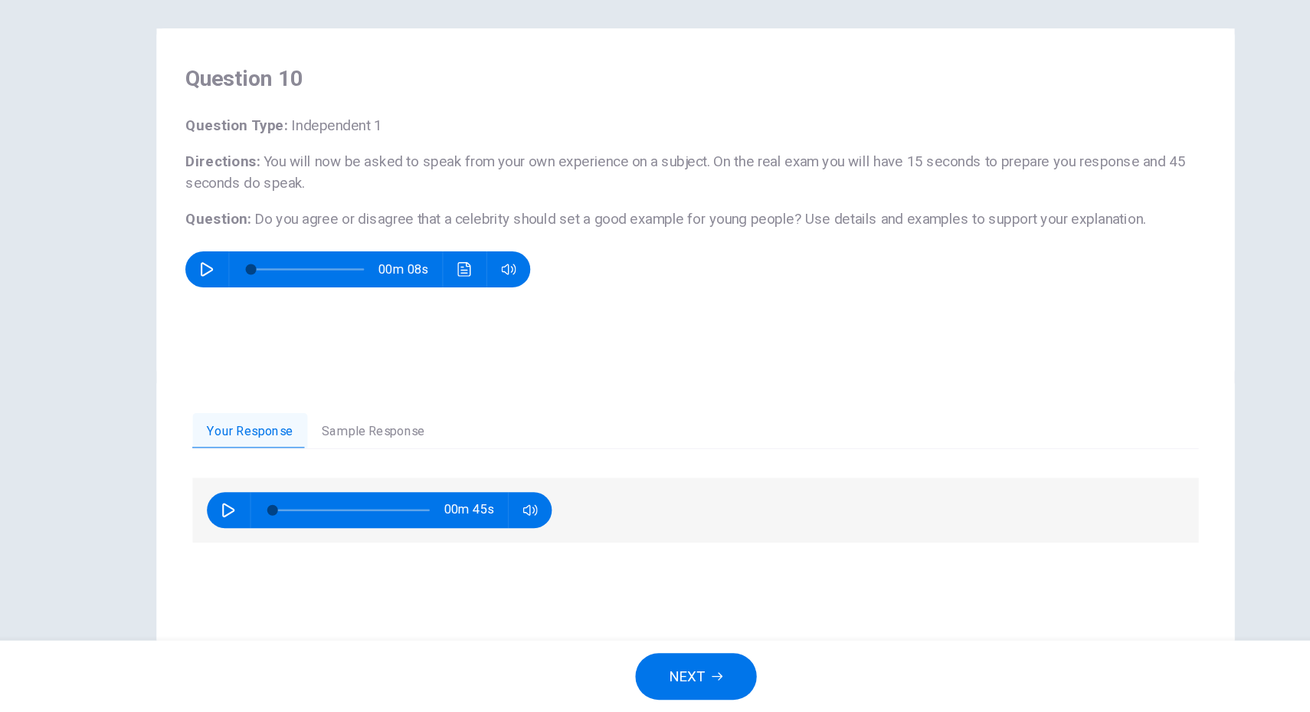
click at [662, 685] on span "NEXT" at bounding box center [648, 680] width 30 height 21
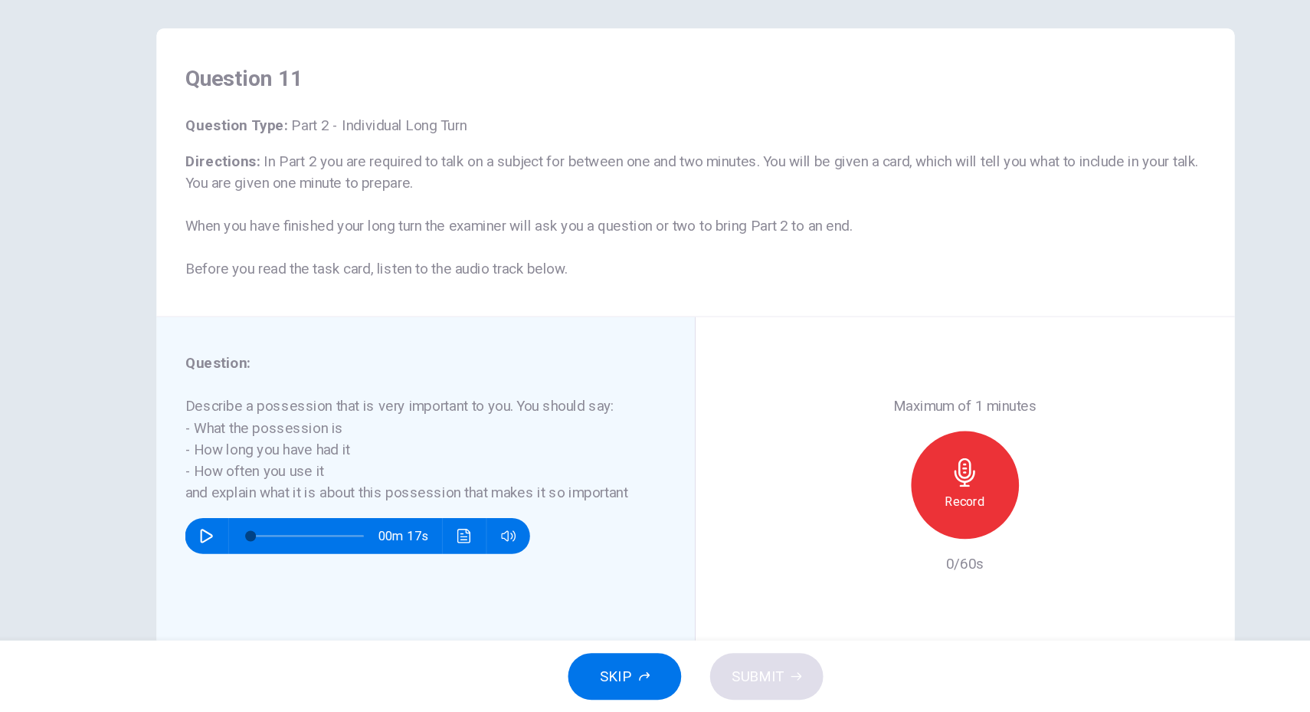
click at [872, 519] on icon "button" at bounding box center [884, 507] width 25 height 25
click at [689, 677] on span "SUBMIT" at bounding box center [708, 680] width 44 height 21
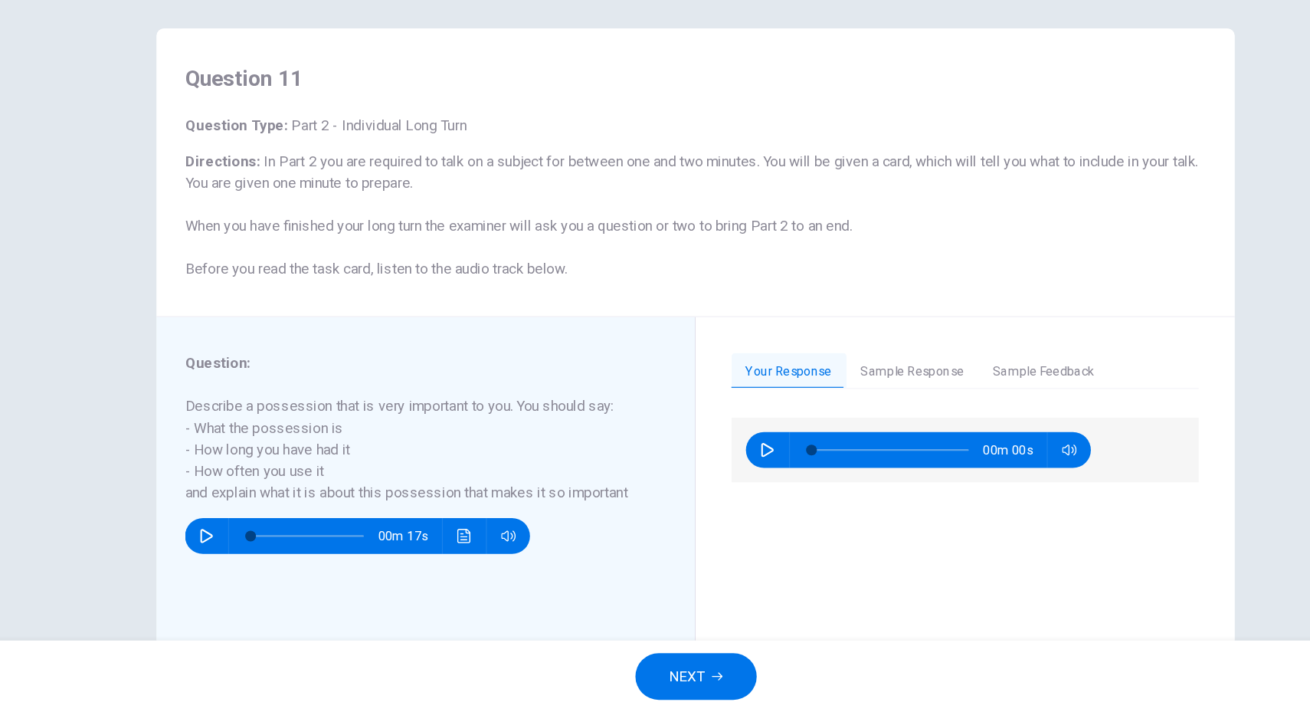
click at [653, 681] on span "NEXT" at bounding box center [648, 680] width 30 height 21
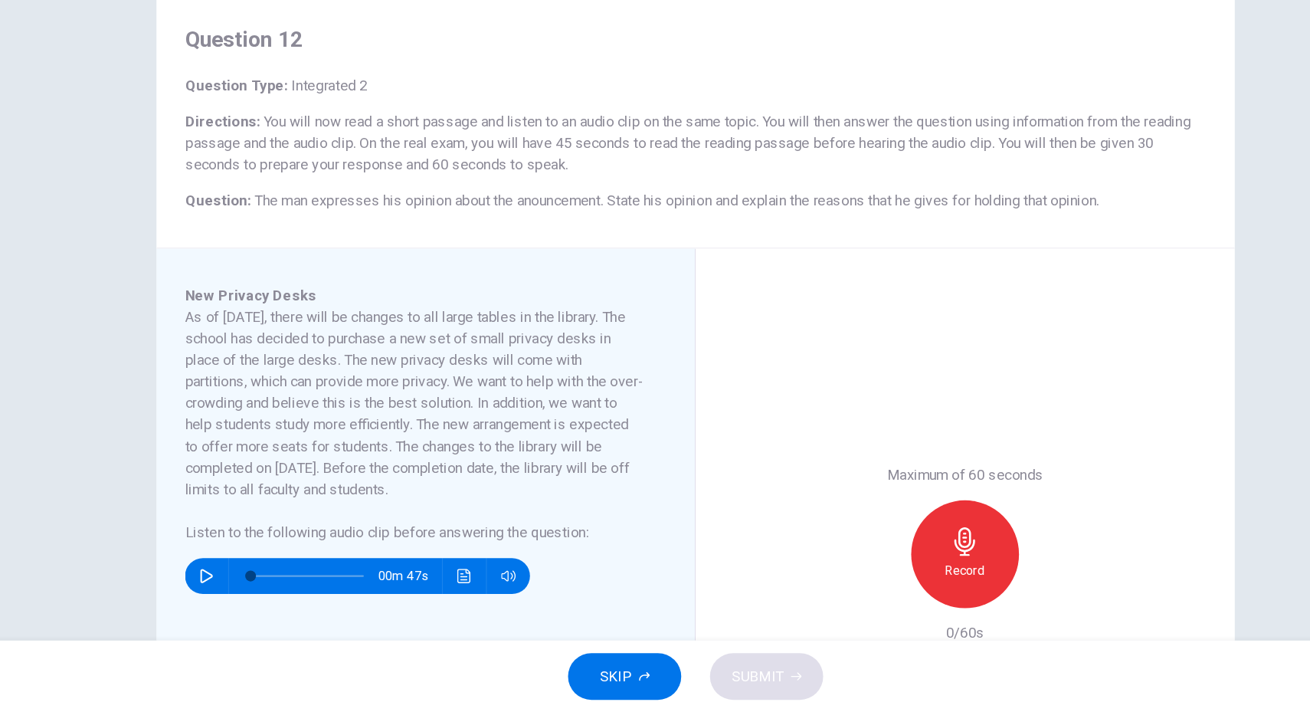
scroll to position [81, 0]
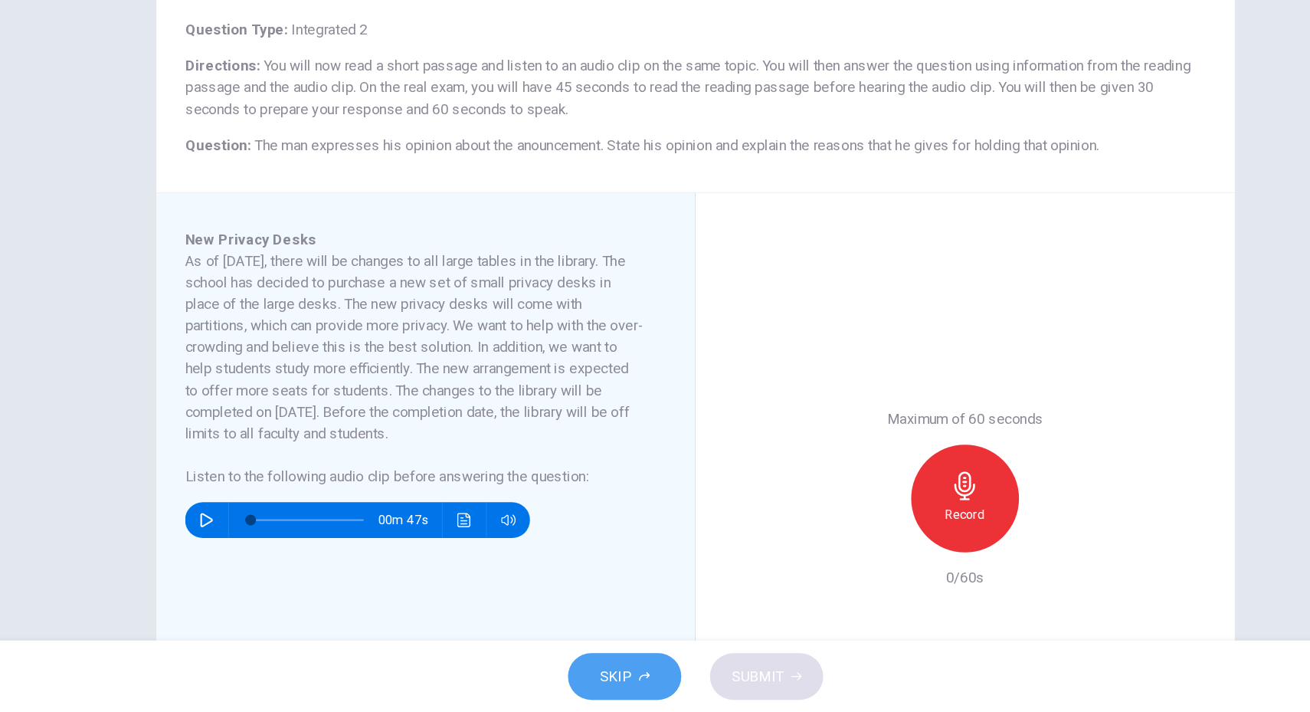
click at [587, 683] on span "SKIP" at bounding box center [587, 680] width 28 height 21
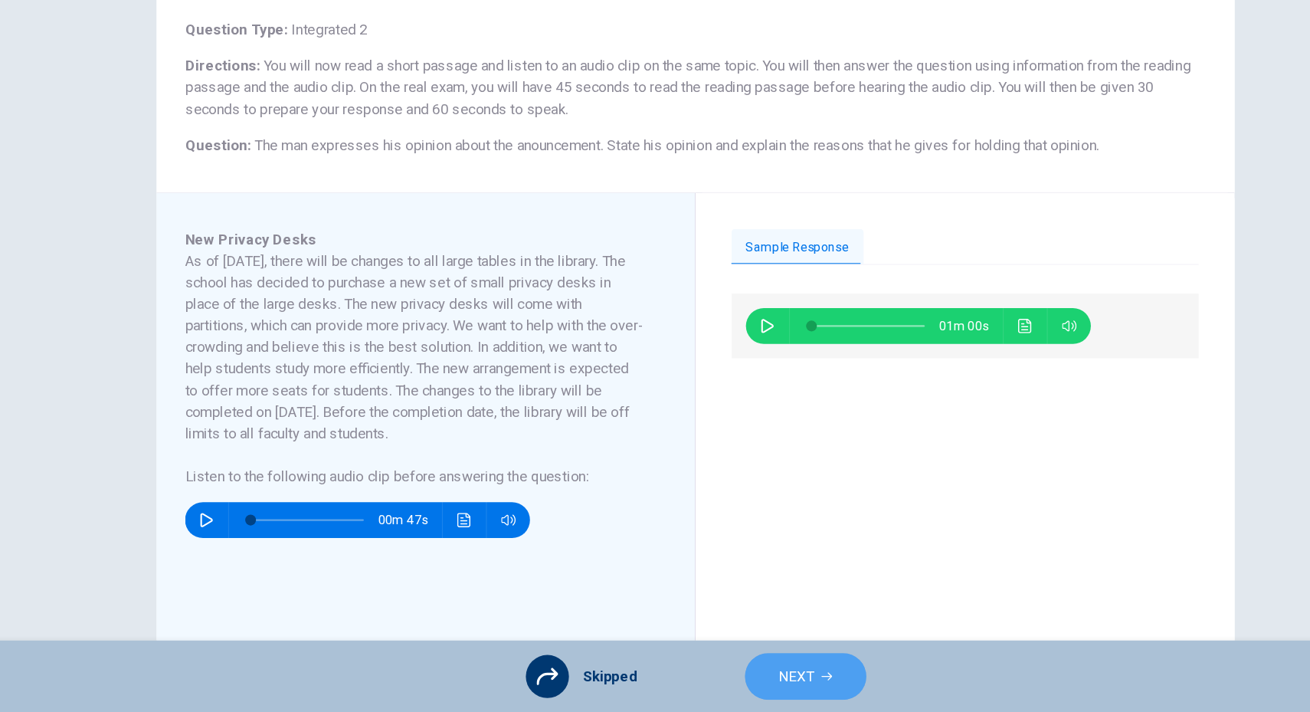
click at [727, 677] on span "NEXT" at bounding box center [741, 680] width 30 height 21
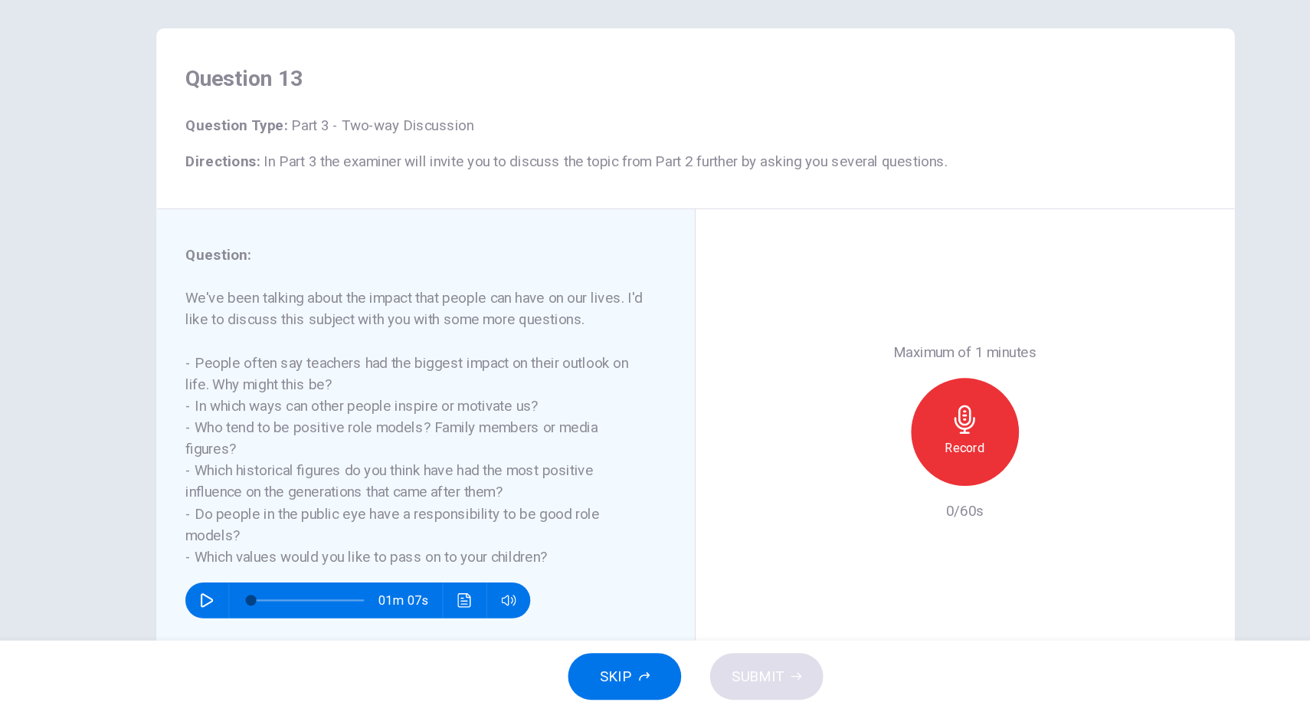
scroll to position [0, 0]
click at [605, 674] on button "SKIP" at bounding box center [594, 681] width 97 height 40
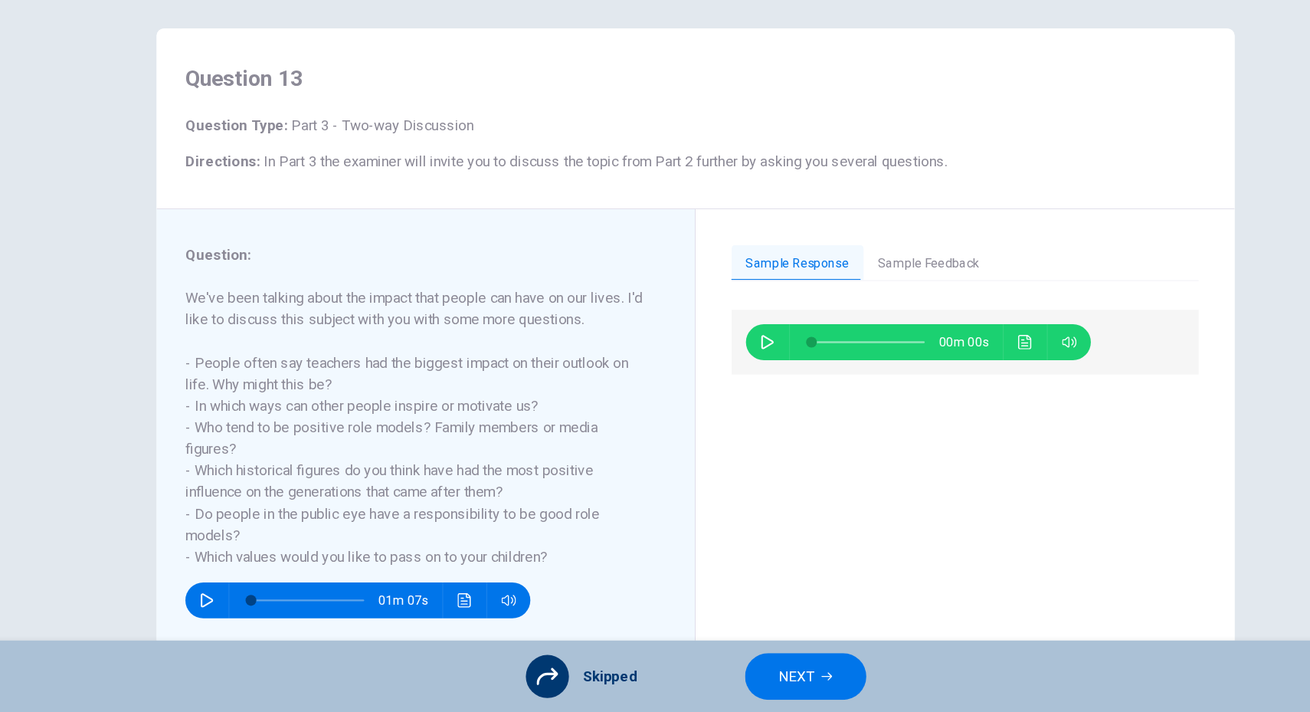
click at [756, 674] on button "NEXT" at bounding box center [748, 681] width 103 height 40
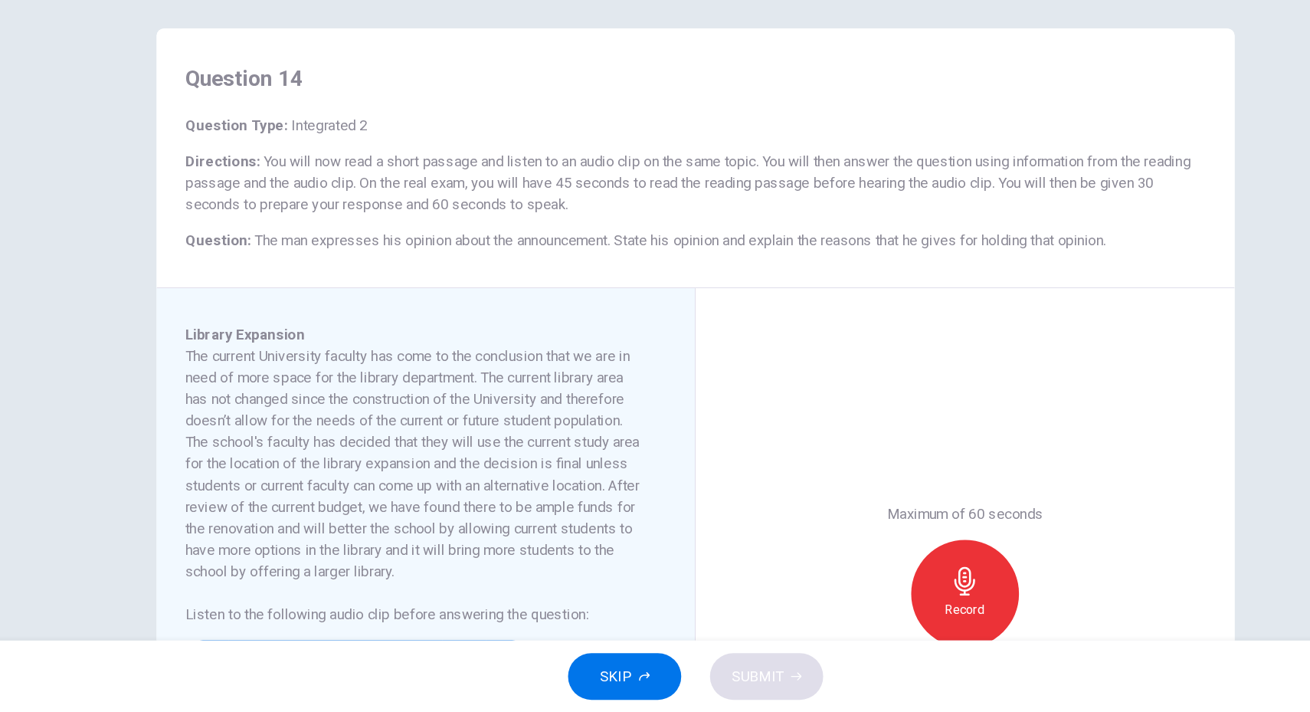
click at [594, 679] on span "SKIP" at bounding box center [587, 680] width 28 height 21
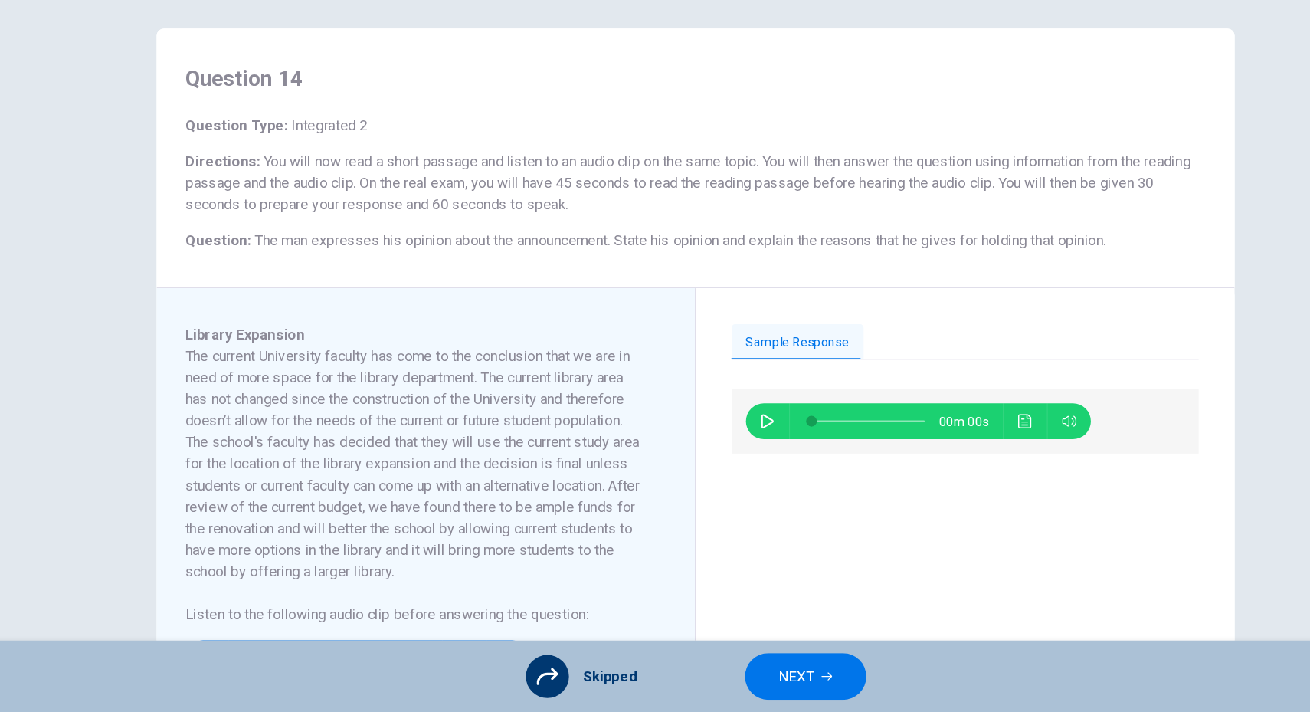
click at [721, 677] on button "NEXT" at bounding box center [748, 681] width 103 height 40
